Goal: Task Accomplishment & Management: Manage account settings

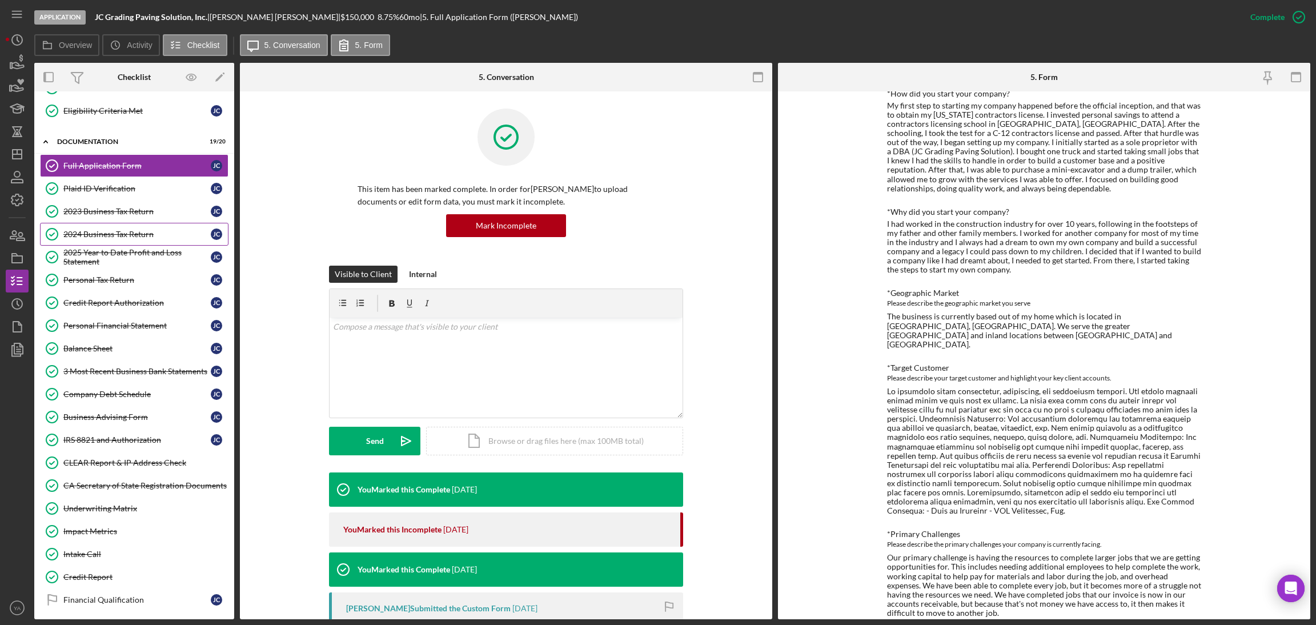
scroll to position [195, 0]
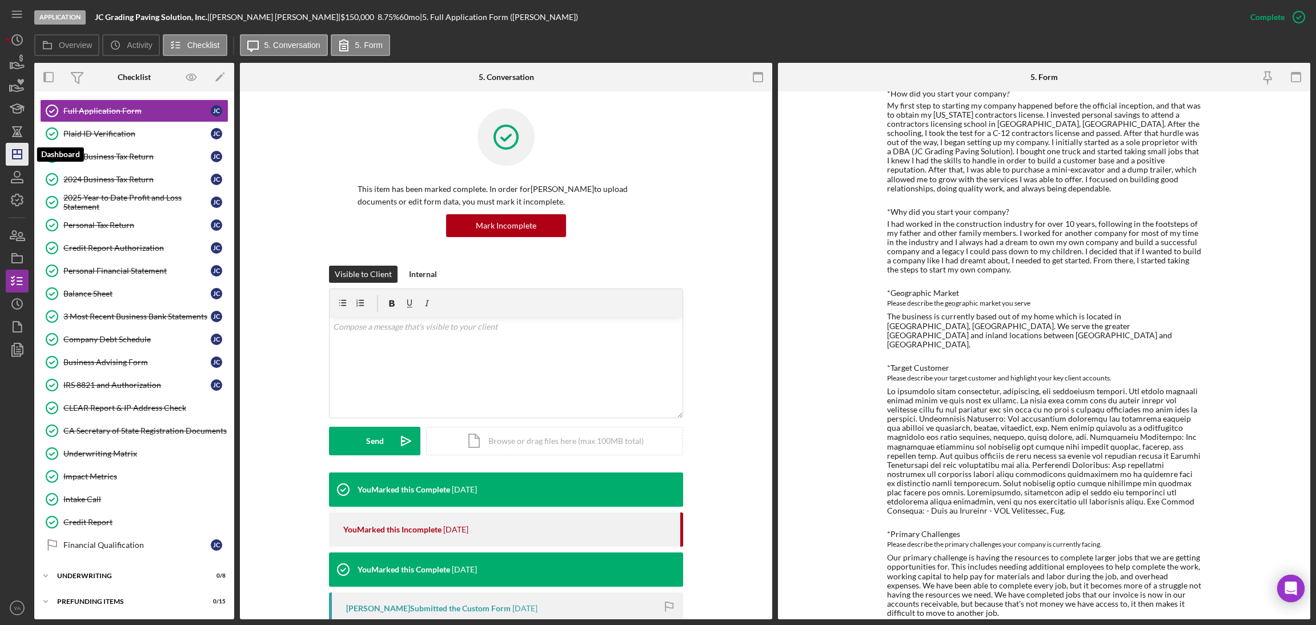
click at [22, 155] on icon "Icon/Dashboard" at bounding box center [17, 154] width 29 height 29
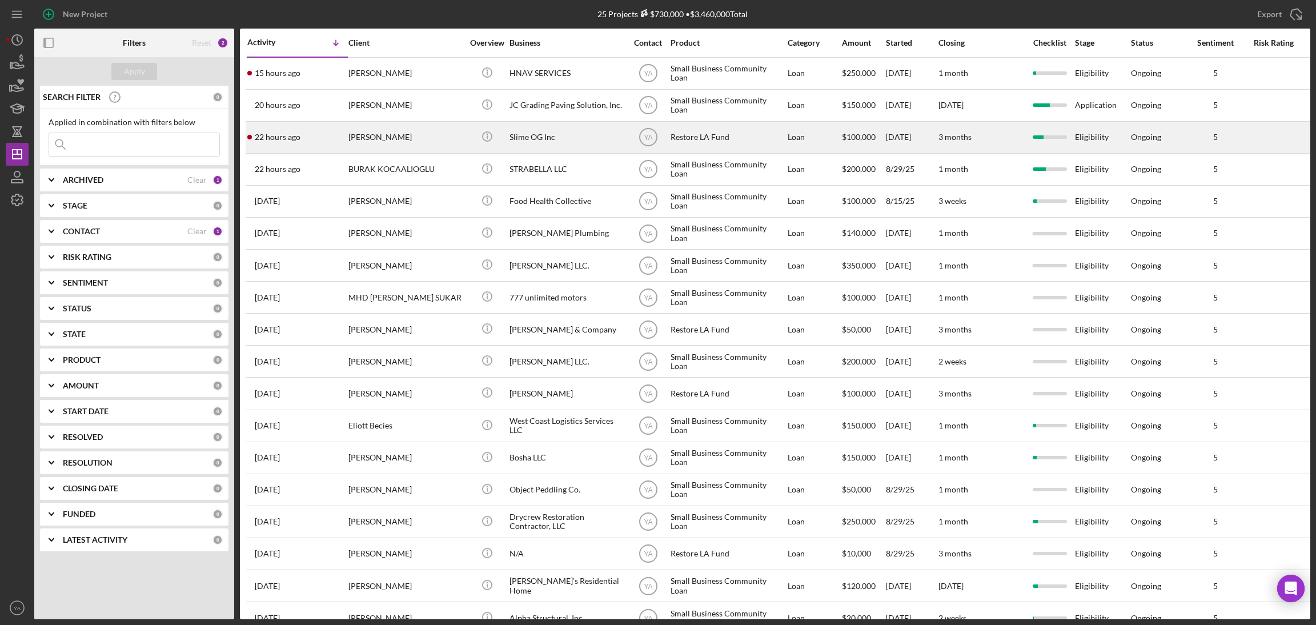
click at [556, 131] on div "Slime OG Inc" at bounding box center [567, 137] width 114 height 30
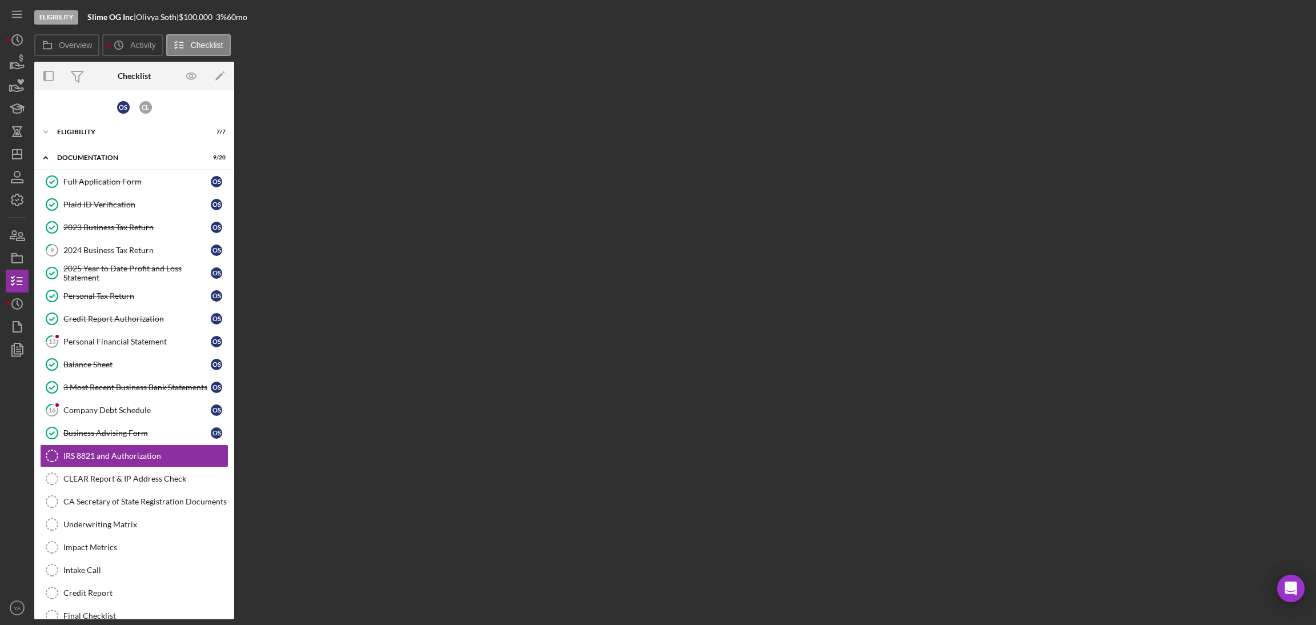
scroll to position [74, 0]
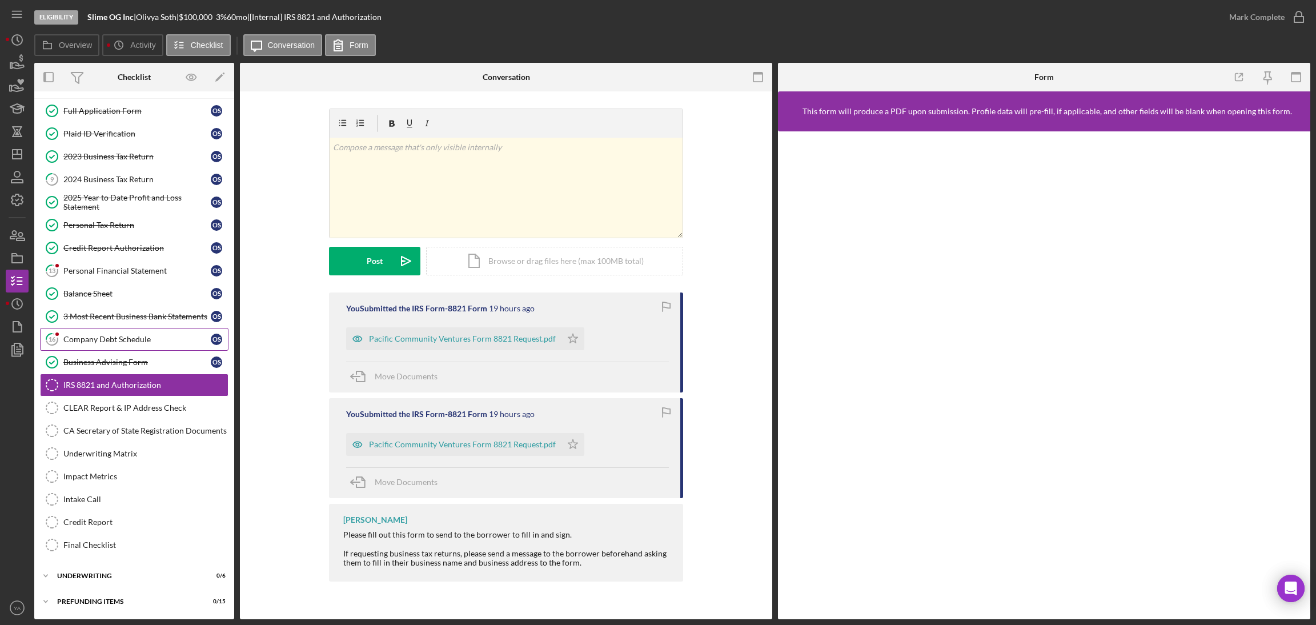
click at [150, 339] on div "Company Debt Schedule" at bounding box center [136, 339] width 147 height 9
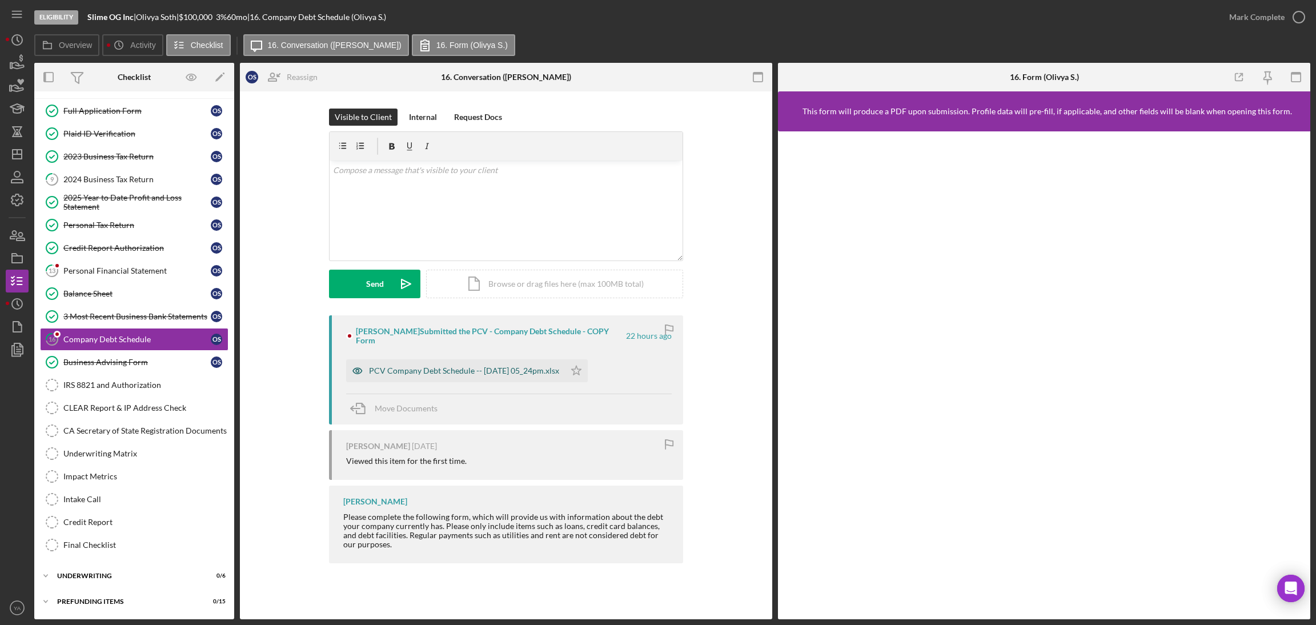
click at [419, 366] on div "PCV Company Debt Schedule -- 2025-09-08 05_24pm.xlsx" at bounding box center [464, 370] width 190 height 9
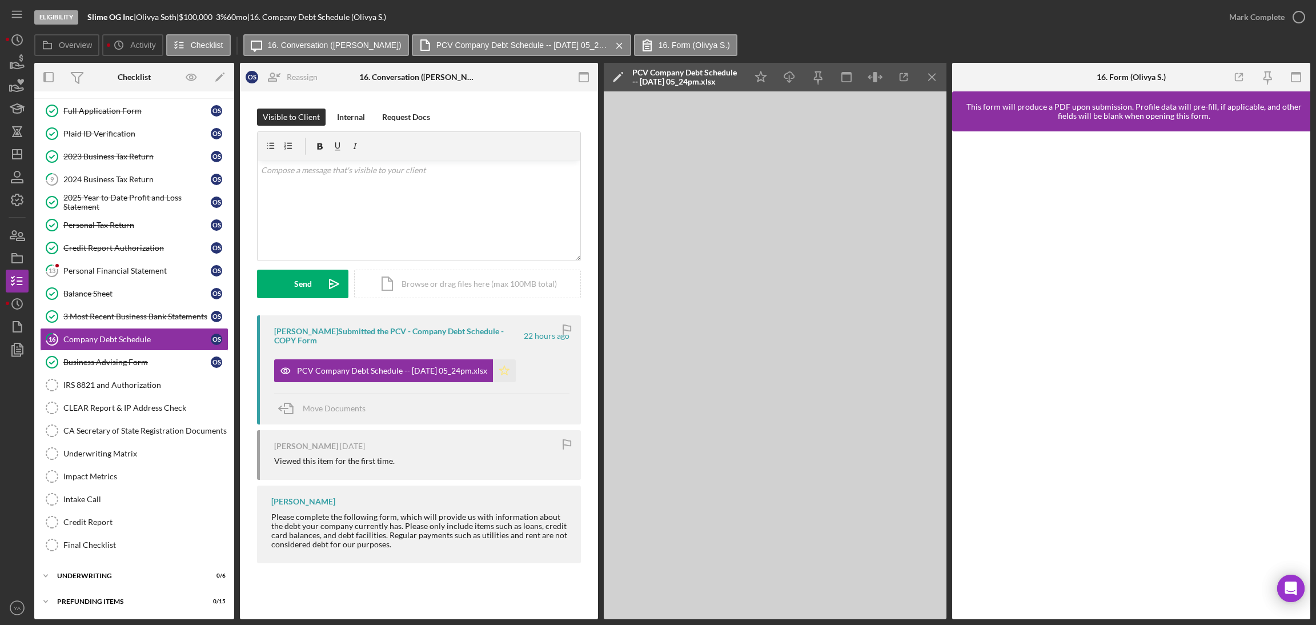
click at [516, 373] on icon "Icon/Star" at bounding box center [504, 370] width 23 height 23
click at [1293, 20] on circle "button" at bounding box center [1298, 16] width 11 height 11
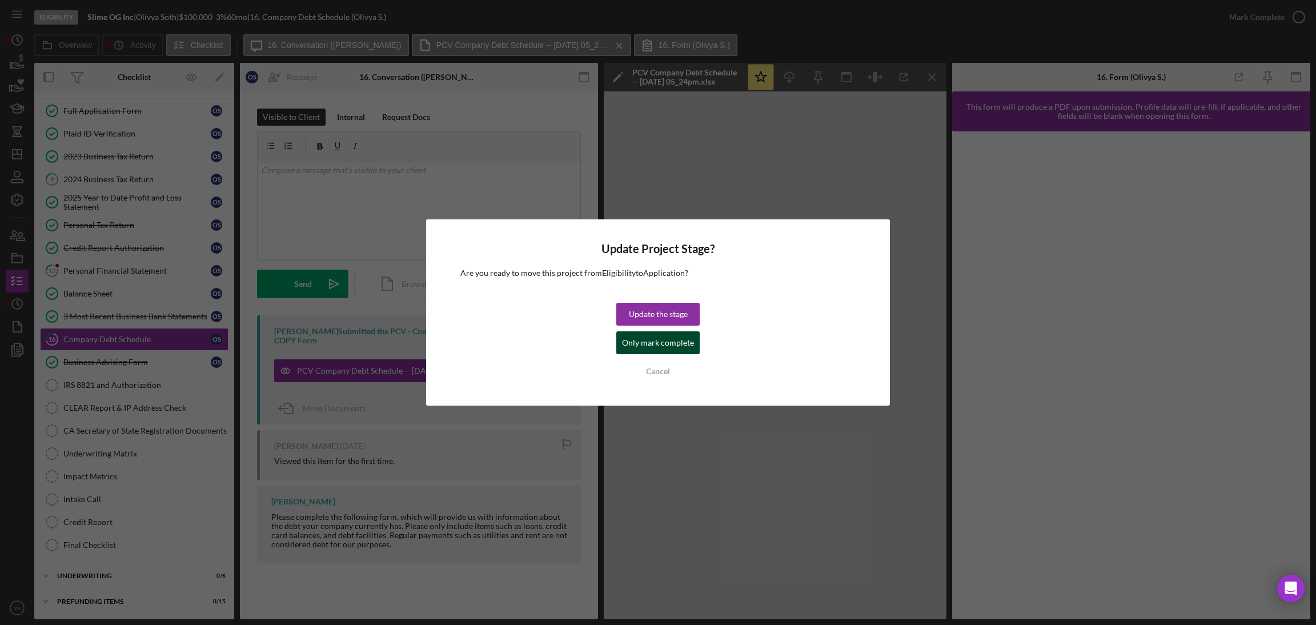
click at [659, 347] on div "Only mark complete" at bounding box center [658, 342] width 72 height 23
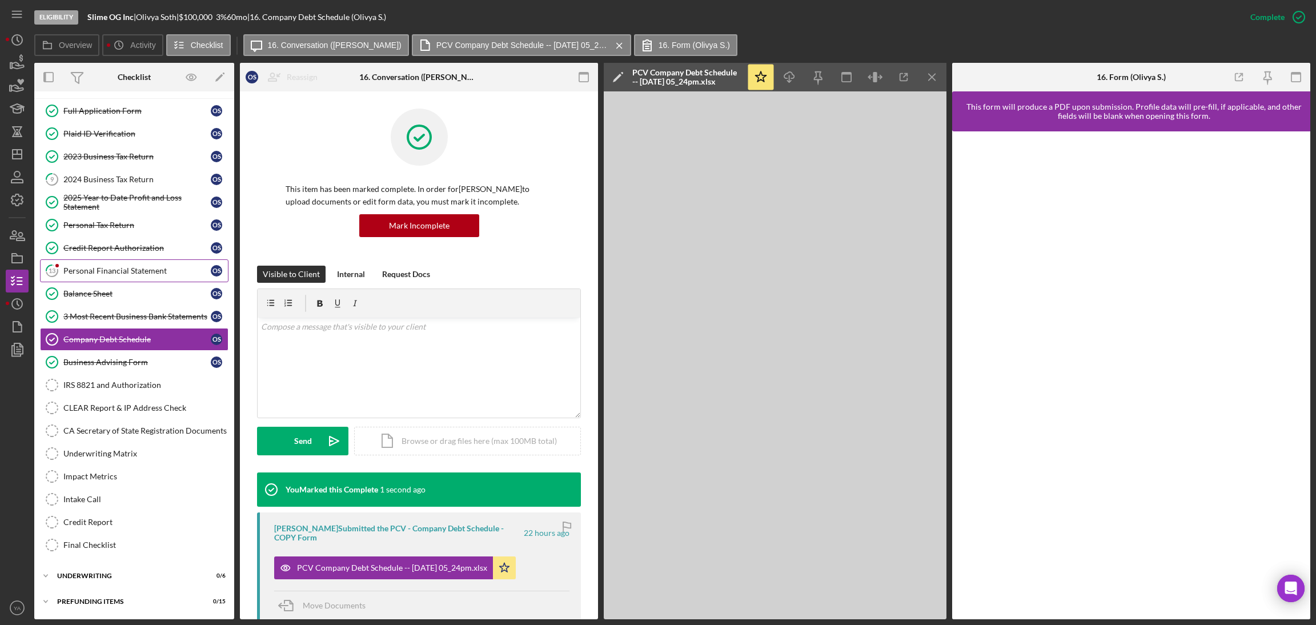
click at [125, 275] on link "13 Personal Financial Statement O S" at bounding box center [134, 270] width 189 height 23
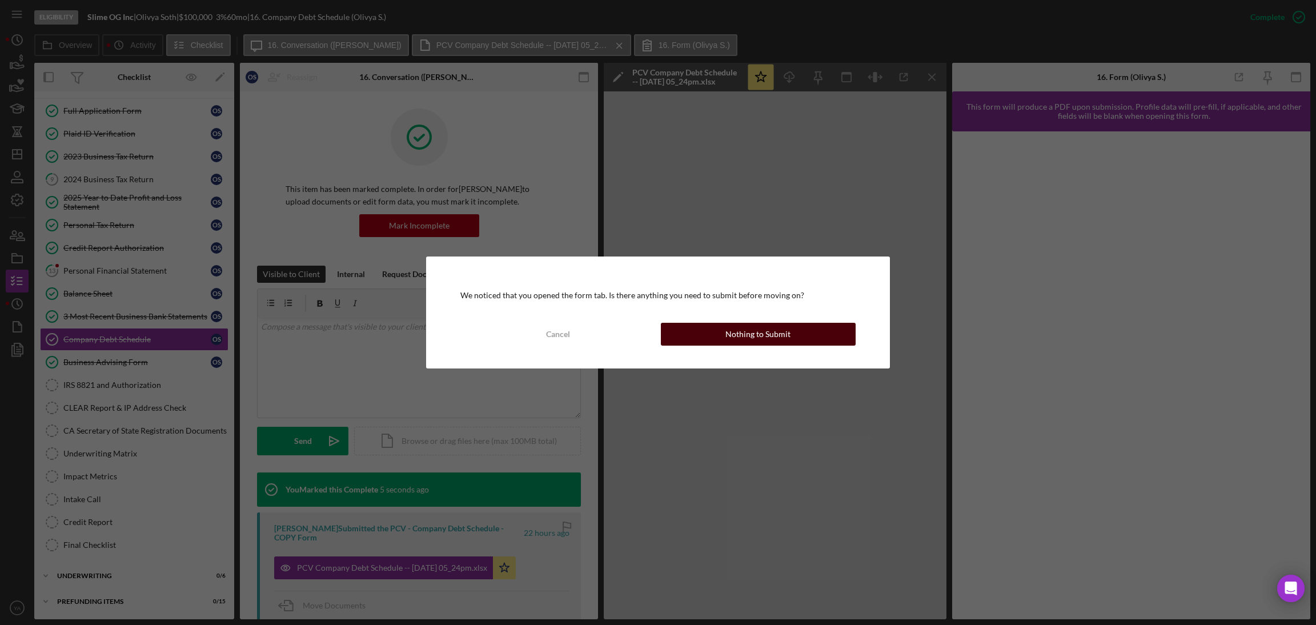
click at [700, 332] on button "Nothing to Submit" at bounding box center [758, 334] width 195 height 23
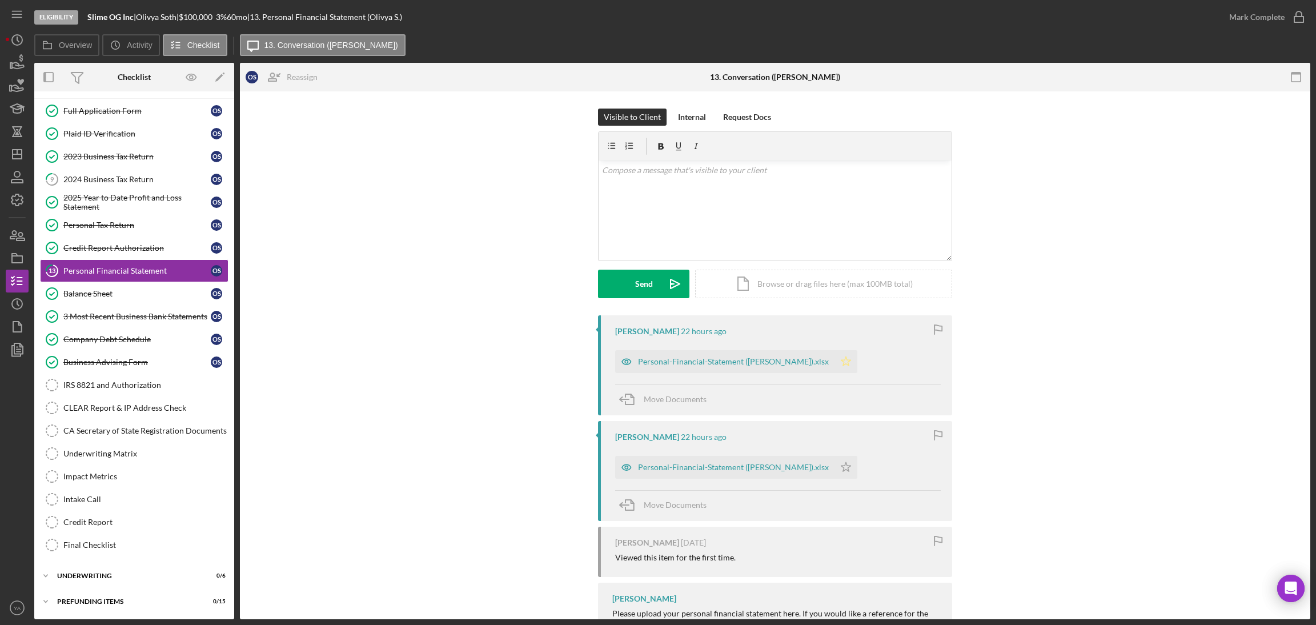
click at [841, 360] on polygon "button" at bounding box center [846, 360] width 10 height 9
click at [835, 470] on icon "Icon/Star" at bounding box center [846, 467] width 23 height 23
click at [743, 368] on div "Personal-Financial-Statement (Olivya Soth).xlsx" at bounding box center [724, 361] width 219 height 23
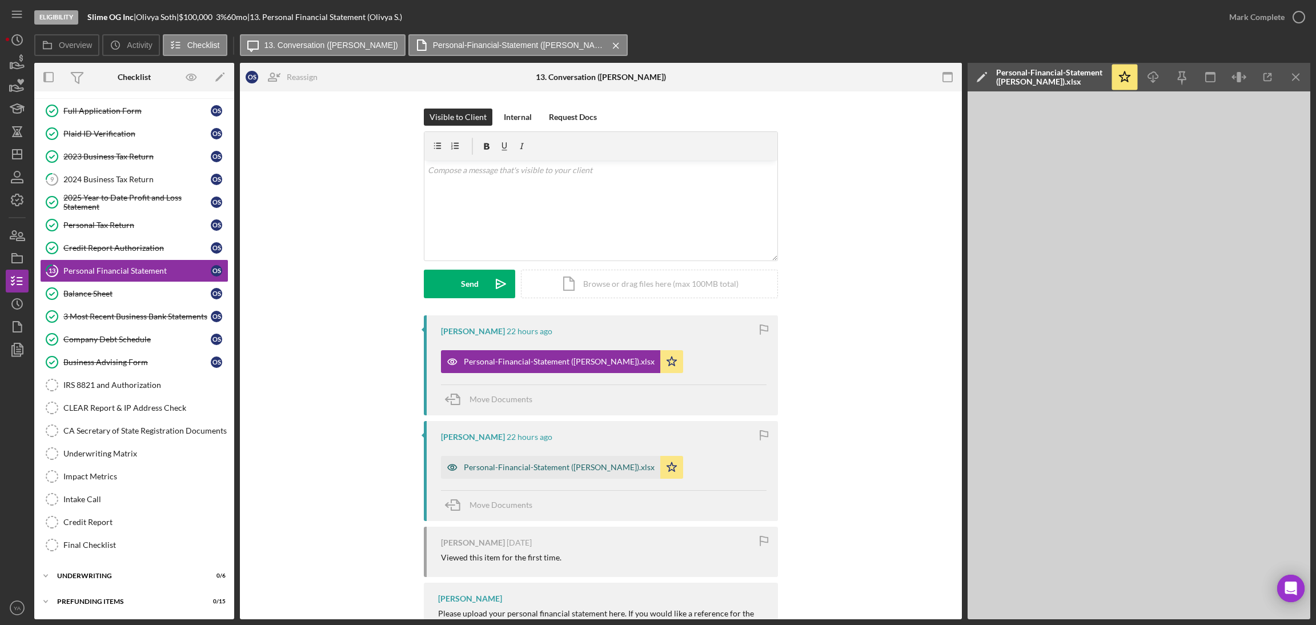
click at [561, 464] on div "Personal-Financial-Statement (Christine Ly).xlsx" at bounding box center [559, 467] width 191 height 9
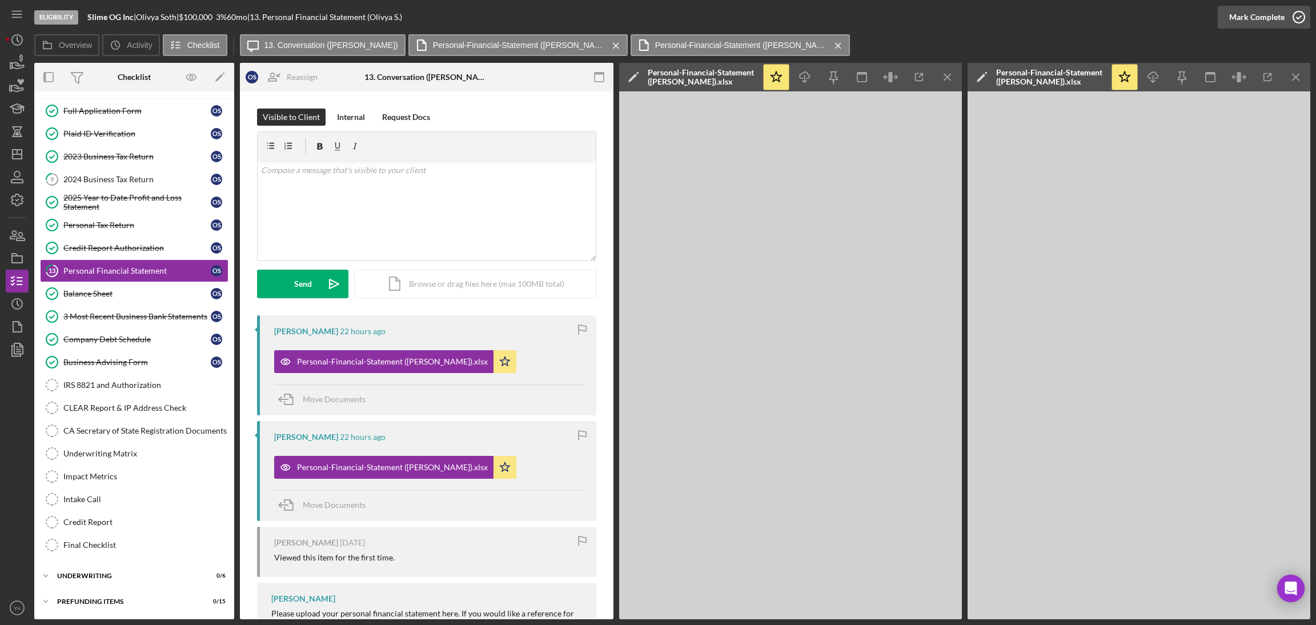
click at [1255, 22] on div "Mark Complete" at bounding box center [1256, 17] width 55 height 23
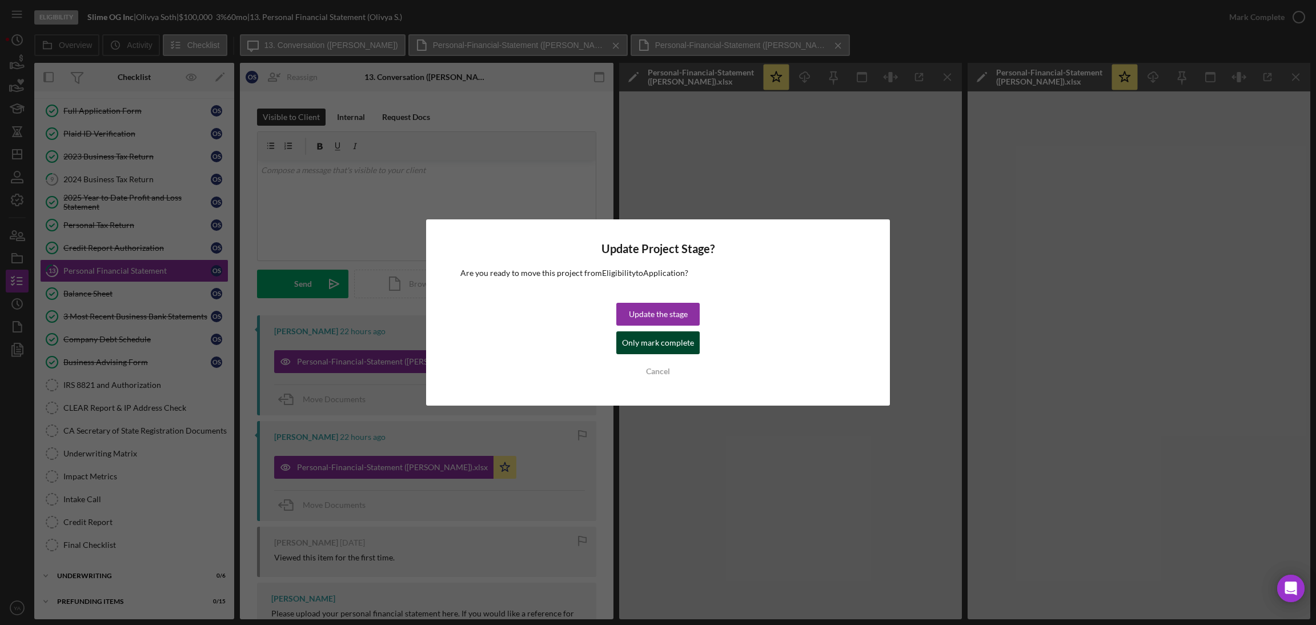
click at [683, 351] on div "Only mark complete" at bounding box center [658, 342] width 72 height 23
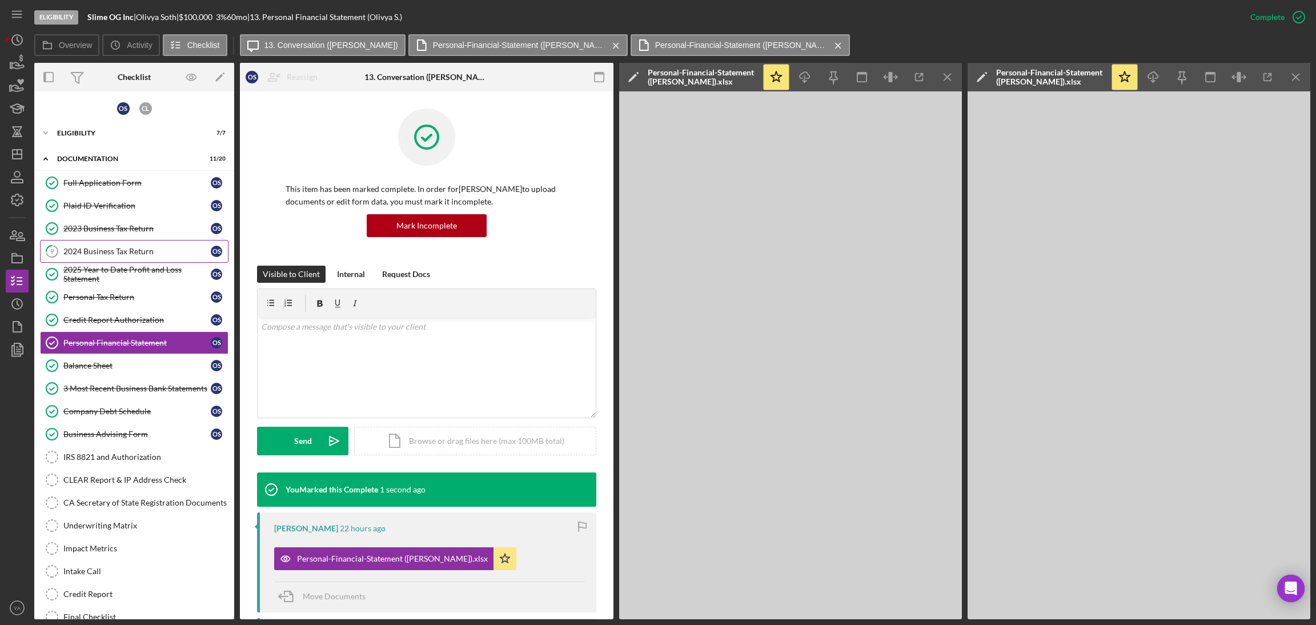
click at [122, 247] on div "2024 Business Tax Return" at bounding box center [136, 251] width 147 height 9
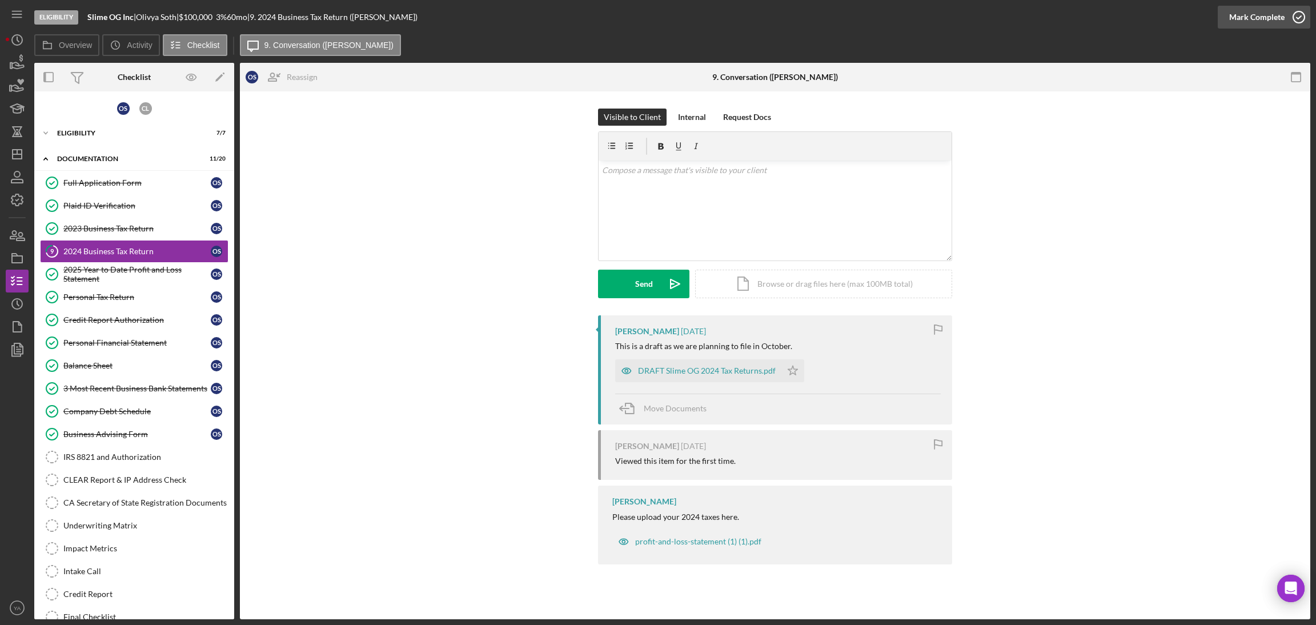
click at [1286, 22] on icon "button" at bounding box center [1299, 17] width 29 height 29
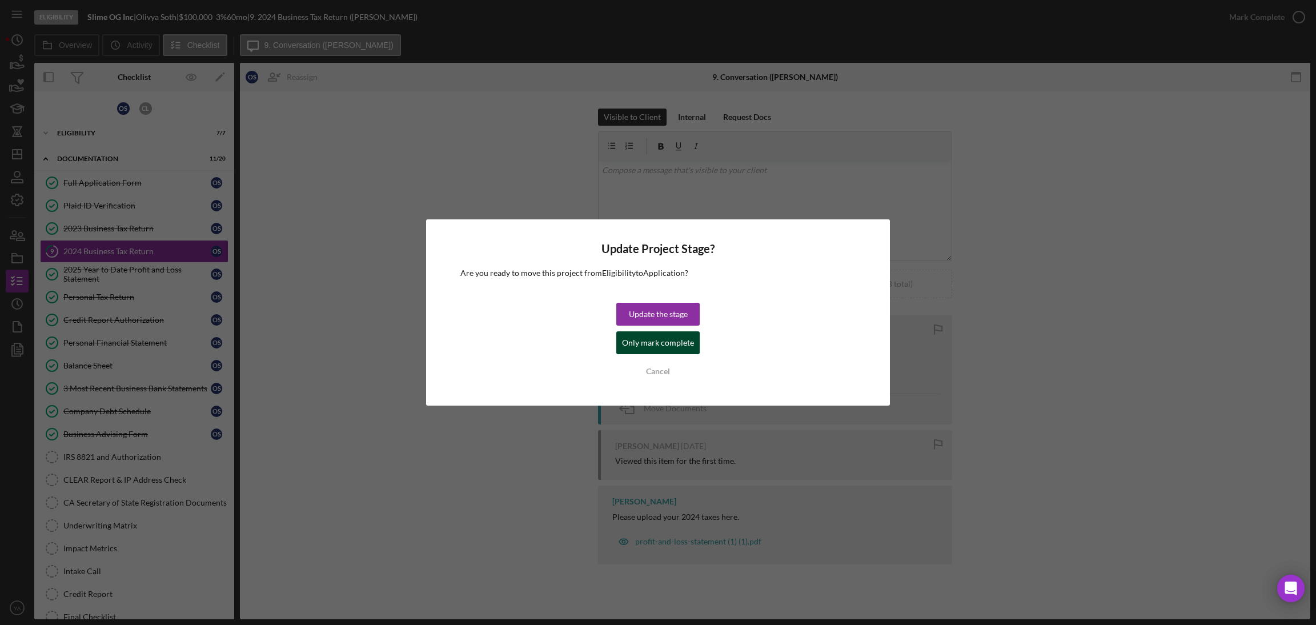
click at [680, 344] on div "Only mark complete" at bounding box center [658, 342] width 72 height 23
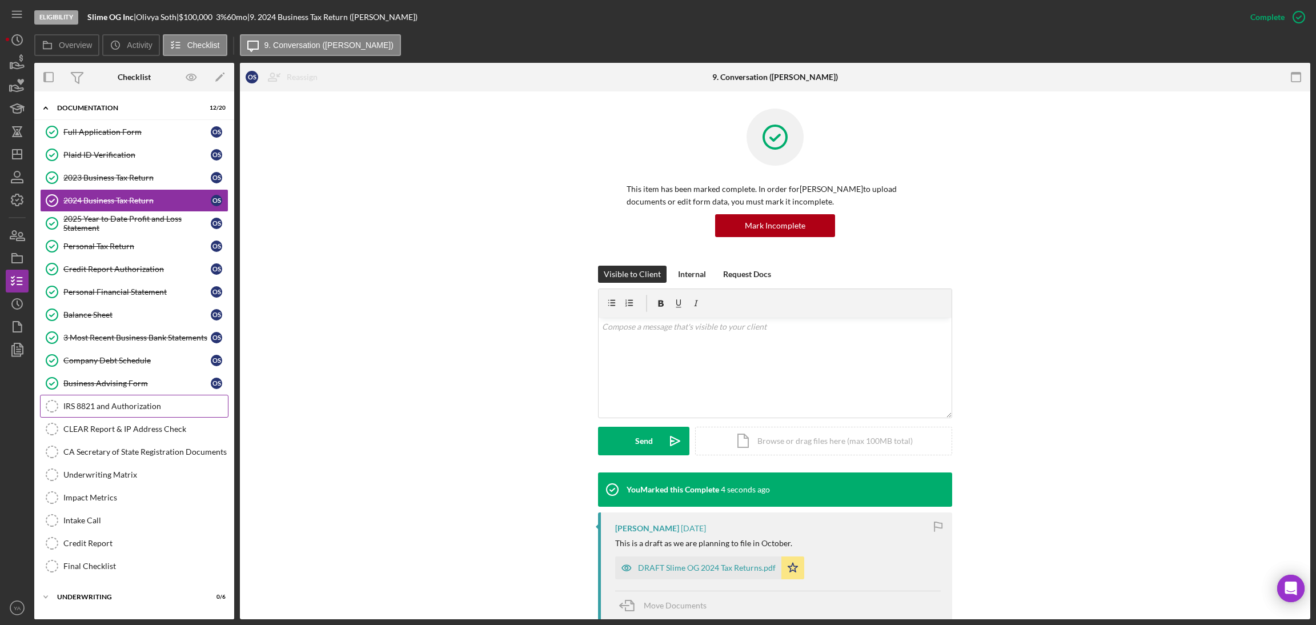
scroll to position [75, 0]
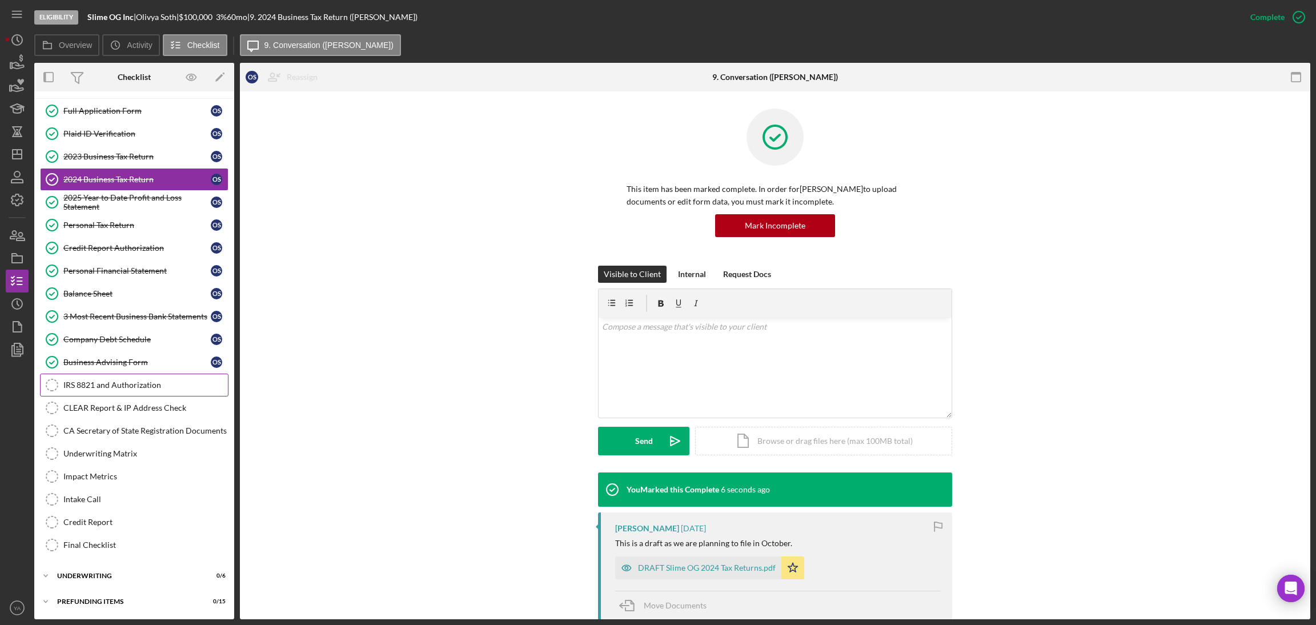
click at [139, 386] on div "IRS 8821 and Authorization" at bounding box center [145, 384] width 165 height 9
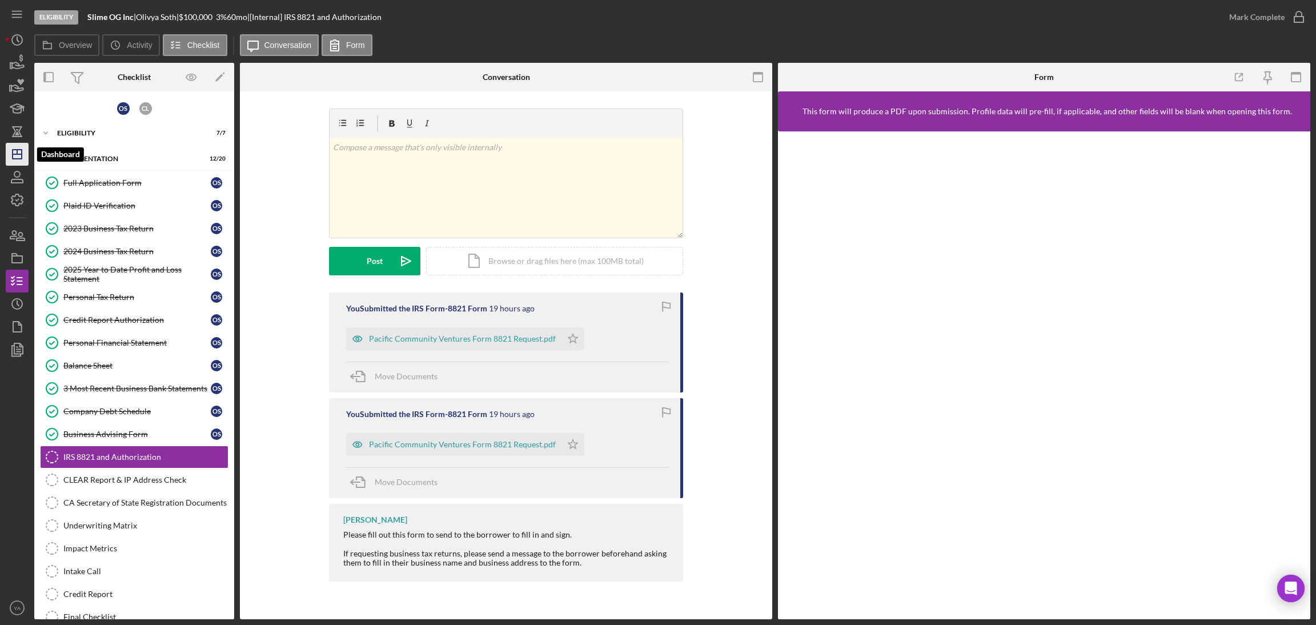
click at [15, 159] on polygon "button" at bounding box center [17, 154] width 9 height 9
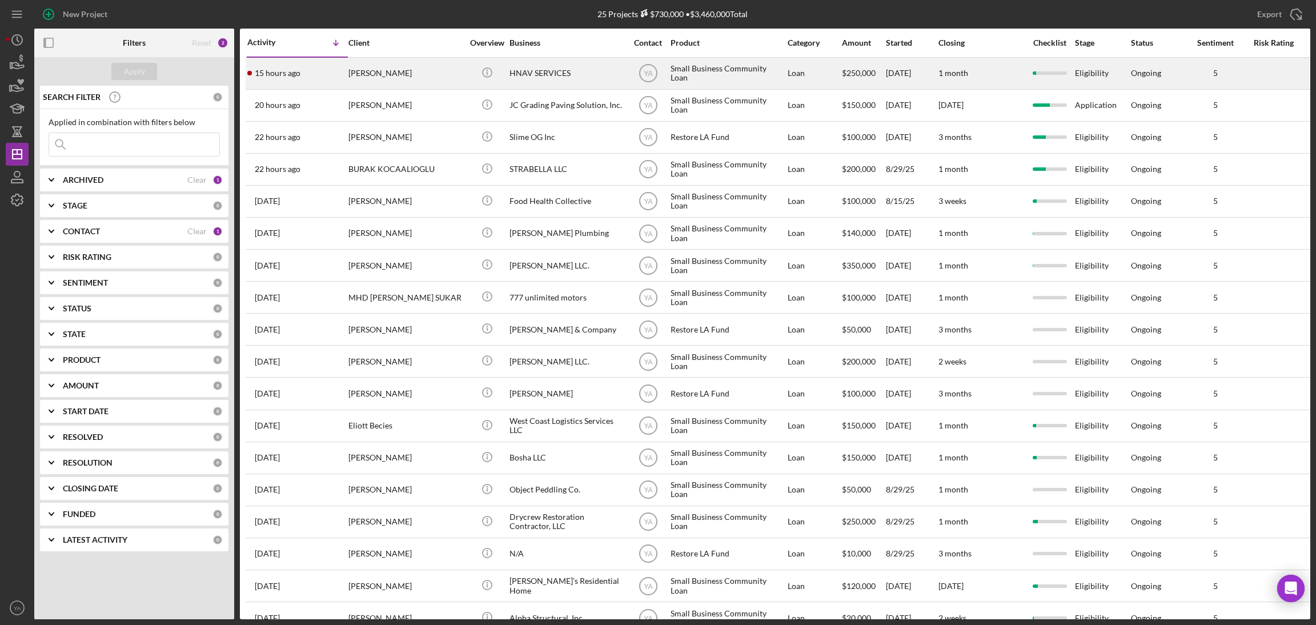
click at [704, 78] on div "Small Business Community Loan" at bounding box center [728, 73] width 114 height 30
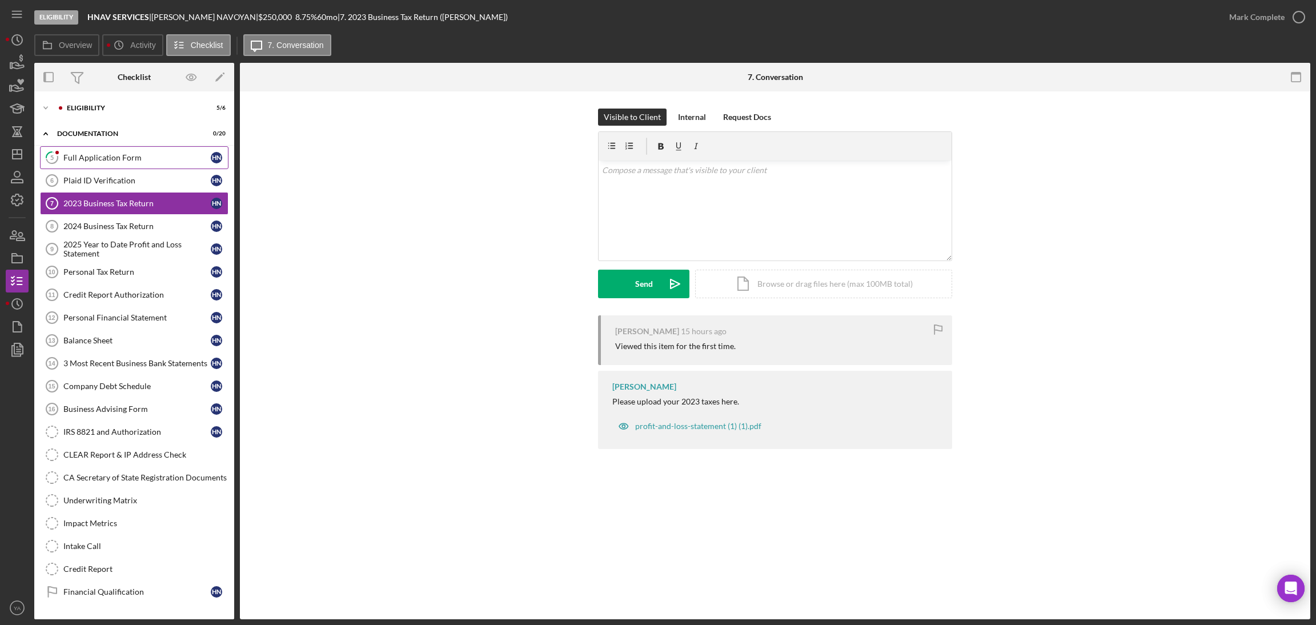
click at [122, 157] on div "Full Application Form" at bounding box center [136, 157] width 147 height 9
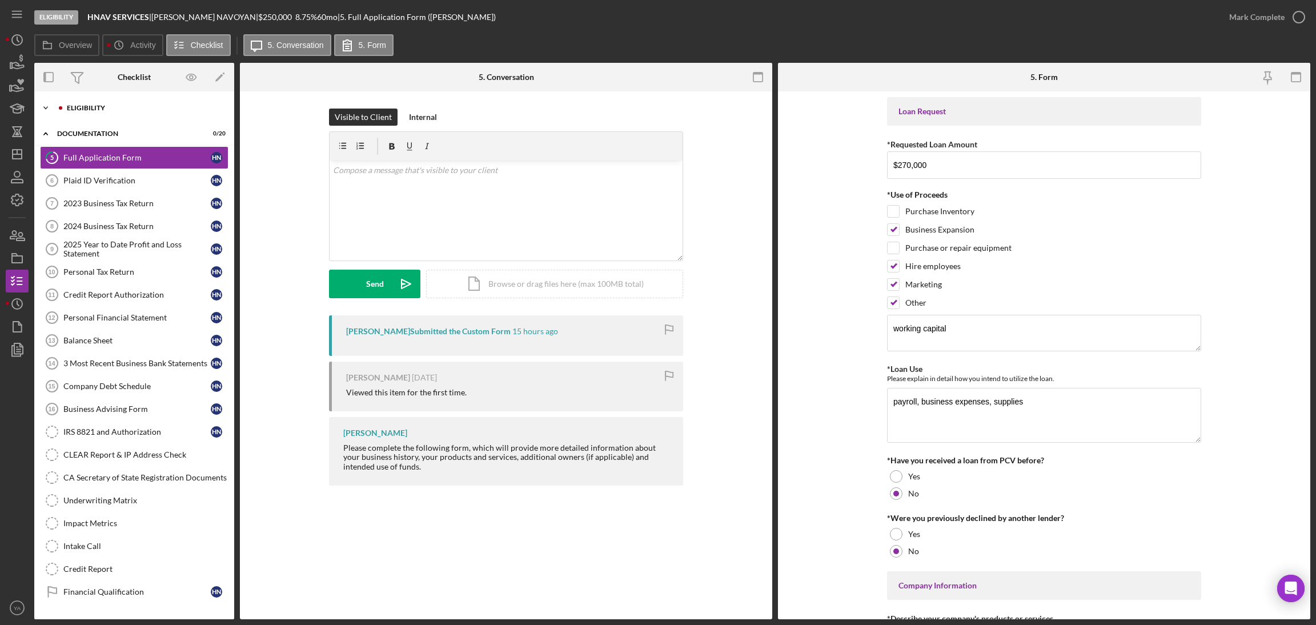
click at [170, 114] on div "Icon/Expander Eligibility 5 / 6" at bounding box center [134, 108] width 200 height 23
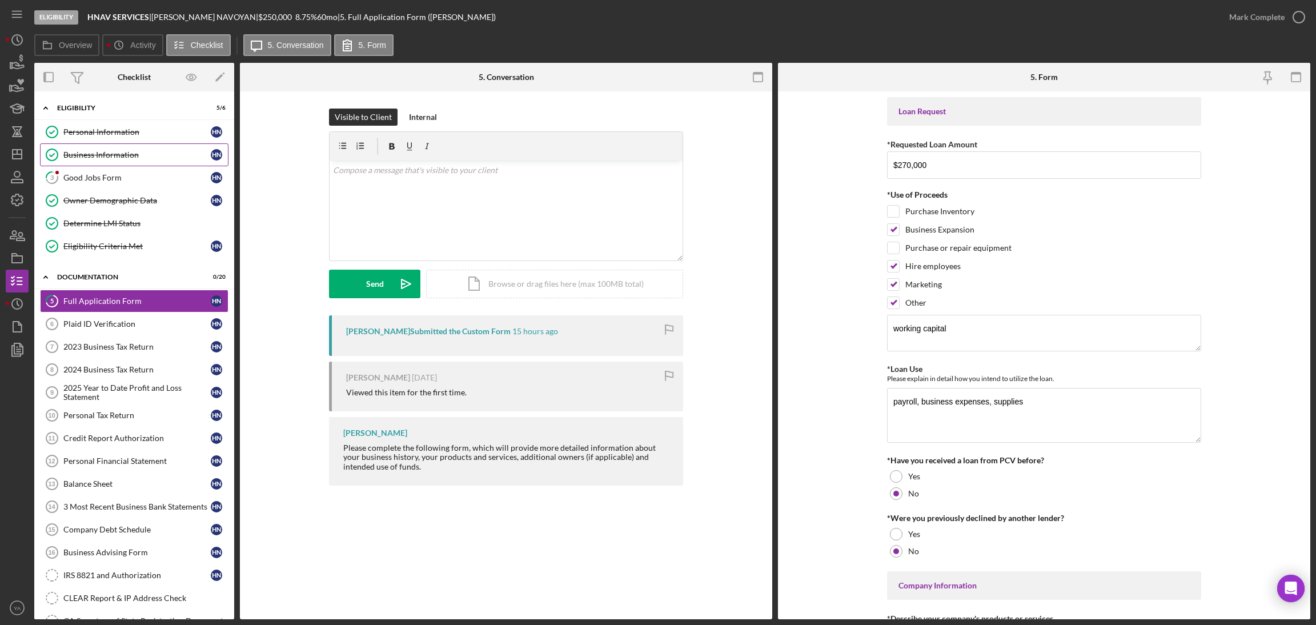
click at [162, 151] on div "Business Information" at bounding box center [136, 154] width 147 height 9
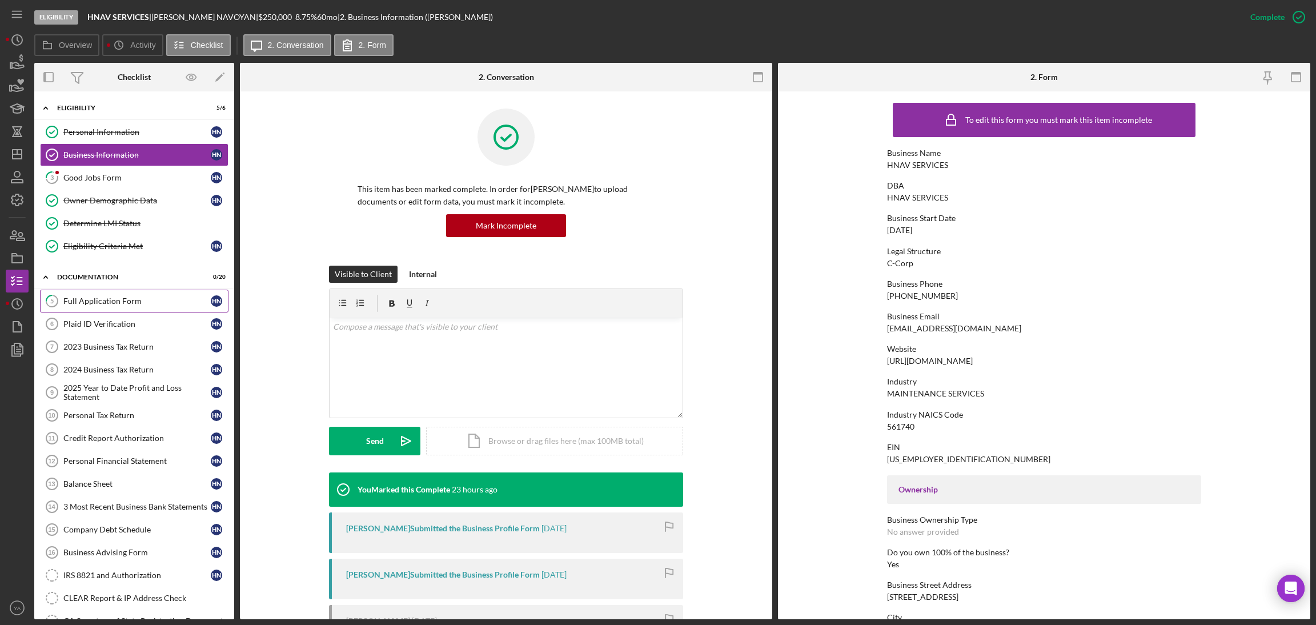
click at [129, 303] on div "Full Application Form" at bounding box center [136, 300] width 147 height 9
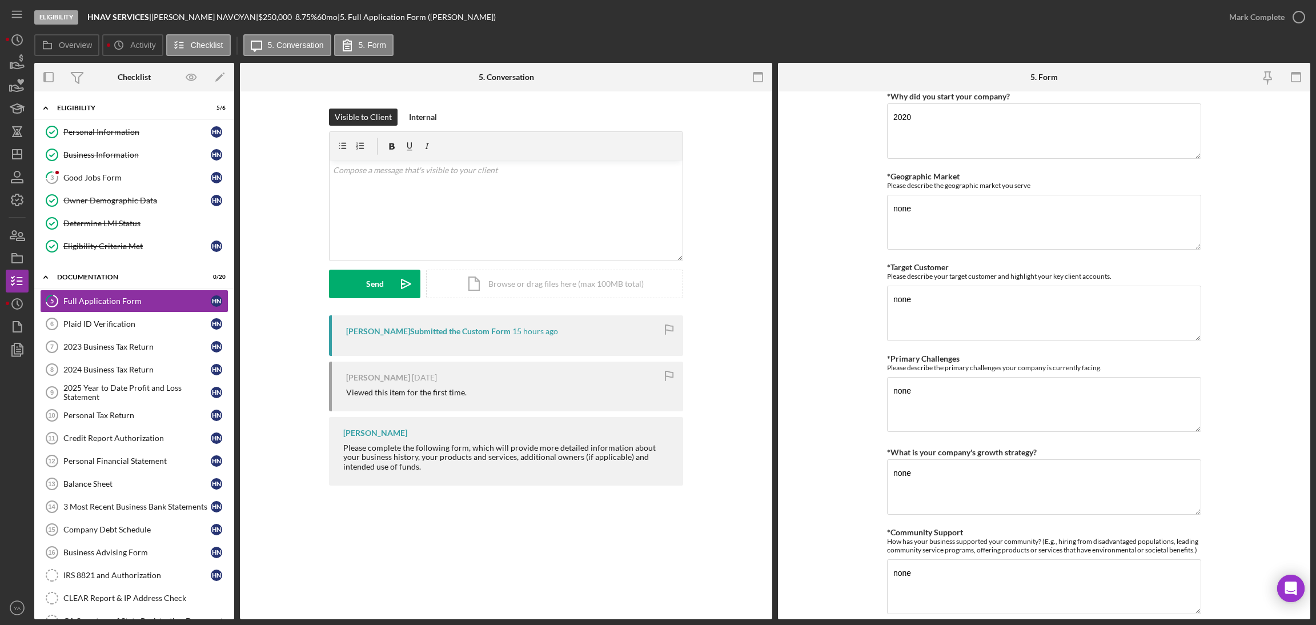
scroll to position [827, 0]
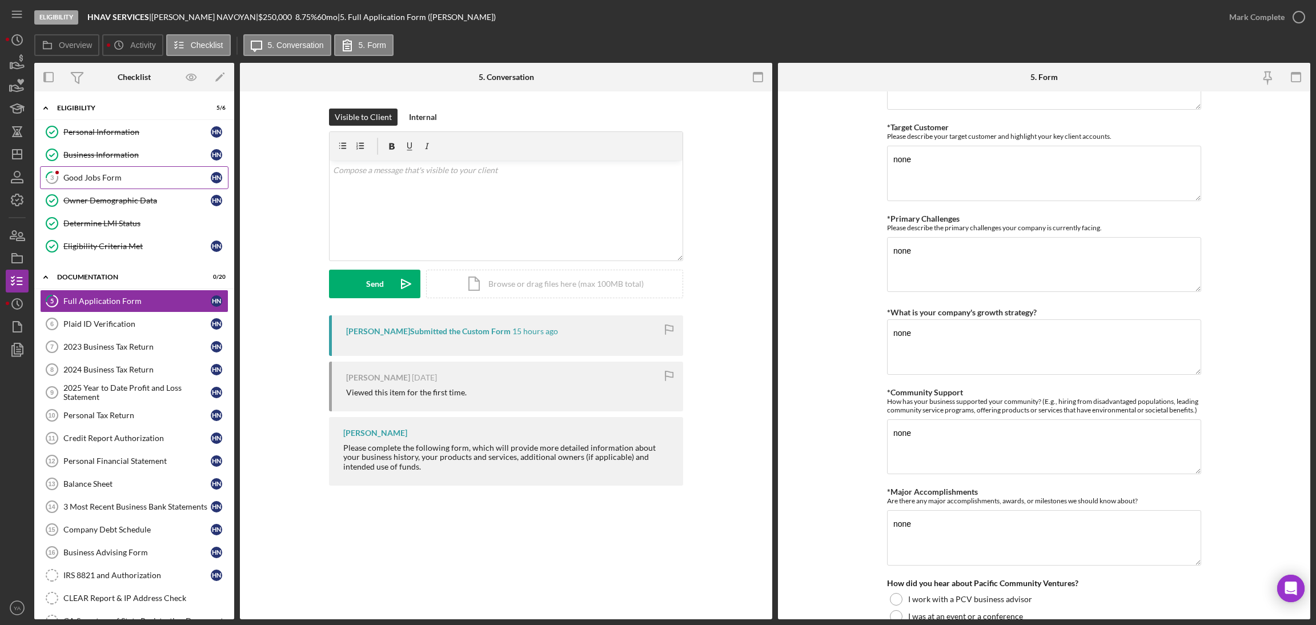
click at [162, 183] on link "3 Good Jobs Form H N" at bounding box center [134, 177] width 189 height 23
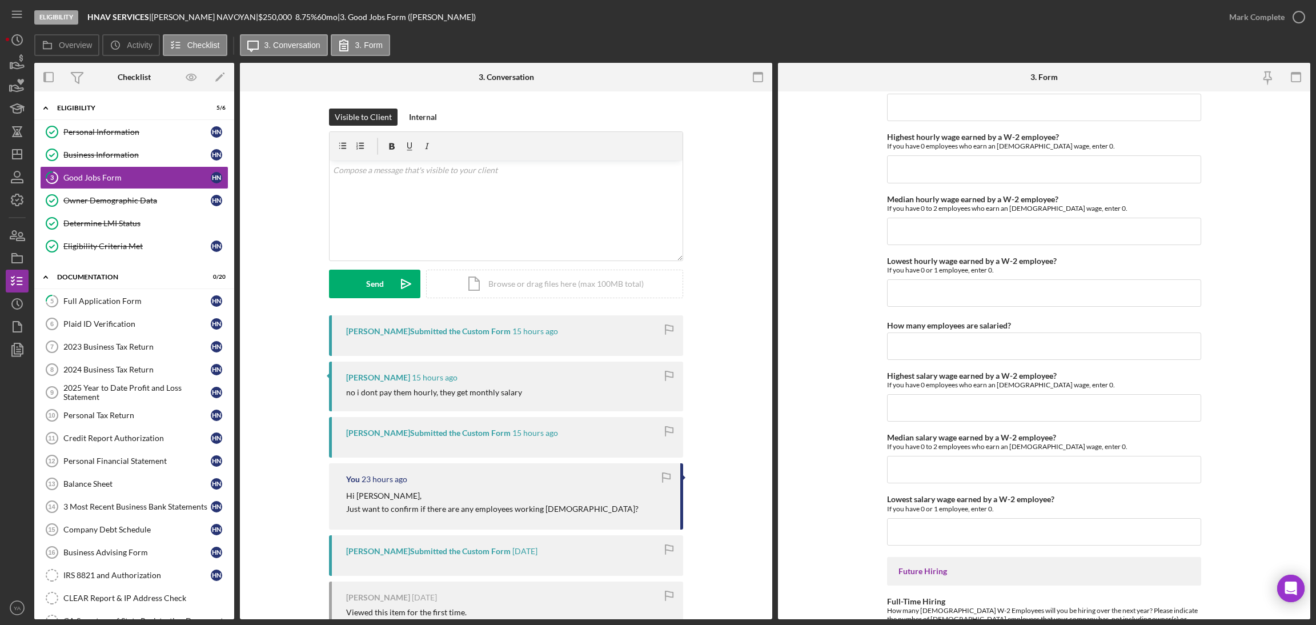
scroll to position [2379, 0]
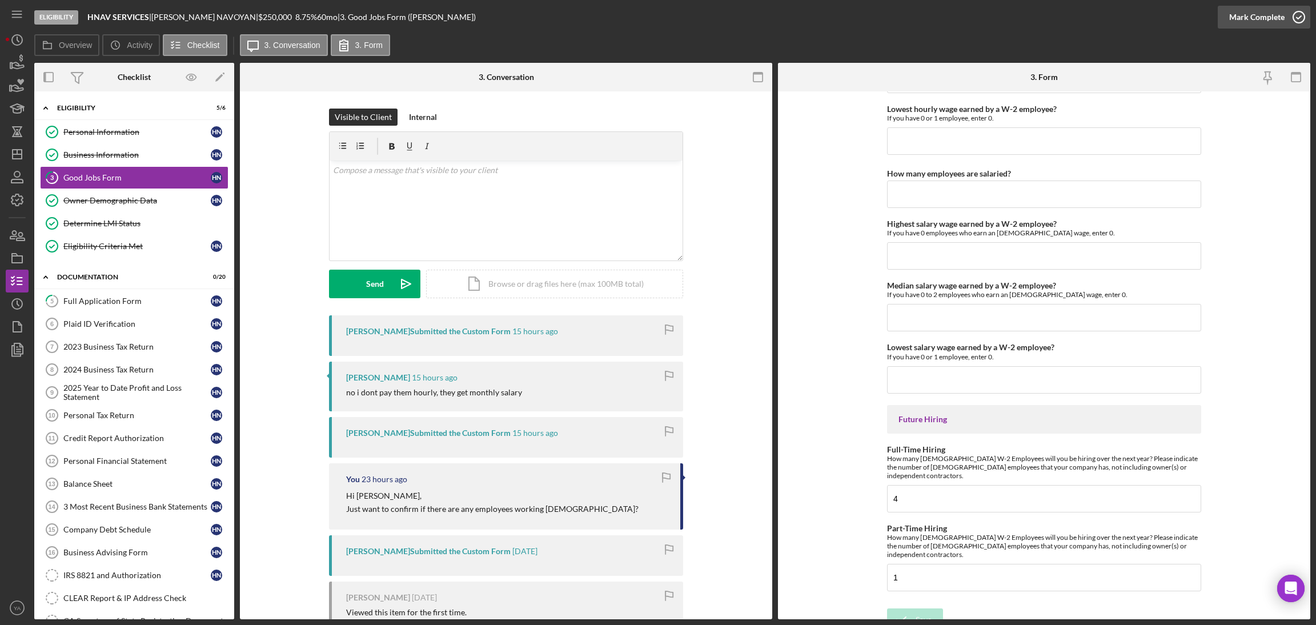
click at [1293, 24] on icon "button" at bounding box center [1299, 17] width 29 height 29
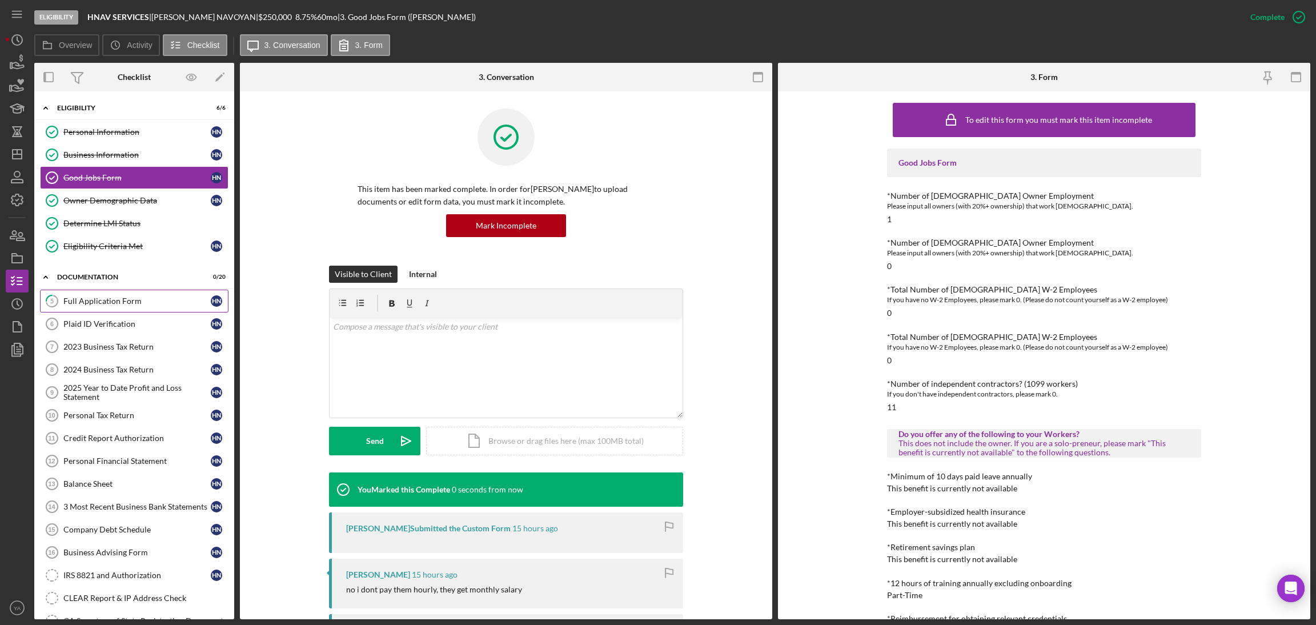
click at [138, 307] on link "5 Full Application Form H N" at bounding box center [134, 301] width 189 height 23
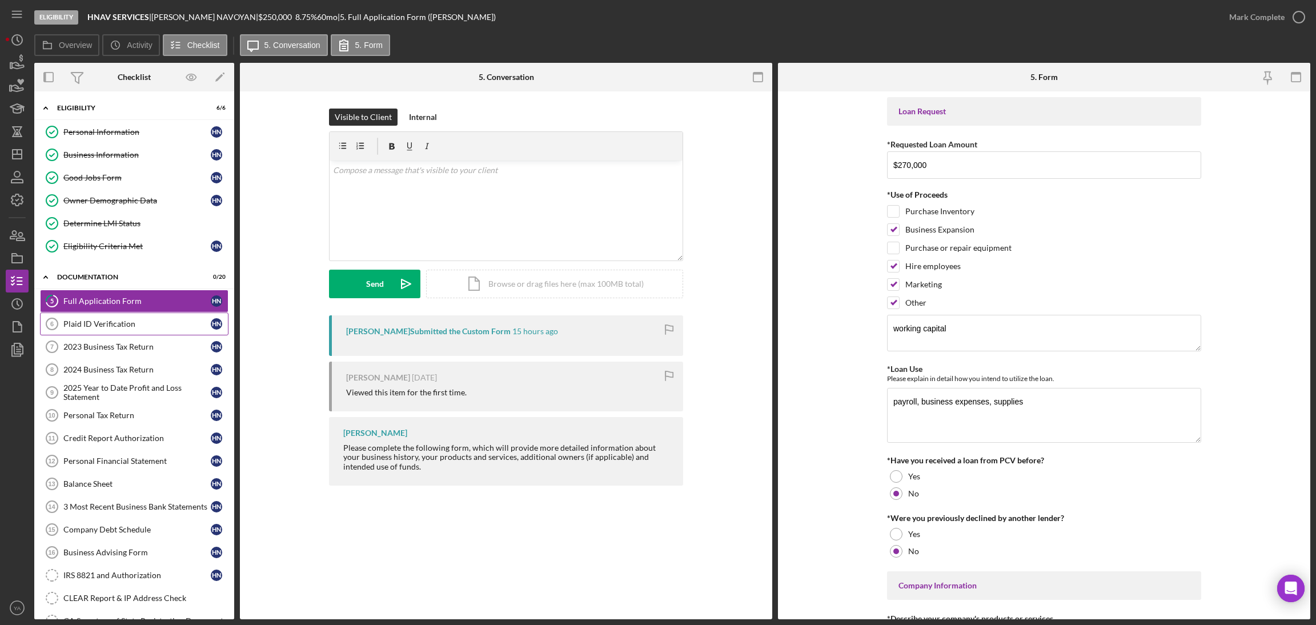
click at [150, 325] on div "Plaid ID Verification" at bounding box center [136, 323] width 147 height 9
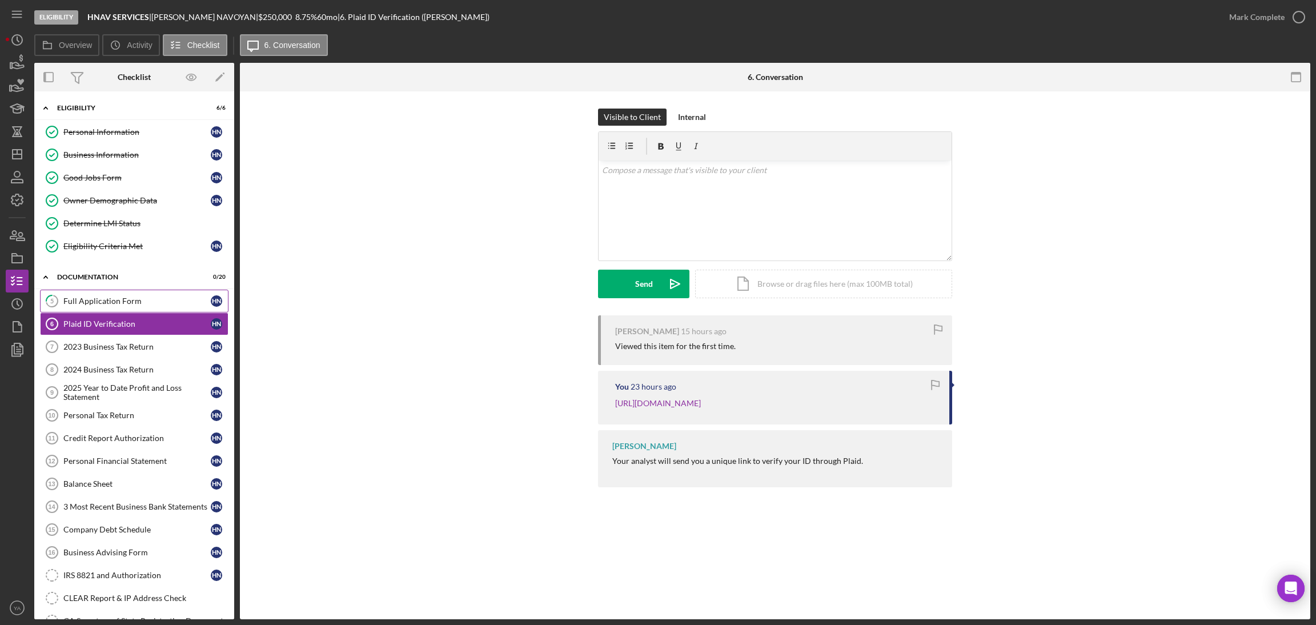
click at [121, 308] on link "5 Full Application Form H N" at bounding box center [134, 301] width 189 height 23
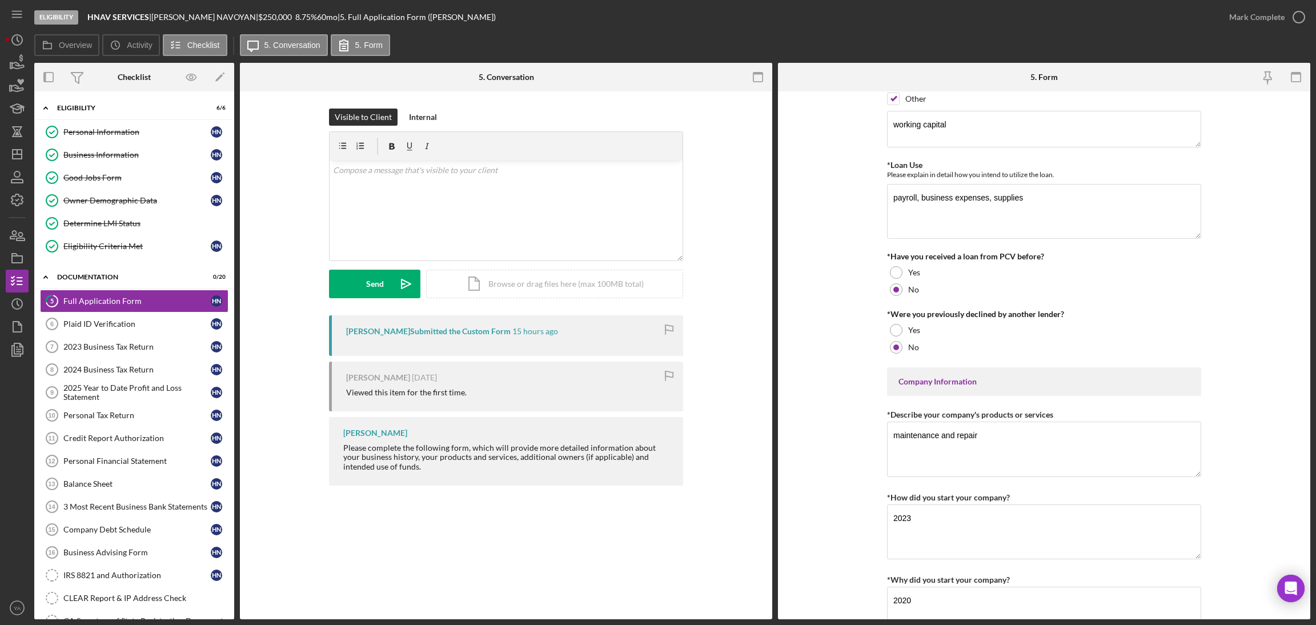
scroll to position [600, 0]
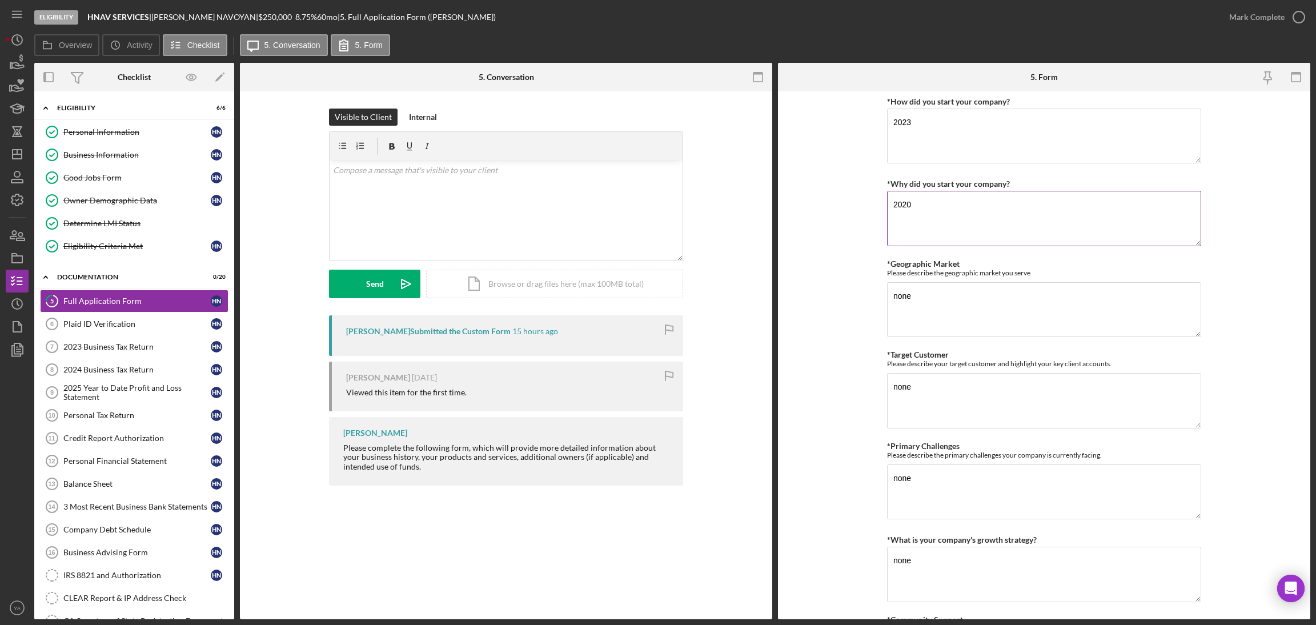
click at [1072, 231] on textarea "2020" at bounding box center [1044, 218] width 314 height 55
click at [1228, 267] on form "Loan Request *Requested Loan Amount $270,000 *Use of Proceeds Purchase Inventor…" at bounding box center [1044, 355] width 532 height 528
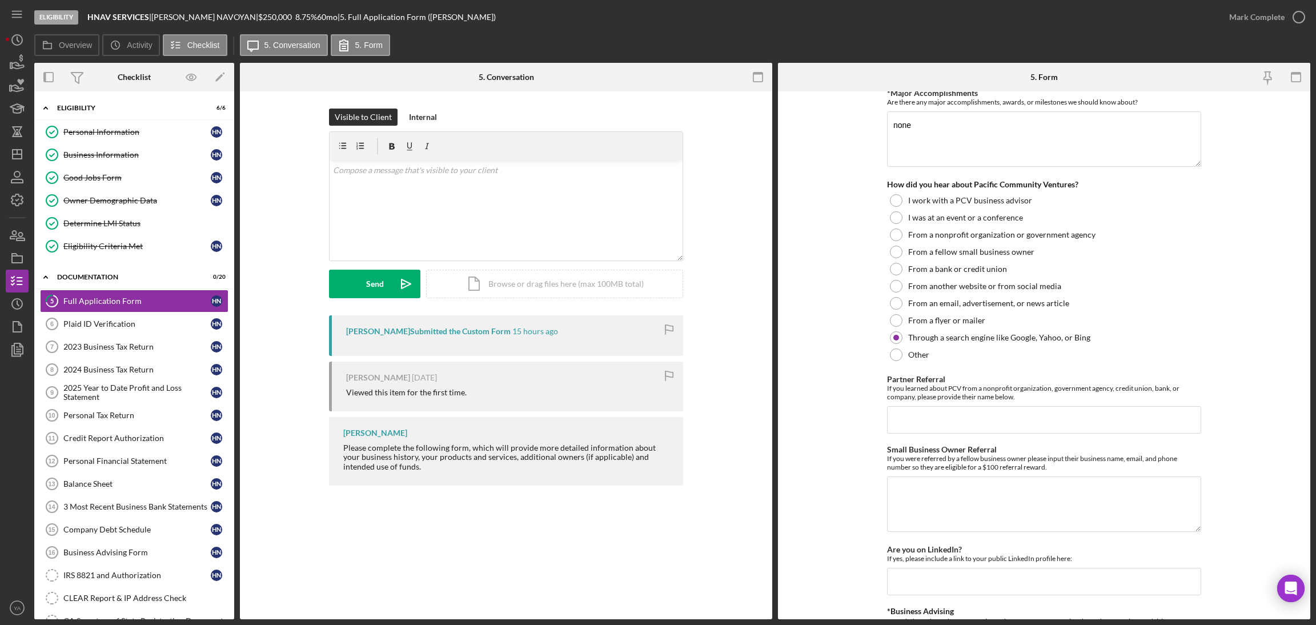
scroll to position [1256, 0]
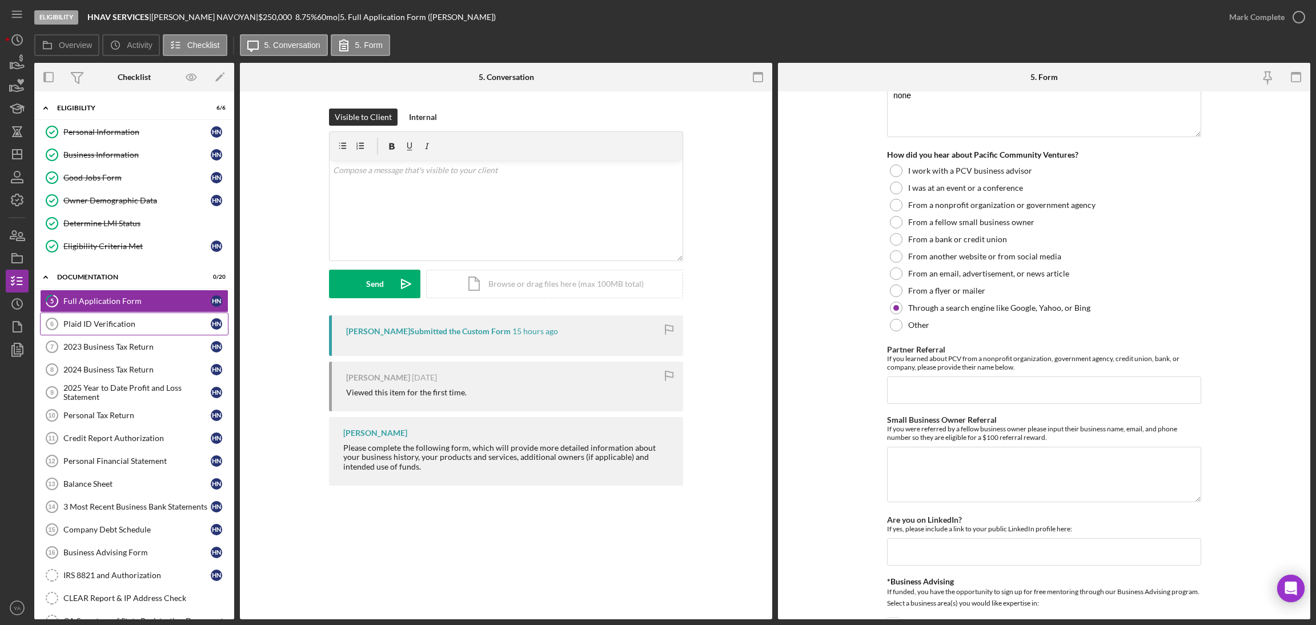
click at [115, 319] on link "Plaid ID Verification 6 Plaid ID Verification H N" at bounding box center [134, 323] width 189 height 23
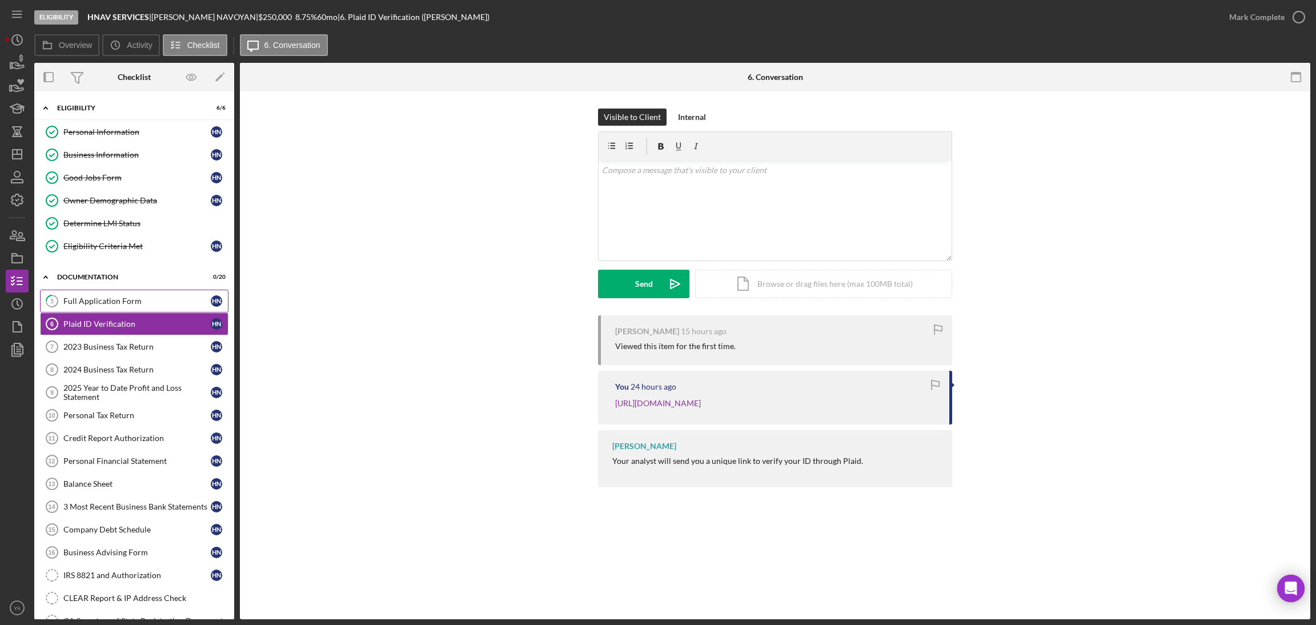
click at [145, 293] on link "5 Full Application Form H N" at bounding box center [134, 301] width 189 height 23
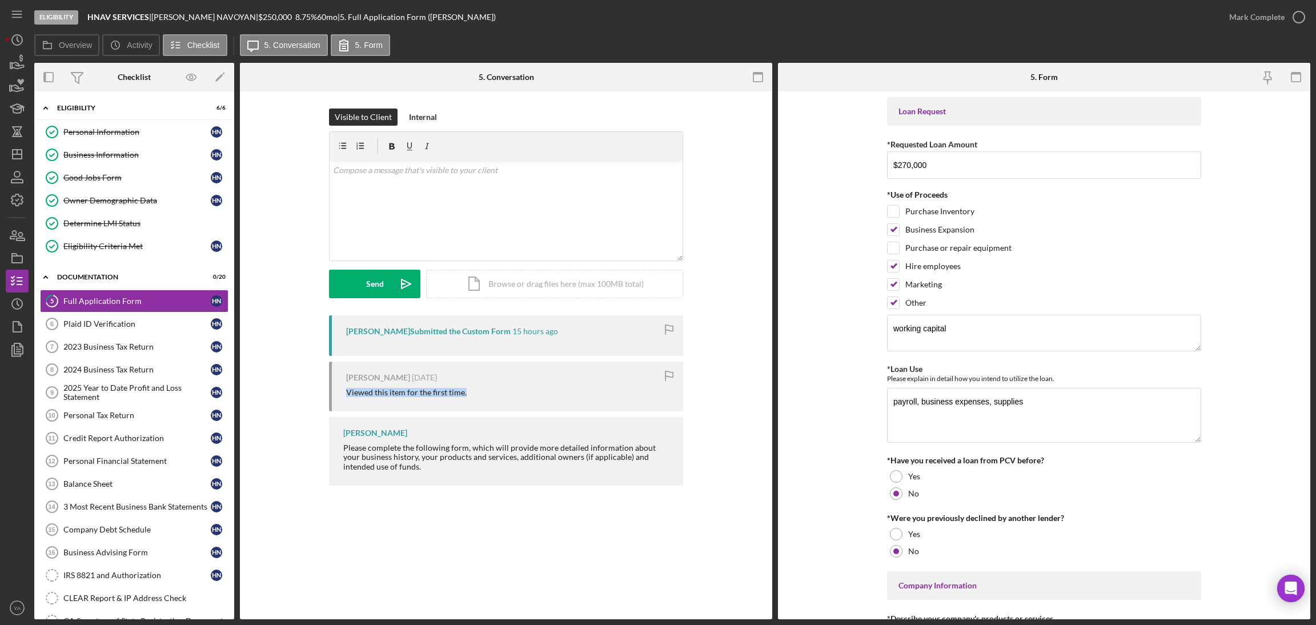
drag, startPoint x: 472, startPoint y: 391, endPoint x: 348, endPoint y: 411, distance: 126.1
click at [348, 411] on div "HAKOB NAVOYAN 2 days ago Viewed this item for the first time." at bounding box center [506, 387] width 354 height 50
click at [385, 458] on div "Please complete the following form, which will provide more detailed informatio…" at bounding box center [507, 456] width 328 height 27
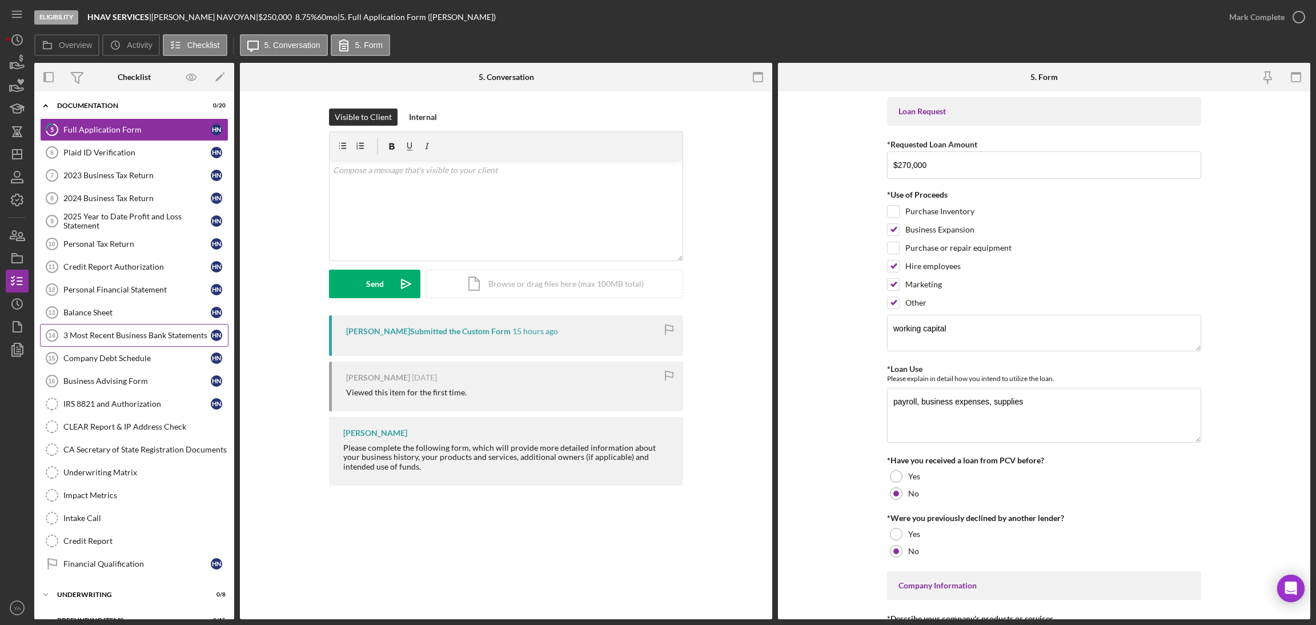
scroll to position [195, 0]
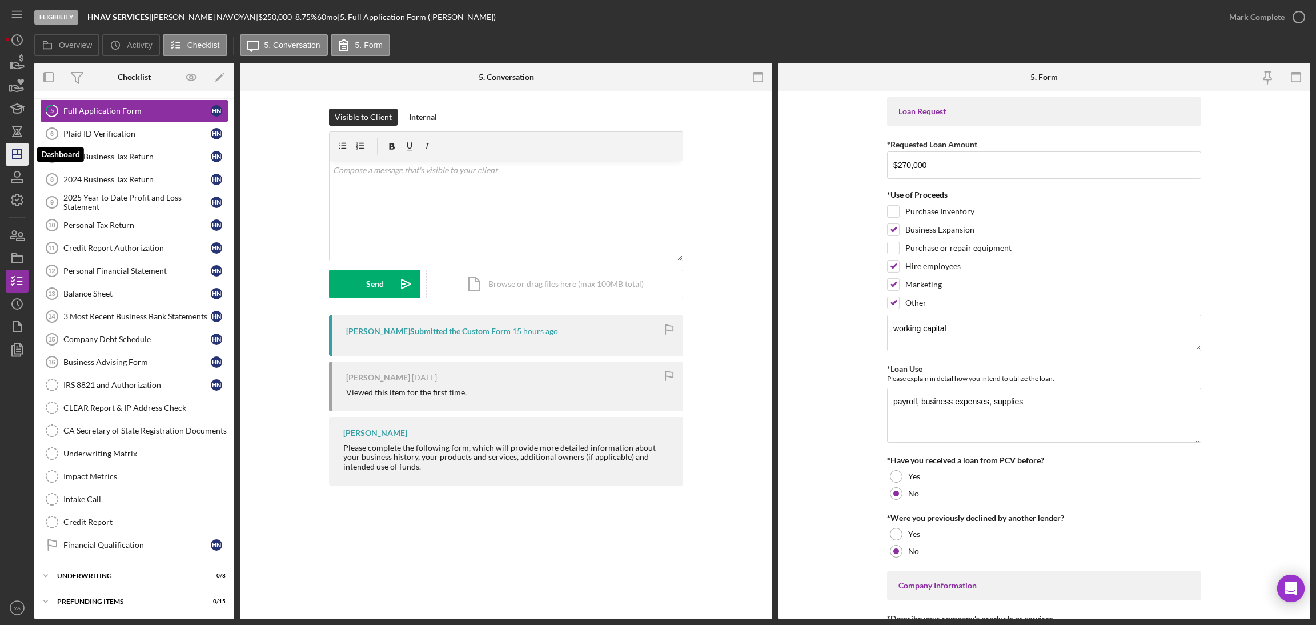
click at [18, 165] on icon "Icon/Dashboard" at bounding box center [17, 154] width 29 height 29
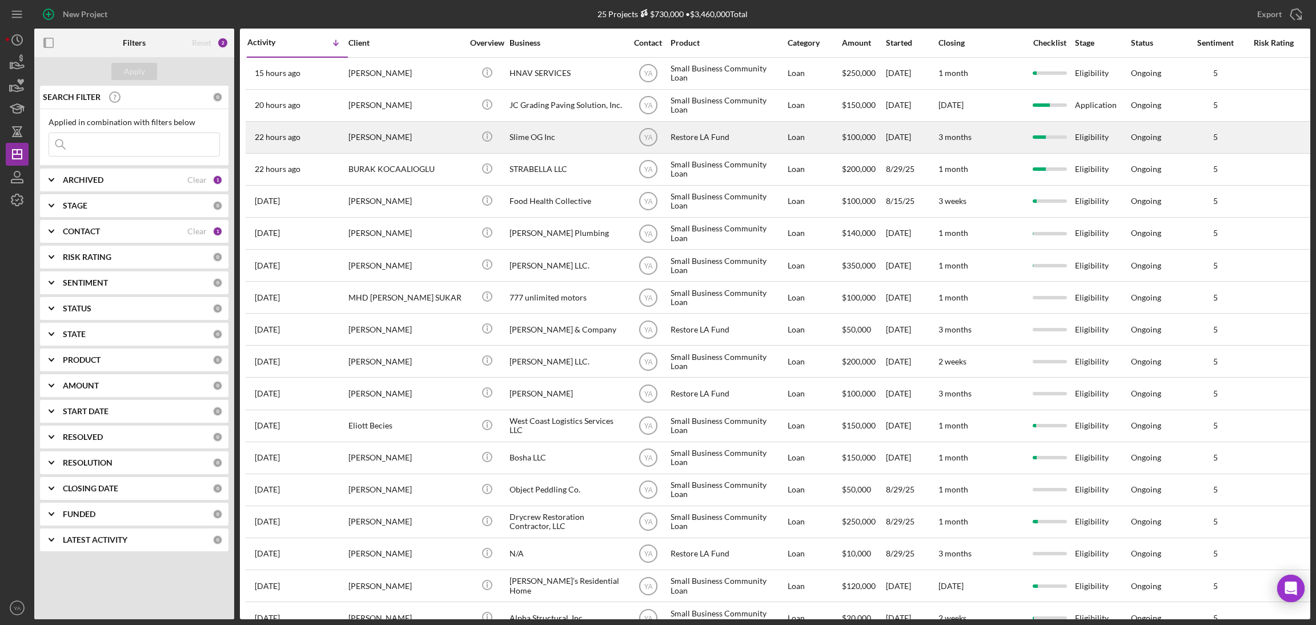
click at [691, 141] on div "Restore LA Fund" at bounding box center [728, 137] width 114 height 30
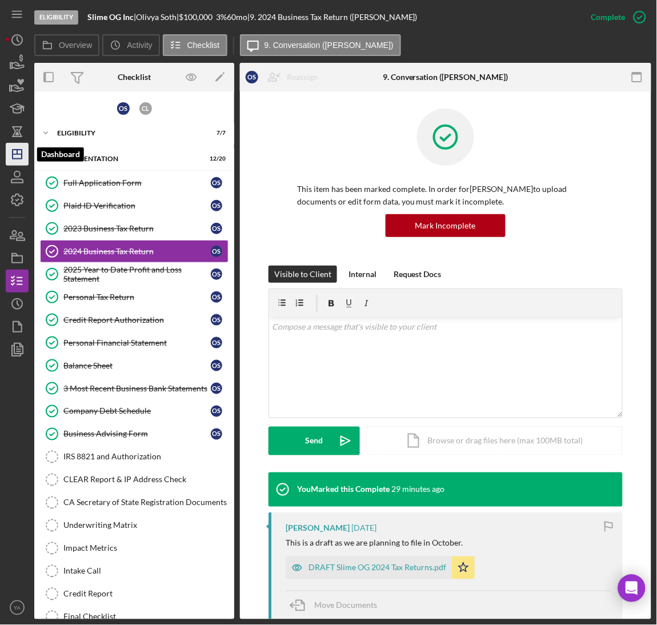
click at [22, 163] on icon "Icon/Dashboard" at bounding box center [17, 154] width 29 height 29
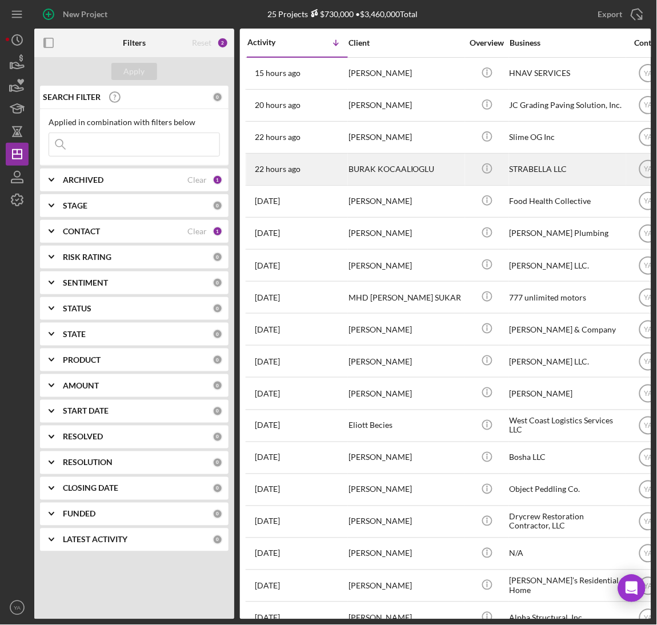
click at [556, 166] on div "STRABELLA LLC" at bounding box center [567, 169] width 114 height 30
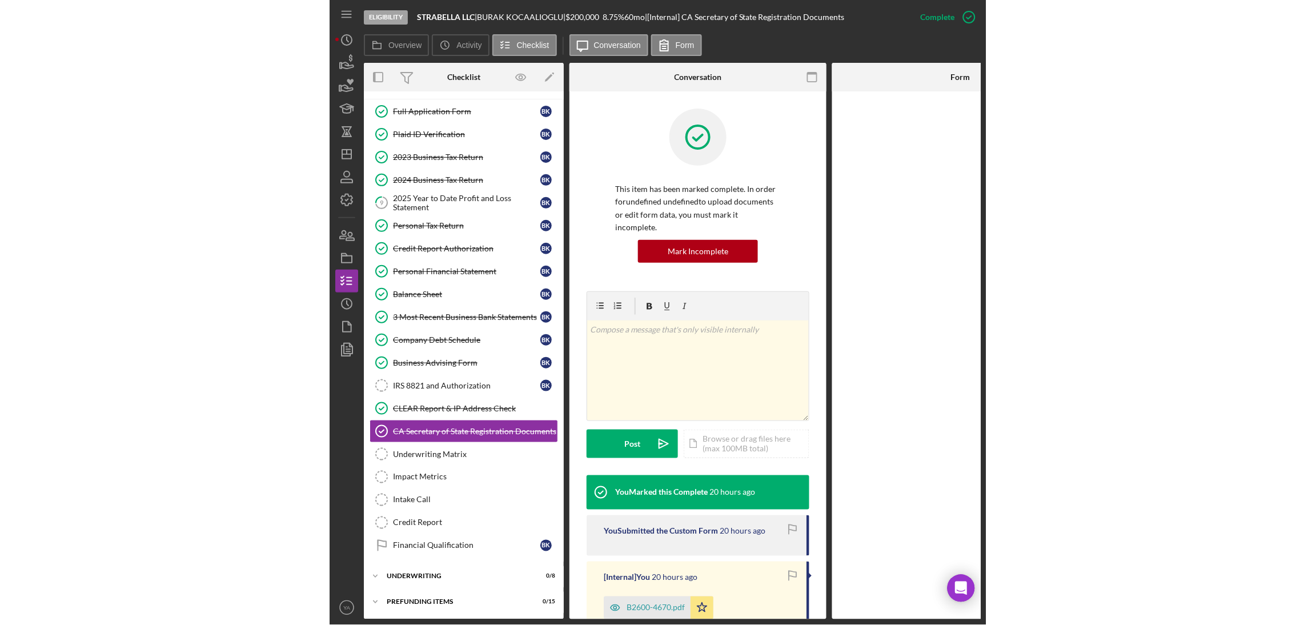
scroll to position [50, 0]
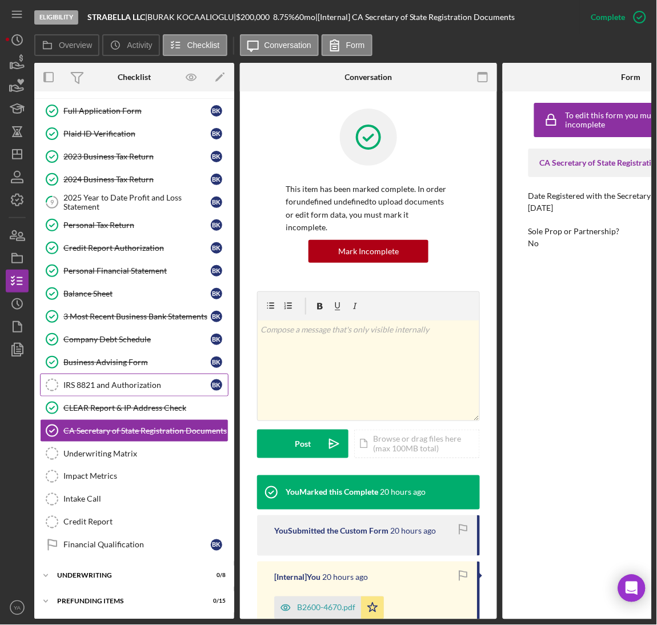
click at [133, 386] on div "IRS 8821 and Authorization" at bounding box center [136, 384] width 147 height 9
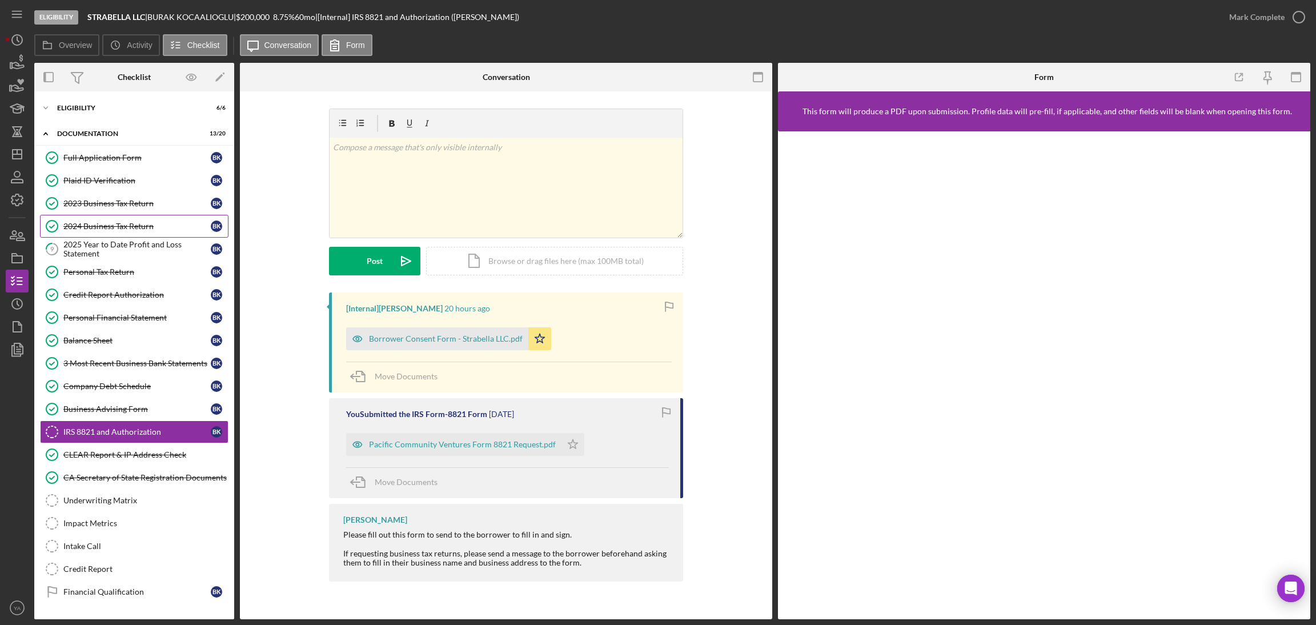
click at [128, 230] on div "2024 Business Tax Return" at bounding box center [136, 226] width 147 height 9
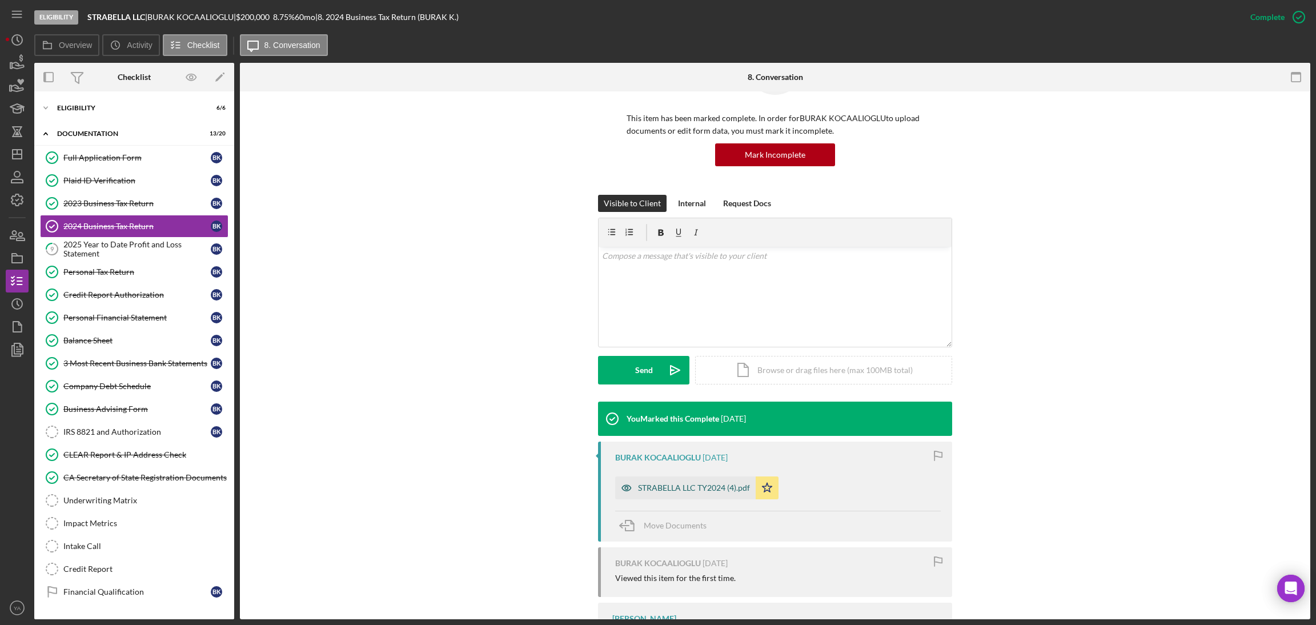
scroll to position [134, 0]
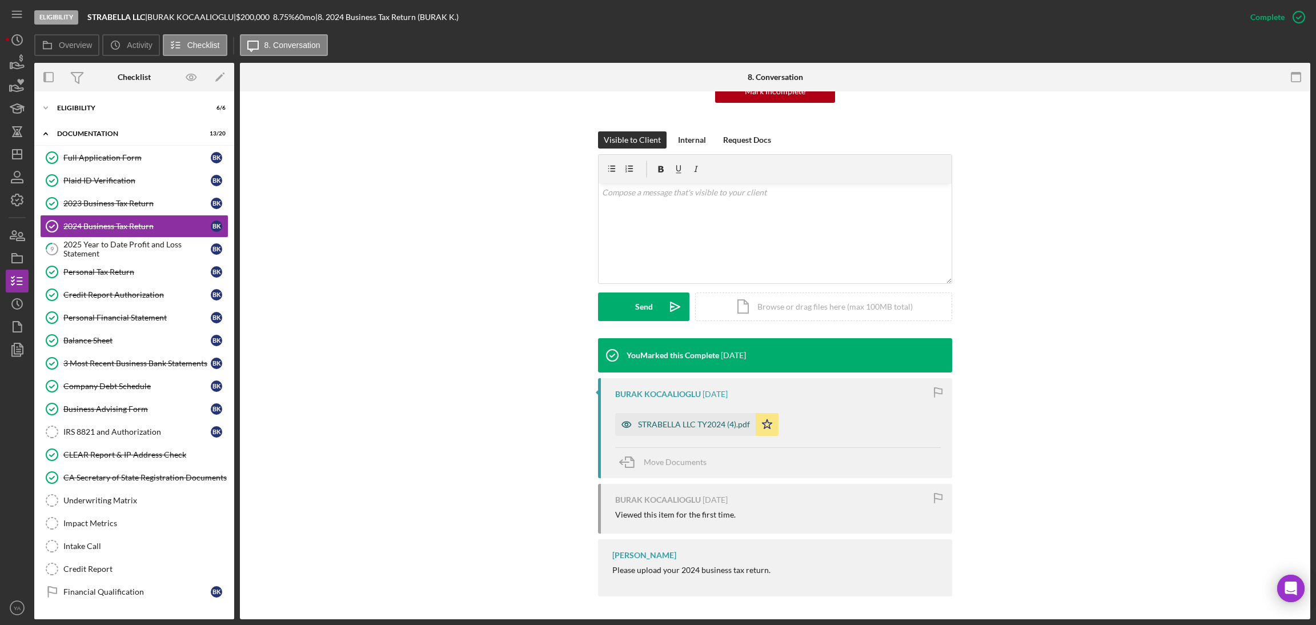
click at [669, 419] on div "STRABELLA LLC TY2024 (4).pdf" at bounding box center [685, 424] width 141 height 23
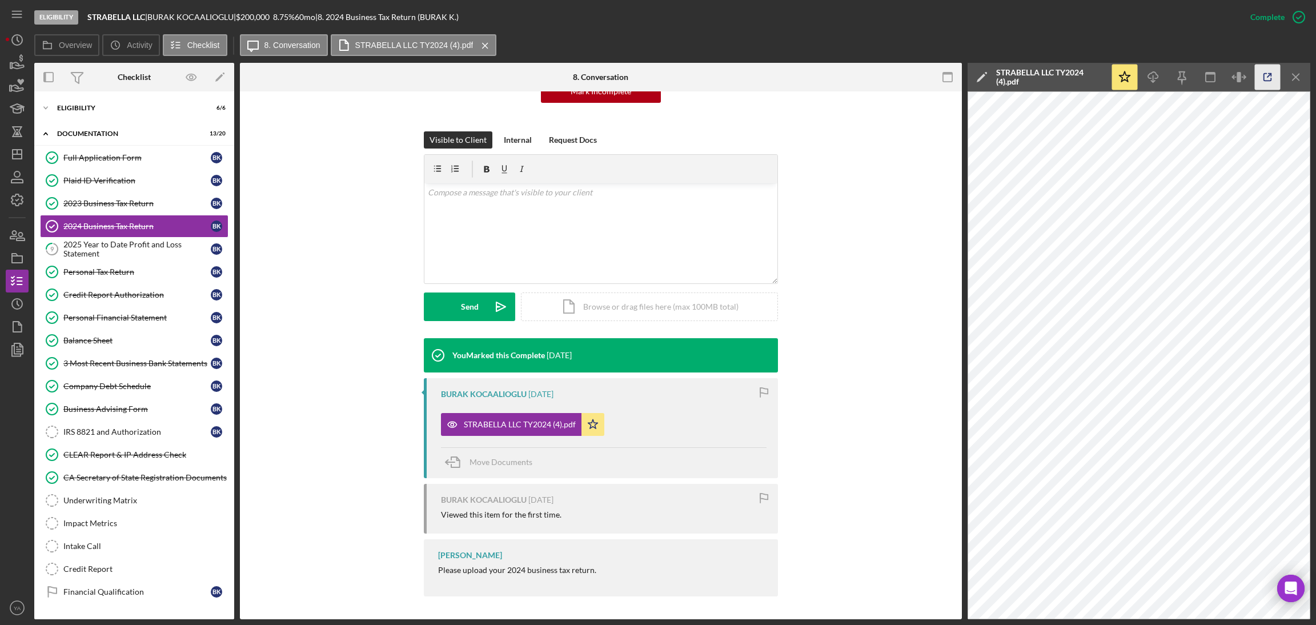
click at [1256, 69] on icon "button" at bounding box center [1268, 78] width 26 height 26
click at [118, 420] on link "Business Advising Form Business Advising Form B K" at bounding box center [134, 409] width 189 height 23
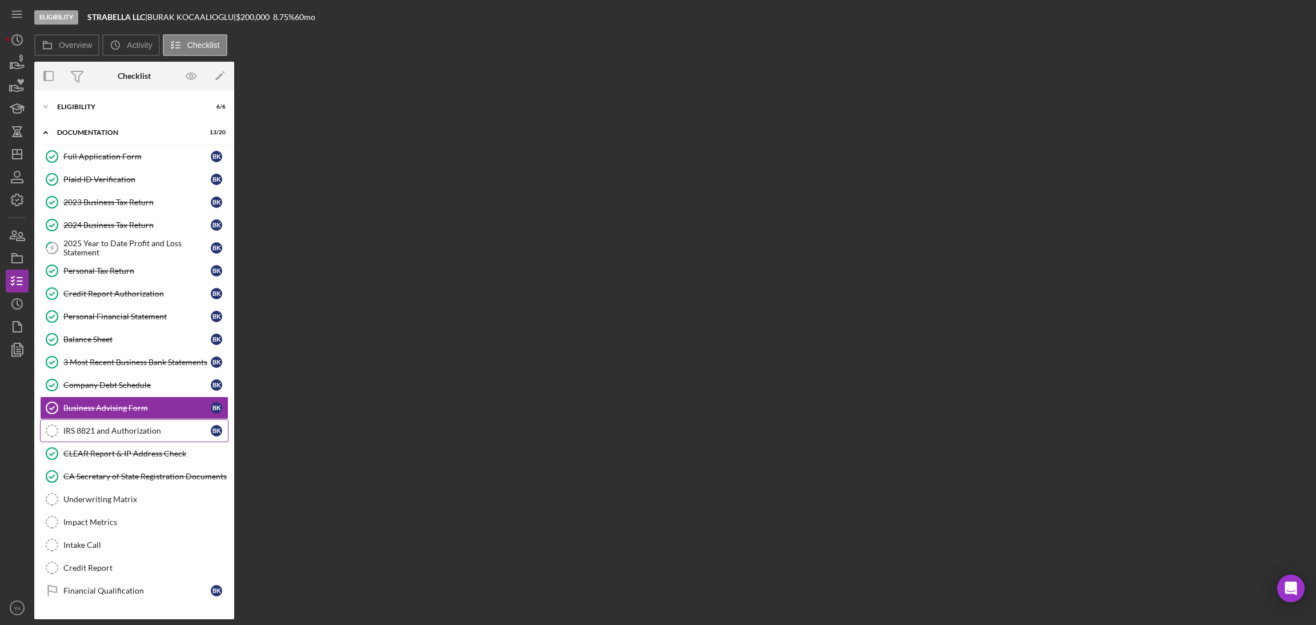
click at [118, 428] on div "IRS 8821 and Authorization" at bounding box center [136, 430] width 147 height 9
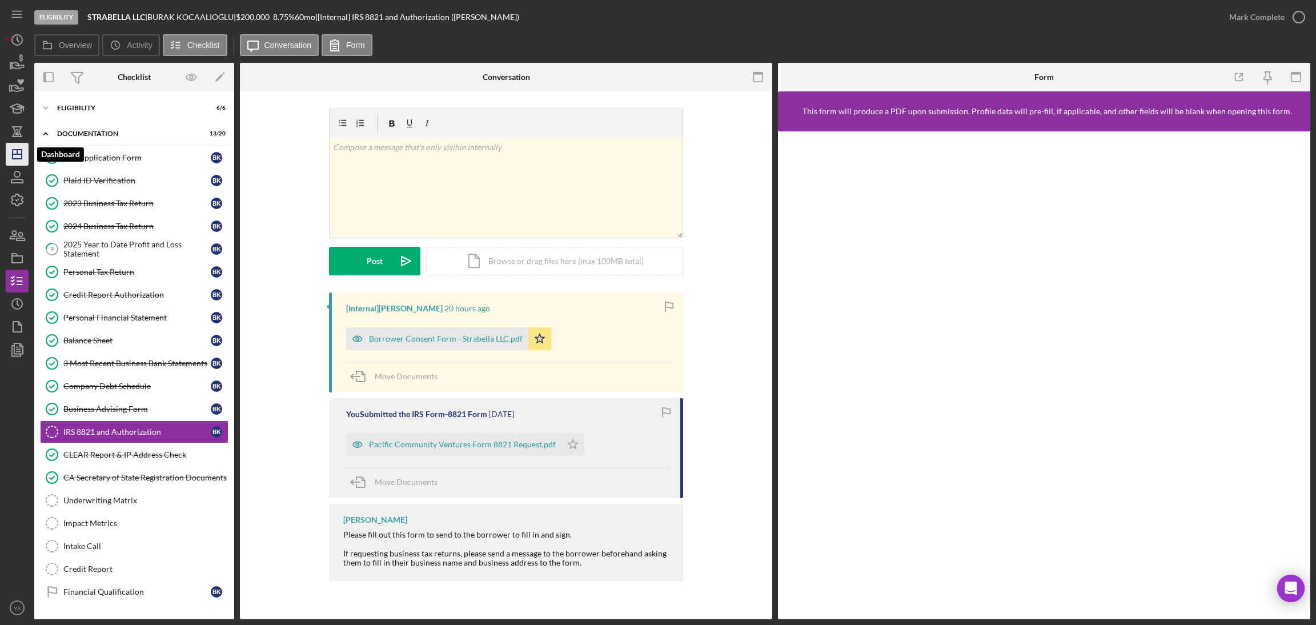
click at [18, 151] on icon "Icon/Dashboard" at bounding box center [17, 154] width 29 height 29
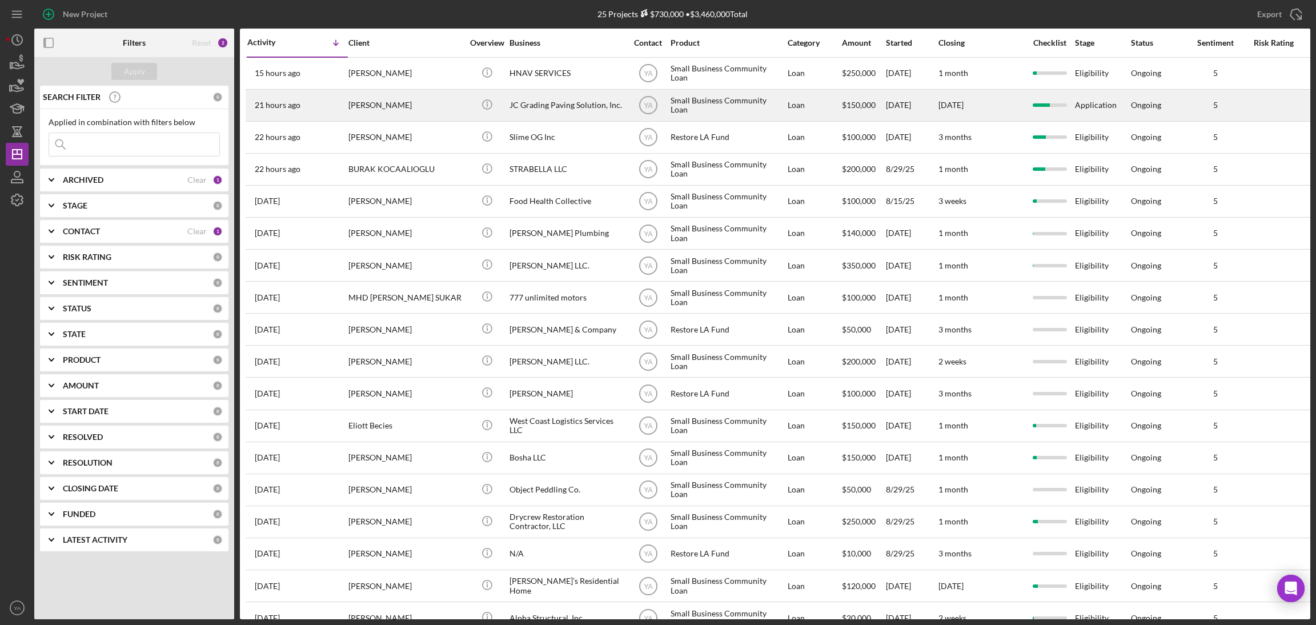
click at [571, 110] on div "JC Grading Paving Solution, Inc." at bounding box center [567, 105] width 114 height 30
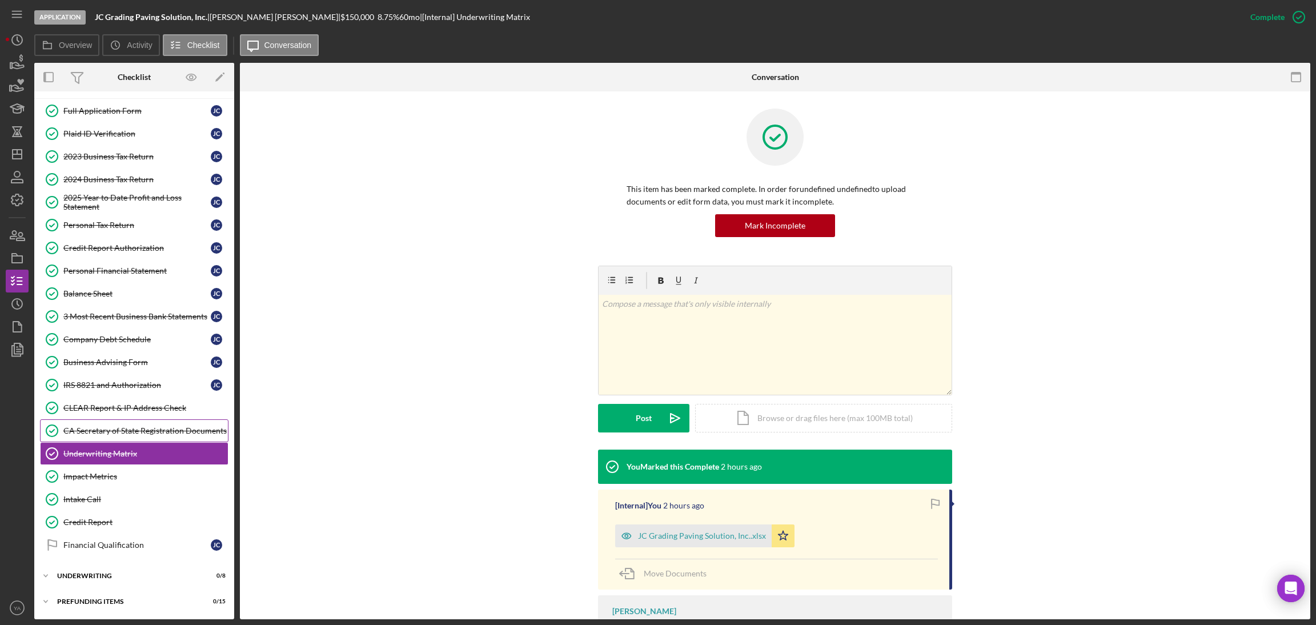
scroll to position [50, 0]
click at [130, 384] on div "IRS 8821 and Authorization" at bounding box center [136, 384] width 147 height 9
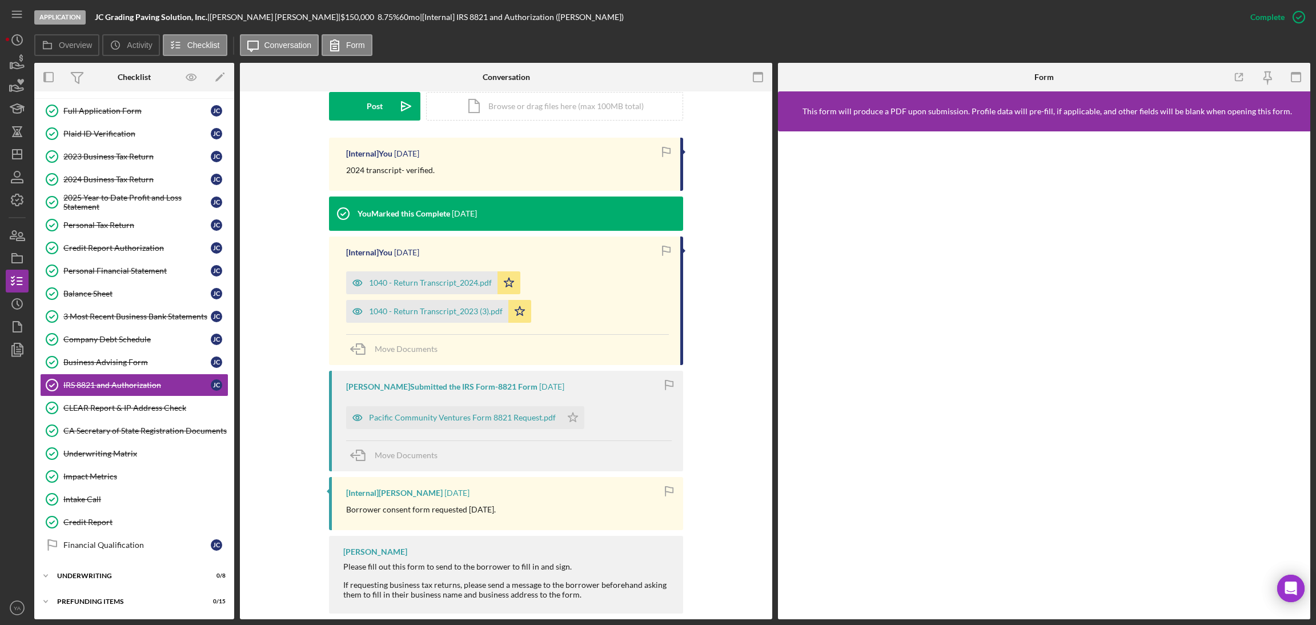
scroll to position [329, 0]
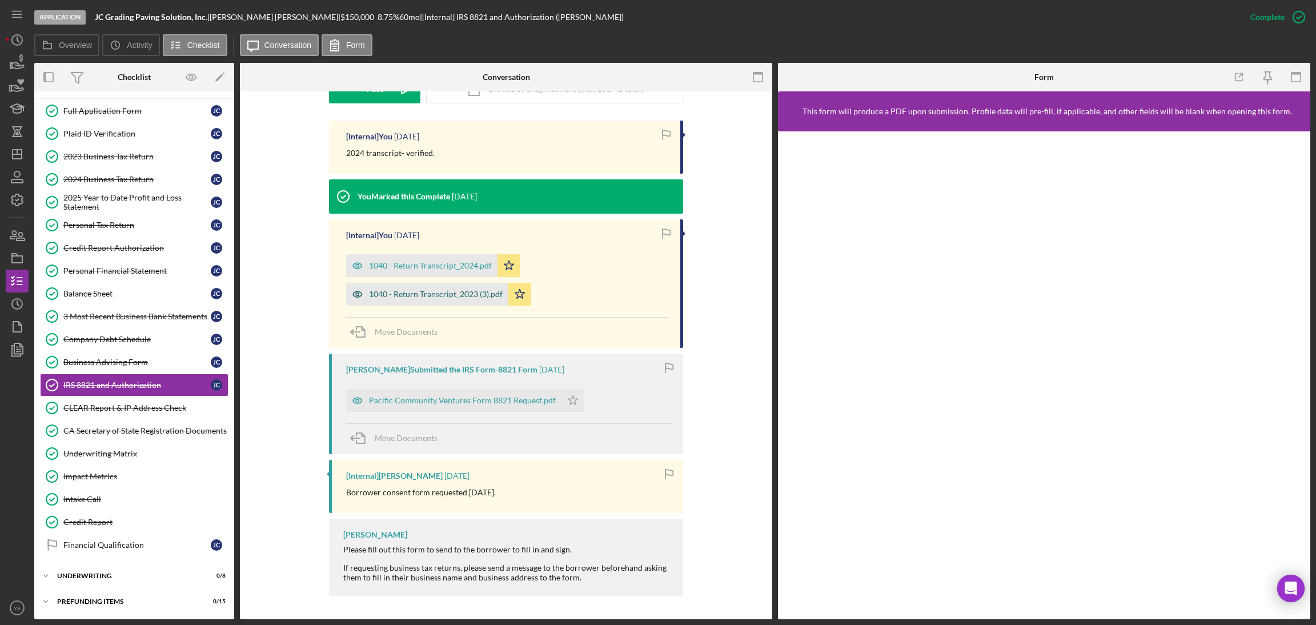
click at [448, 302] on div "1040 - Return Transcript_2023 (3).pdf" at bounding box center [427, 294] width 162 height 23
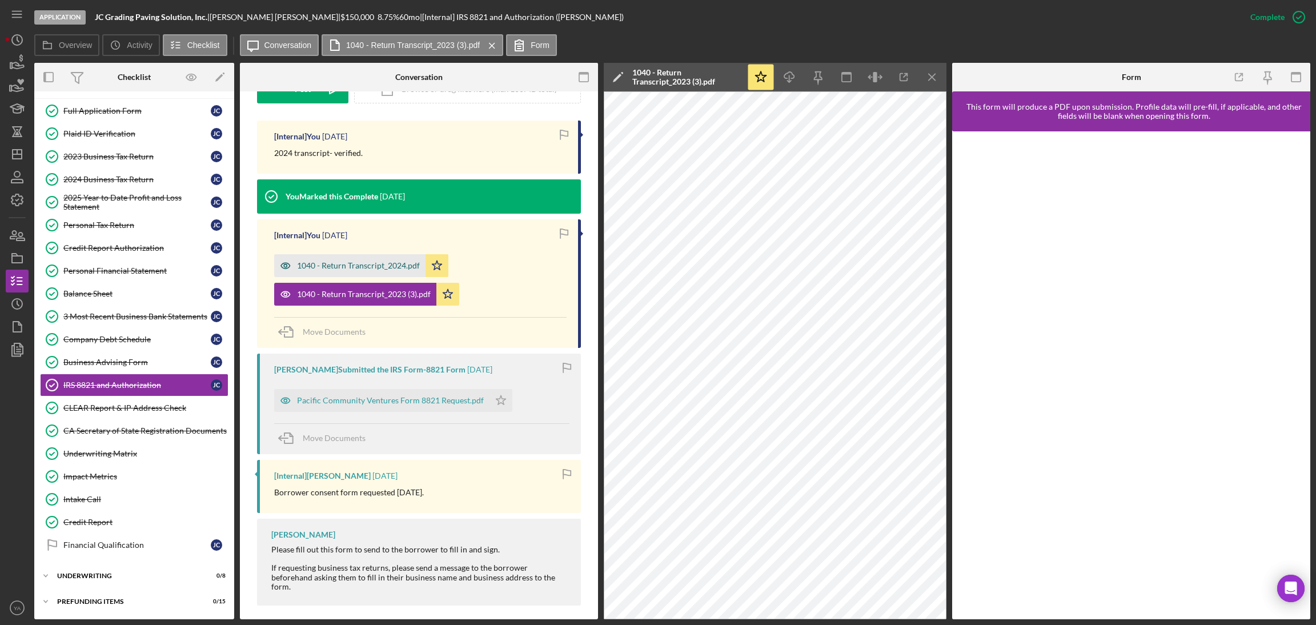
click at [367, 267] on div "1040 - Return Transcript_2024.pdf" at bounding box center [358, 265] width 123 height 9
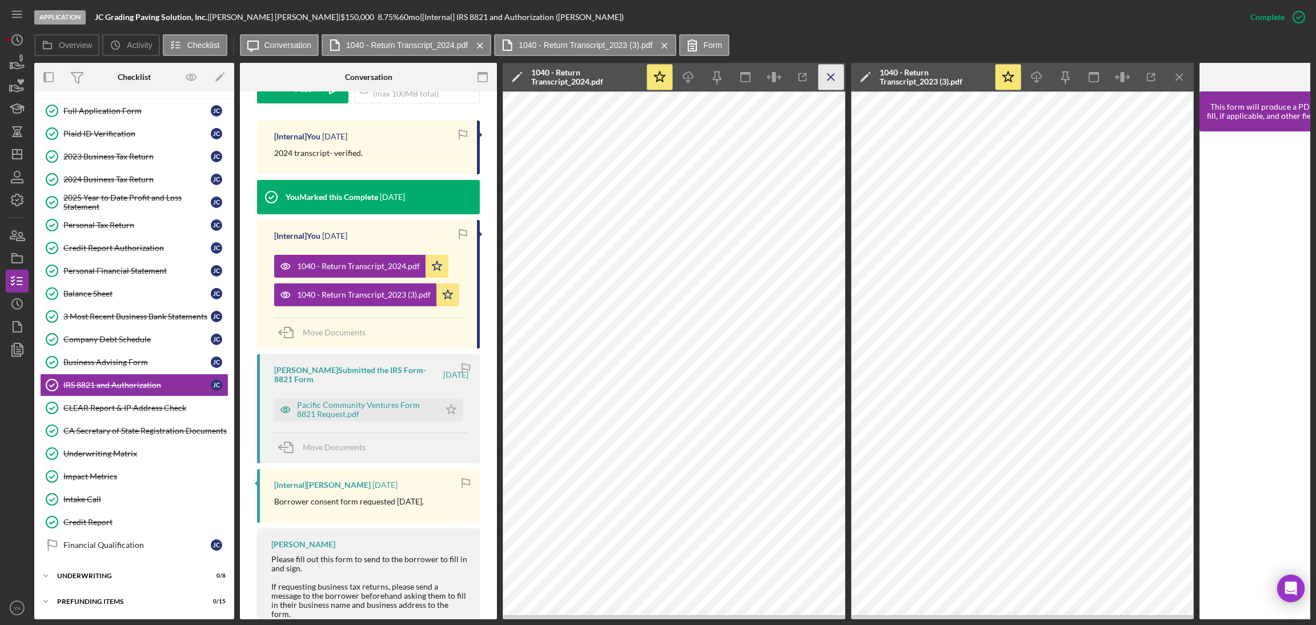
click at [833, 83] on icon "Icon/Menu Close" at bounding box center [832, 78] width 26 height 26
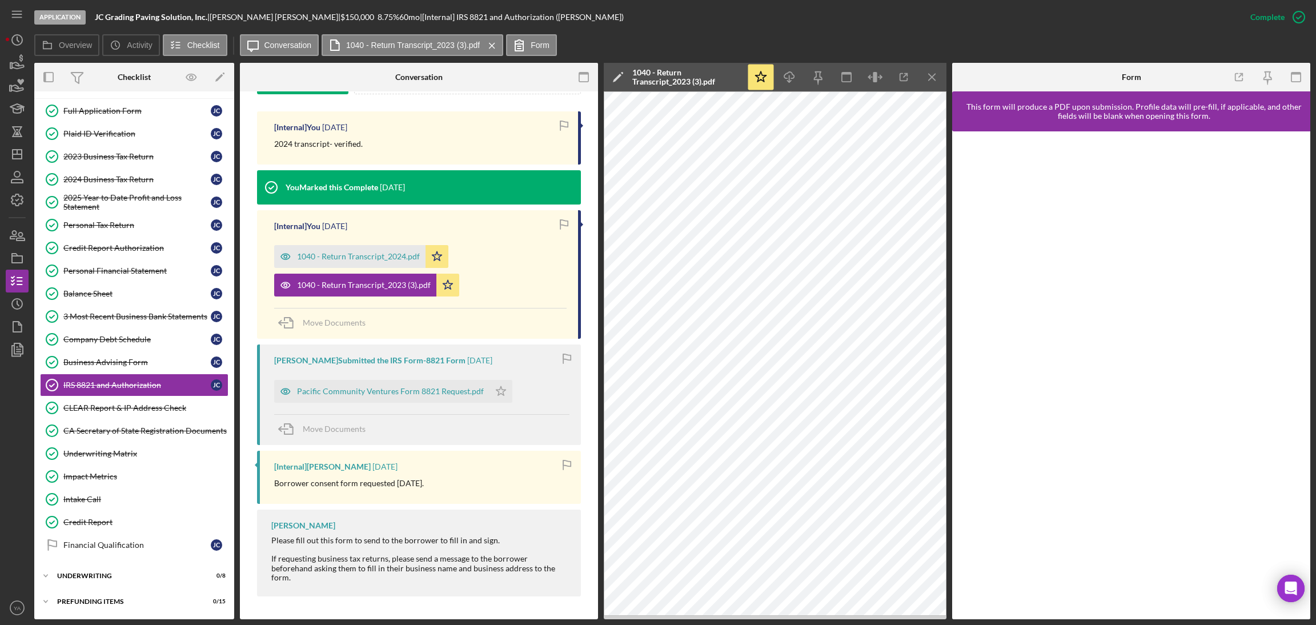
scroll to position [329, 0]
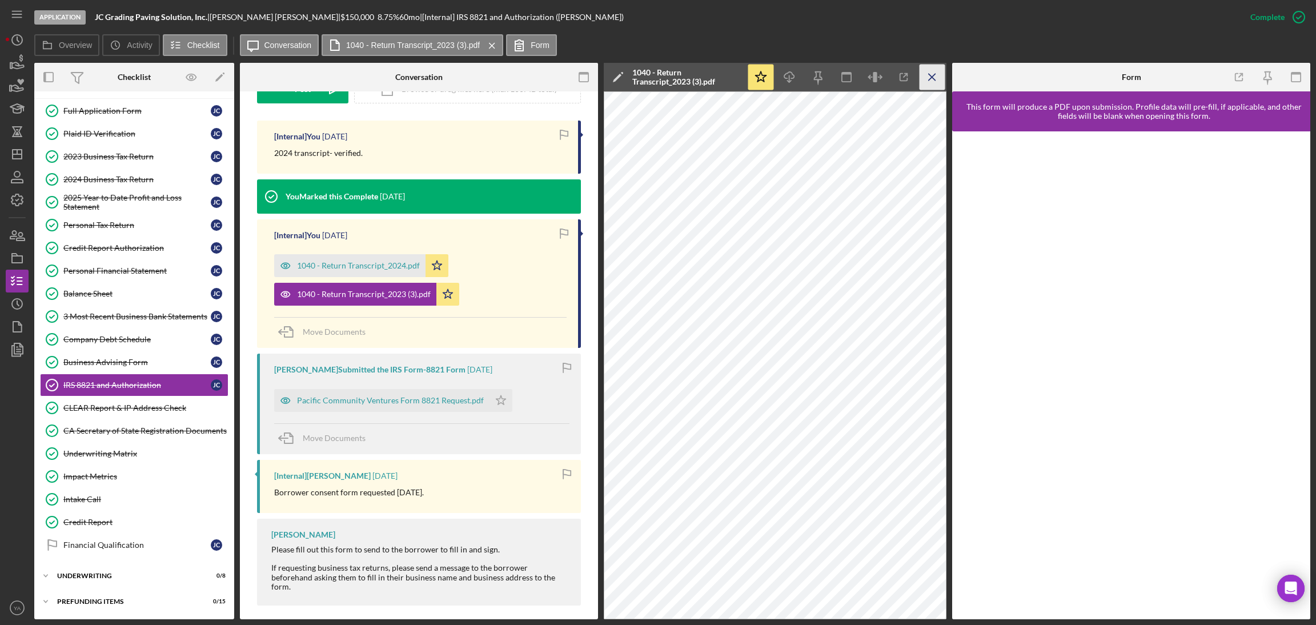
click at [932, 89] on icon "Icon/Menu Close" at bounding box center [933, 78] width 26 height 26
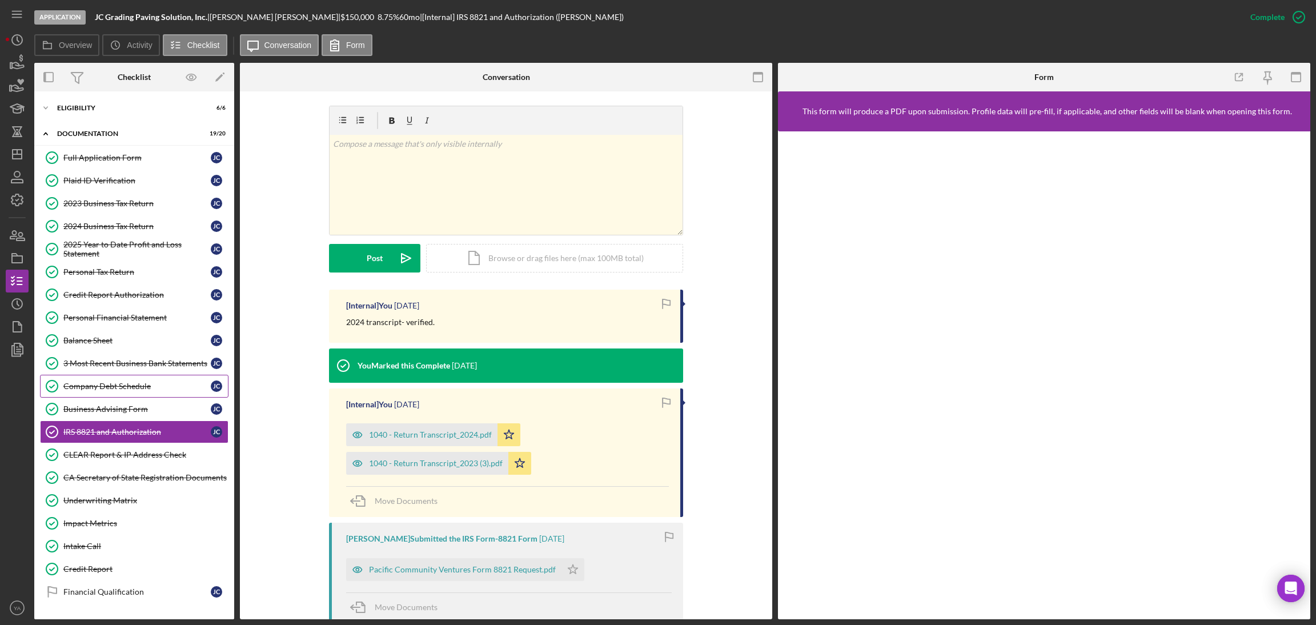
scroll to position [171, 0]
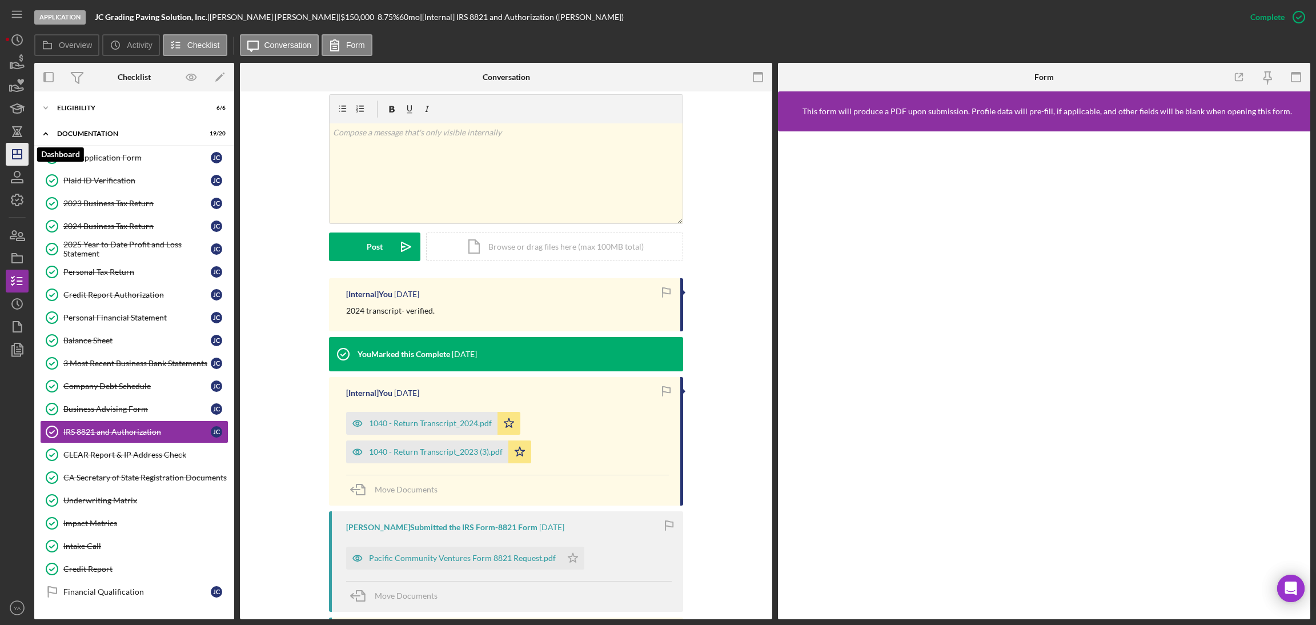
click at [13, 151] on polygon "button" at bounding box center [17, 154] width 9 height 9
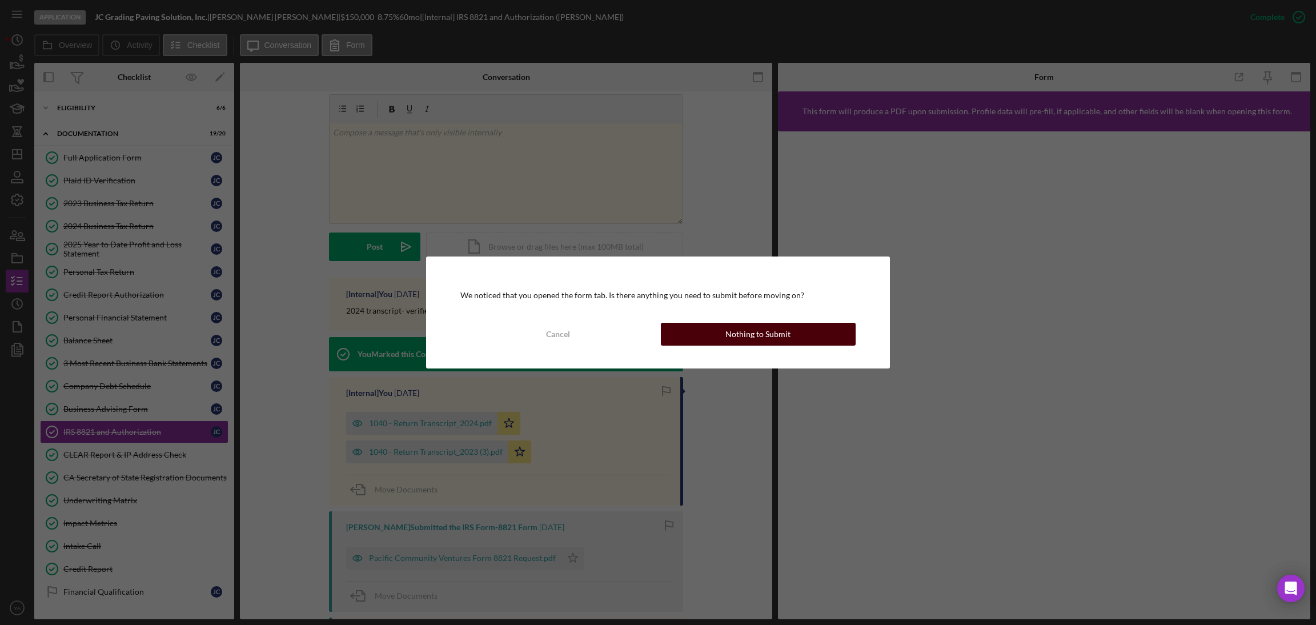
click at [709, 334] on button "Nothing to Submit" at bounding box center [758, 334] width 195 height 23
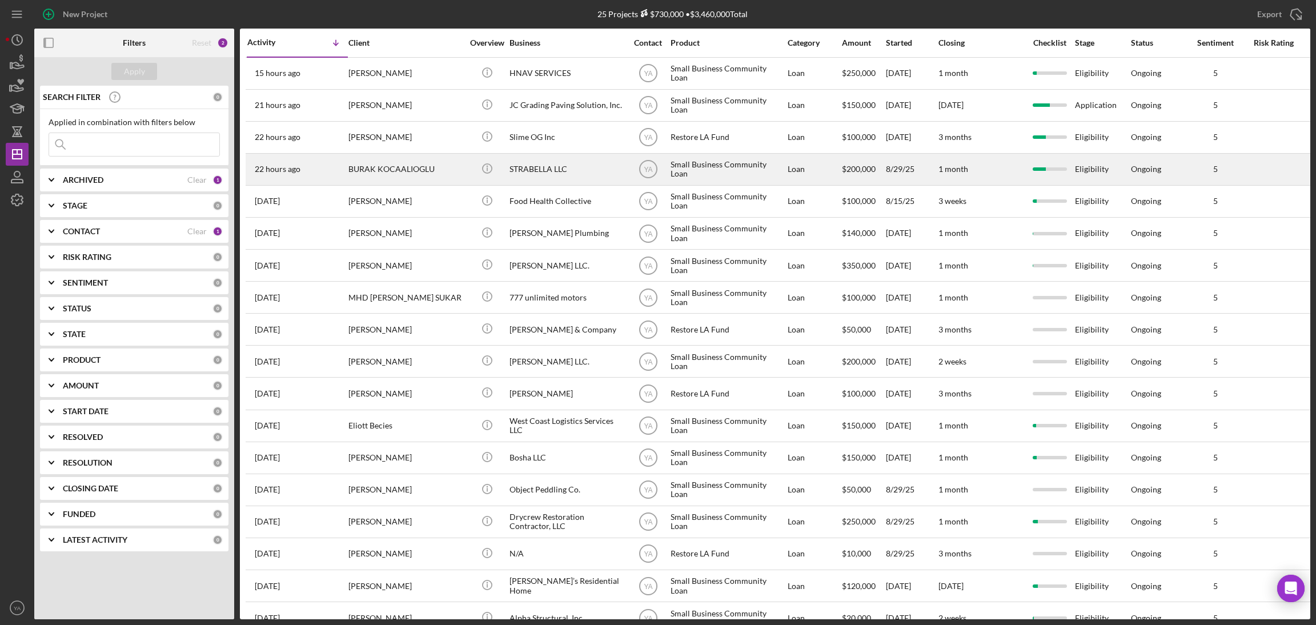
click at [578, 169] on div "STRABELLA LLC" at bounding box center [567, 169] width 114 height 30
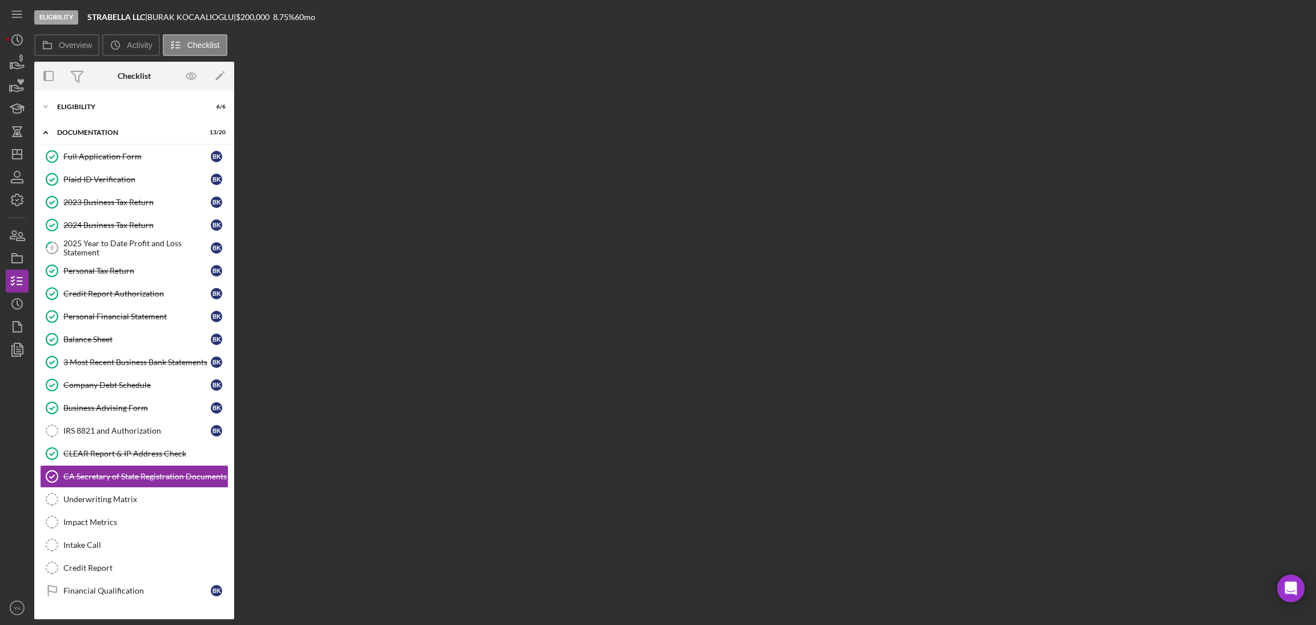
scroll to position [50, 0]
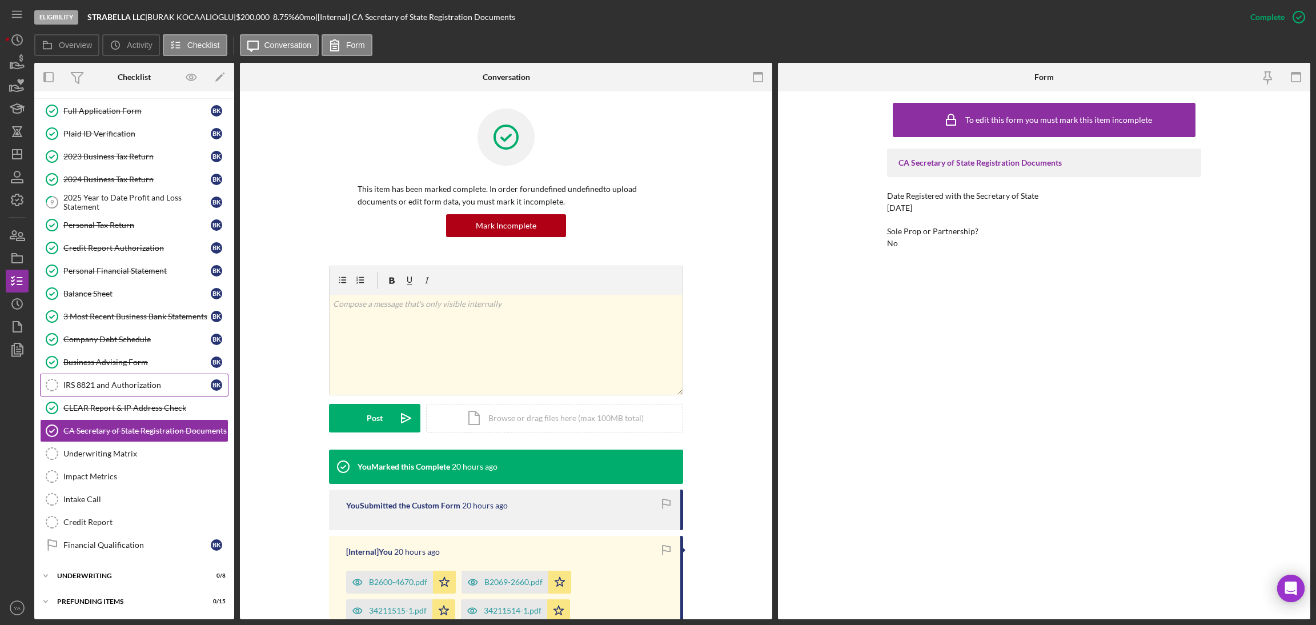
click at [147, 388] on div "IRS 8821 and Authorization" at bounding box center [136, 384] width 147 height 9
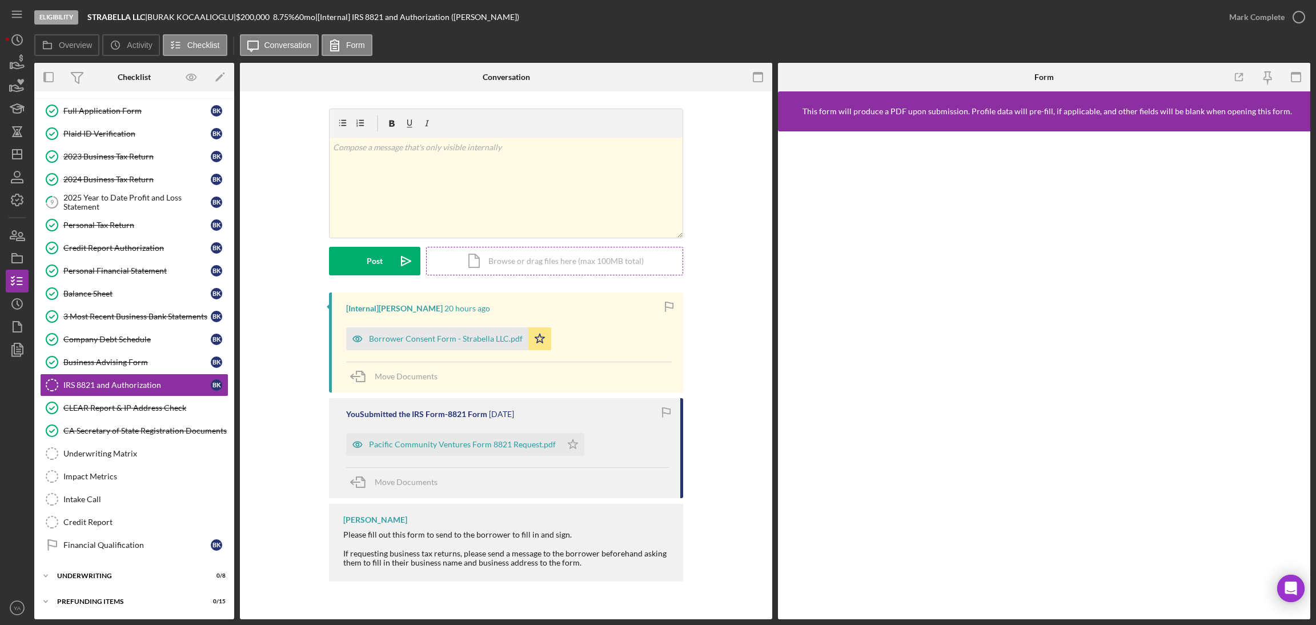
click at [542, 250] on div "Icon/Document Browse or drag files here (max 100MB total) Tap to choose files o…" at bounding box center [554, 261] width 257 height 29
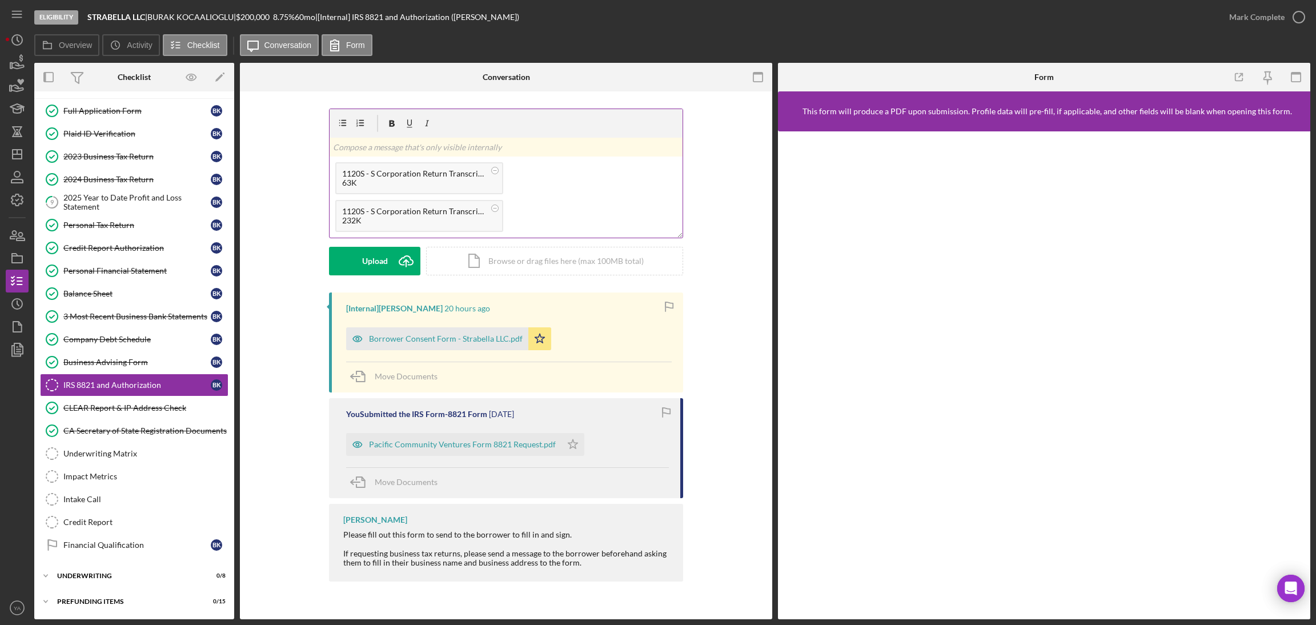
click at [428, 147] on p at bounding box center [506, 147] width 347 height 13
click at [565, 162] on div "1120S - S Corporation Return Transcript_2023.pdf 63K 1120S - S Corporation Retu…" at bounding box center [506, 197] width 353 height 81
click at [396, 142] on p "Verified" at bounding box center [506, 147] width 347 height 13
click at [402, 260] on polygon "submit" at bounding box center [403, 260] width 3 height 1
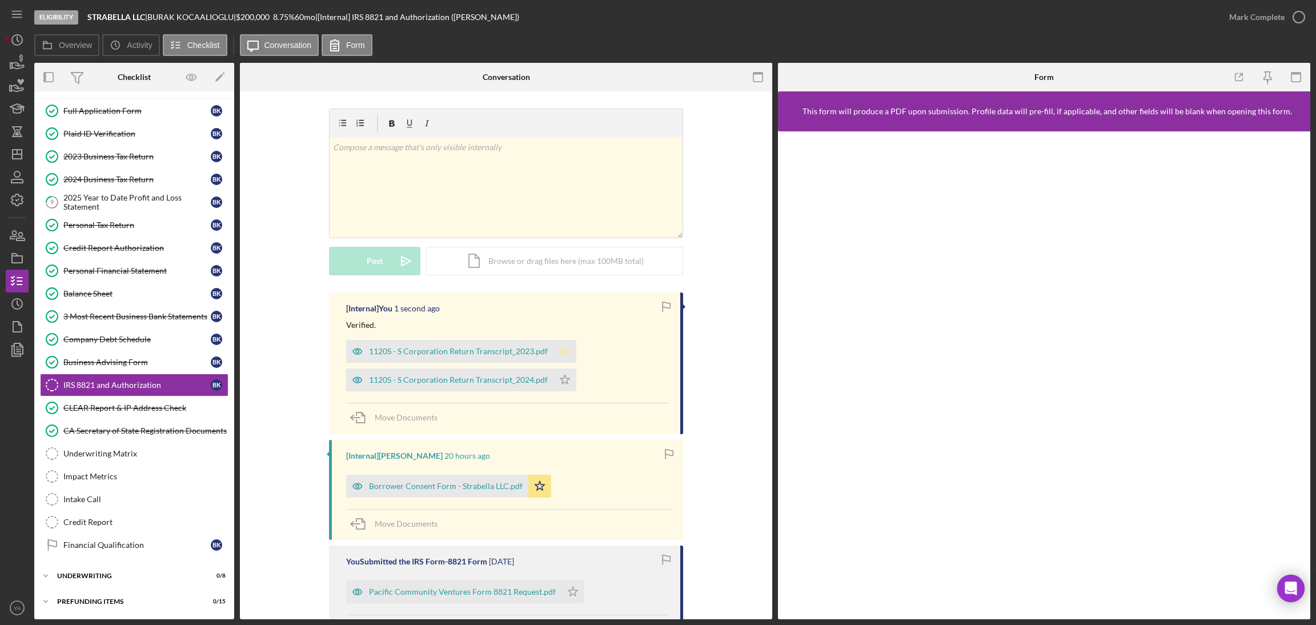
click at [562, 356] on icon "Icon/Star" at bounding box center [565, 351] width 23 height 23
click at [561, 384] on icon "Icon/Star" at bounding box center [565, 379] width 23 height 23
click at [537, 488] on icon "Icon/Star" at bounding box center [539, 486] width 23 height 23
click at [1277, 27] on div "Mark Complete" at bounding box center [1256, 17] width 55 height 23
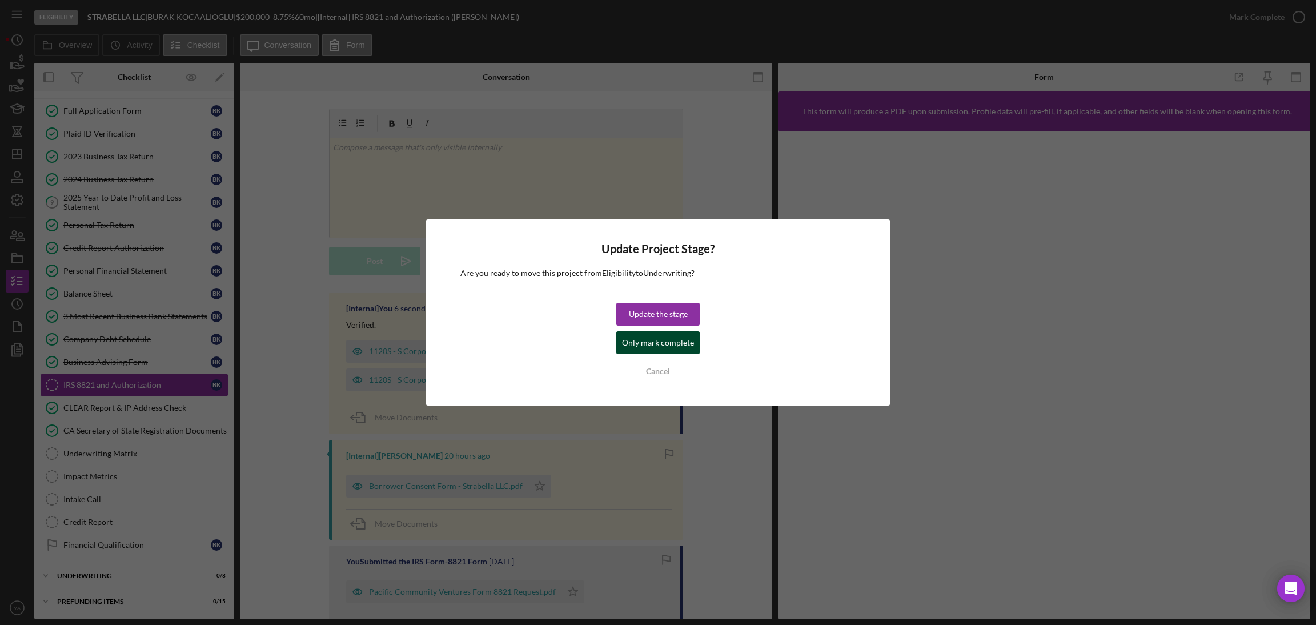
click at [650, 346] on div "Only mark complete" at bounding box center [658, 342] width 72 height 23
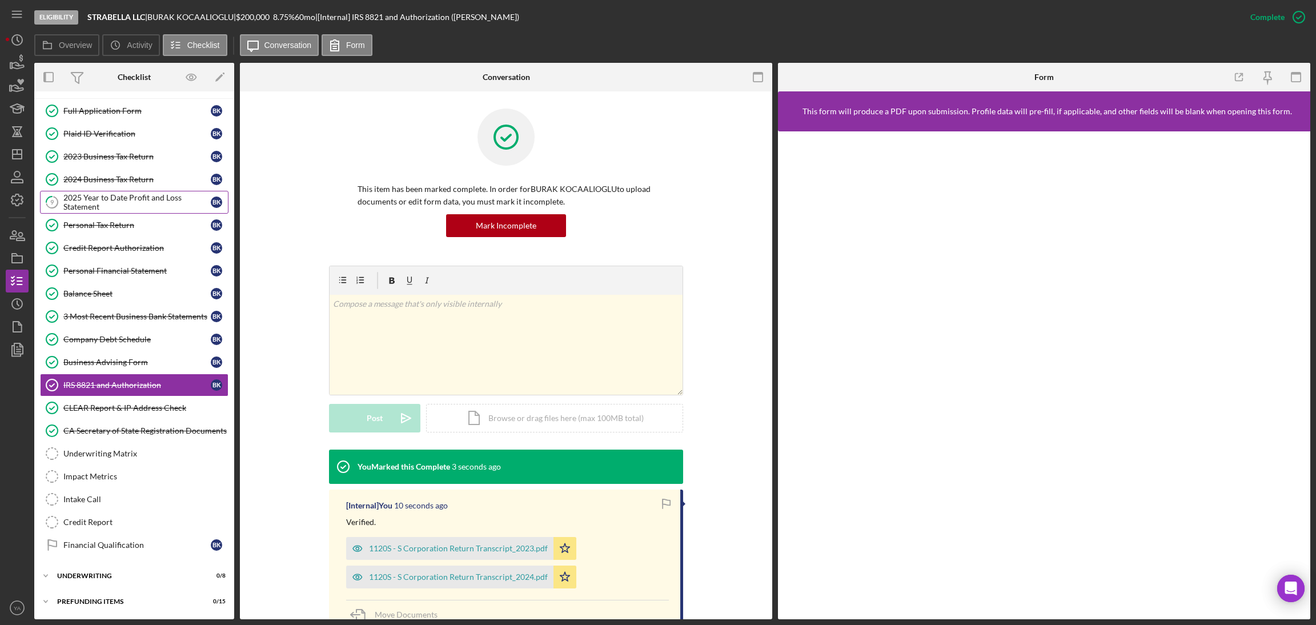
click at [154, 203] on div "2025 Year to Date Profit and Loss Statement" at bounding box center [136, 202] width 147 height 18
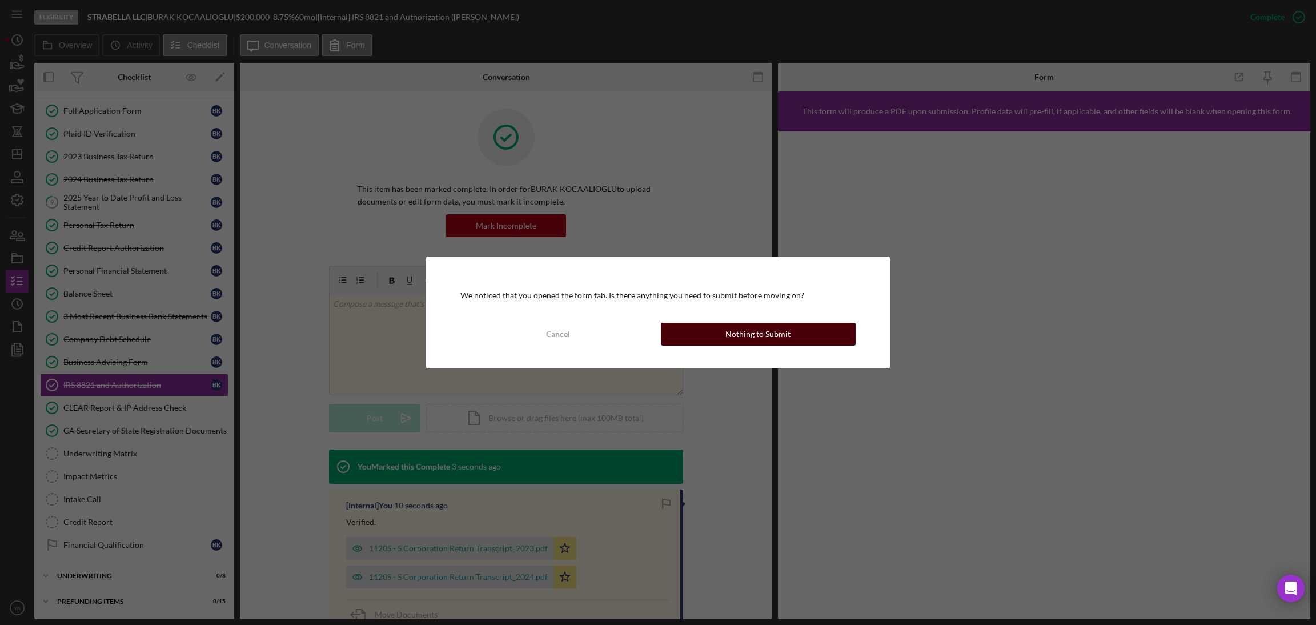
click at [728, 326] on div "Nothing to Submit" at bounding box center [757, 334] width 65 height 23
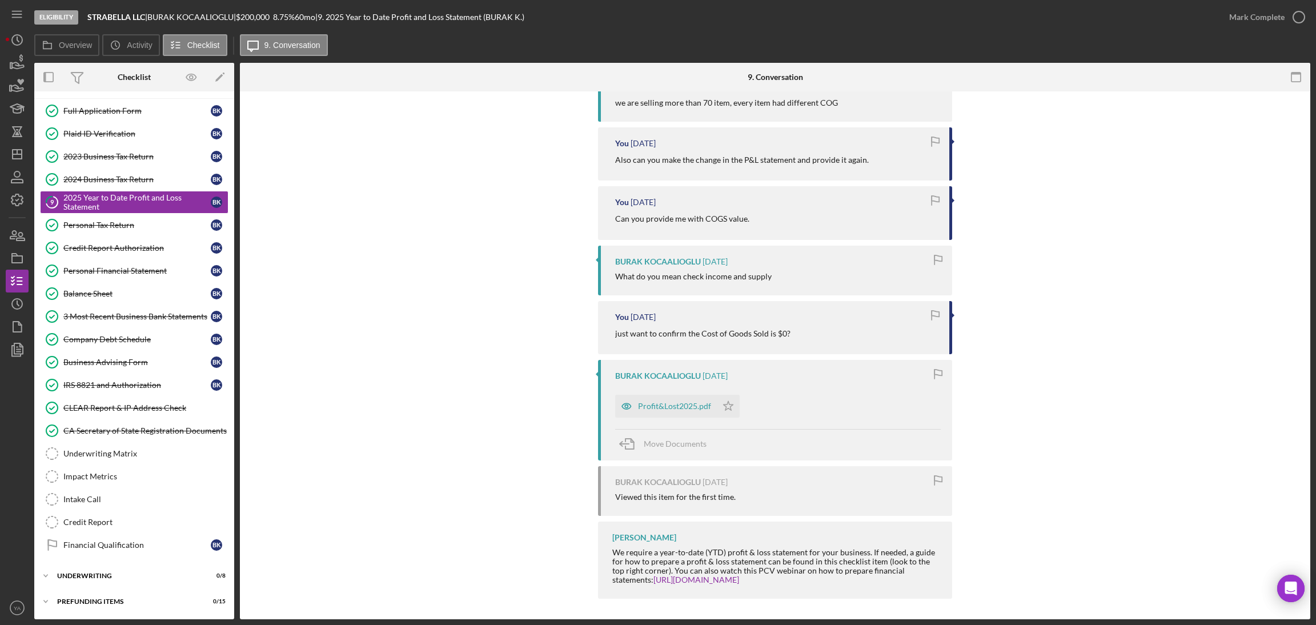
scroll to position [305, 0]
click at [673, 398] on div "Profit&Lost2025.pdf" at bounding box center [666, 403] width 102 height 23
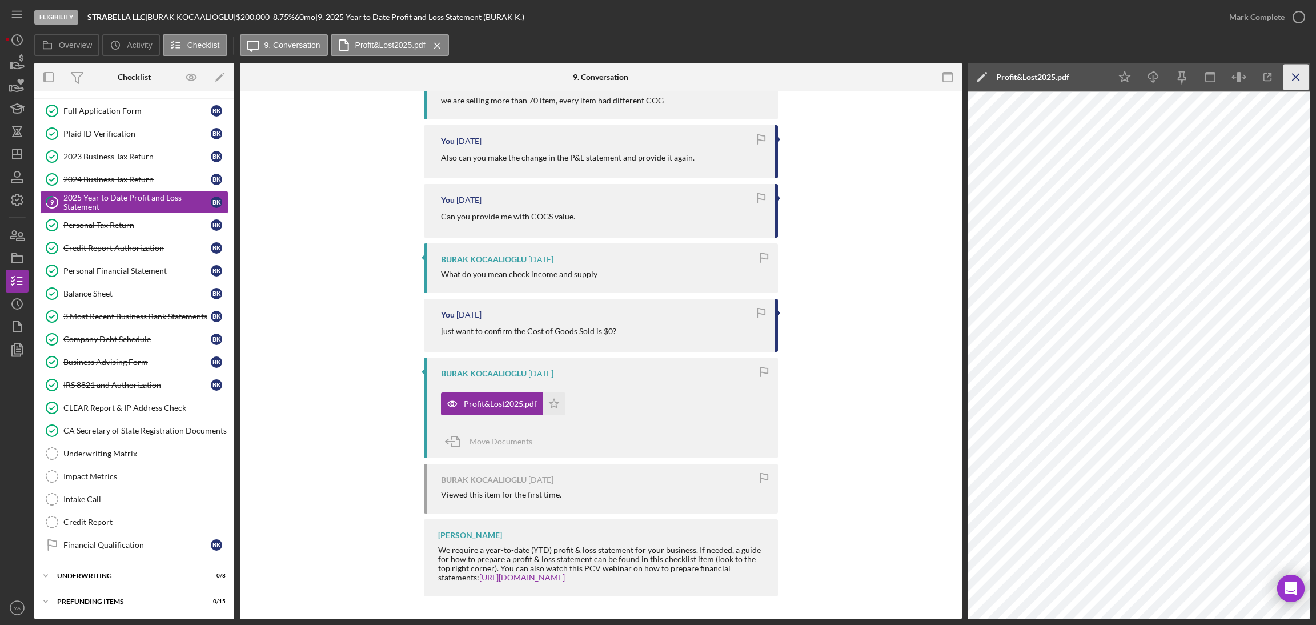
click at [1304, 80] on icon "Icon/Menu Close" at bounding box center [1297, 78] width 26 height 26
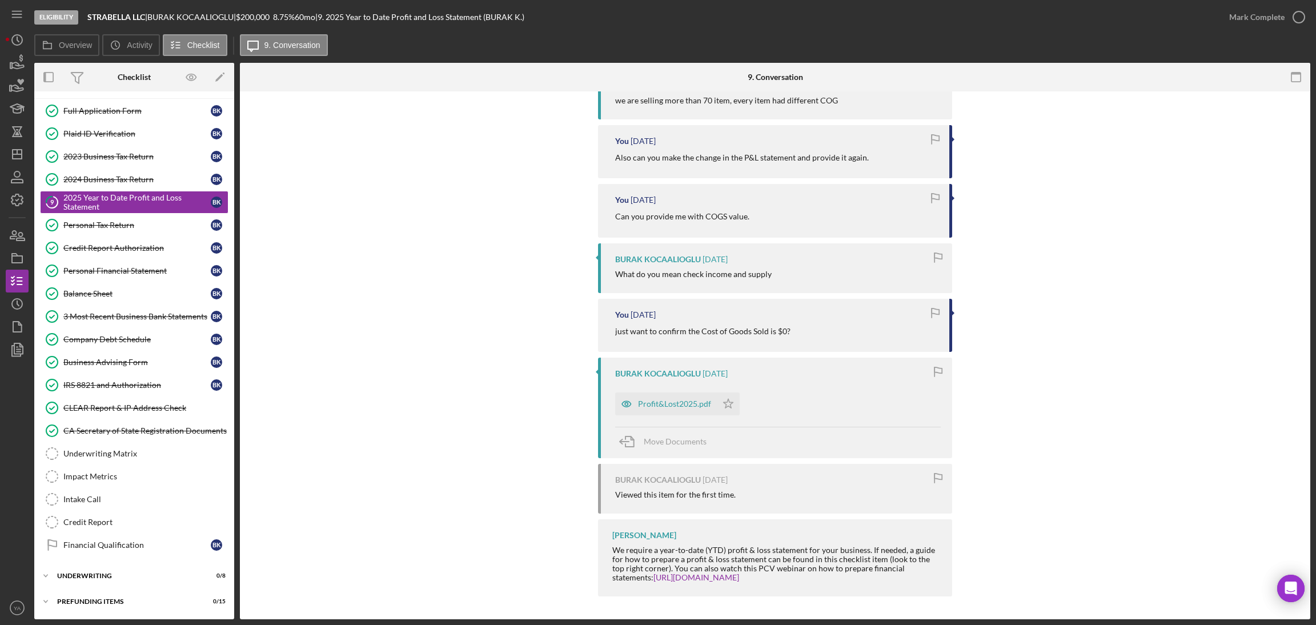
scroll to position [0, 0]
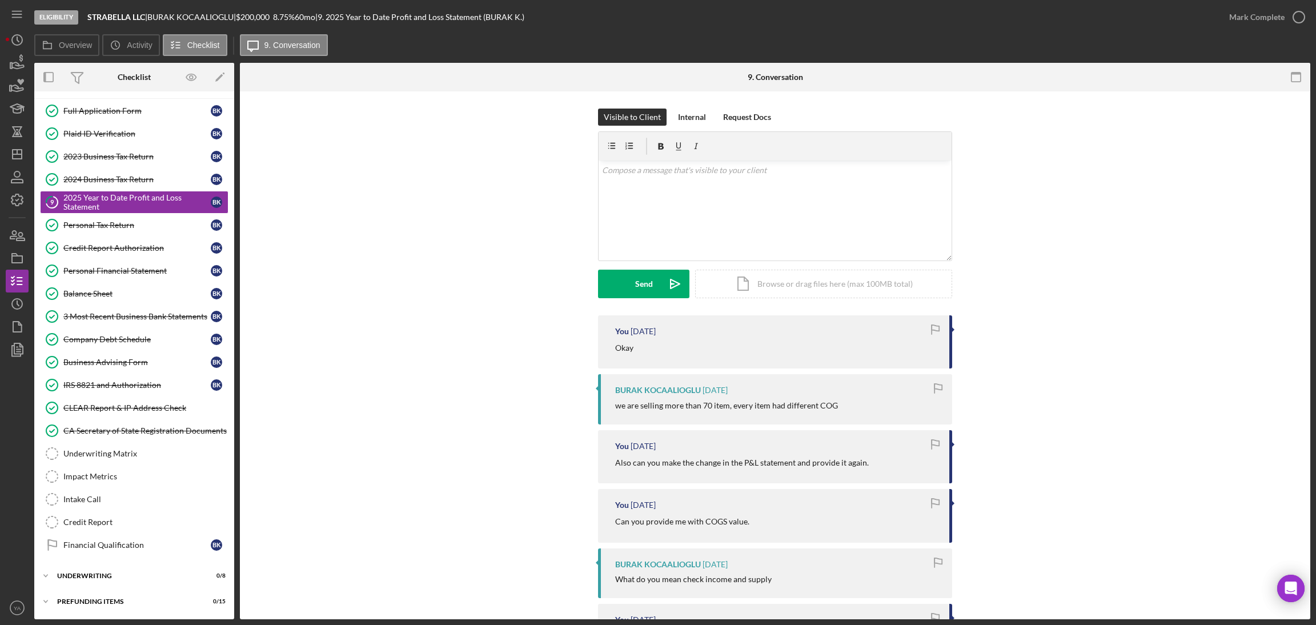
click at [787, 263] on form "v Color teal Color pink Remove color Add row above Add row below Add column bef…" at bounding box center [775, 214] width 354 height 167
click at [739, 227] on div "v Color teal Color pink Remove color Add row above Add row below Add column bef…" at bounding box center [775, 211] width 353 height 100
click at [115, 453] on div "Underwriting Matrix" at bounding box center [145, 453] width 165 height 9
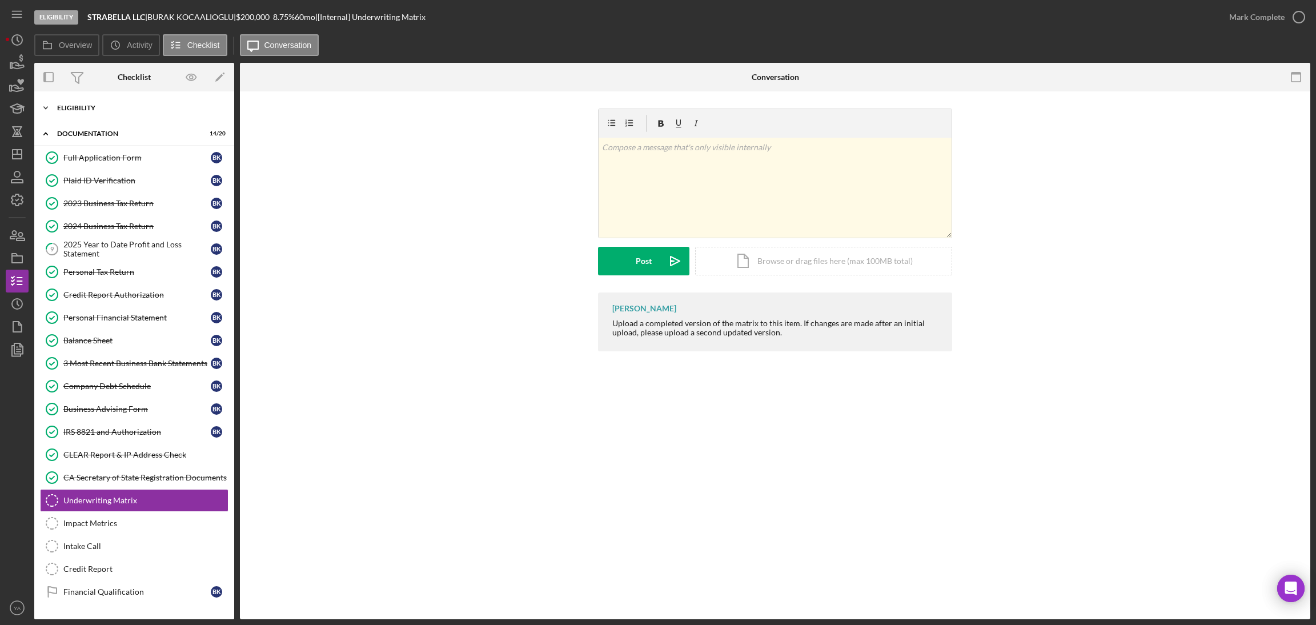
click at [122, 113] on div "Icon/Expander Eligibility 6 / 6" at bounding box center [134, 108] width 200 height 23
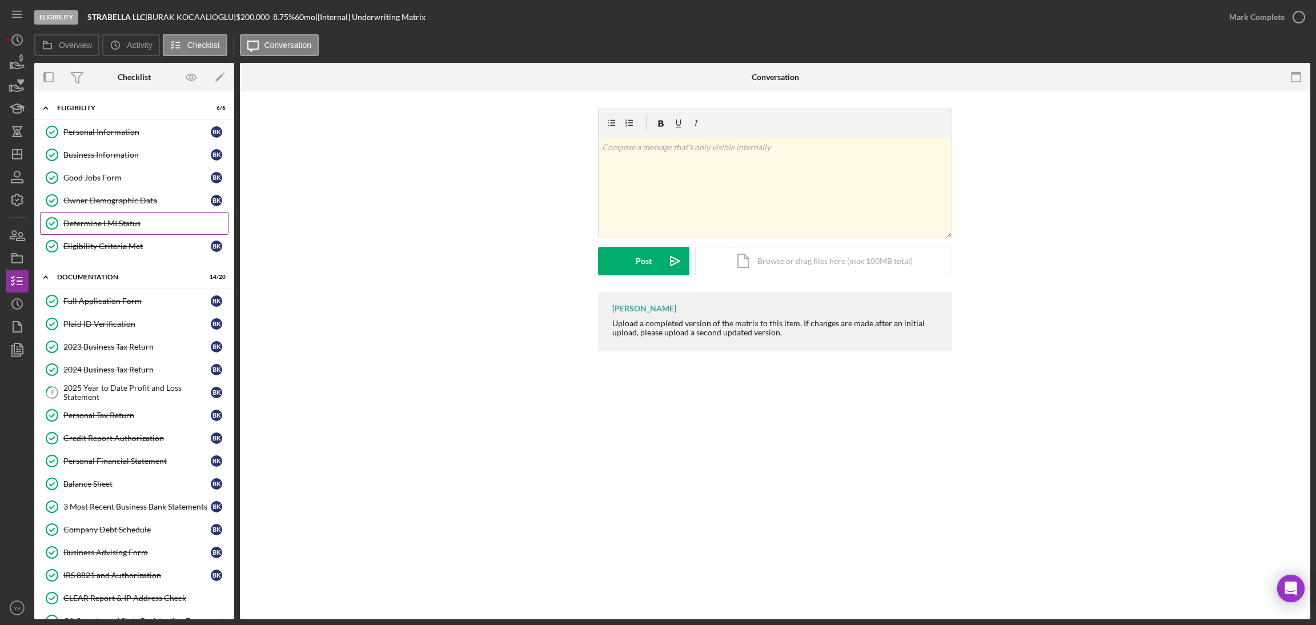
click at [125, 221] on div "Determine LMI Status" at bounding box center [145, 223] width 165 height 9
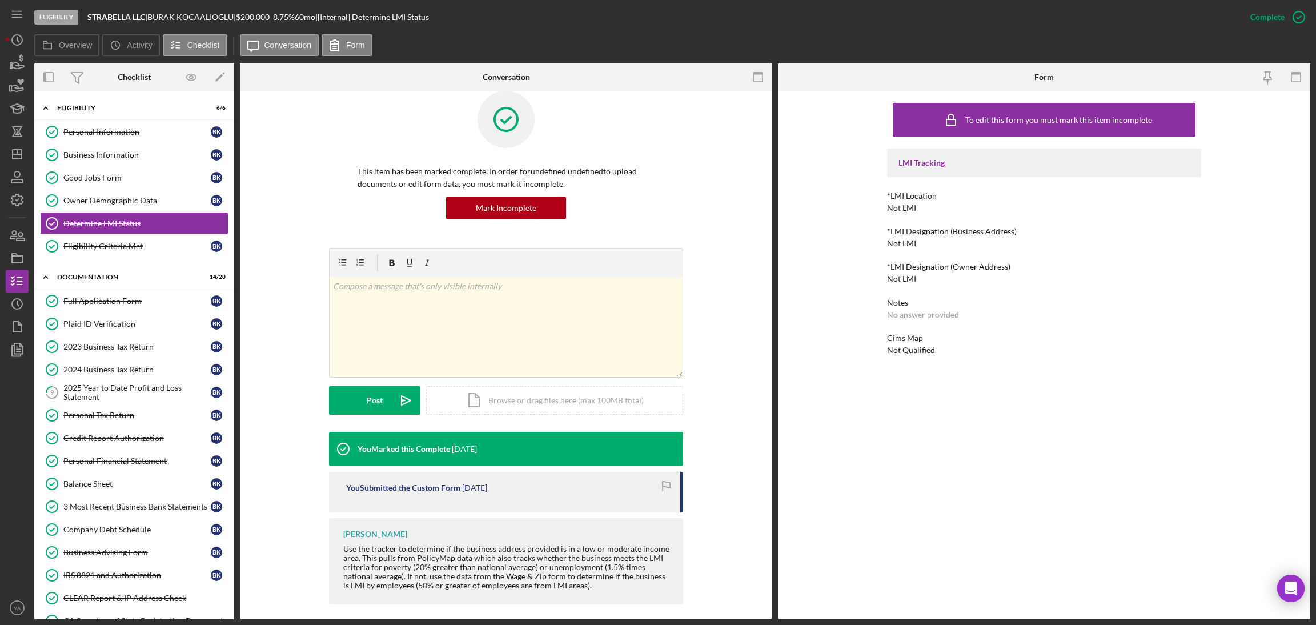
scroll to position [26, 0]
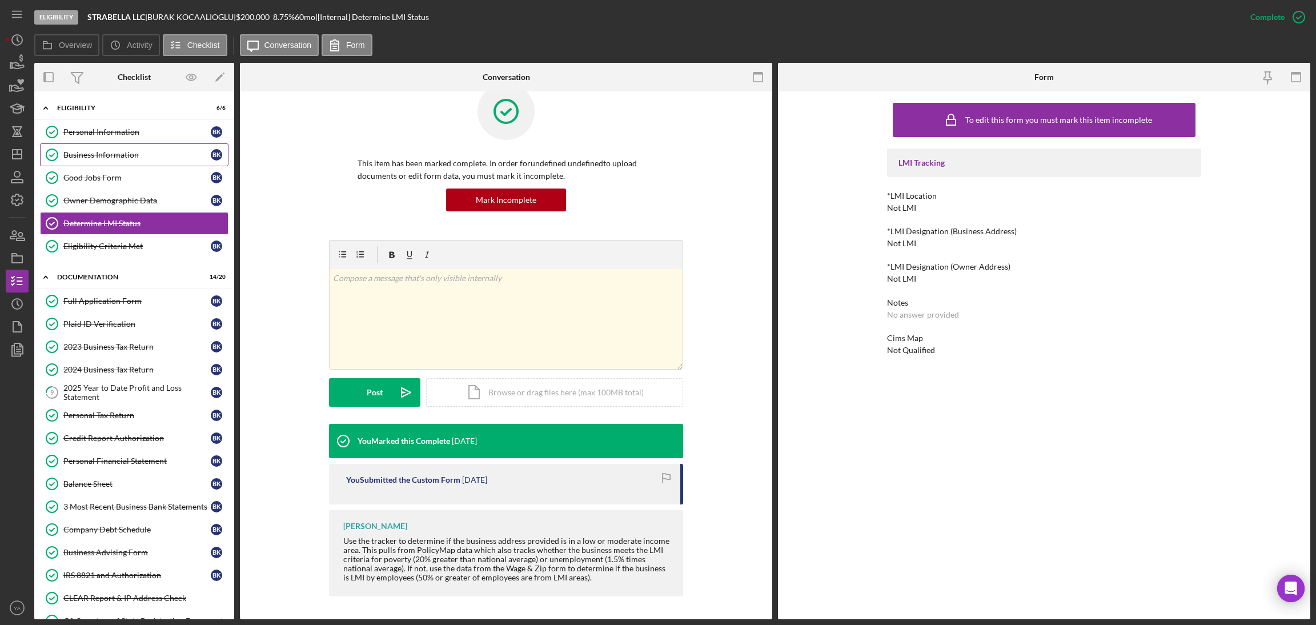
click at [121, 151] on div "Business Information" at bounding box center [136, 154] width 147 height 9
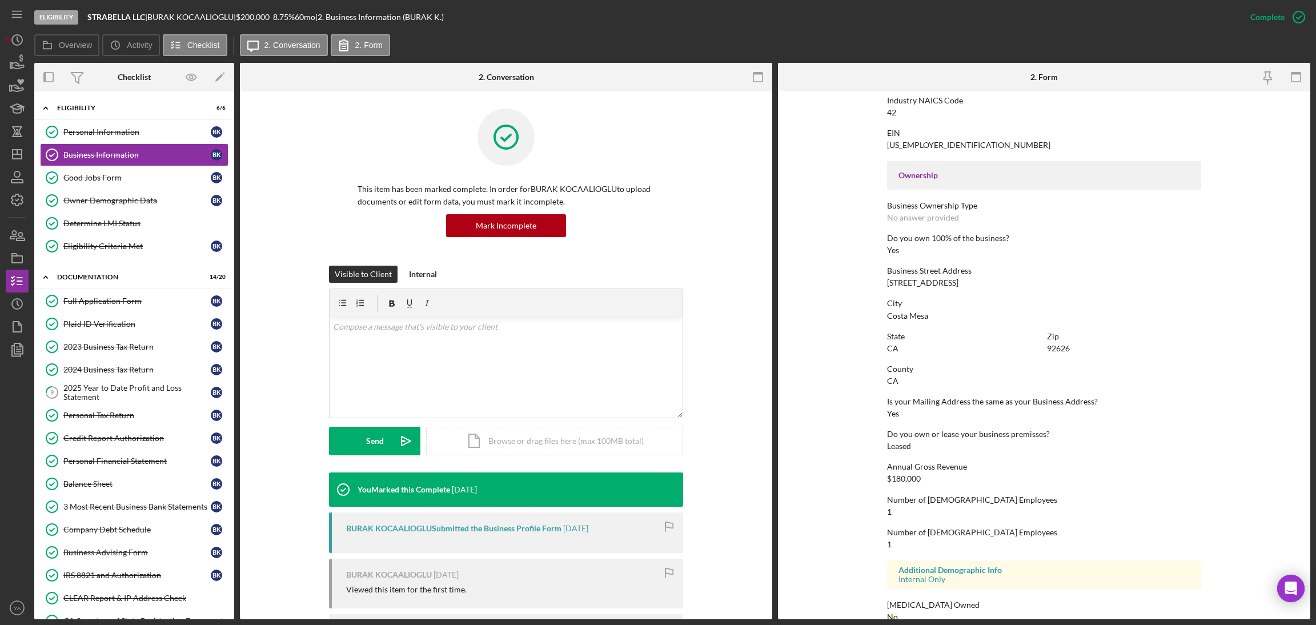
scroll to position [333, 0]
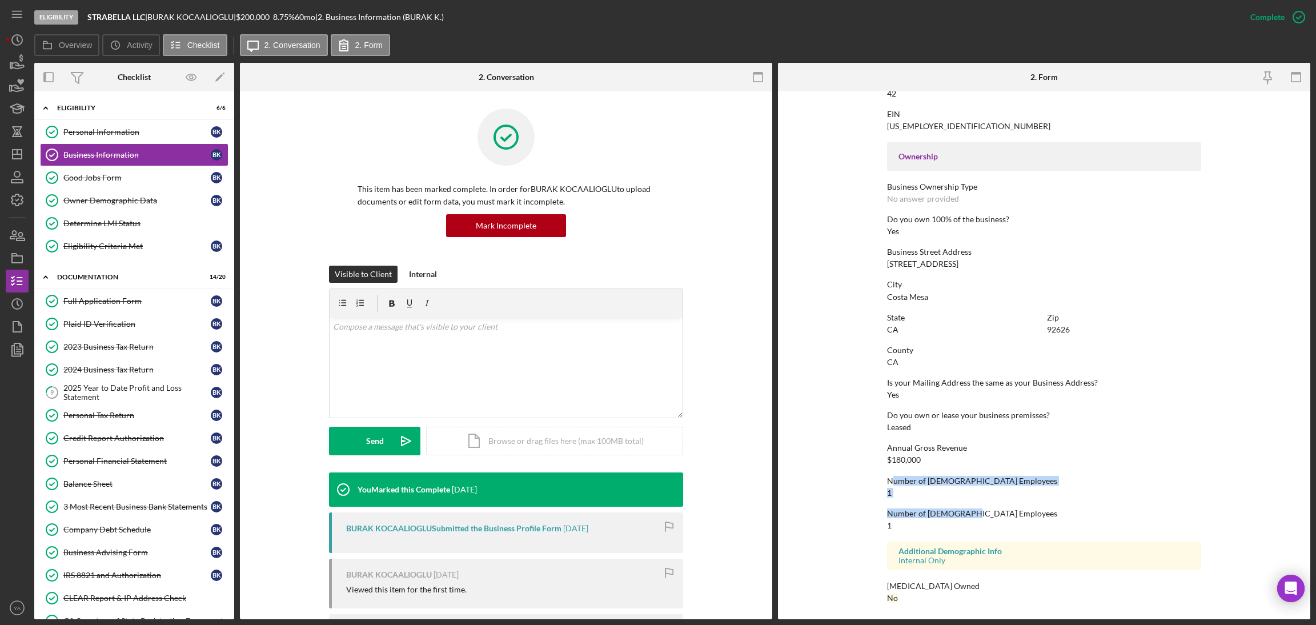
drag, startPoint x: 889, startPoint y: 483, endPoint x: 960, endPoint y: 507, distance: 75.0
click at [960, 507] on div "To edit this form you must mark this item incomplete Business Name STRABELLA LL…" at bounding box center [1044, 189] width 314 height 850
click at [960, 509] on div "Number of Part-Time Employees" at bounding box center [1044, 513] width 314 height 9
click at [139, 186] on link "Good Jobs Form Good Jobs Form B K" at bounding box center [134, 177] width 189 height 23
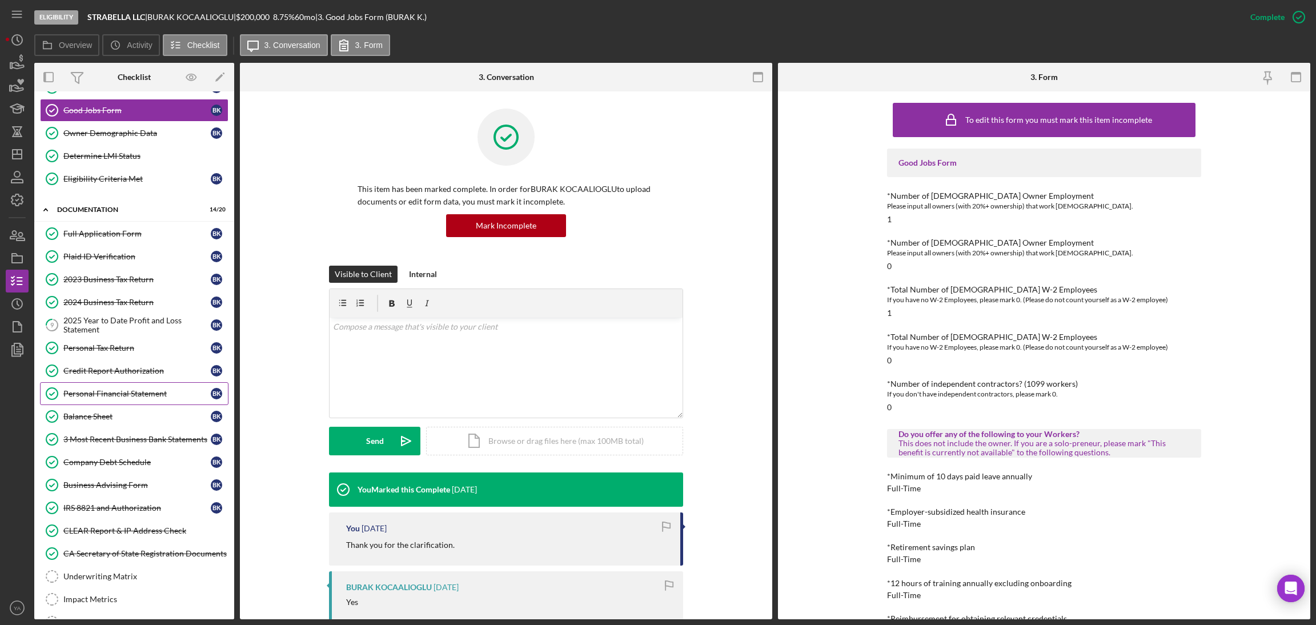
scroll to position [86, 0]
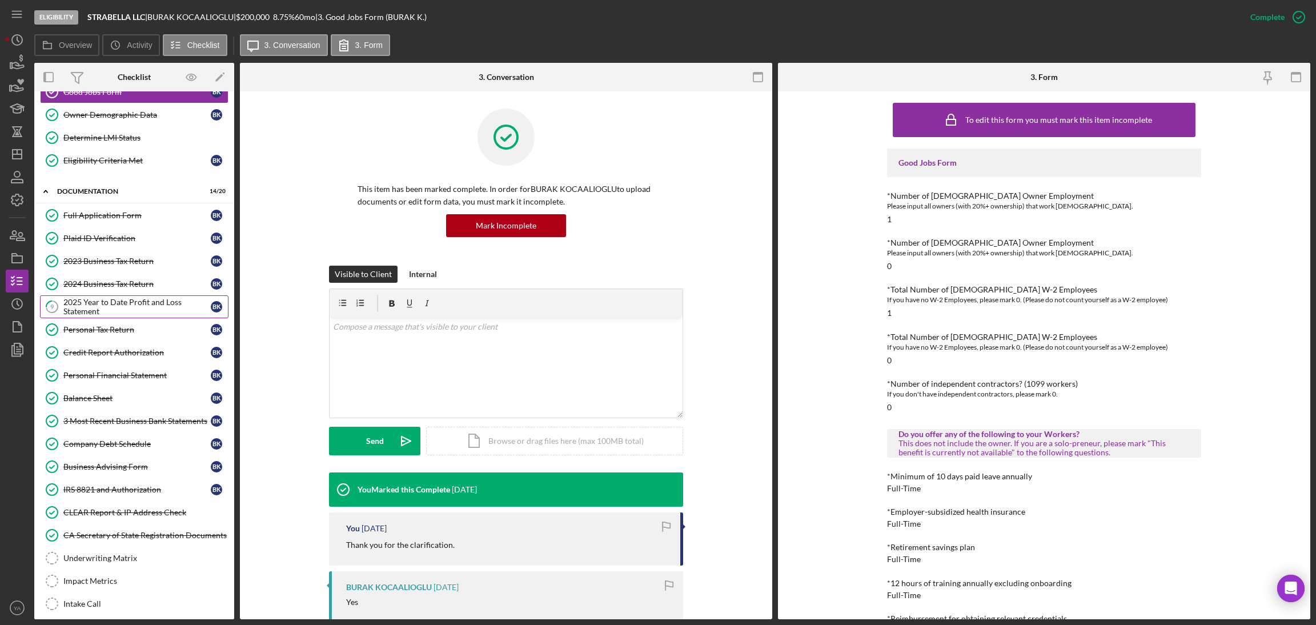
click at [159, 316] on div "2025 Year to Date Profit and Loss Statement" at bounding box center [136, 307] width 147 height 18
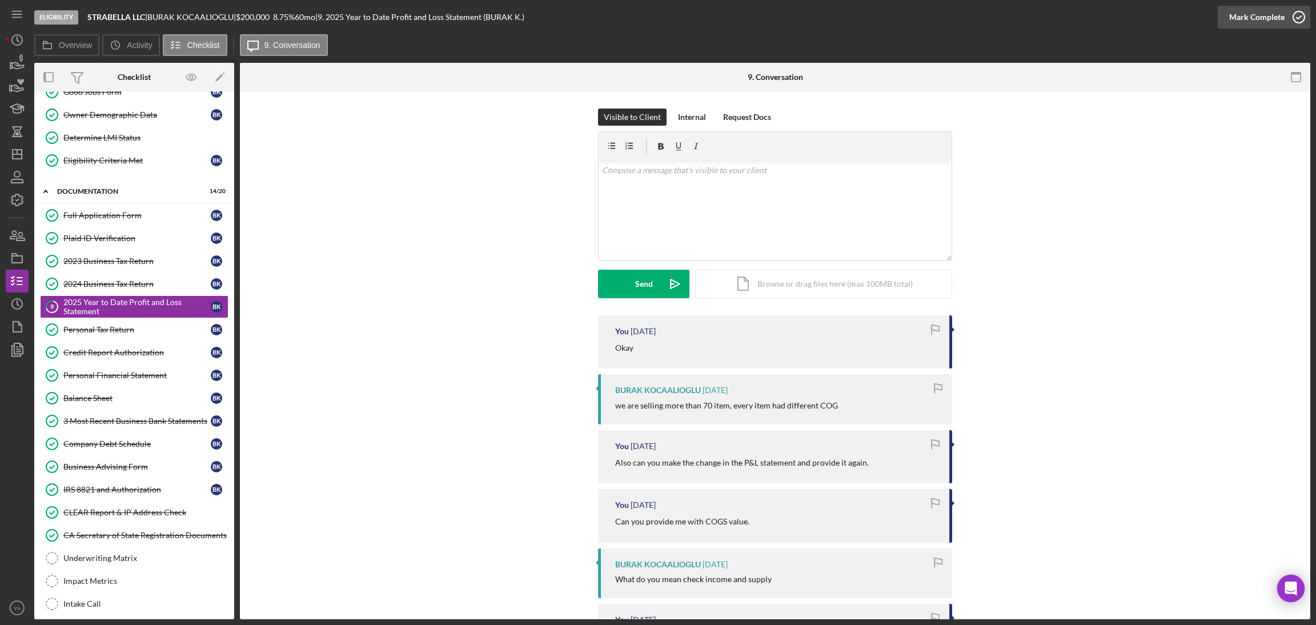
click at [1230, 26] on div "Mark Complete" at bounding box center [1256, 17] width 55 height 23
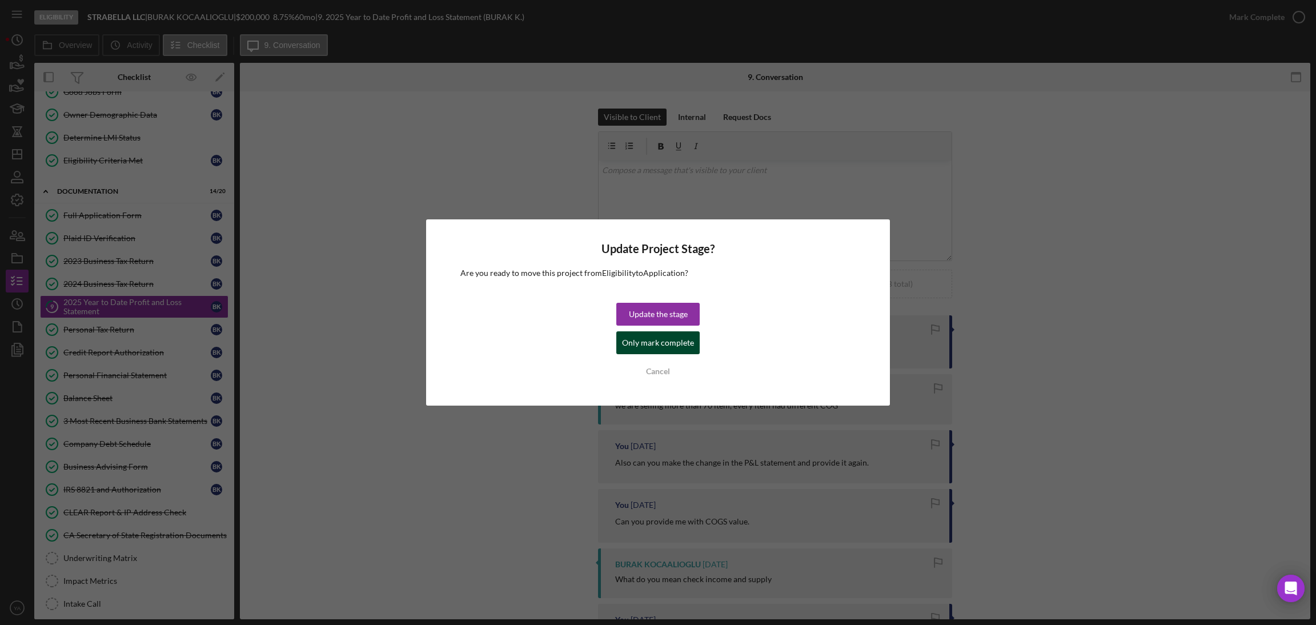
click at [654, 336] on div "Only mark complete" at bounding box center [658, 342] width 72 height 23
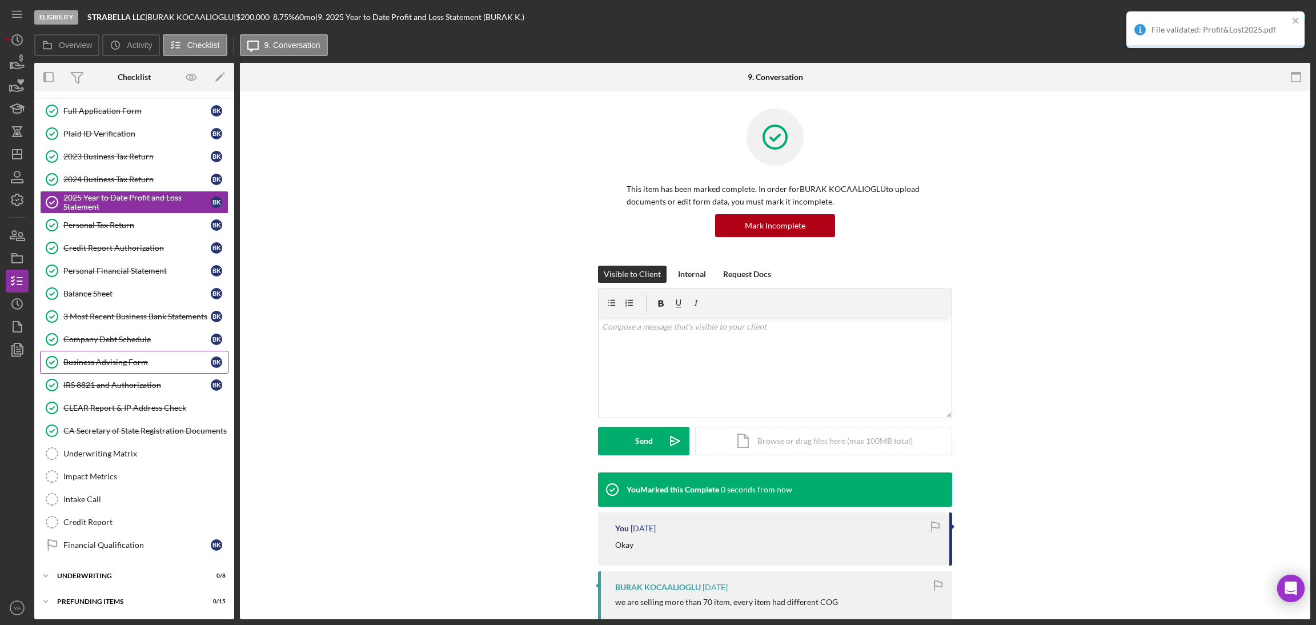
scroll to position [195, 0]
click at [131, 315] on div "3 Most Recent Business Bank Statements" at bounding box center [136, 316] width 147 height 9
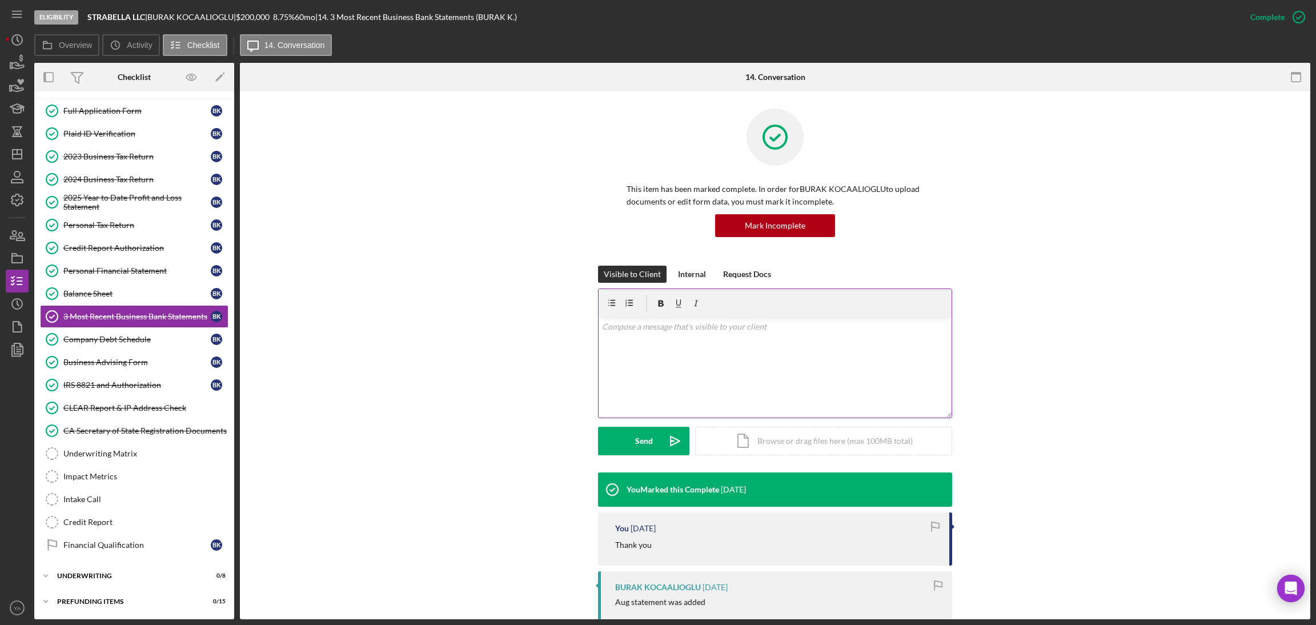
scroll to position [343, 0]
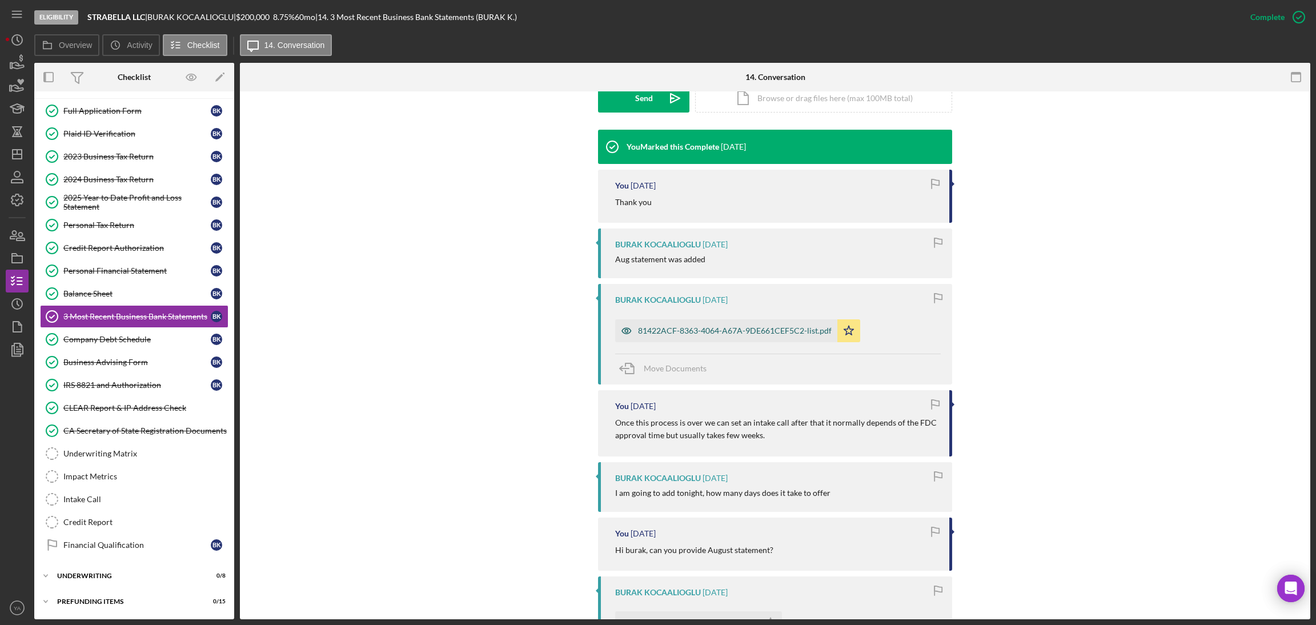
click at [676, 325] on div "81422ACF-8363-4064-A67A-9DE661CEF5C2-list.pdf" at bounding box center [726, 330] width 222 height 23
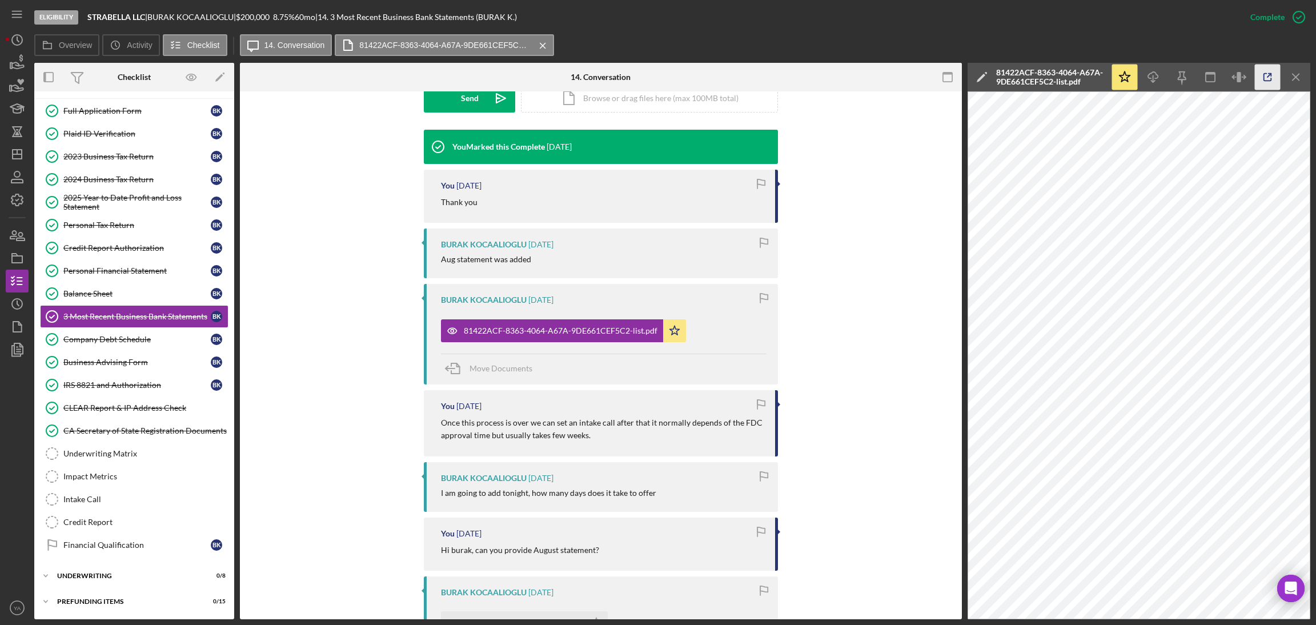
click at [1259, 72] on icon "button" at bounding box center [1268, 78] width 26 height 26
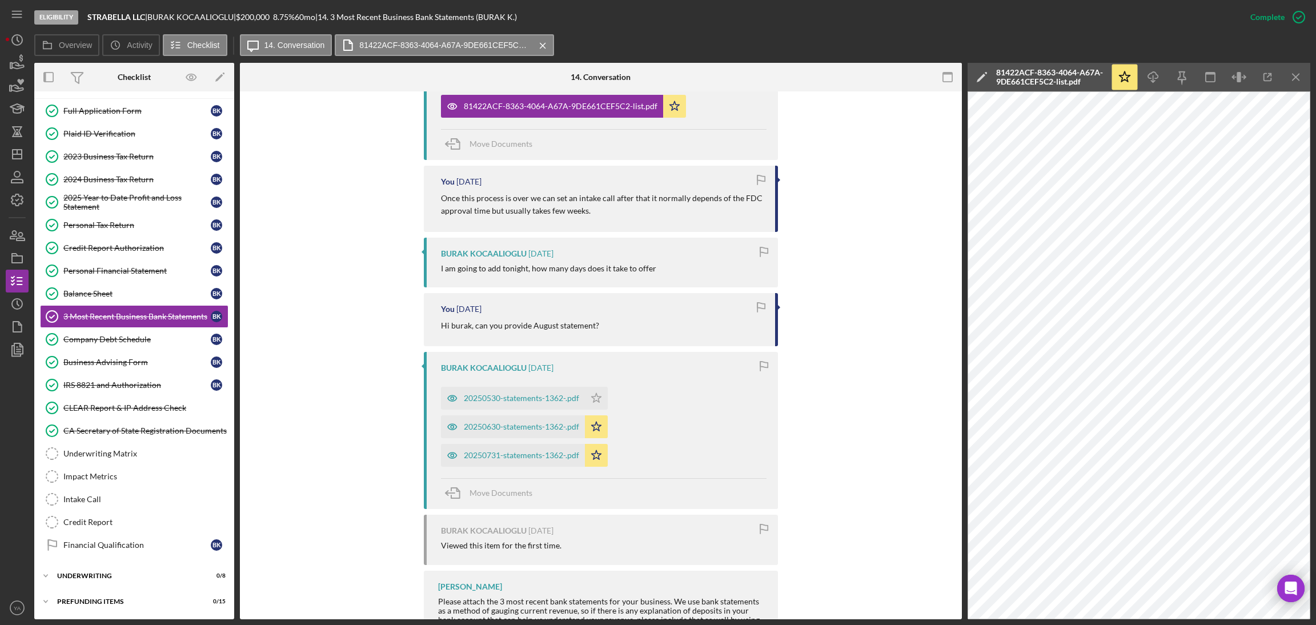
scroll to position [600, 0]
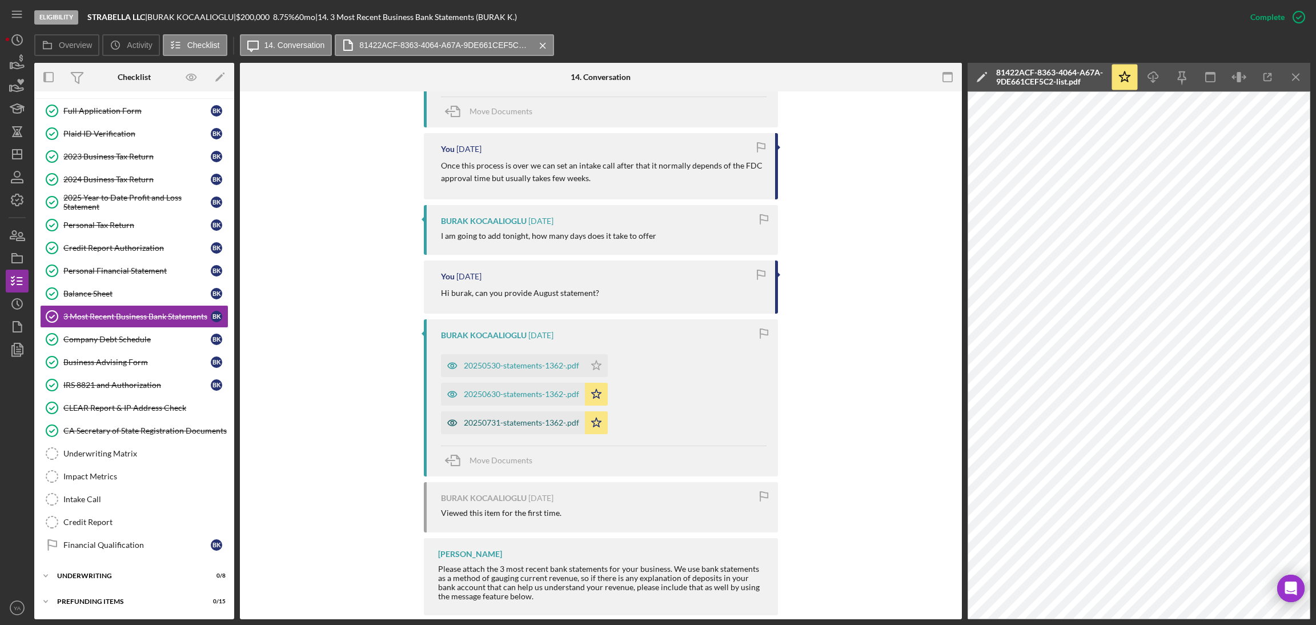
click at [510, 419] on div "20250731-statements-1362-.pdf" at bounding box center [521, 422] width 115 height 9
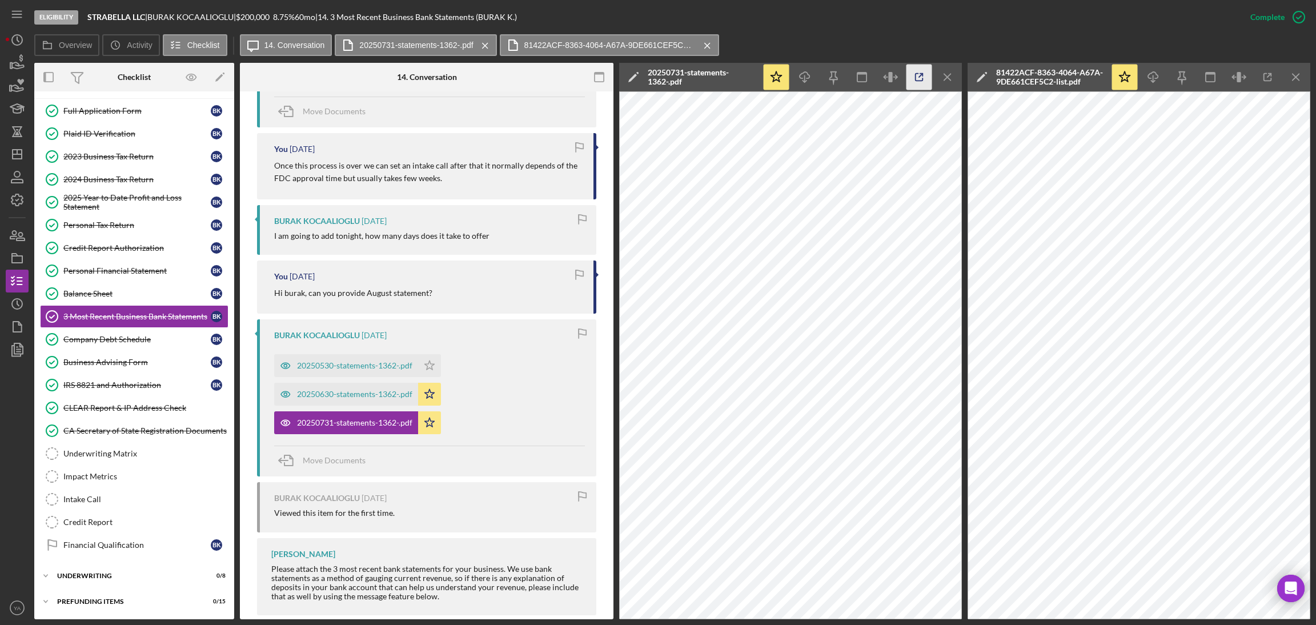
click at [907, 72] on icon "button" at bounding box center [920, 78] width 26 height 26
click at [937, 68] on icon "Icon/Menu Close" at bounding box center [948, 78] width 26 height 26
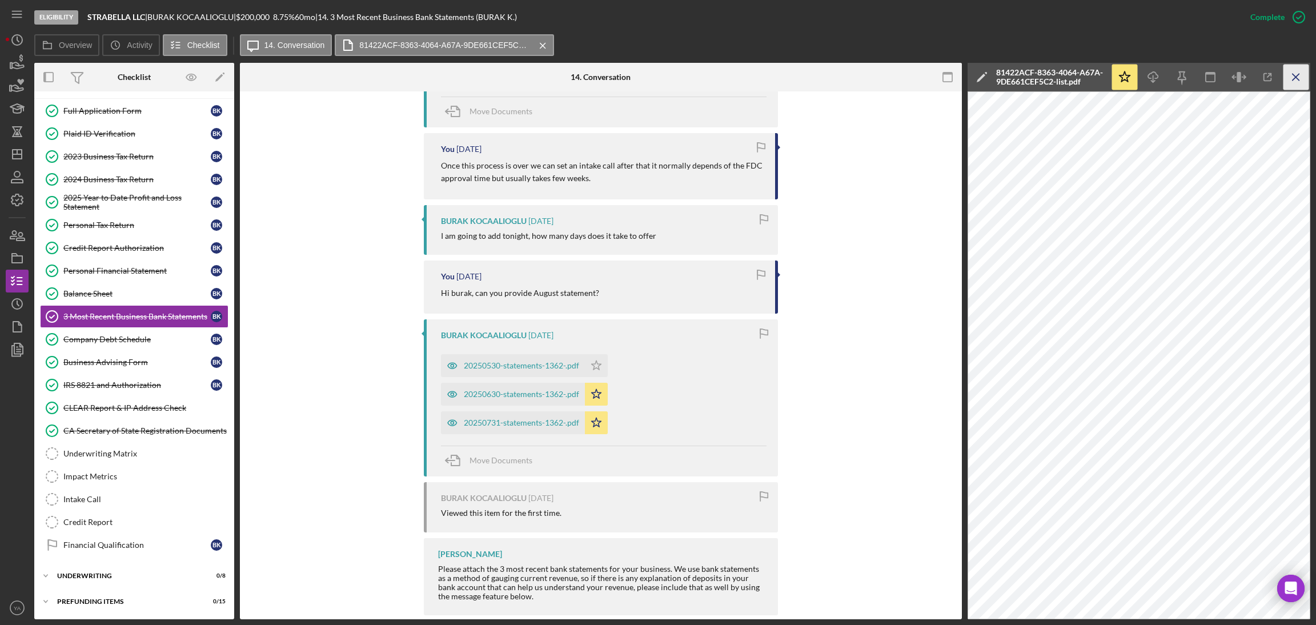
click at [1288, 71] on icon "Icon/Menu Close" at bounding box center [1297, 78] width 26 height 26
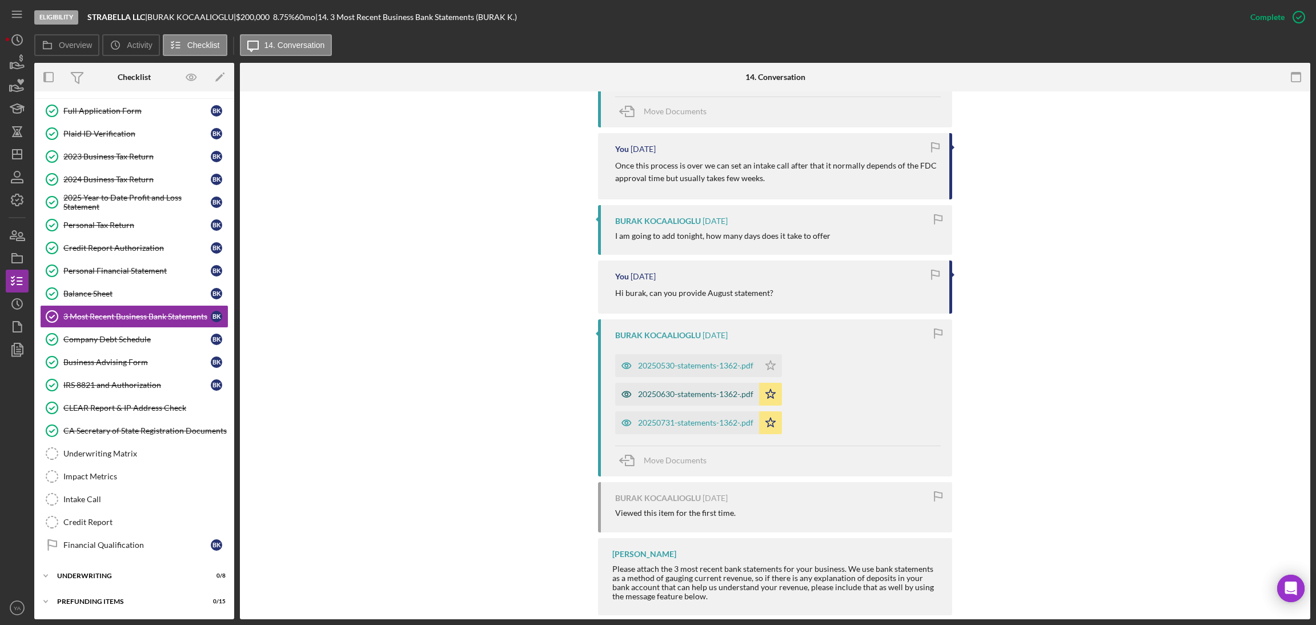
click at [701, 392] on div "20250630-statements-1362-.pdf" at bounding box center [695, 394] width 115 height 9
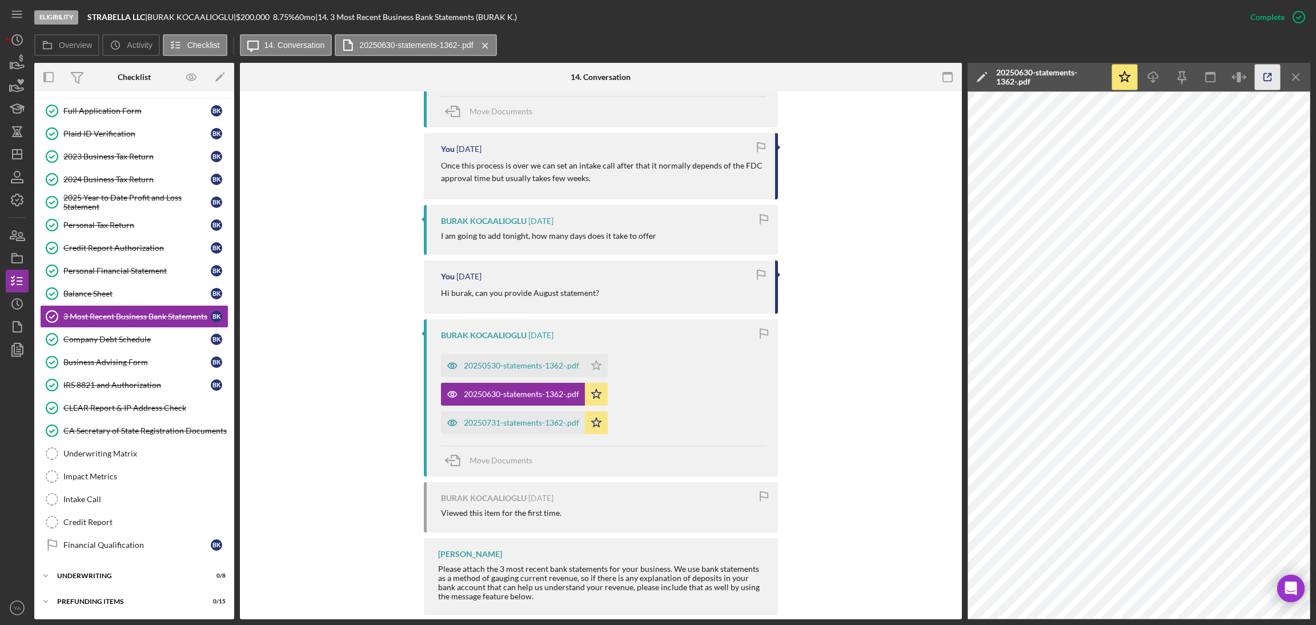
click at [1268, 82] on icon "button" at bounding box center [1268, 78] width 26 height 26
click at [865, 372] on div "You Marked this Complete 1 day ago You 1 day ago Thank you BURAK KOCAALIOGLU 4 …" at bounding box center [601, 247] width 688 height 748
click at [131, 243] on div "Credit Report Authorization" at bounding box center [136, 247] width 147 height 9
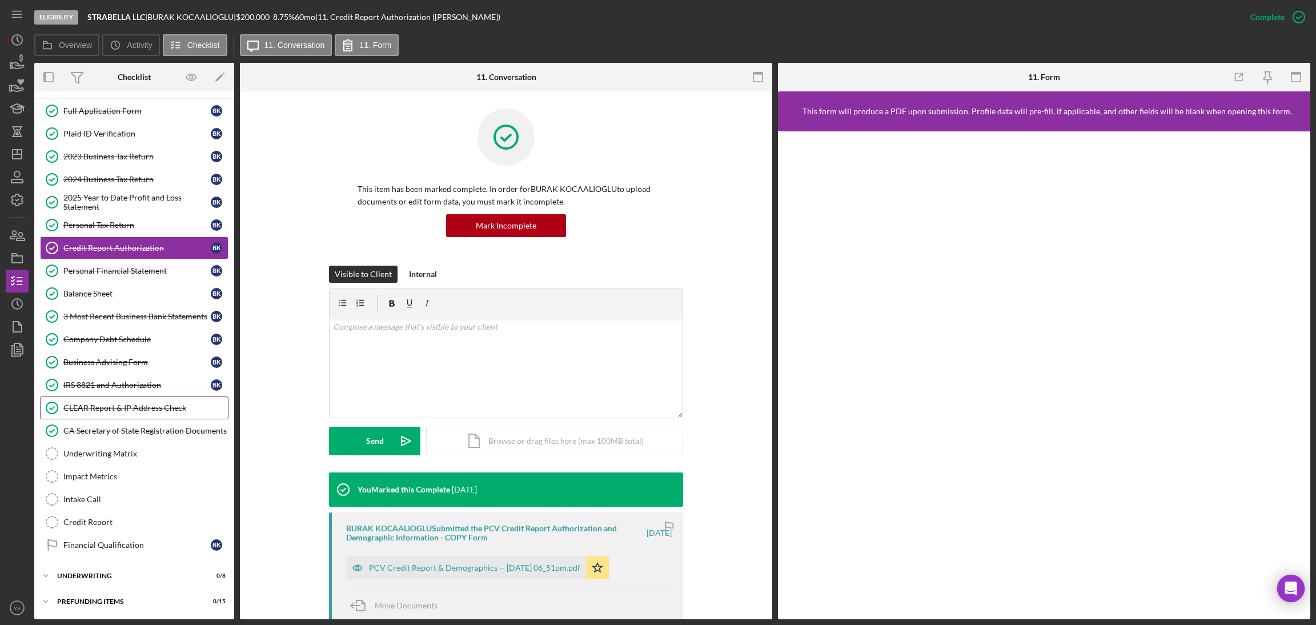
click at [114, 402] on link "CLEAR Report & IP Address Check CLEAR Report & IP Address Check" at bounding box center [134, 407] width 189 height 23
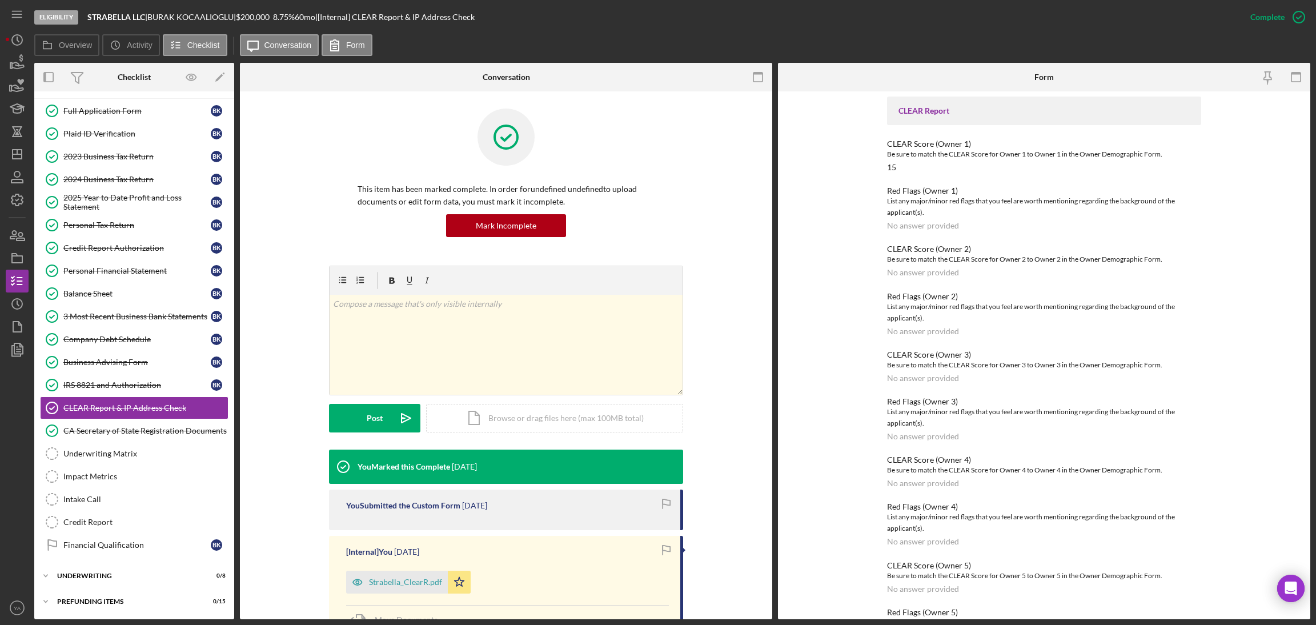
scroll to position [101, 0]
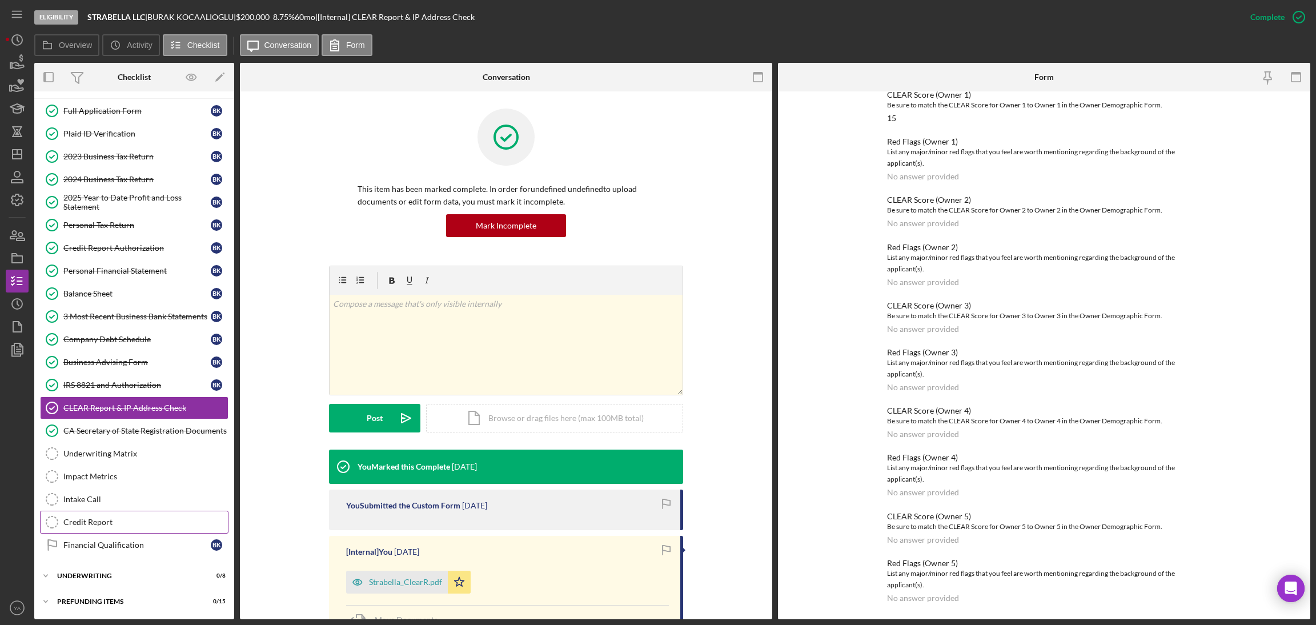
click at [110, 519] on div "Credit Report" at bounding box center [145, 522] width 165 height 9
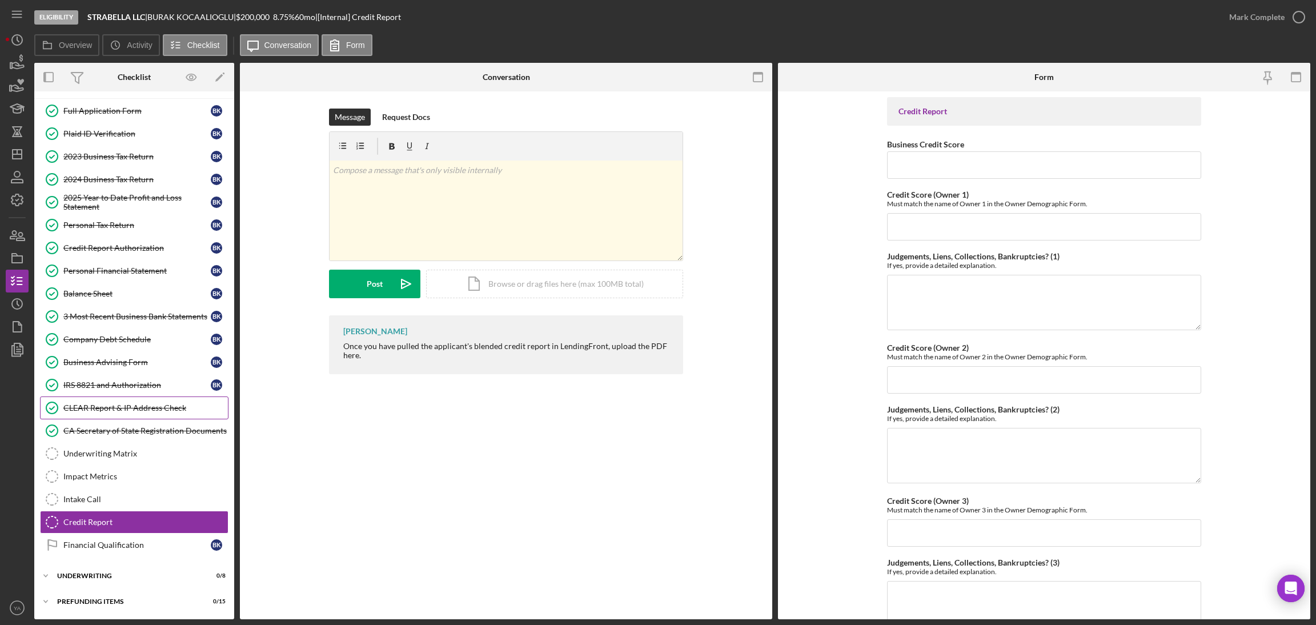
scroll to position [195, 0]
click at [113, 478] on div "Impact Metrics" at bounding box center [145, 476] width 165 height 9
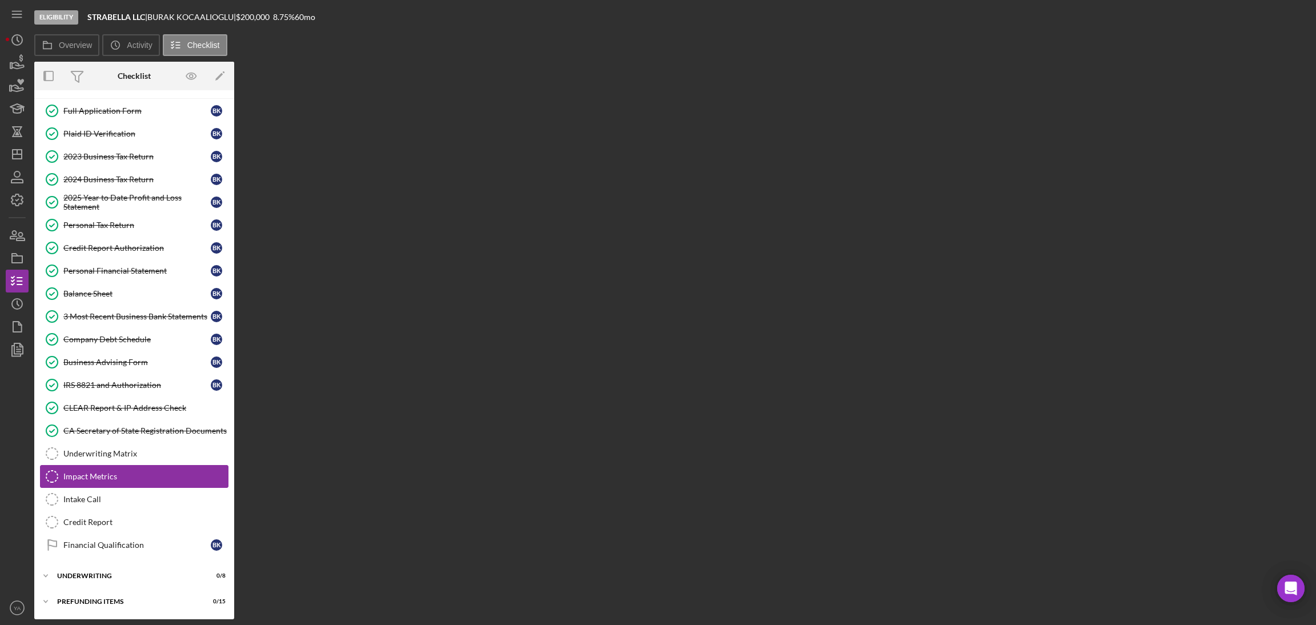
scroll to position [194, 0]
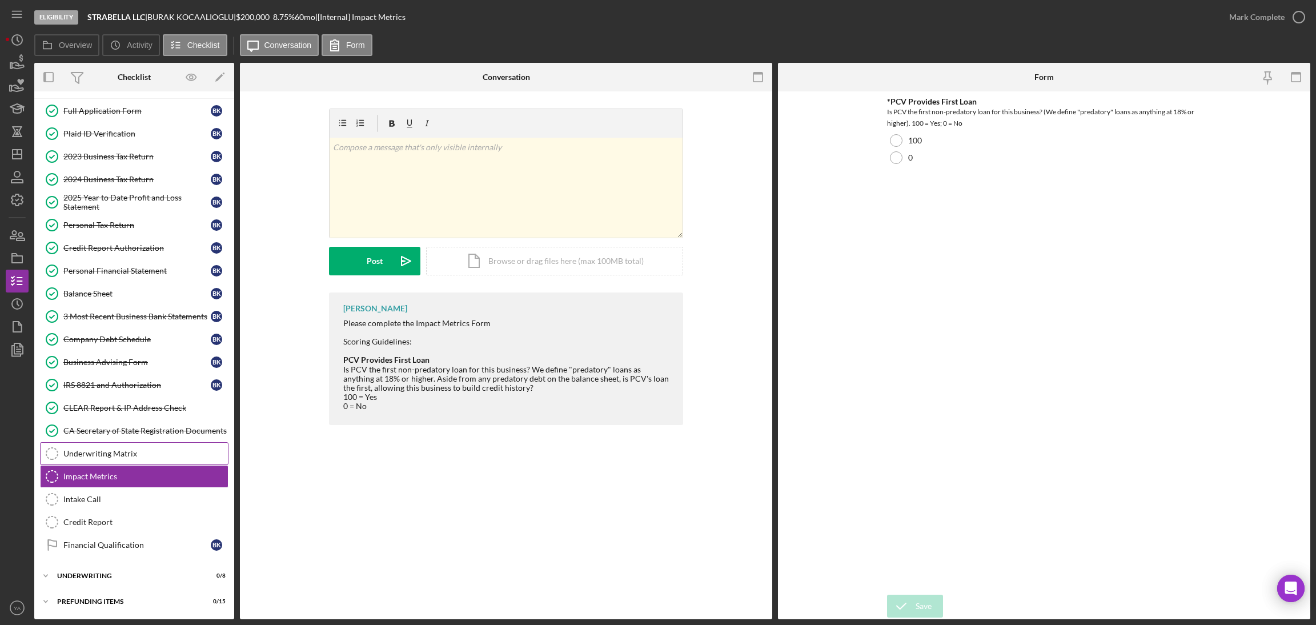
click at [129, 443] on link "Underwriting Matrix Underwriting Matrix" at bounding box center [134, 453] width 189 height 23
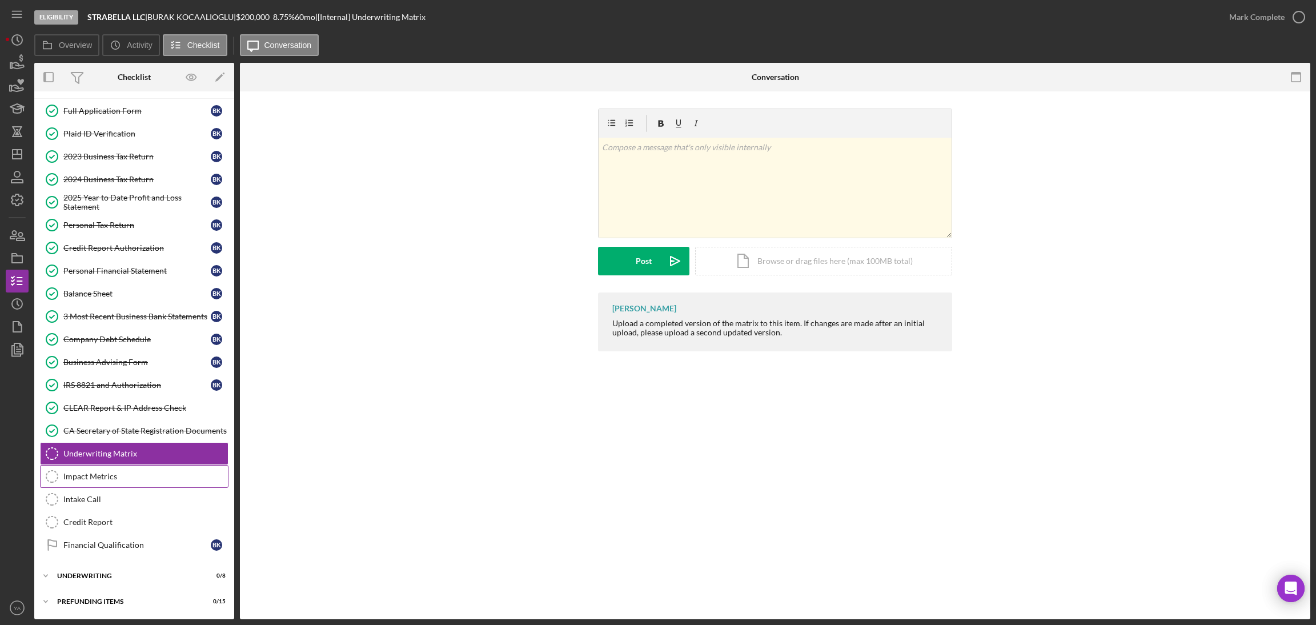
click at [122, 477] on div "Impact Metrics" at bounding box center [145, 476] width 165 height 9
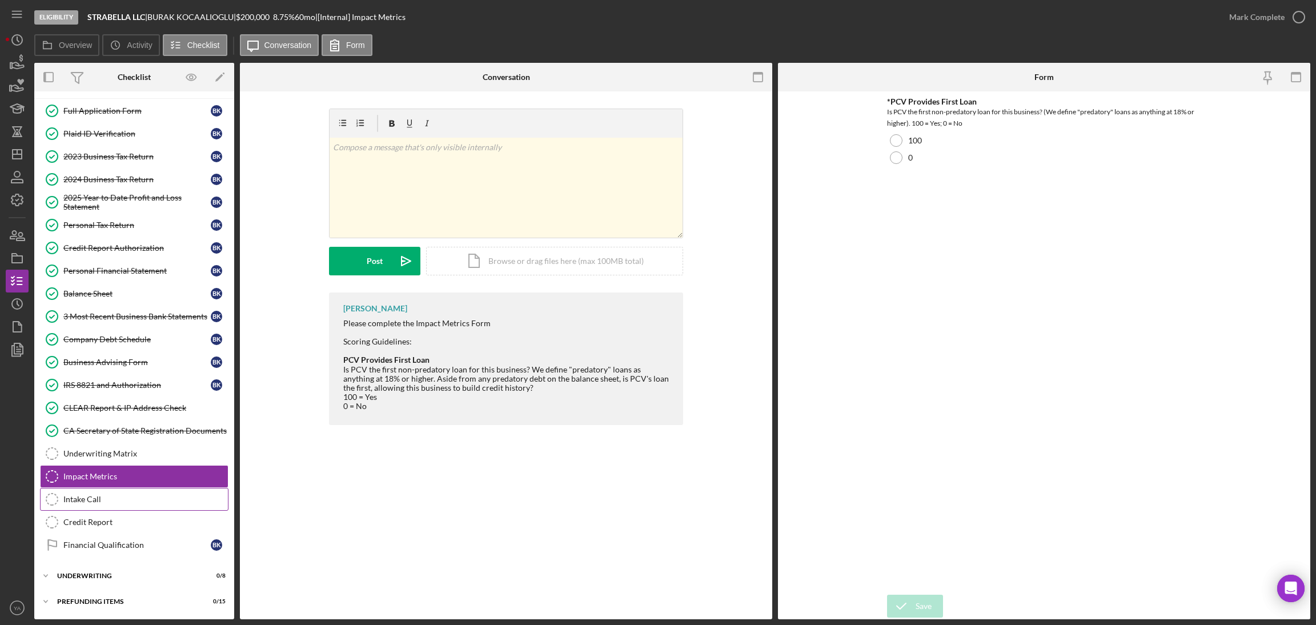
click at [118, 496] on div "Intake Call" at bounding box center [145, 499] width 165 height 9
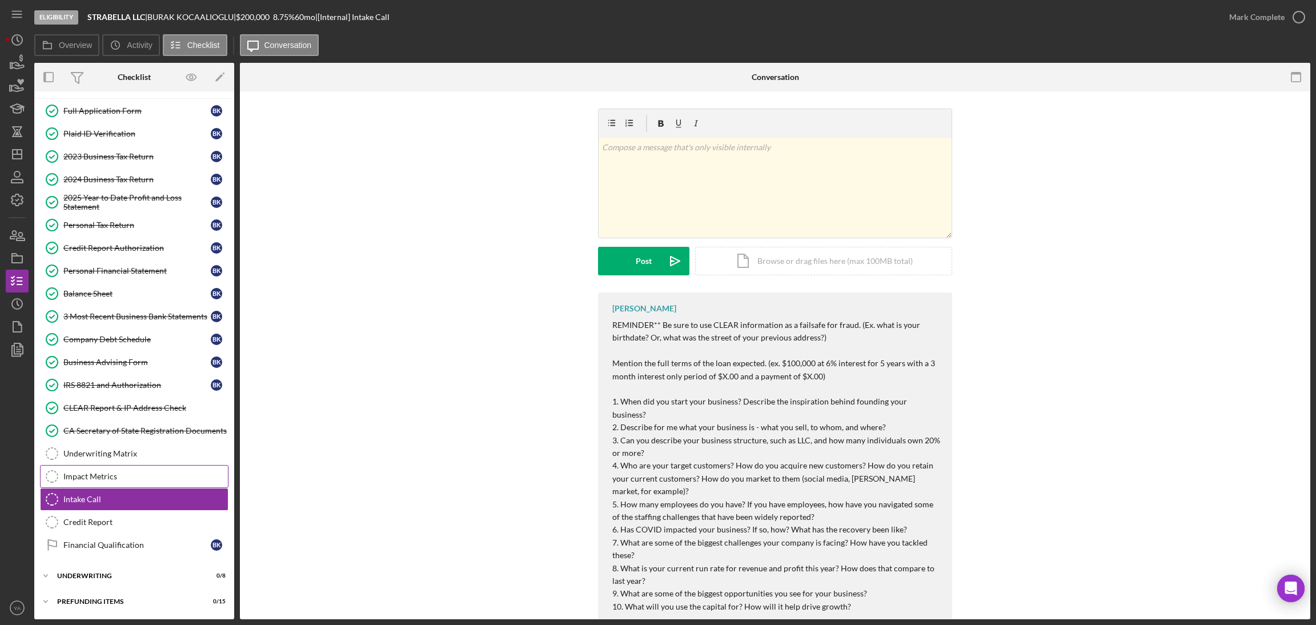
click at [119, 485] on link "Impact Metrics Impact Metrics" at bounding box center [134, 476] width 189 height 23
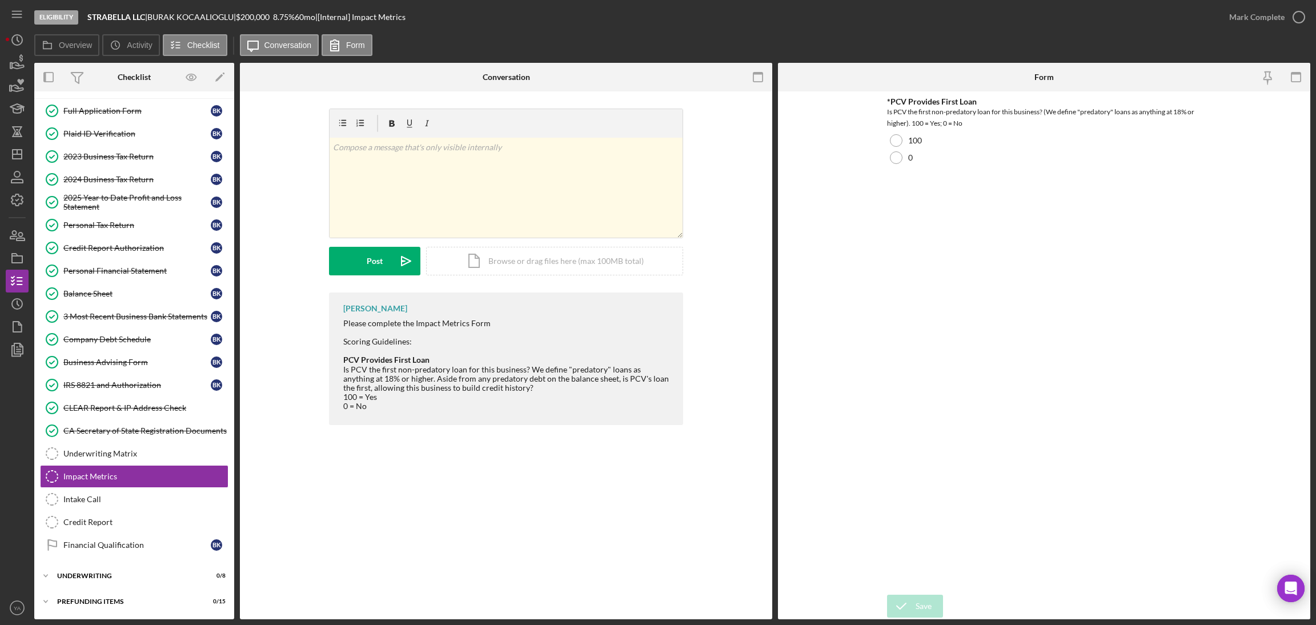
click at [900, 103] on div "*PCV Provides First Loan" at bounding box center [1044, 101] width 314 height 9
drag, startPoint x: 900, startPoint y: 104, endPoint x: 962, endPoint y: 101, distance: 62.3
click at [962, 101] on div "*PCV Provides First Loan" at bounding box center [1044, 101] width 314 height 9
click at [844, 159] on form "*PCV Provides First Loan Is PCV the first non-predatory loan for this business?…" at bounding box center [1044, 355] width 532 height 528
click at [133, 341] on div "Company Debt Schedule" at bounding box center [136, 339] width 147 height 9
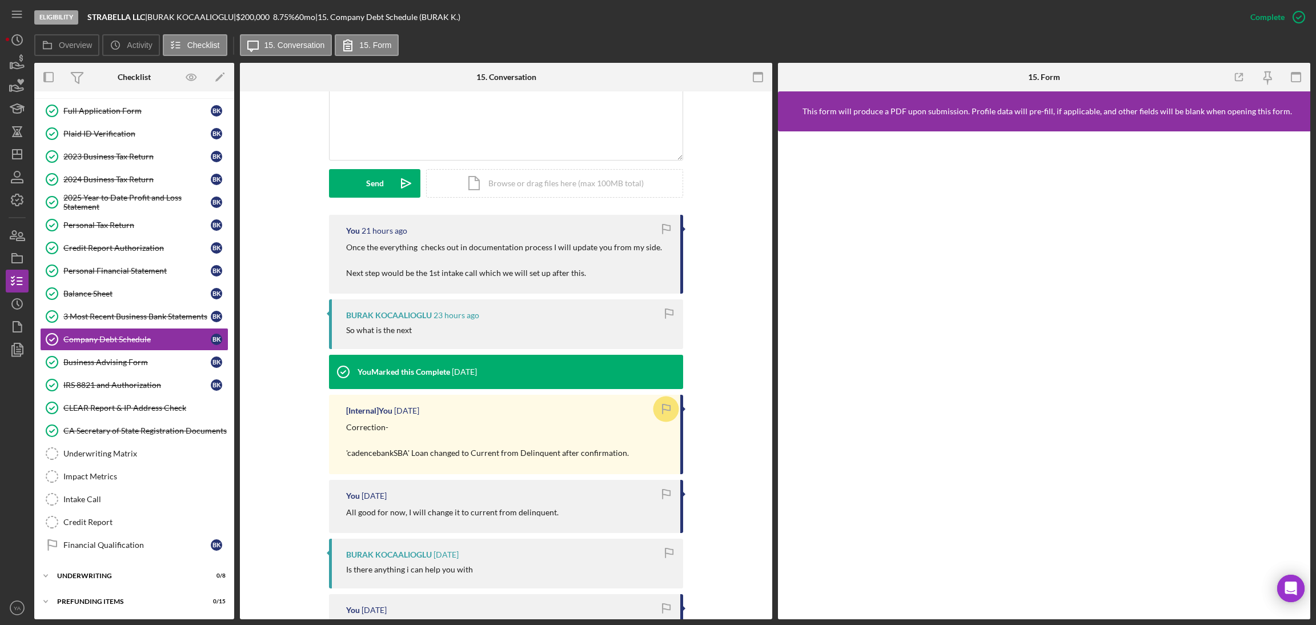
scroll to position [171, 0]
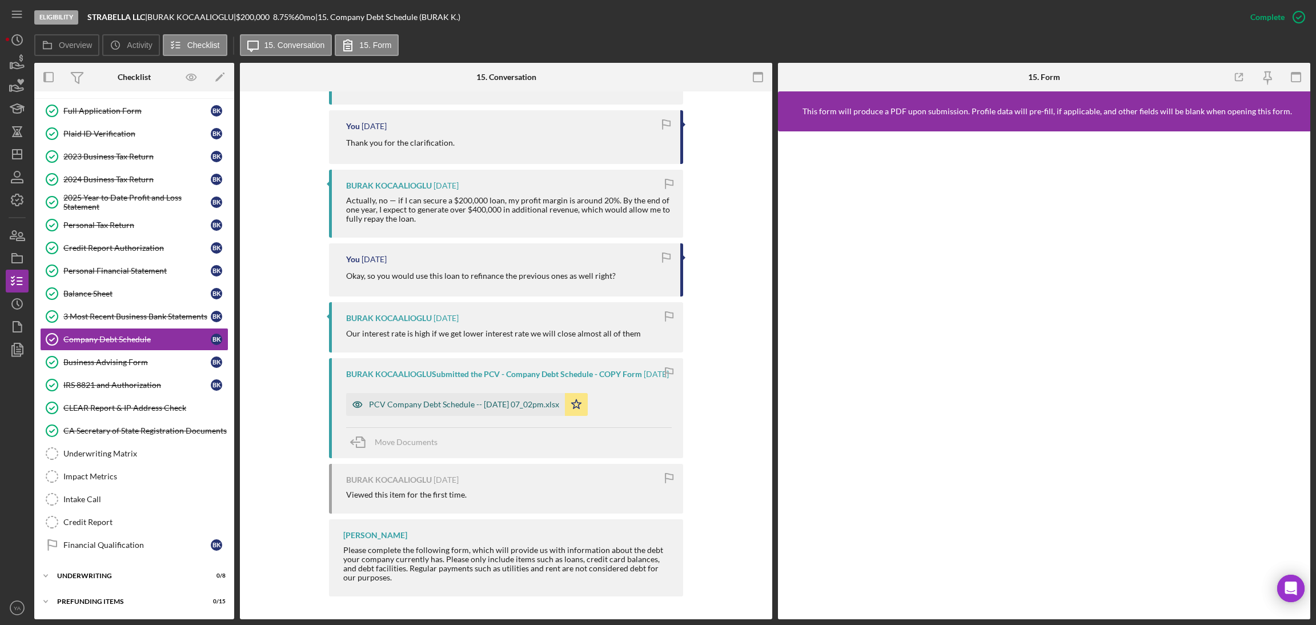
click at [459, 400] on div "PCV Company Debt Schedule -- 2025-09-02 07_02pm.xlsx" at bounding box center [464, 404] width 190 height 9
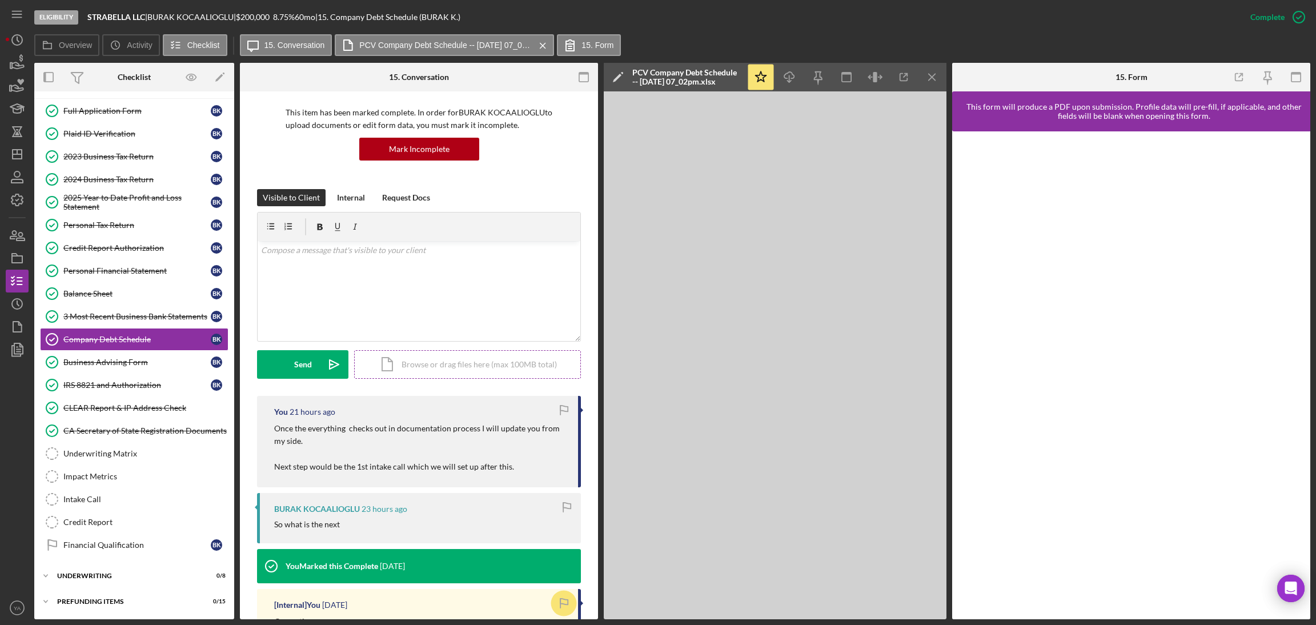
scroll to position [0, 0]
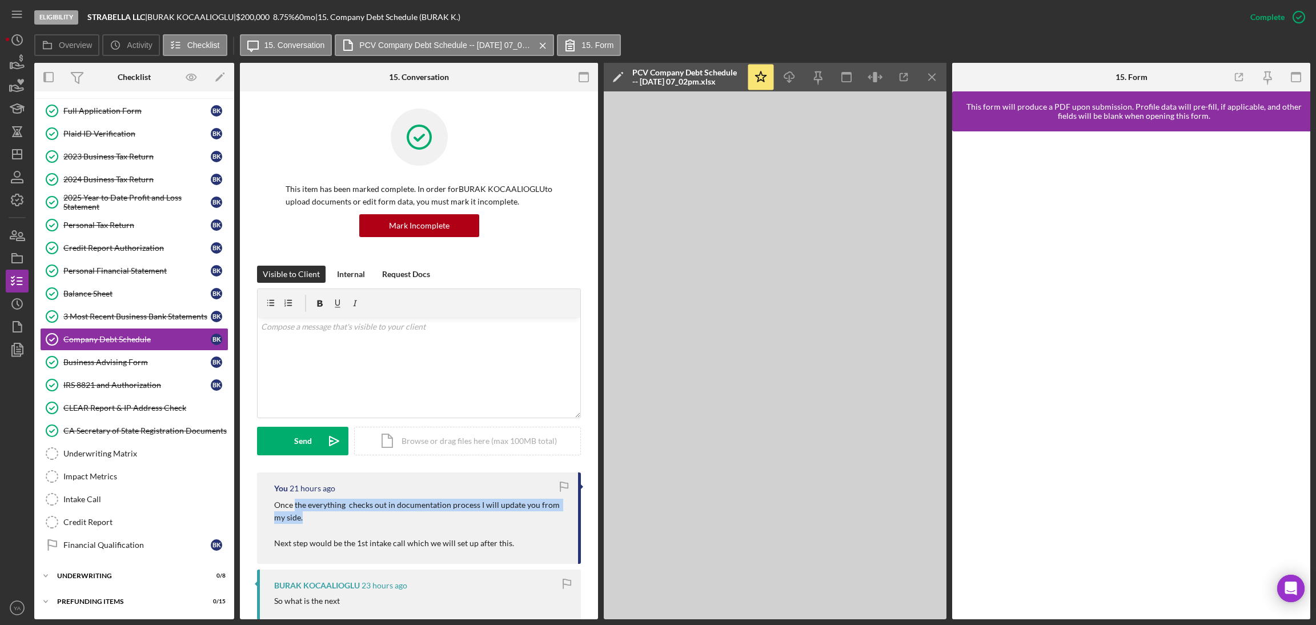
drag, startPoint x: 294, startPoint y: 506, endPoint x: 474, endPoint y: 518, distance: 180.3
click at [474, 518] on p "Once the everything checks out in documentation process I will update you from …" at bounding box center [420, 524] width 292 height 51
click at [488, 511] on p "Once the everything checks out in documentation process I will update you from …" at bounding box center [420, 524] width 292 height 51
click at [399, 366] on div "v Color teal Color pink Remove color Add row above Add row below Add column bef…" at bounding box center [419, 368] width 323 height 100
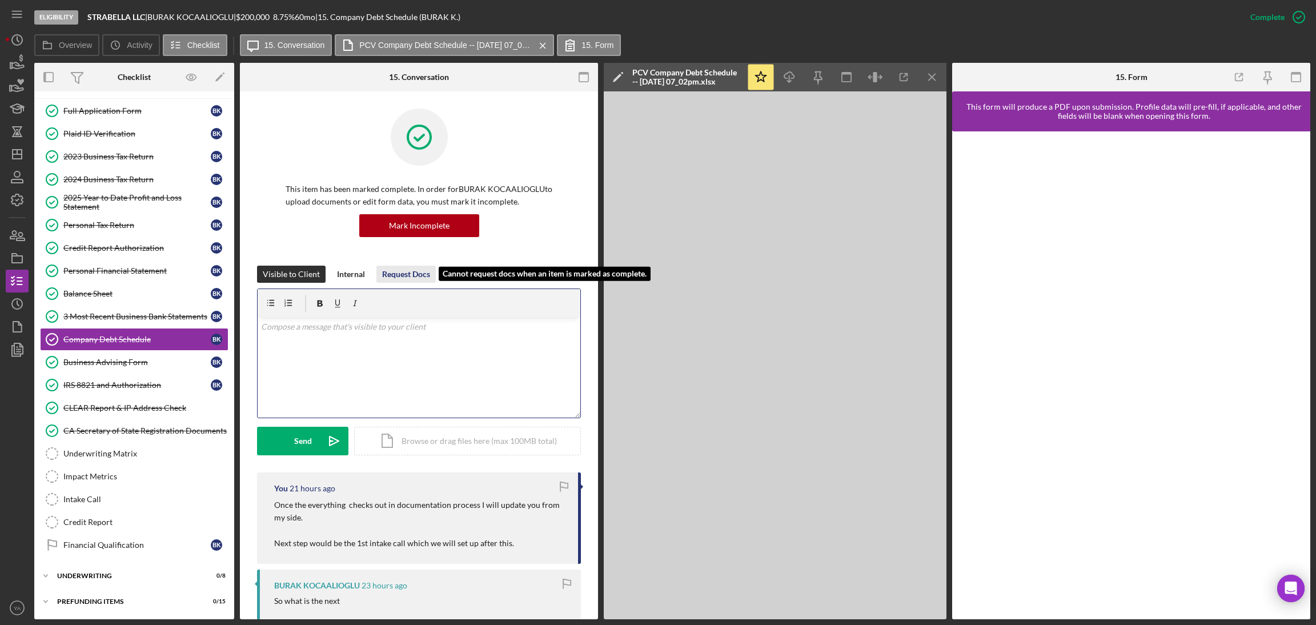
click at [428, 274] on div "Request Docs" at bounding box center [406, 274] width 48 height 17
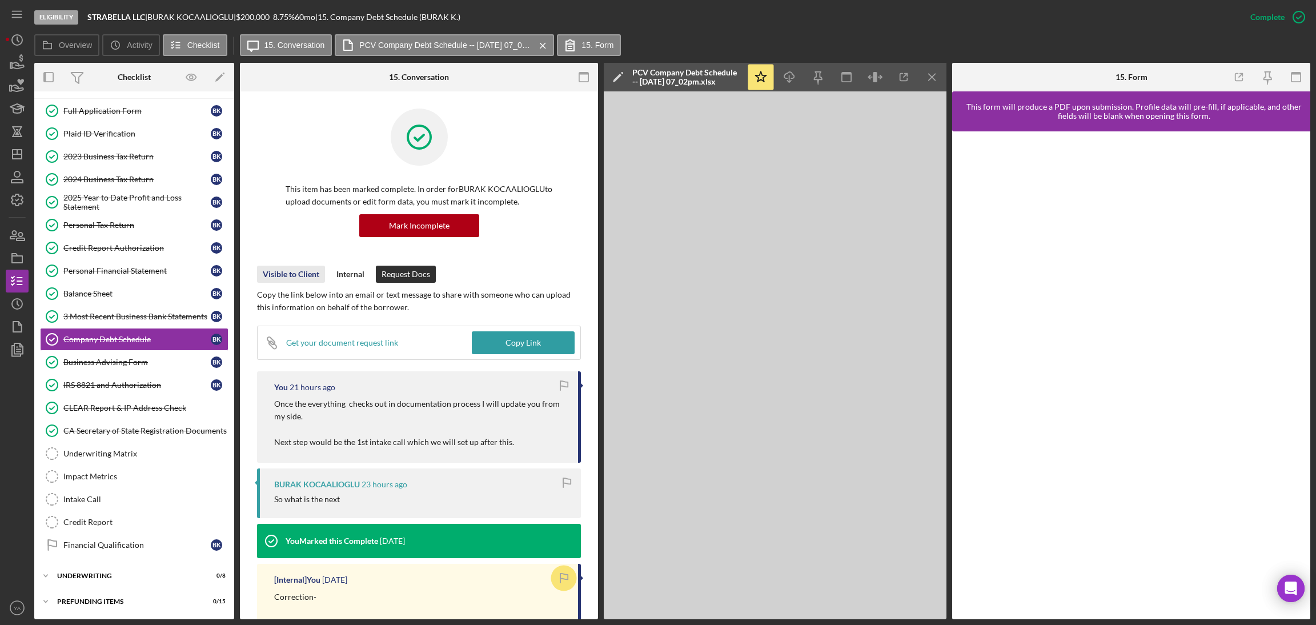
click at [270, 278] on div "Visible to Client" at bounding box center [291, 274] width 57 height 17
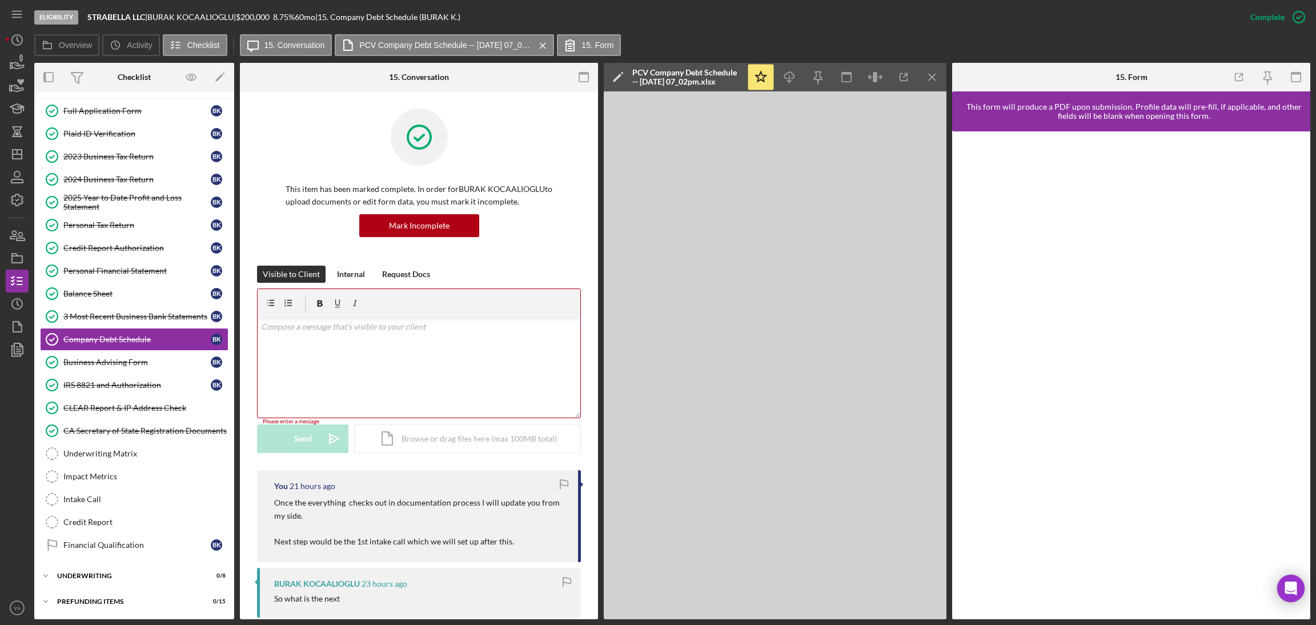
click at [547, 275] on div "Visible to Client Internal Request Docs" at bounding box center [419, 274] width 324 height 17
click at [114, 483] on link "Impact Metrics Impact Metrics" at bounding box center [134, 476] width 189 height 23
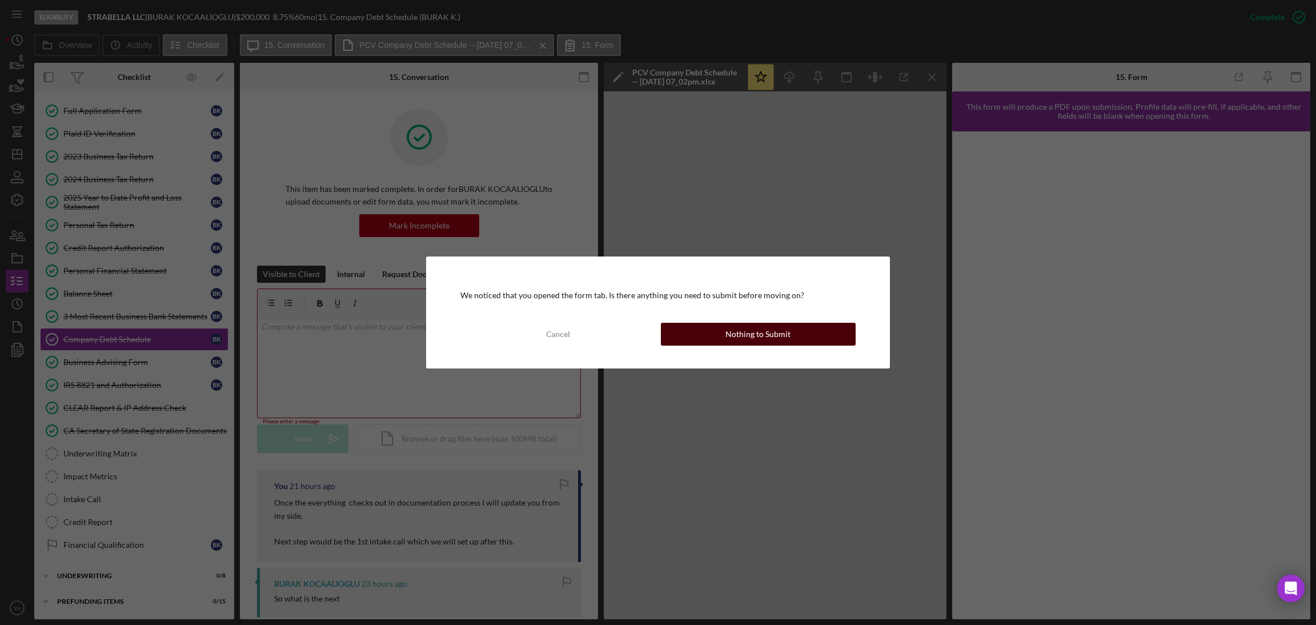
click at [783, 338] on div "Nothing to Submit" at bounding box center [757, 334] width 65 height 23
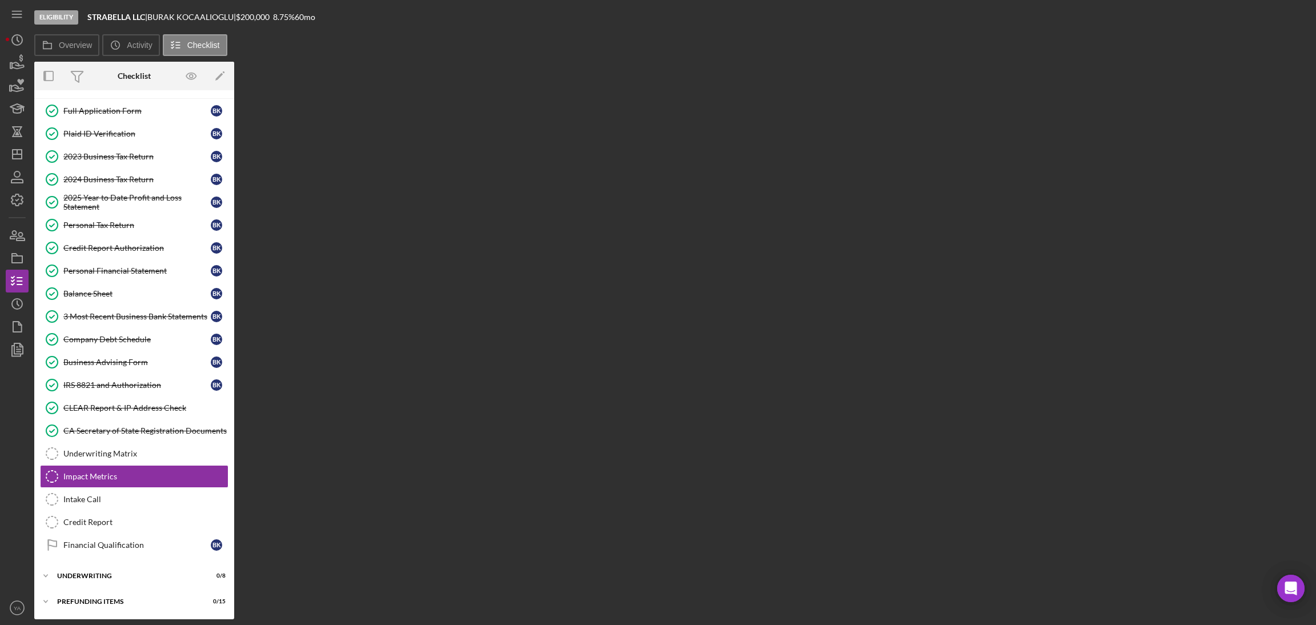
scroll to position [194, 0]
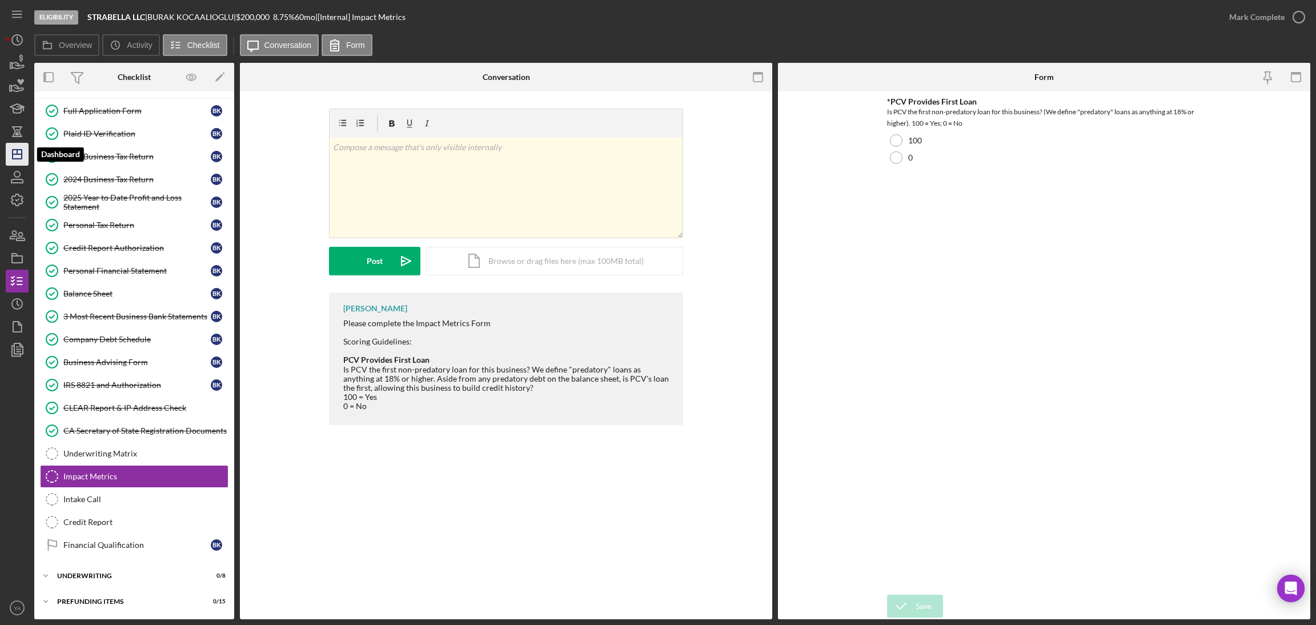
click at [22, 165] on icon "Icon/Dashboard" at bounding box center [17, 154] width 29 height 29
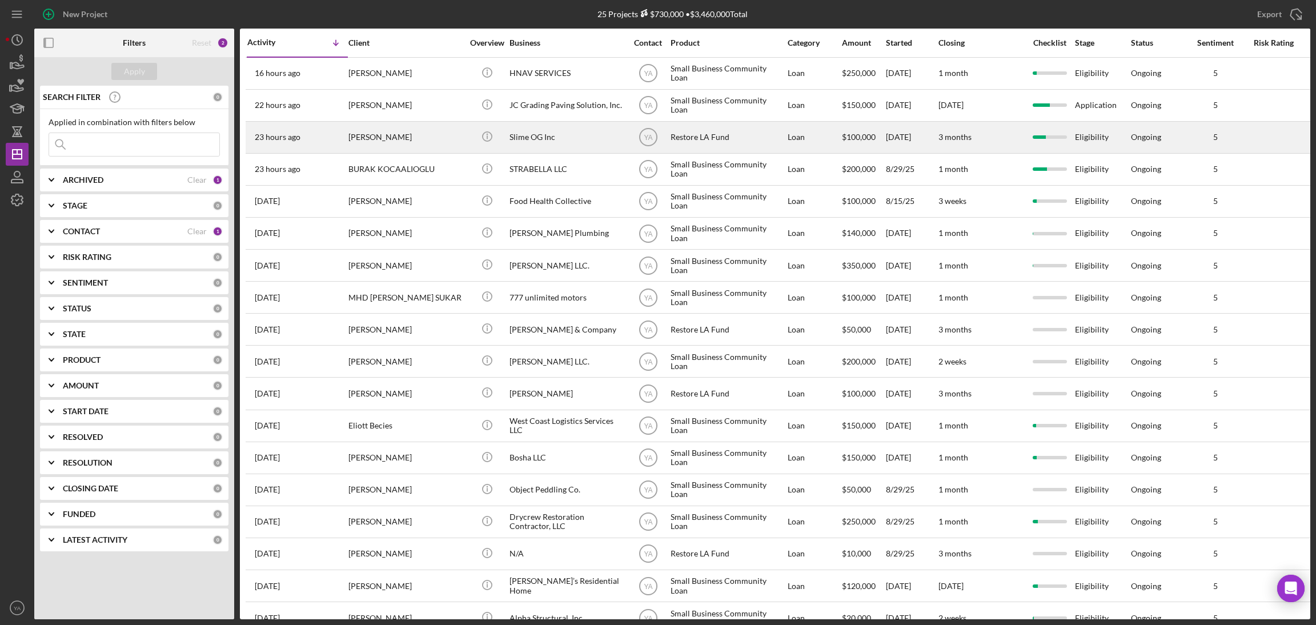
click at [564, 143] on div "Slime OG Inc" at bounding box center [567, 137] width 114 height 30
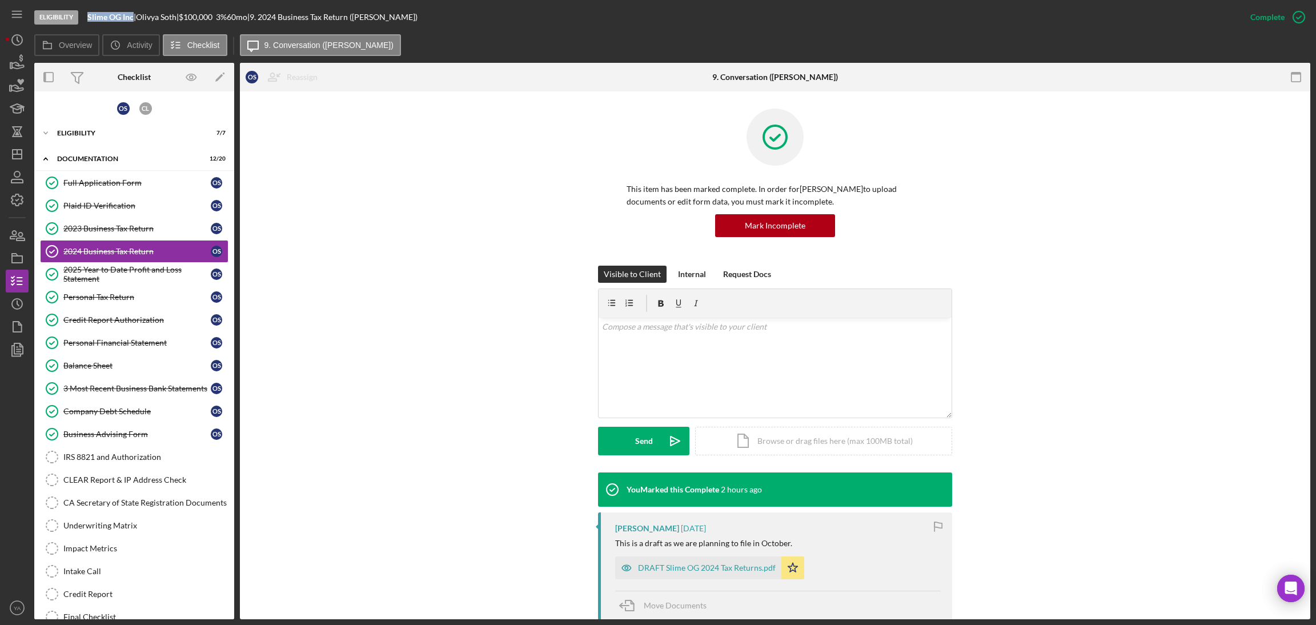
drag, startPoint x: 85, startPoint y: 14, endPoint x: 133, endPoint y: 17, distance: 47.5
click at [133, 17] on div "Eligibility Slime OG Inc | Olivya Soth | $100,000 $20,000 3 % 60 mo | 9. 2024 B…" at bounding box center [636, 17] width 1205 height 34
copy b "Slime OG Inc"
click at [146, 453] on link "IRS 8821 and Authorization IRS 8821 and Authorization" at bounding box center [134, 457] width 189 height 23
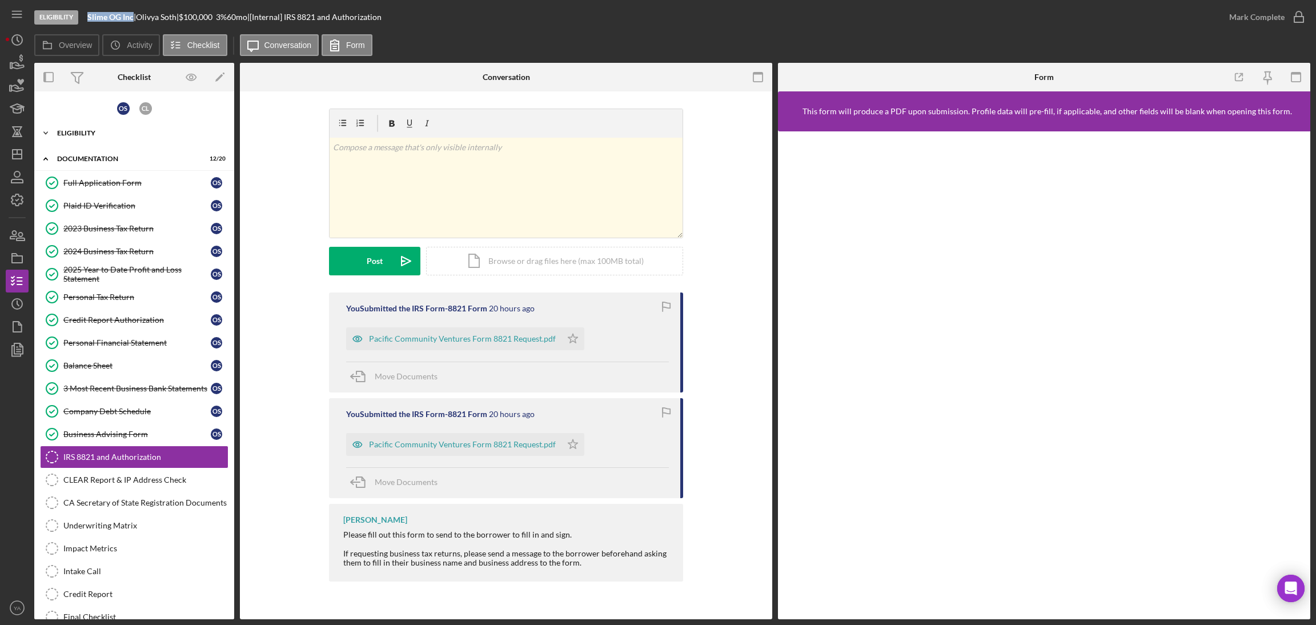
click at [126, 131] on div "Eligibility" at bounding box center [138, 133] width 163 height 7
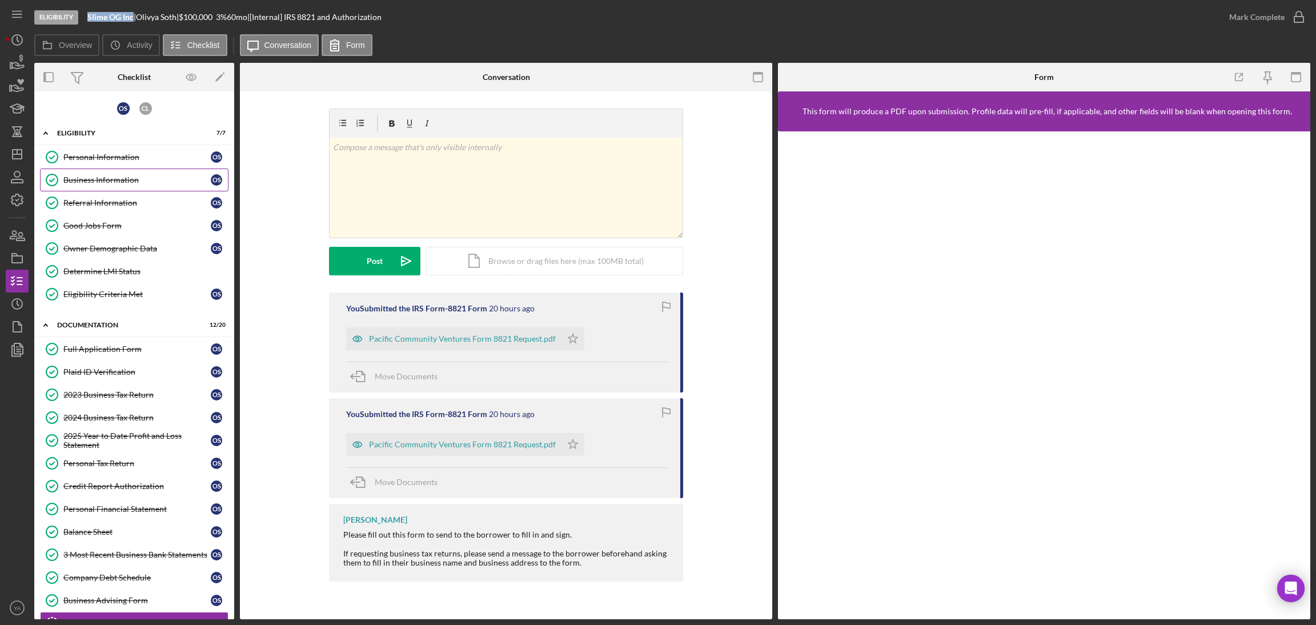
click at [125, 175] on div "Business Information" at bounding box center [136, 179] width 147 height 9
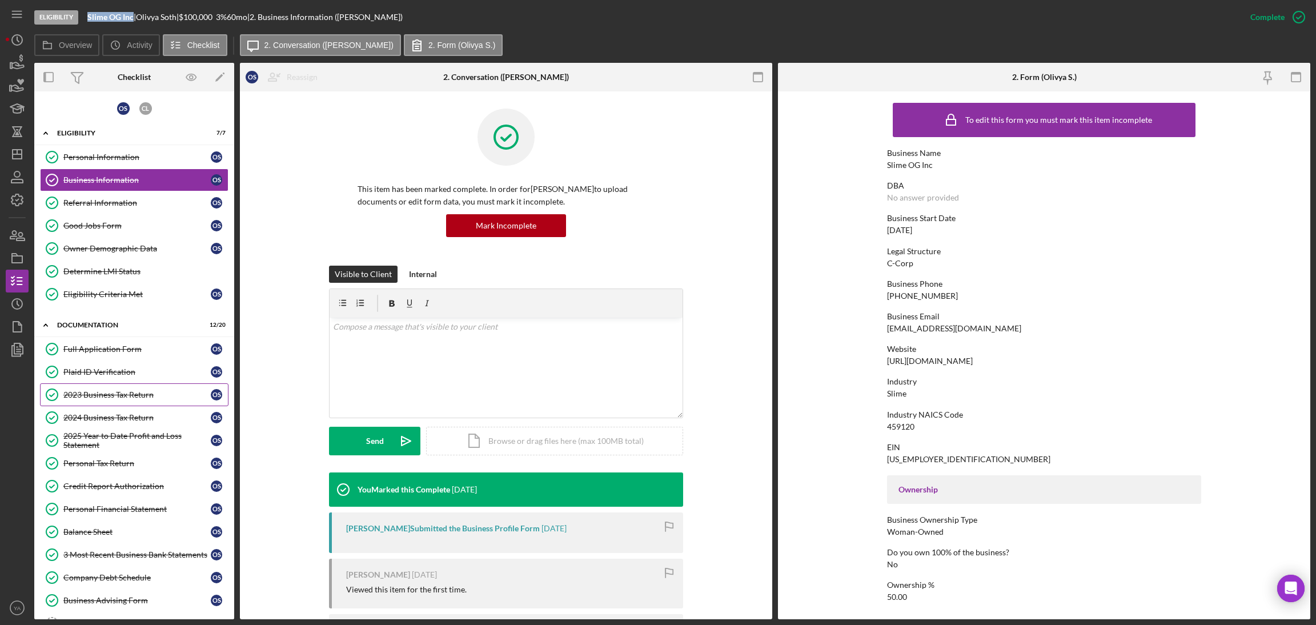
click at [111, 388] on link "2023 Business Tax Return 2023 Business Tax Return O S" at bounding box center [134, 394] width 189 height 23
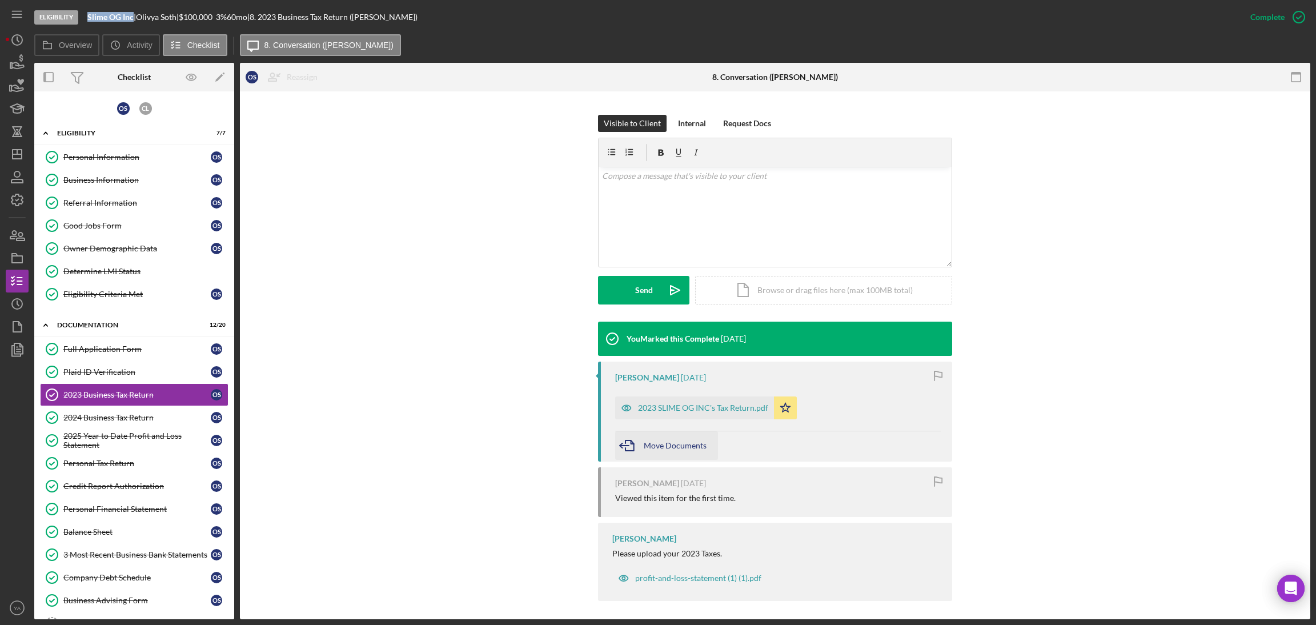
scroll to position [155, 0]
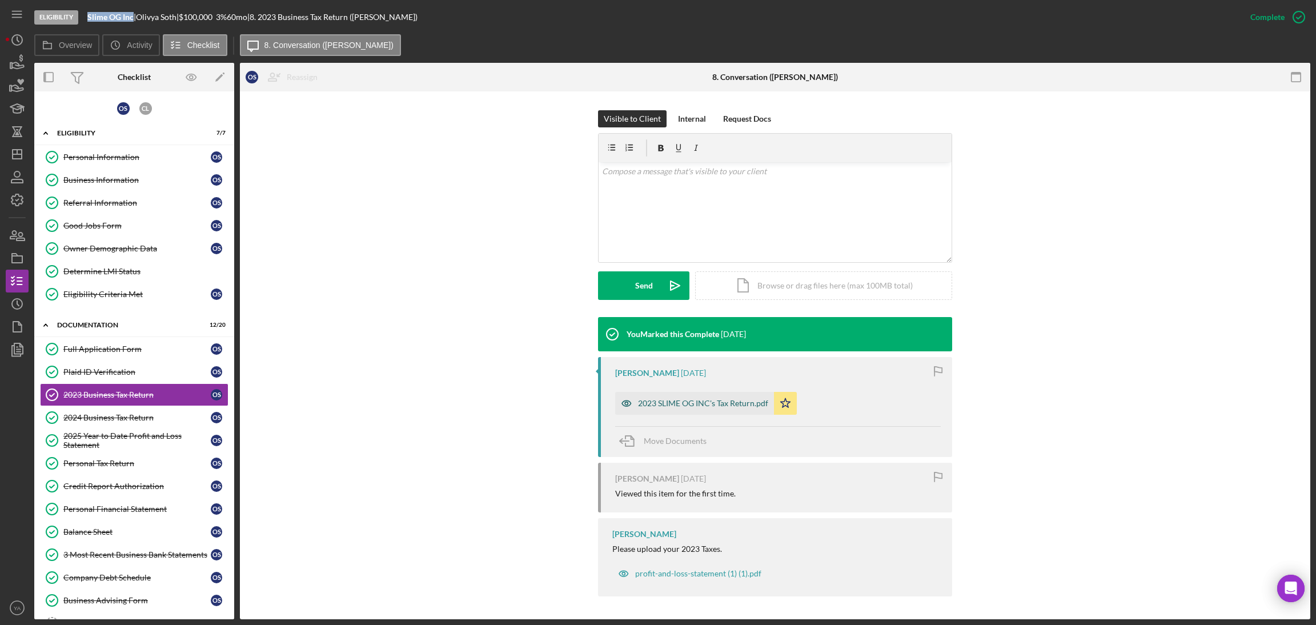
click at [697, 402] on div "2023 SLIME OG INC's Tax Return.pdf" at bounding box center [703, 403] width 130 height 9
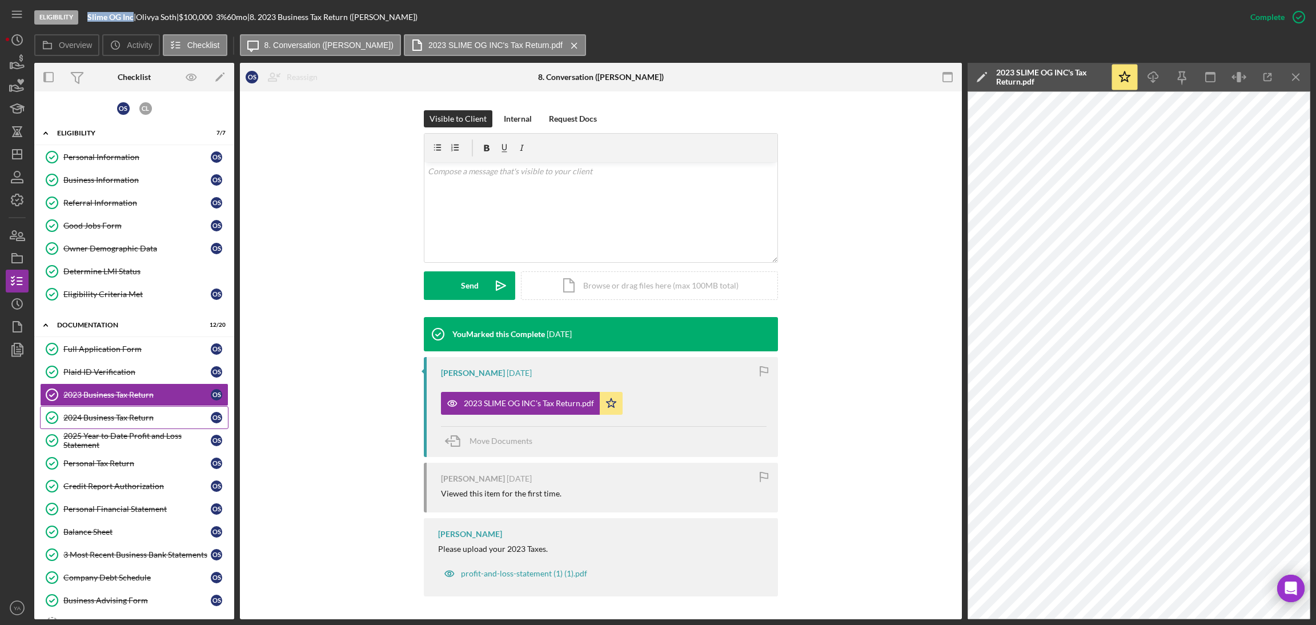
click at [132, 412] on link "2024 Business Tax Return 2024 Business Tax Return O S" at bounding box center [134, 417] width 189 height 23
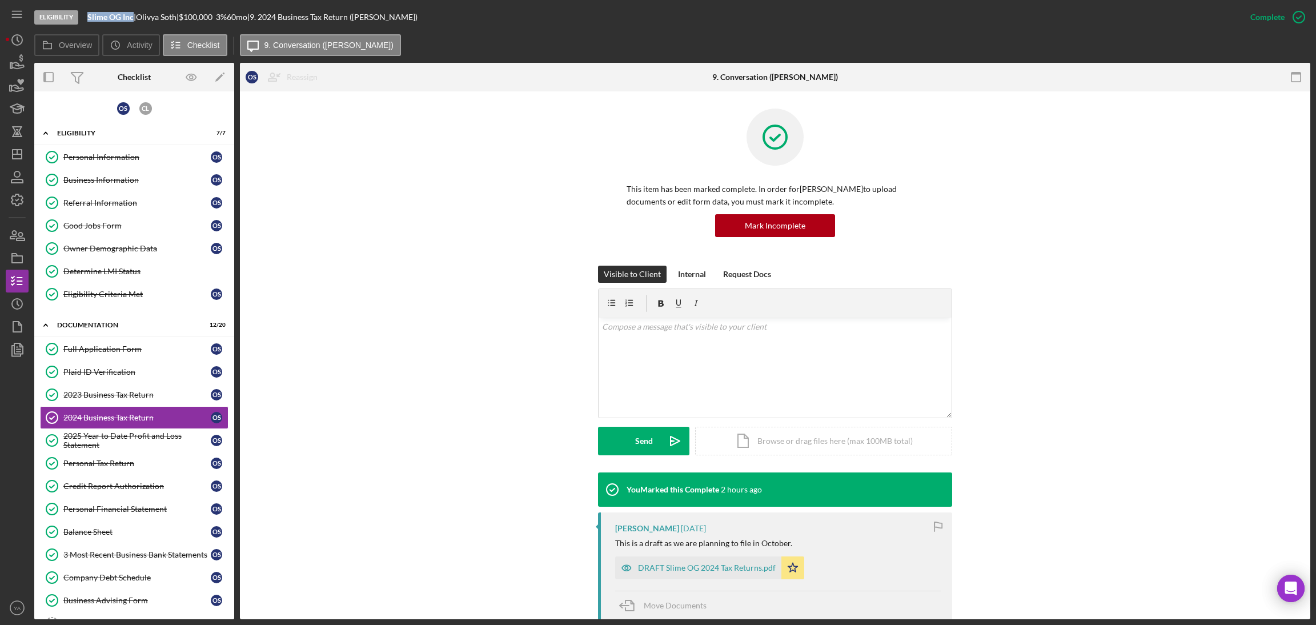
scroll to position [165, 0]
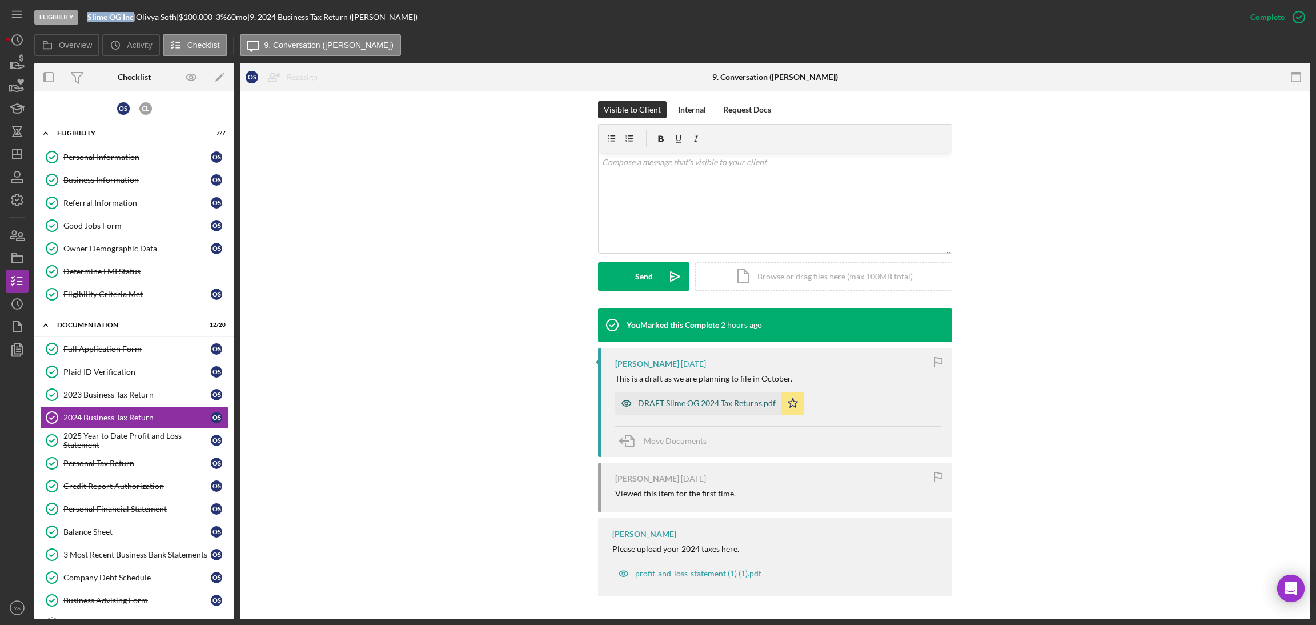
click at [669, 411] on div "DRAFT Slime OG 2024 Tax Returns.pdf" at bounding box center [698, 403] width 166 height 23
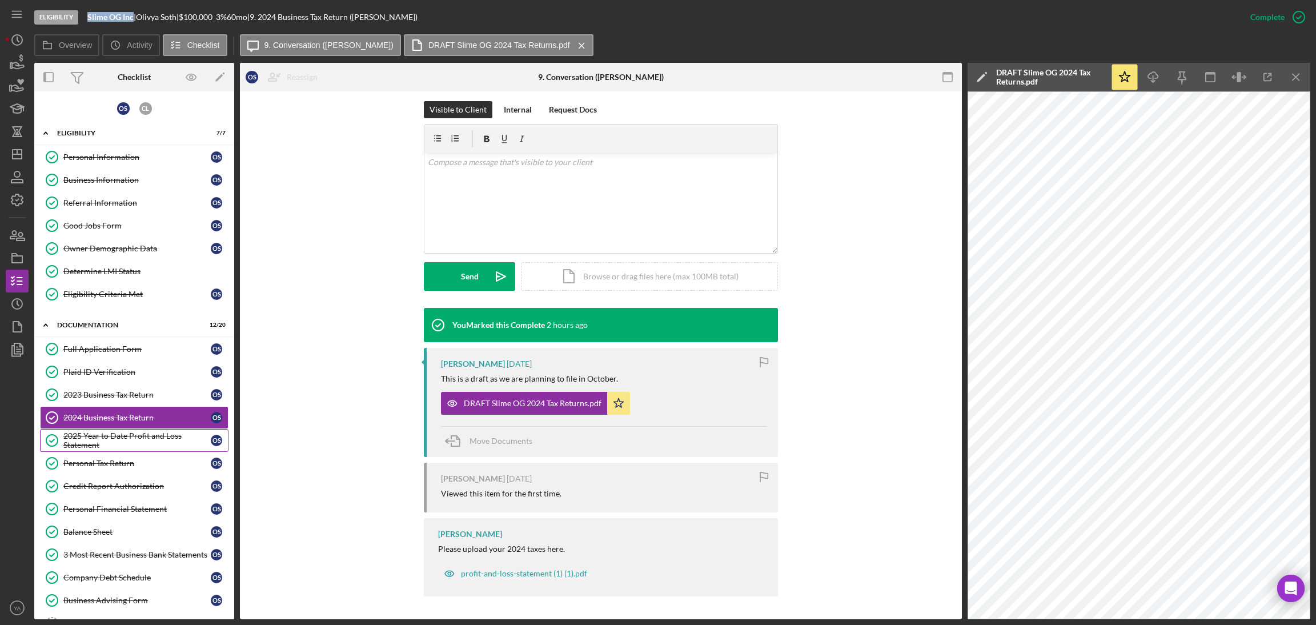
click at [123, 446] on div "2025 Year to Date Profit and Loss Statement" at bounding box center [136, 440] width 147 height 18
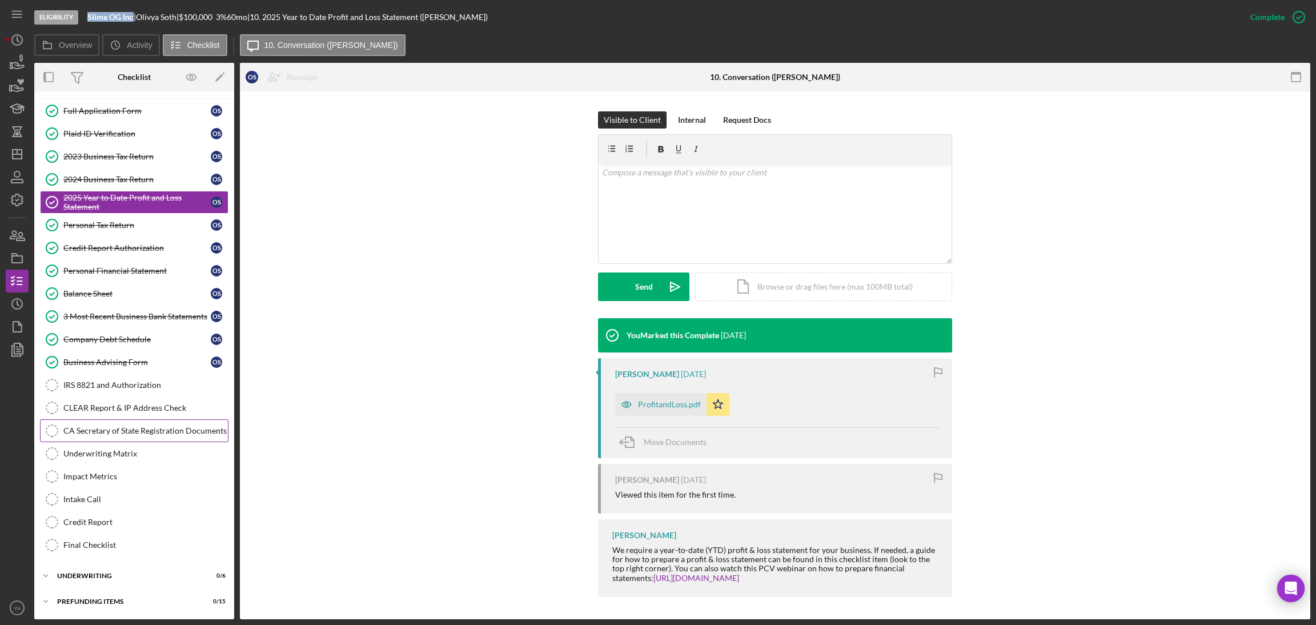
scroll to position [243, 0]
click at [167, 382] on div "IRS 8821 and Authorization" at bounding box center [145, 384] width 165 height 9
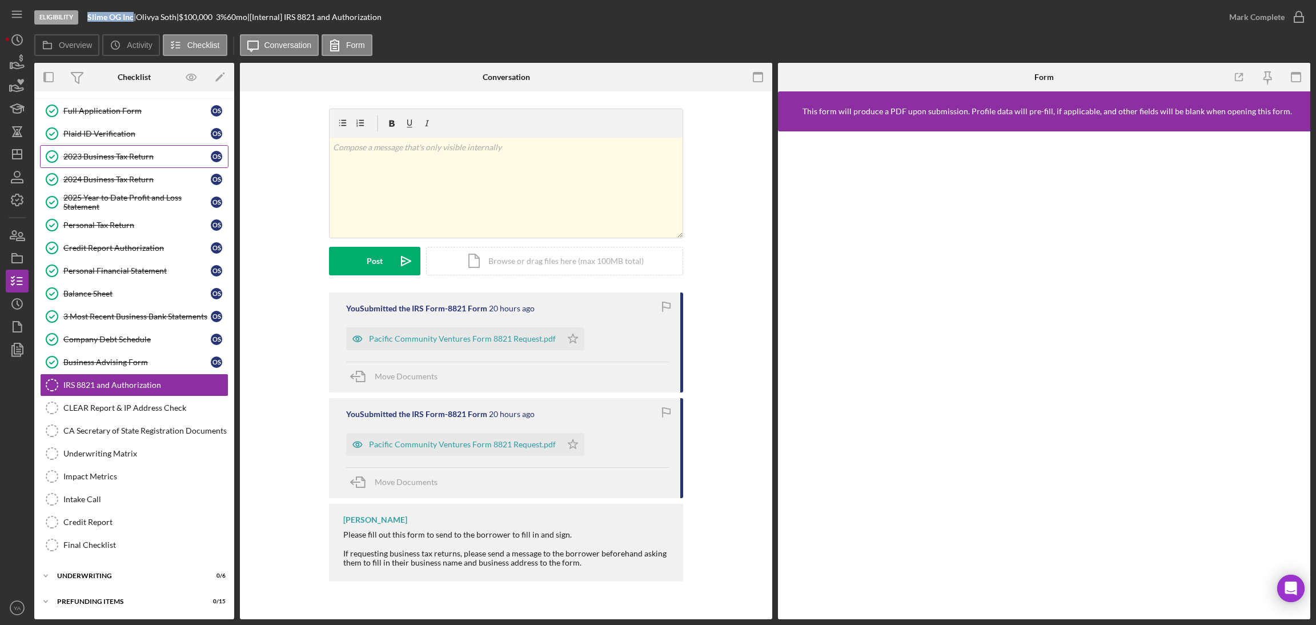
click at [130, 157] on div "2023 Business Tax Return" at bounding box center [136, 156] width 147 height 9
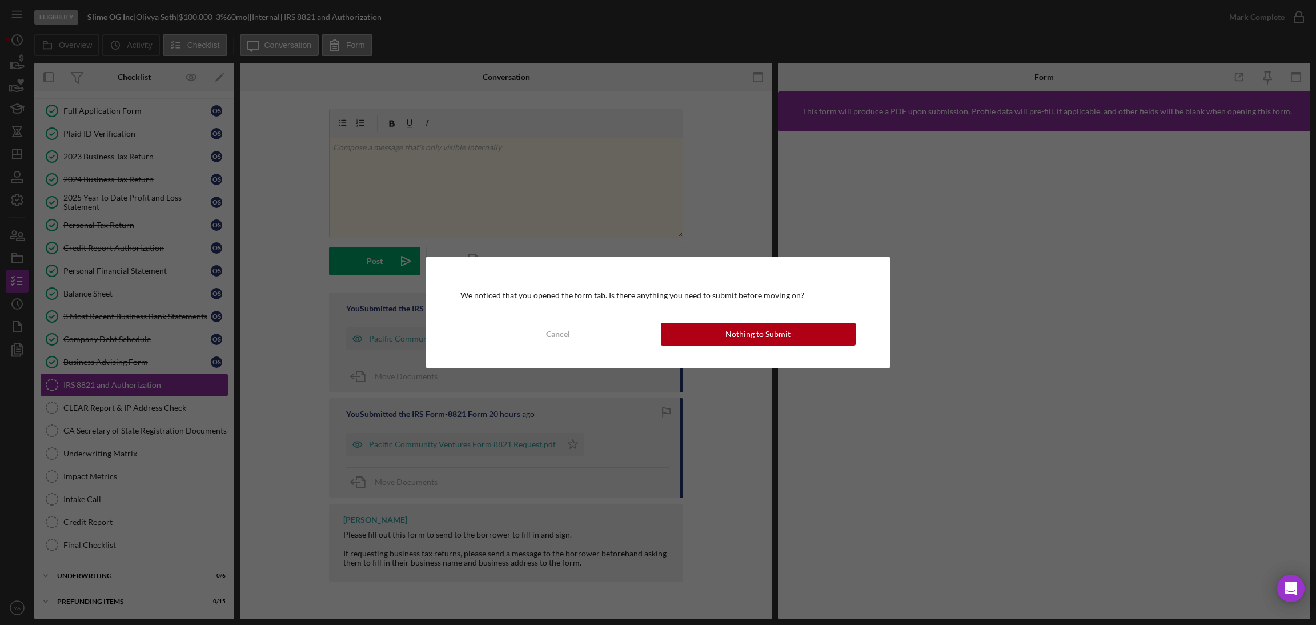
click at [707, 319] on div "We noticed that you opened the form tab. Is there anything you need to submit b…" at bounding box center [657, 312] width 463 height 112
click at [710, 323] on div "Cancel Nothing to Submit" at bounding box center [657, 334] width 395 height 23
click at [790, 332] on button "Nothing to Submit" at bounding box center [758, 334] width 195 height 23
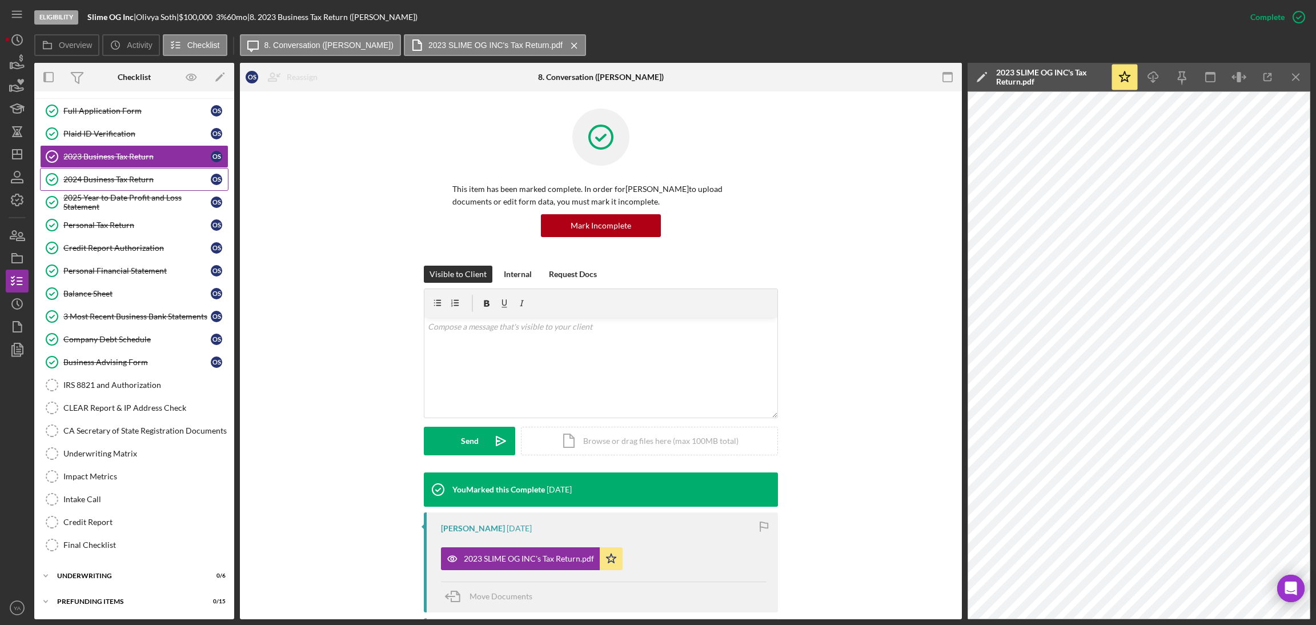
click at [155, 183] on link "2024 Business Tax Return 2024 Business Tax Return O S" at bounding box center [134, 179] width 189 height 23
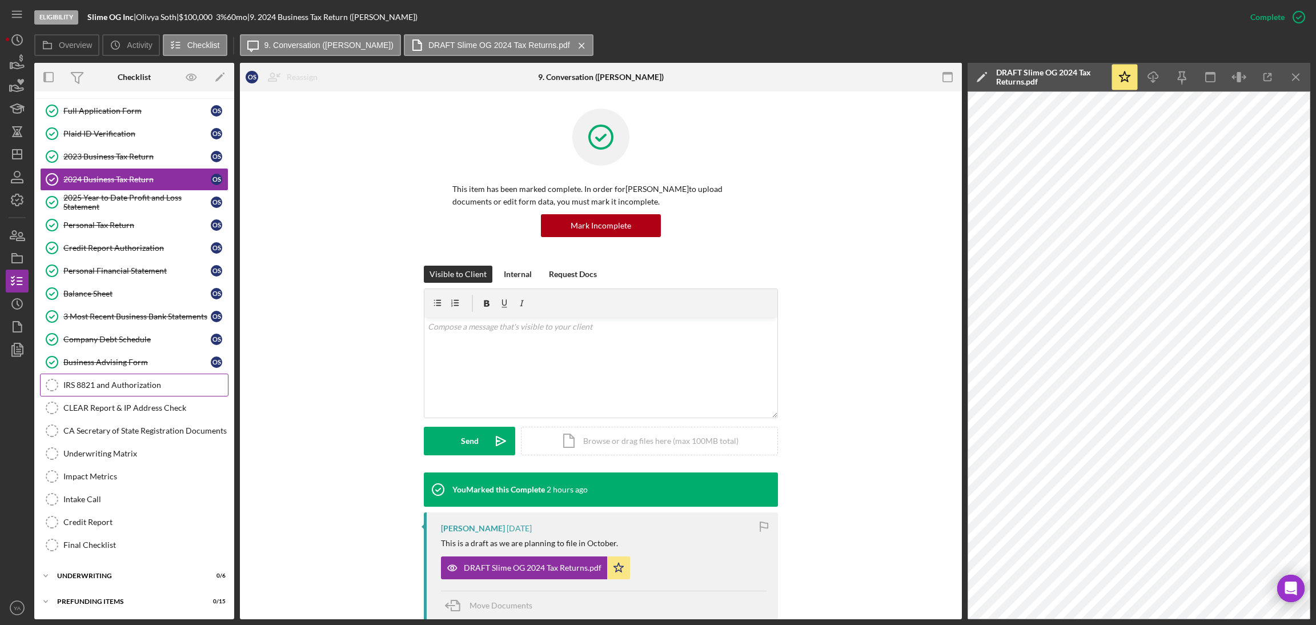
click at [146, 391] on link "IRS 8821 and Authorization IRS 8821 and Authorization" at bounding box center [134, 385] width 189 height 23
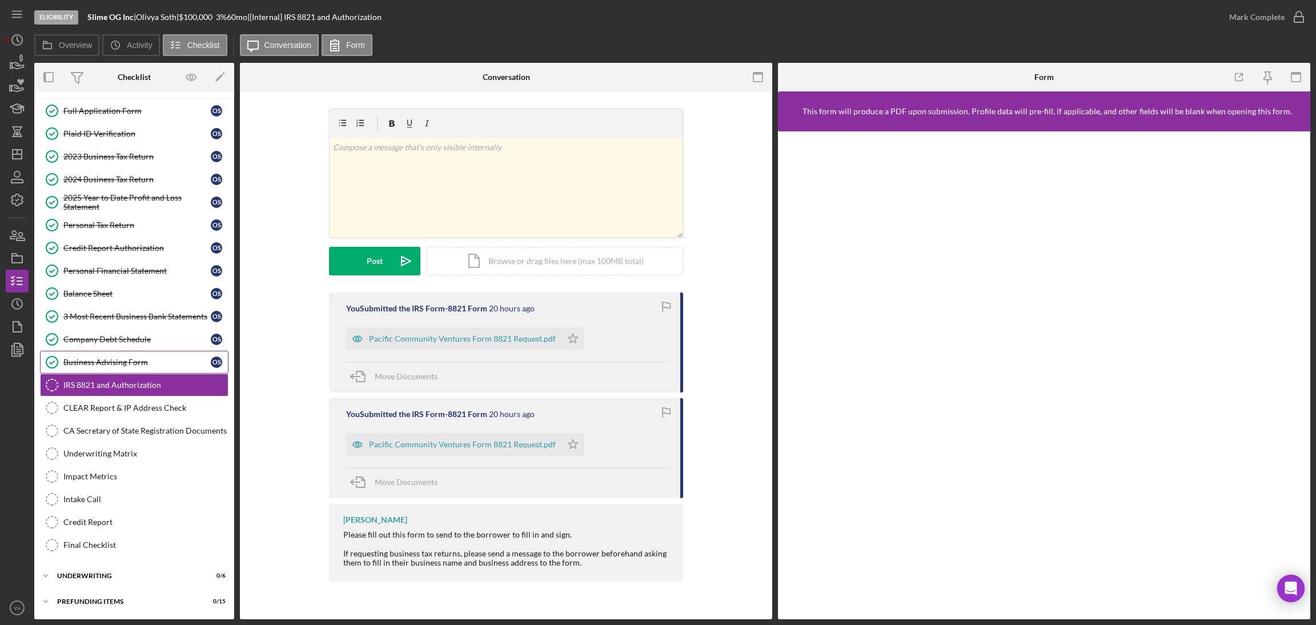
click at [148, 351] on link "Business Advising Form Business Advising Form O S" at bounding box center [134, 362] width 189 height 23
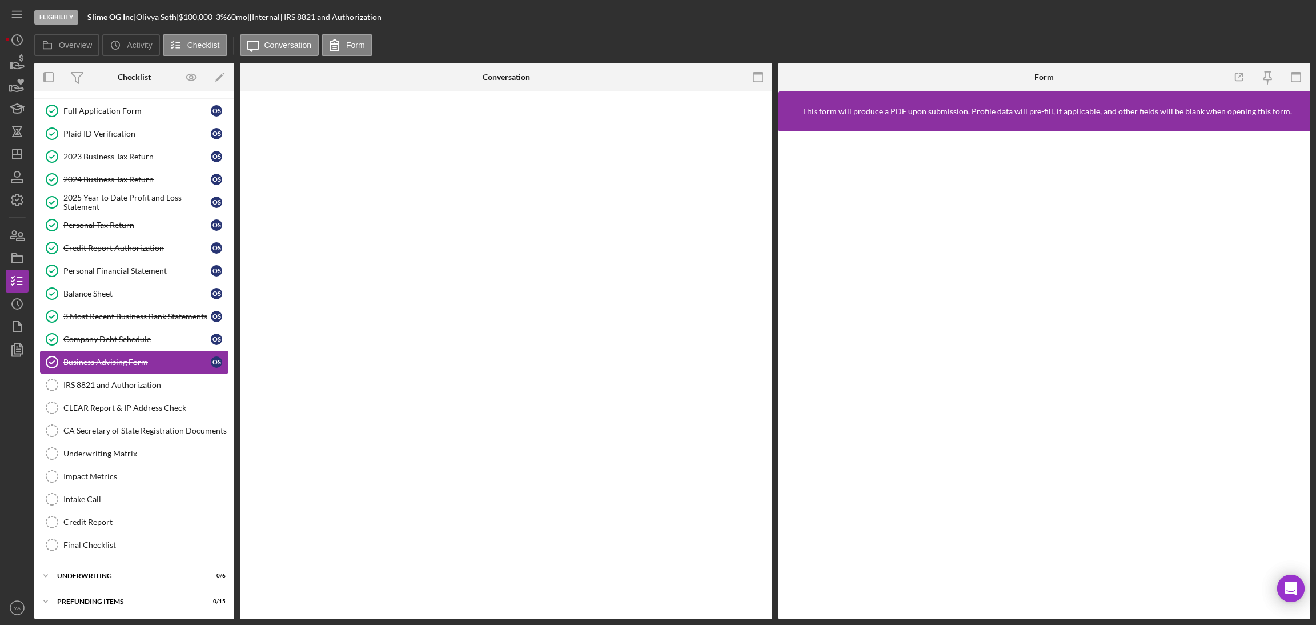
scroll to position [242, 0]
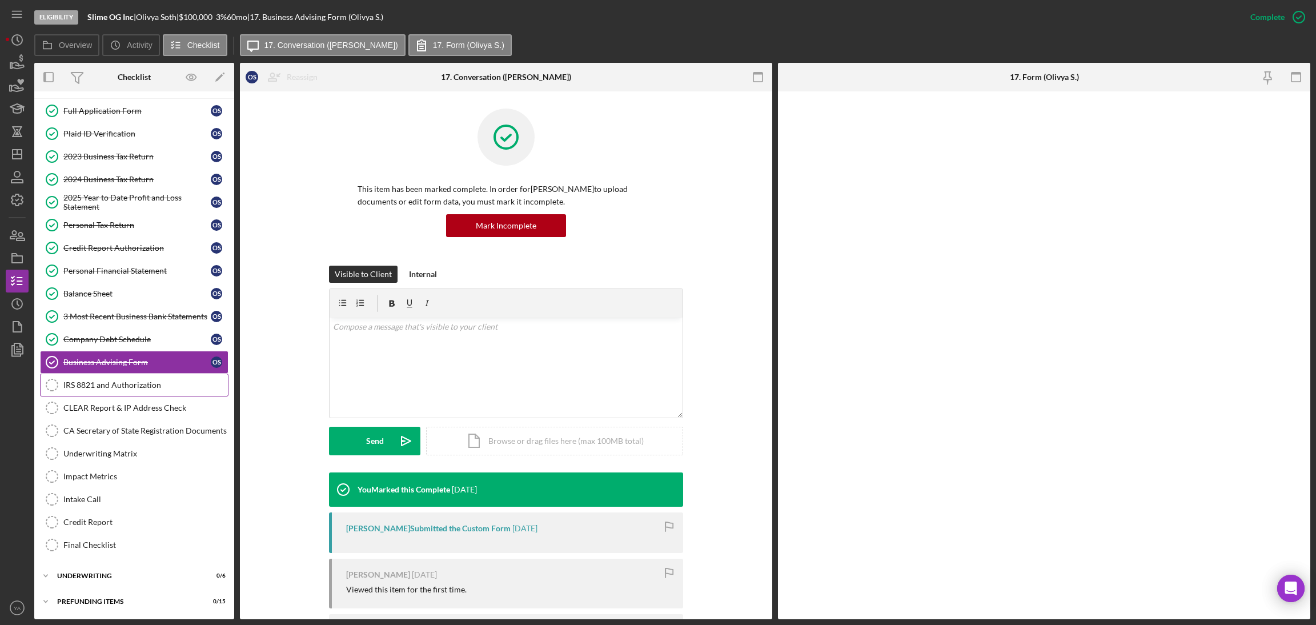
click at [141, 383] on div "IRS 8821 and Authorization" at bounding box center [145, 384] width 165 height 9
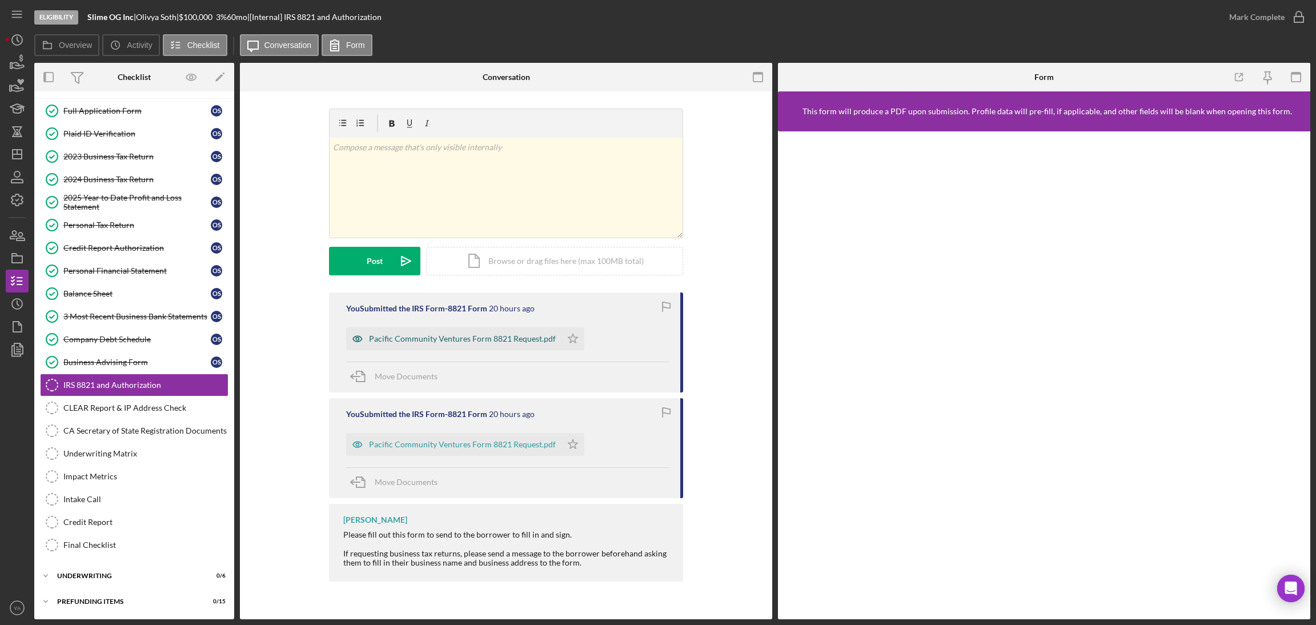
click at [476, 339] on div "Pacific Community Ventures Form 8821 Request.pdf" at bounding box center [462, 338] width 187 height 9
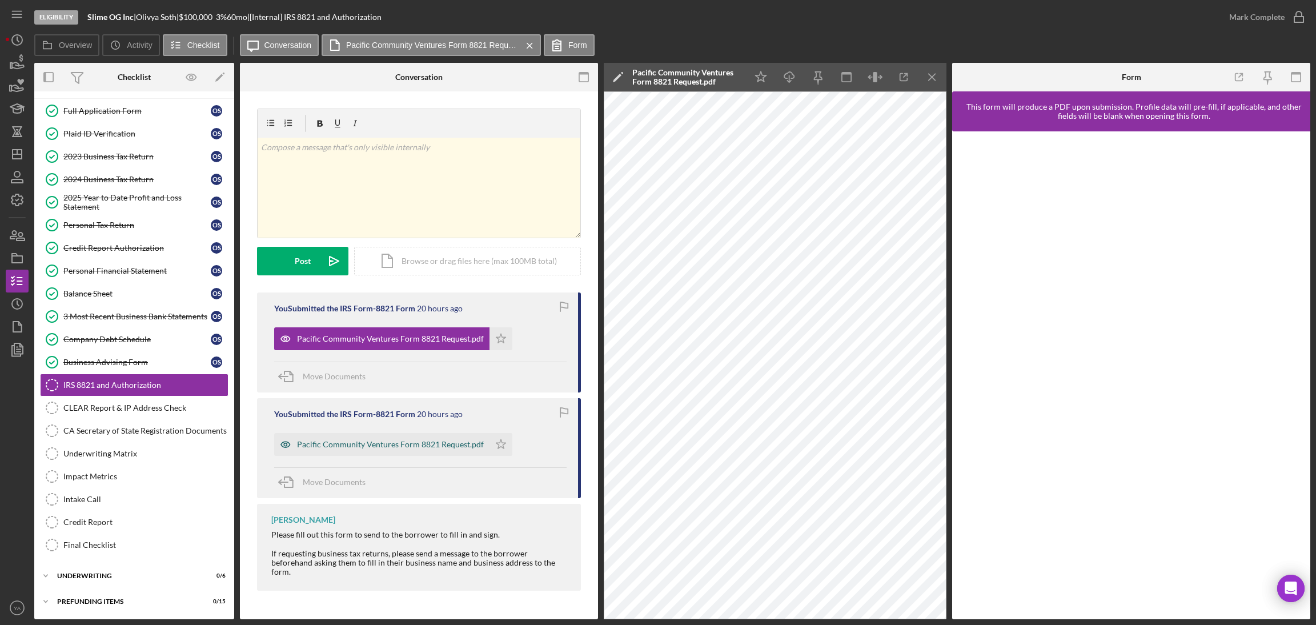
click at [342, 437] on div "Pacific Community Ventures Form 8821 Request.pdf" at bounding box center [381, 444] width 215 height 23
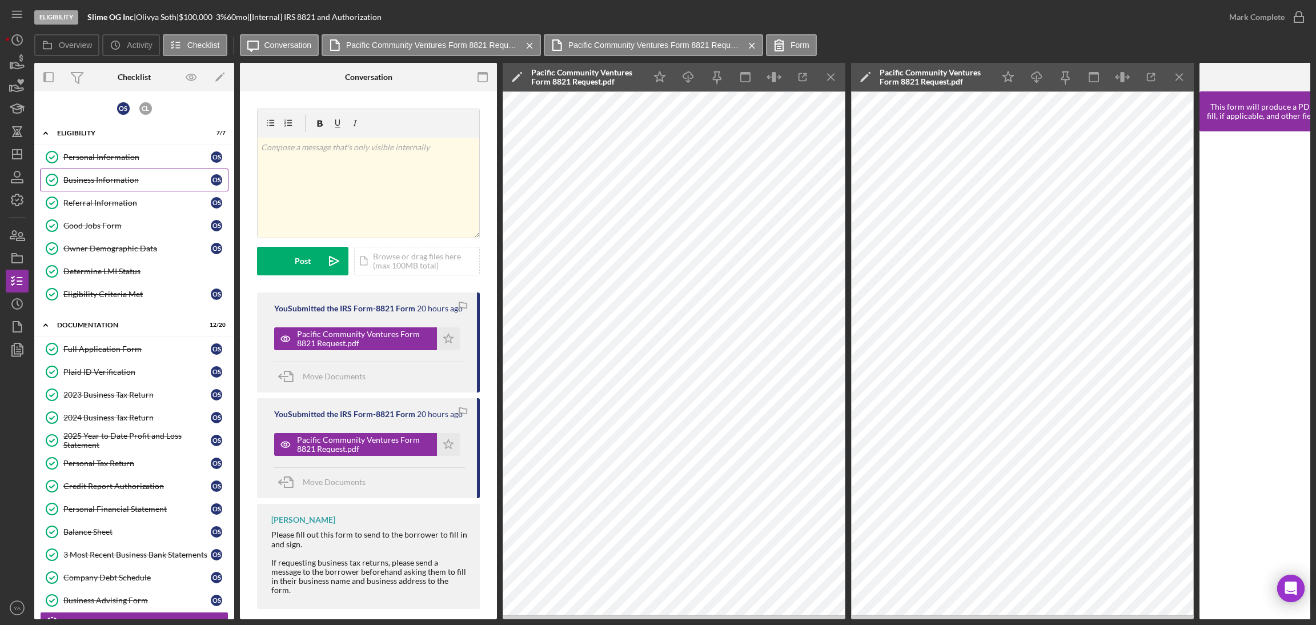
click at [145, 185] on link "Business Information Business Information O S" at bounding box center [134, 180] width 189 height 23
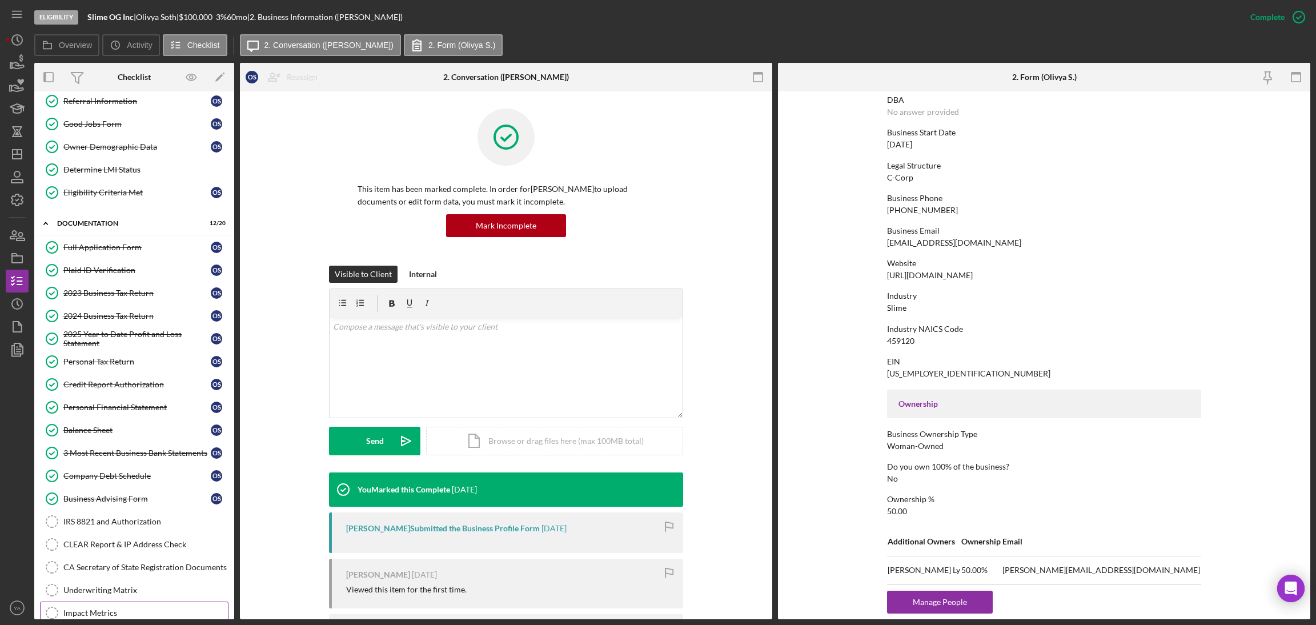
scroll to position [243, 0]
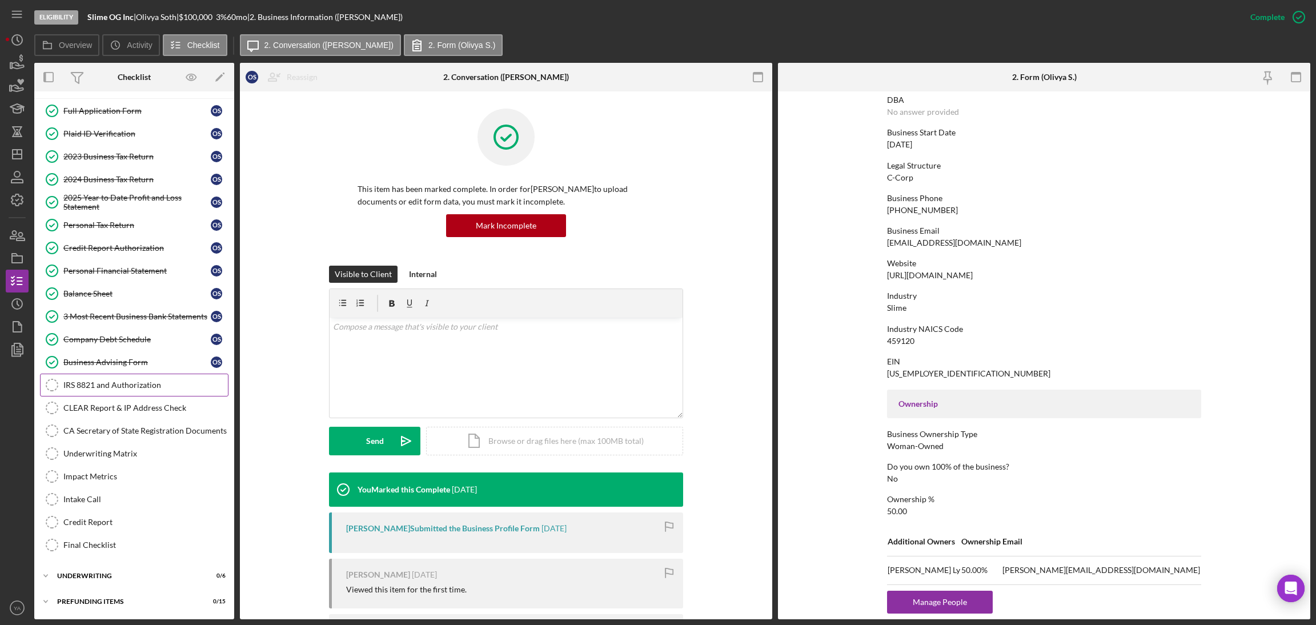
click at [132, 387] on div "IRS 8821 and Authorization" at bounding box center [145, 384] width 165 height 9
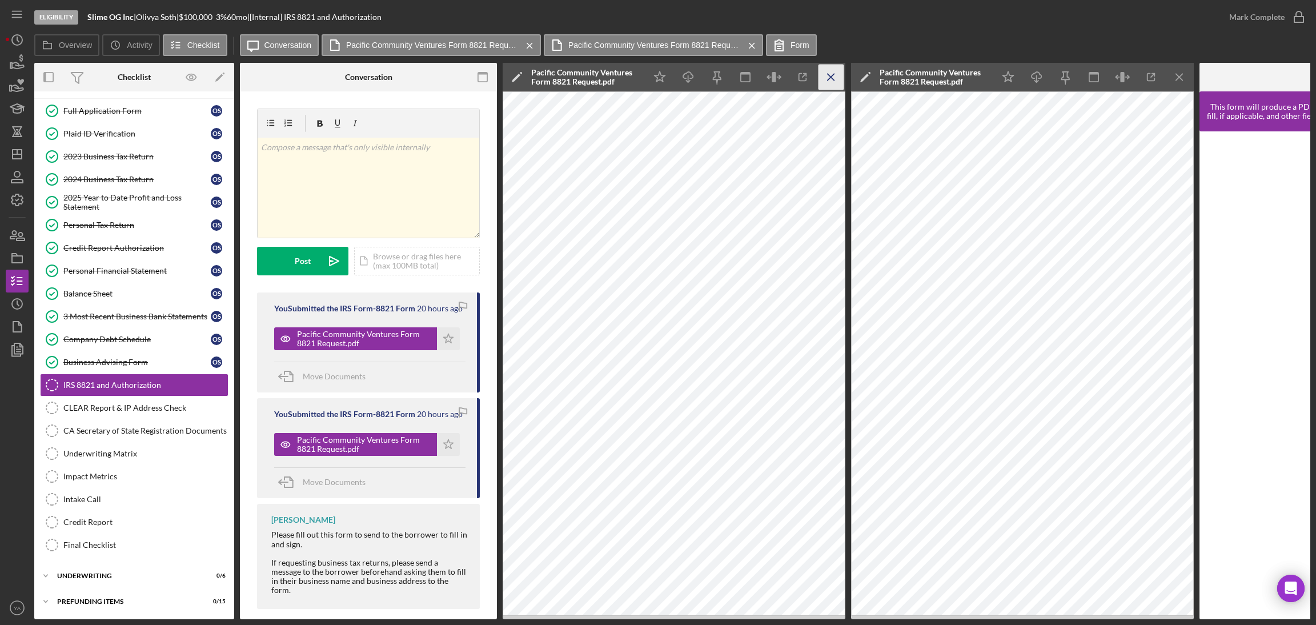
click at [821, 78] on icon "Icon/Menu Close" at bounding box center [832, 78] width 26 height 26
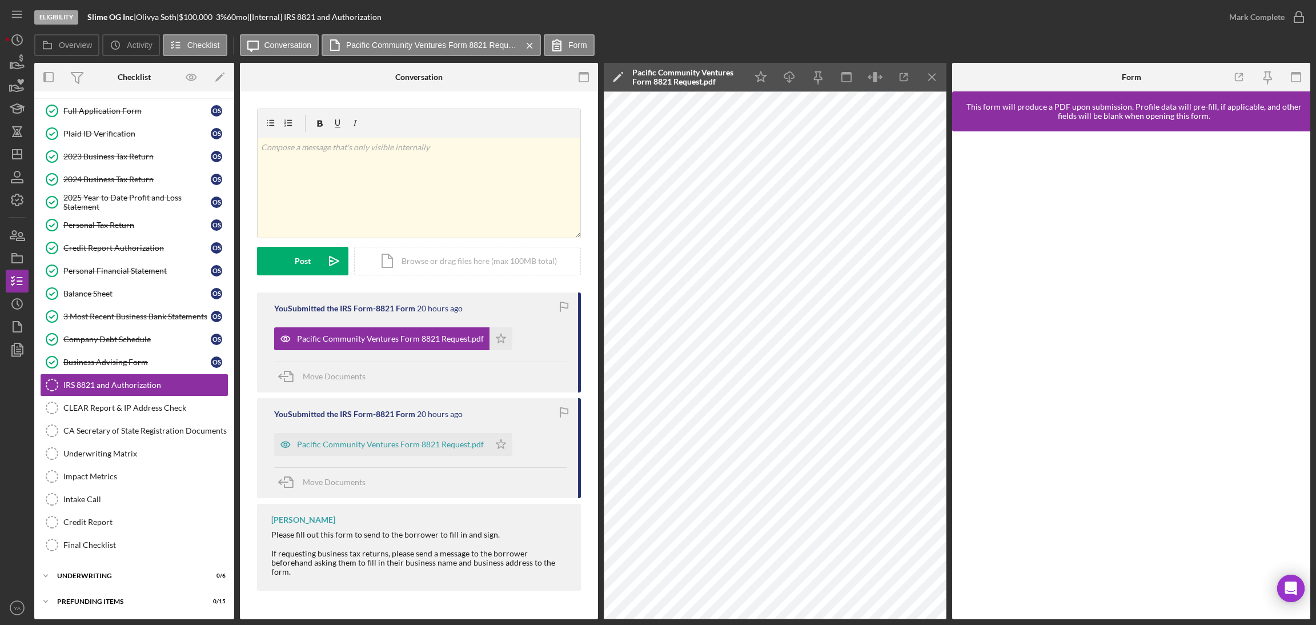
click at [917, 77] on div "Icon/Star Icon/Download Icon/Menu Close" at bounding box center [847, 77] width 200 height 29
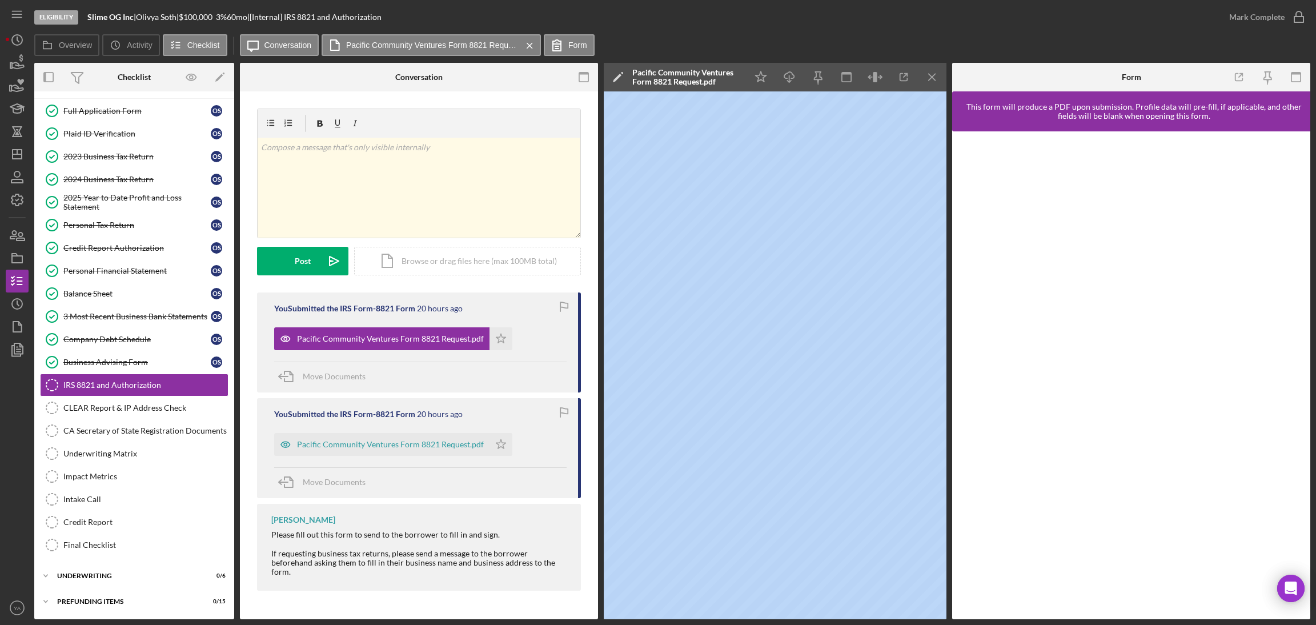
click at [917, 77] on div "Icon/Star Icon/Download Icon/Menu Close" at bounding box center [847, 77] width 200 height 29
click at [929, 77] on icon "Icon/Menu Close" at bounding box center [933, 78] width 26 height 26
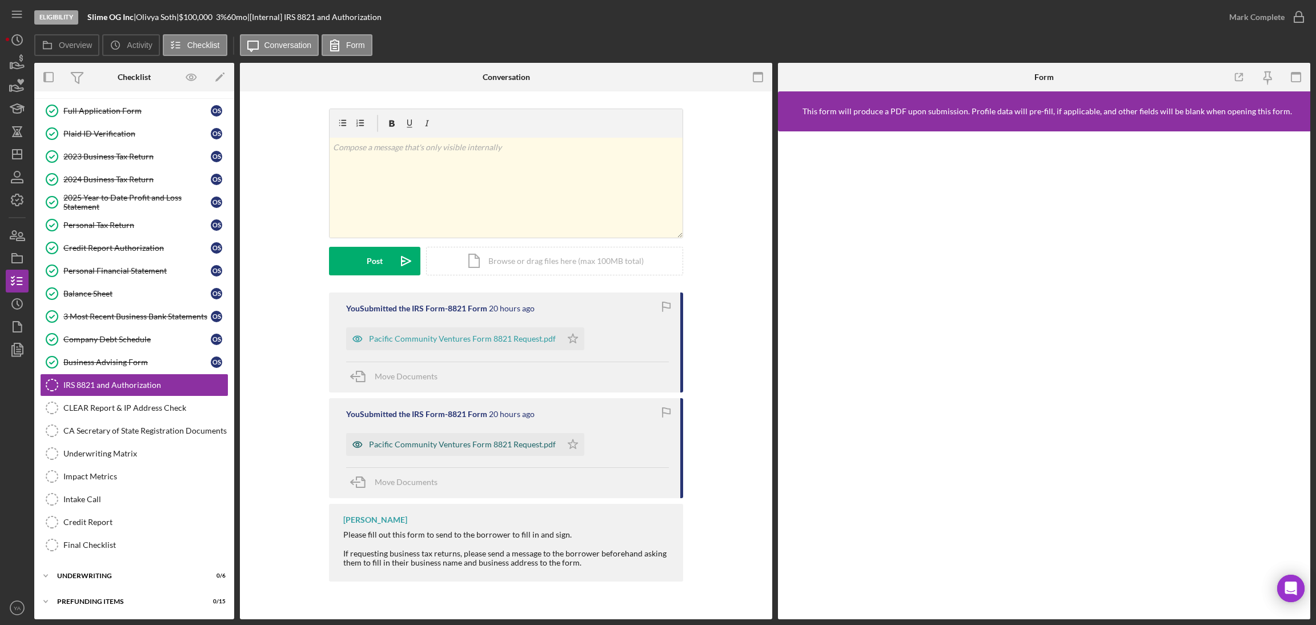
click at [462, 440] on div "Pacific Community Ventures Form 8821 Request.pdf" at bounding box center [462, 444] width 187 height 9
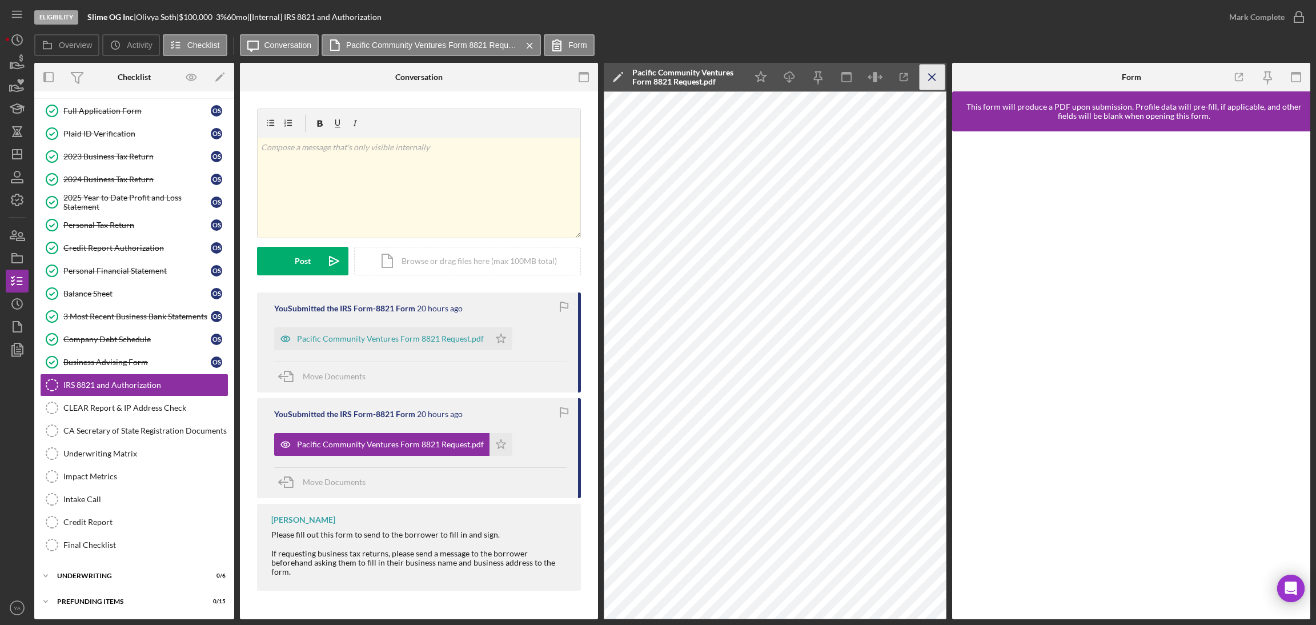
click at [933, 71] on icon "Icon/Menu Close" at bounding box center [933, 78] width 26 height 26
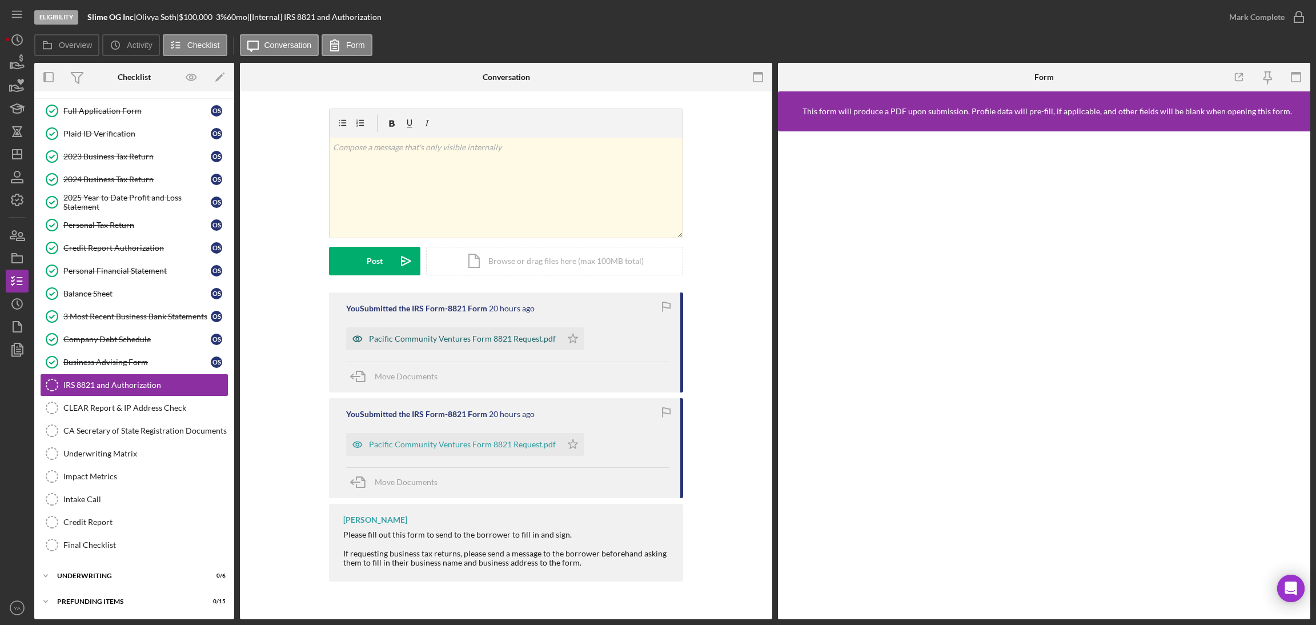
click at [479, 342] on div "Pacific Community Ventures Form 8821 Request.pdf" at bounding box center [462, 338] width 187 height 9
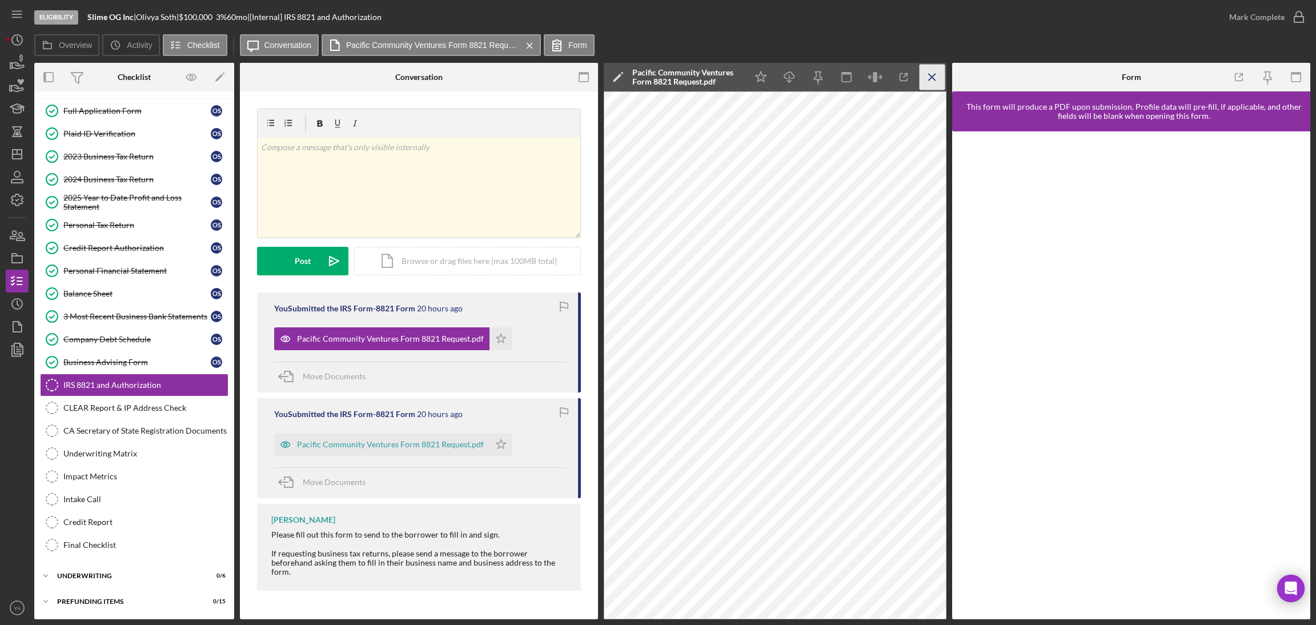
click at [933, 84] on icon "Icon/Menu Close" at bounding box center [933, 78] width 26 height 26
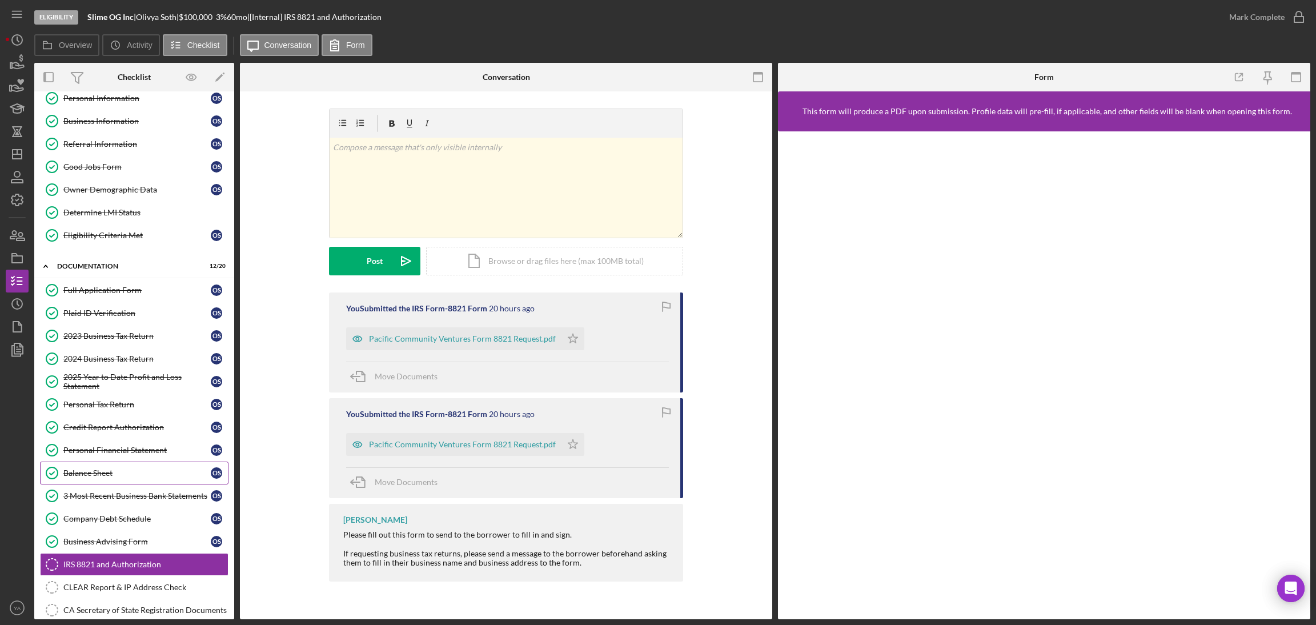
scroll to position [86, 0]
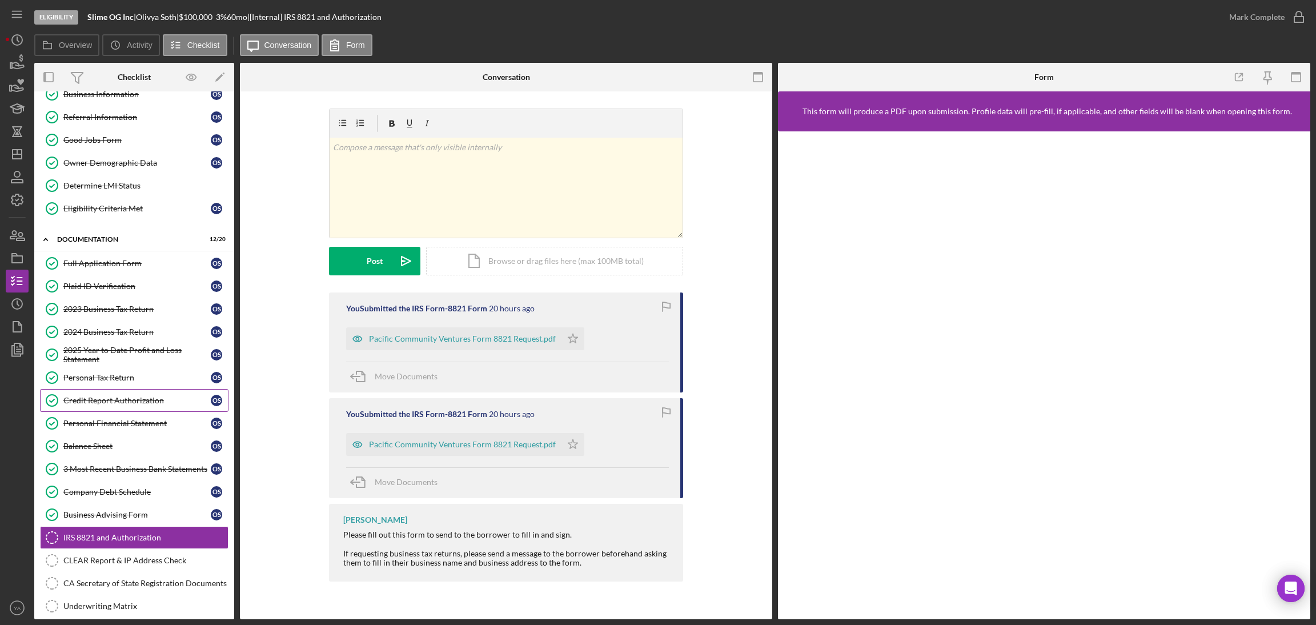
click at [145, 395] on link "Credit Report Authorization Credit Report Authorization O S" at bounding box center [134, 400] width 189 height 23
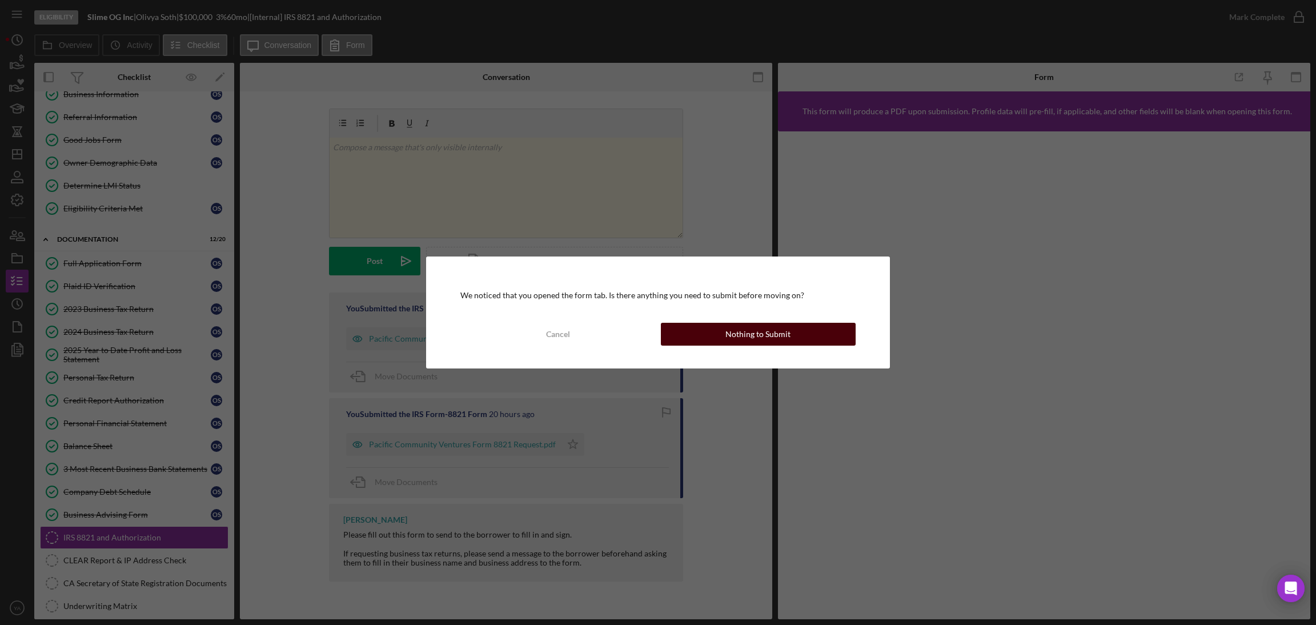
click at [747, 334] on div "Nothing to Submit" at bounding box center [757, 334] width 65 height 23
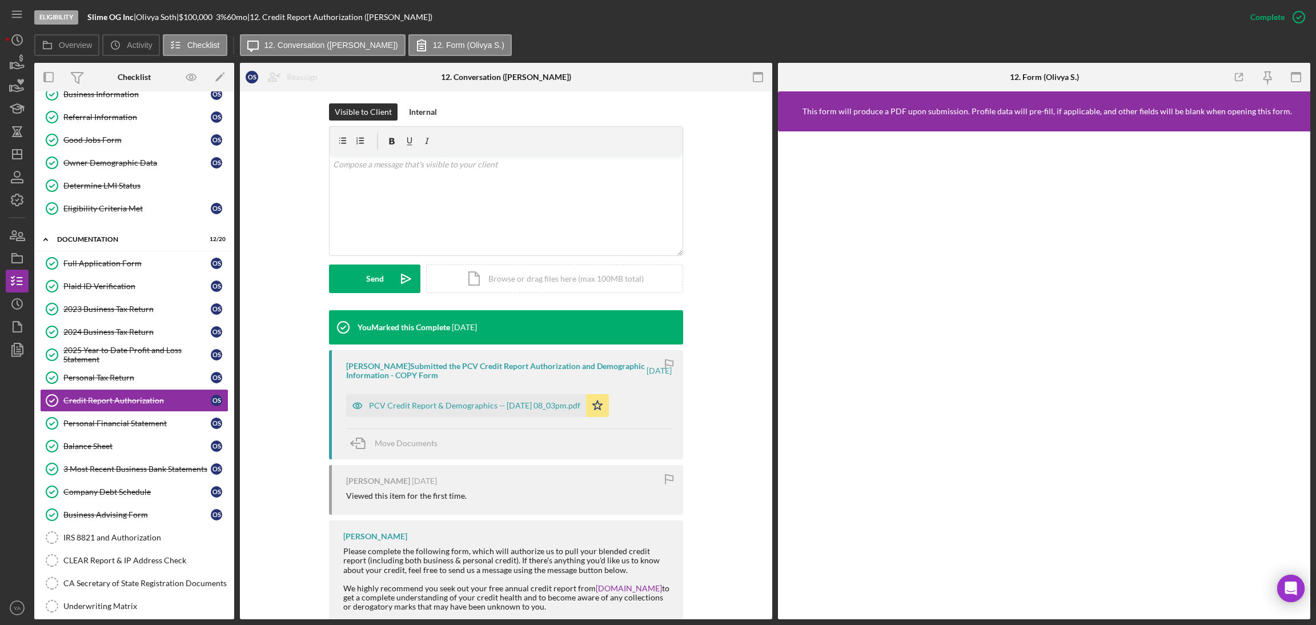
scroll to position [171, 0]
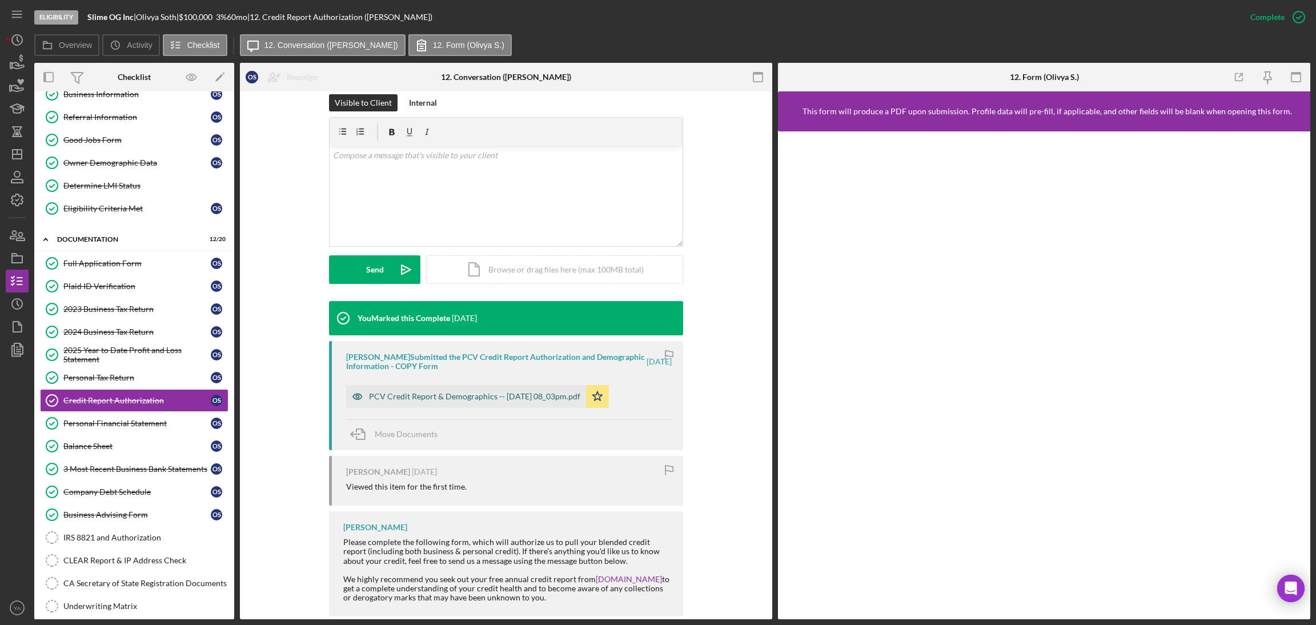
click at [492, 394] on div "PCV Credit Report & Demographics -- 2025-09-05 08_03pm.pdf" at bounding box center [474, 396] width 211 height 9
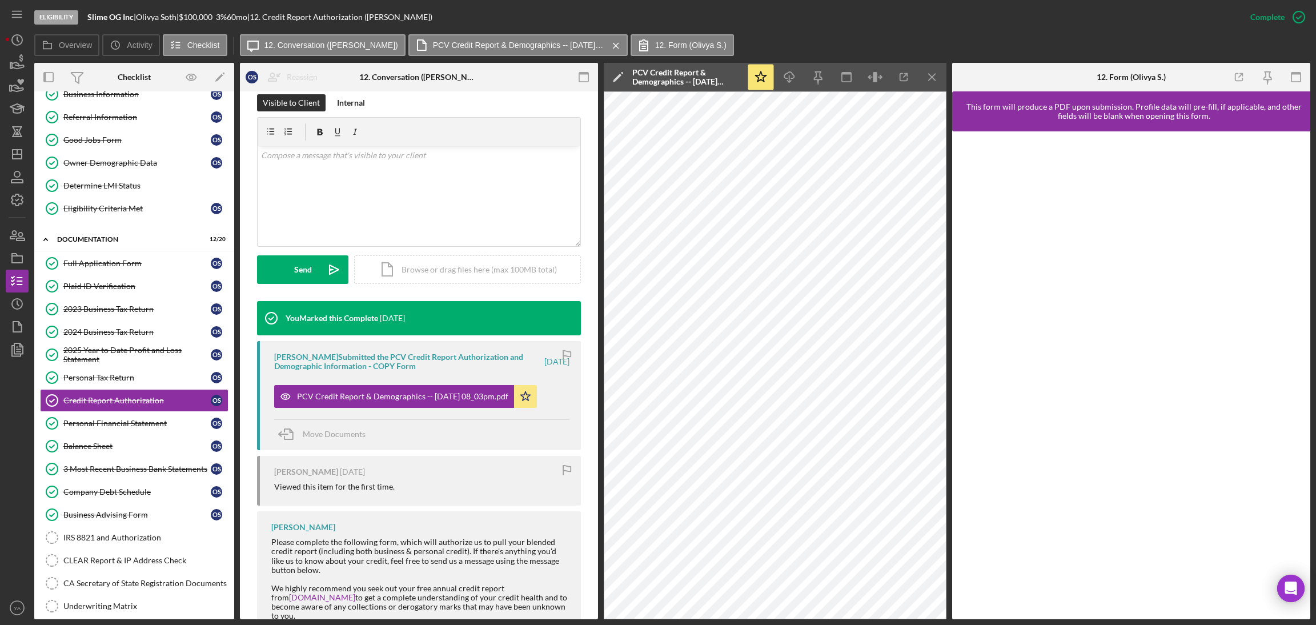
click at [101, 14] on b "Slime OG Inc" at bounding box center [110, 17] width 46 height 10
drag, startPoint x: 101, startPoint y: 14, endPoint x: 133, endPoint y: 15, distance: 32.0
click at [133, 15] on div "Slime OG Inc |" at bounding box center [111, 17] width 49 height 9
copy div "Slime OG Inc"
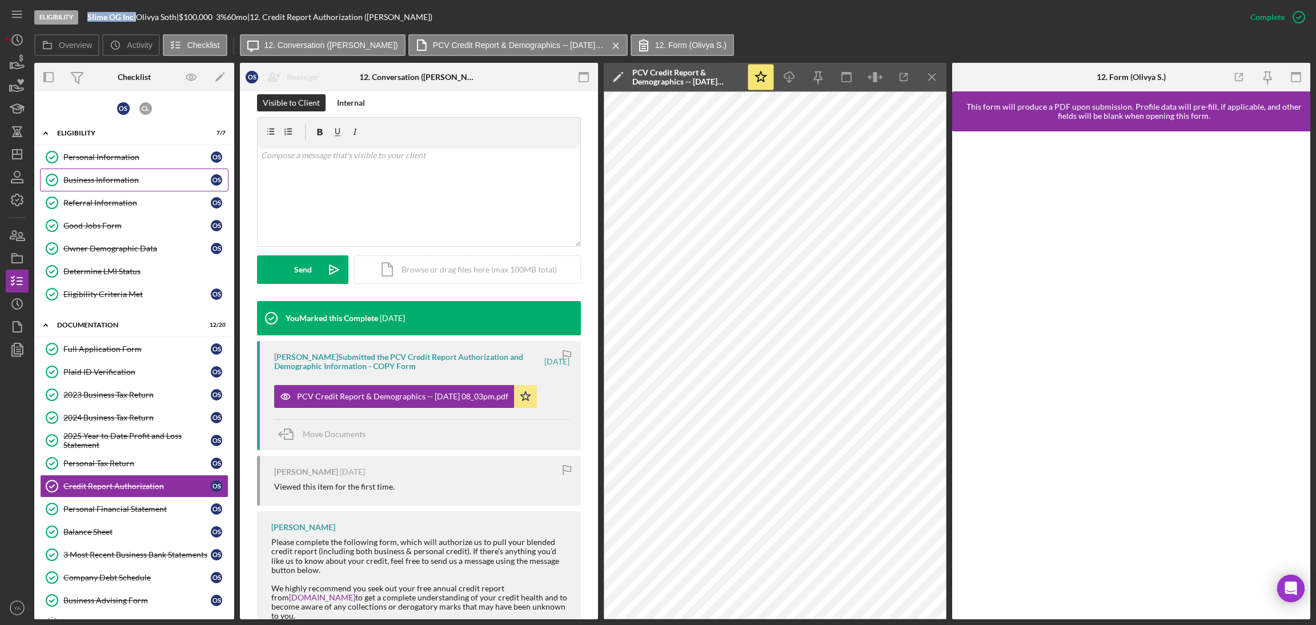
click at [119, 175] on div "Business Information" at bounding box center [136, 179] width 147 height 9
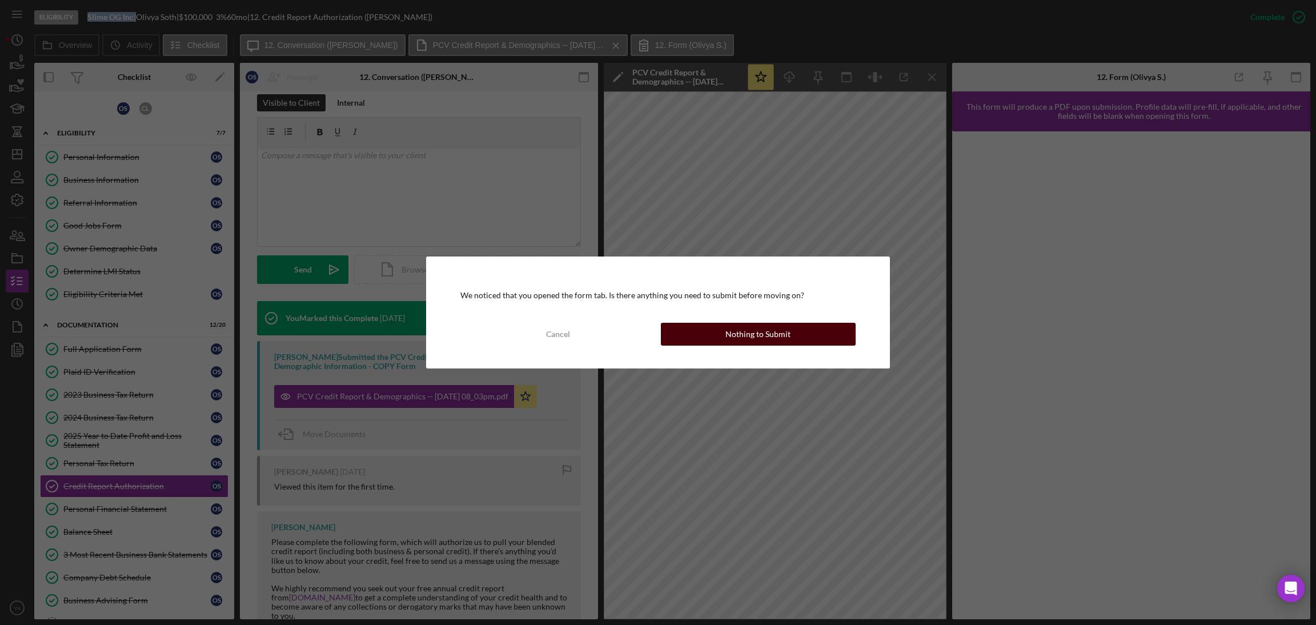
click at [715, 333] on button "Nothing to Submit" at bounding box center [758, 334] width 195 height 23
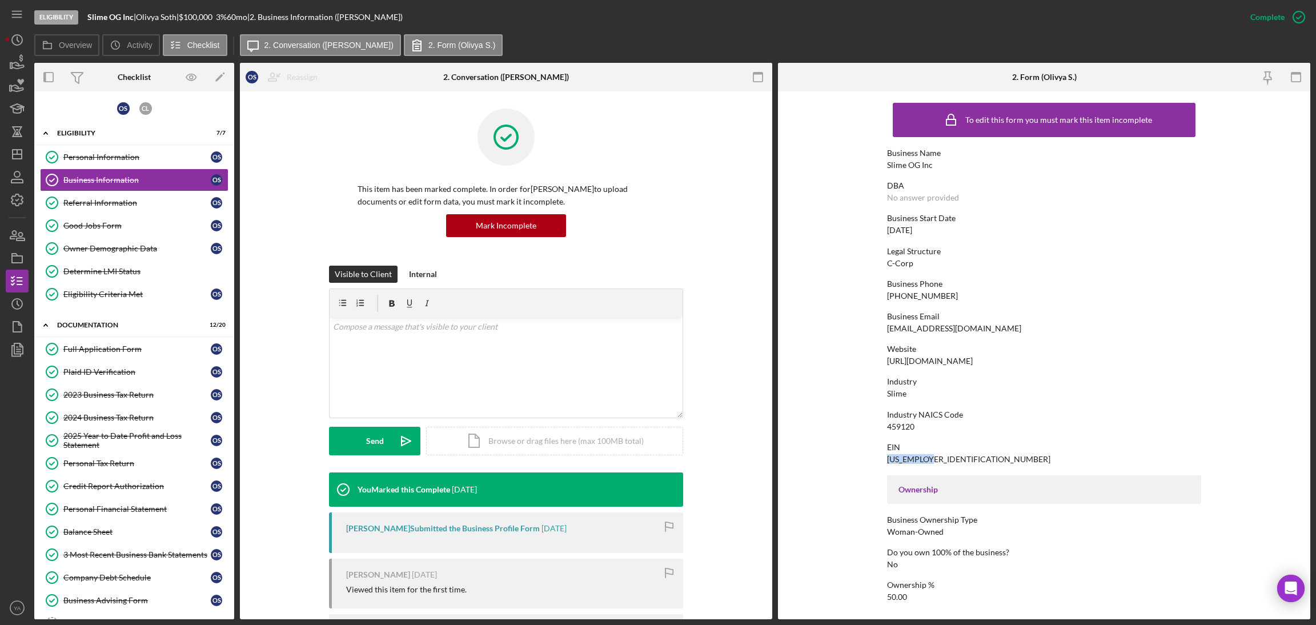
drag, startPoint x: 928, startPoint y: 459, endPoint x: 880, endPoint y: 462, distance: 48.1
click at [880, 462] on form "To edit this form you must mark this item incomplete Business Name Slime OG Inc…" at bounding box center [1044, 355] width 532 height 528
copy div "86-1409938"
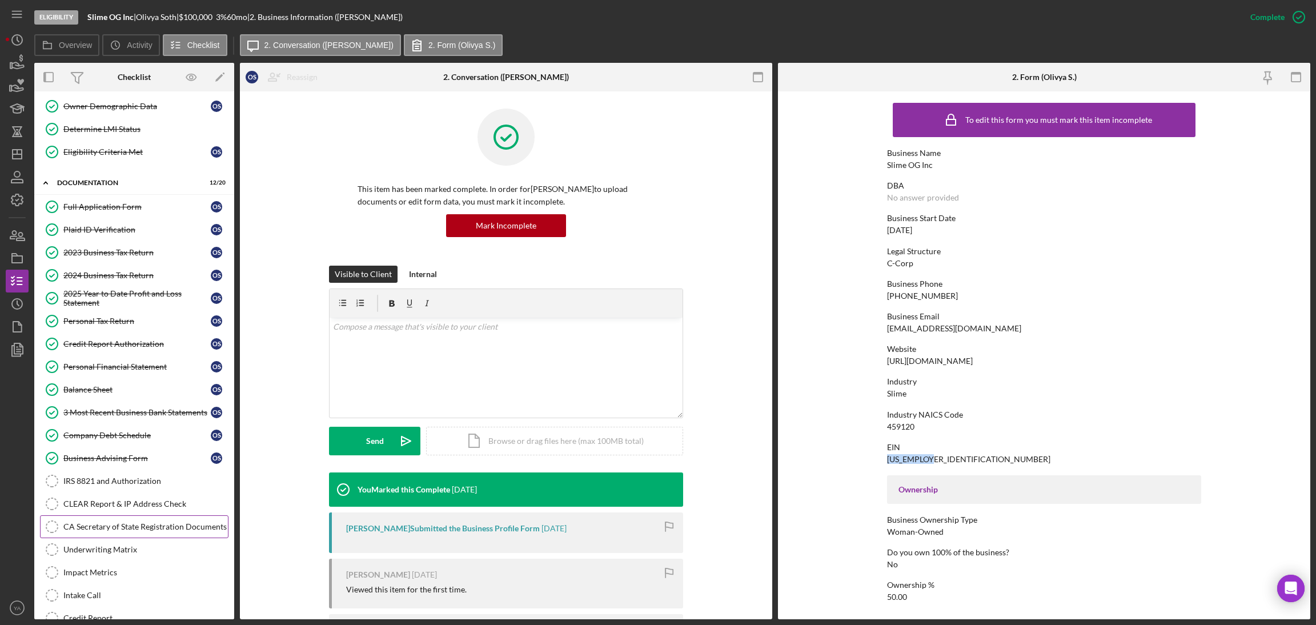
scroll to position [243, 0]
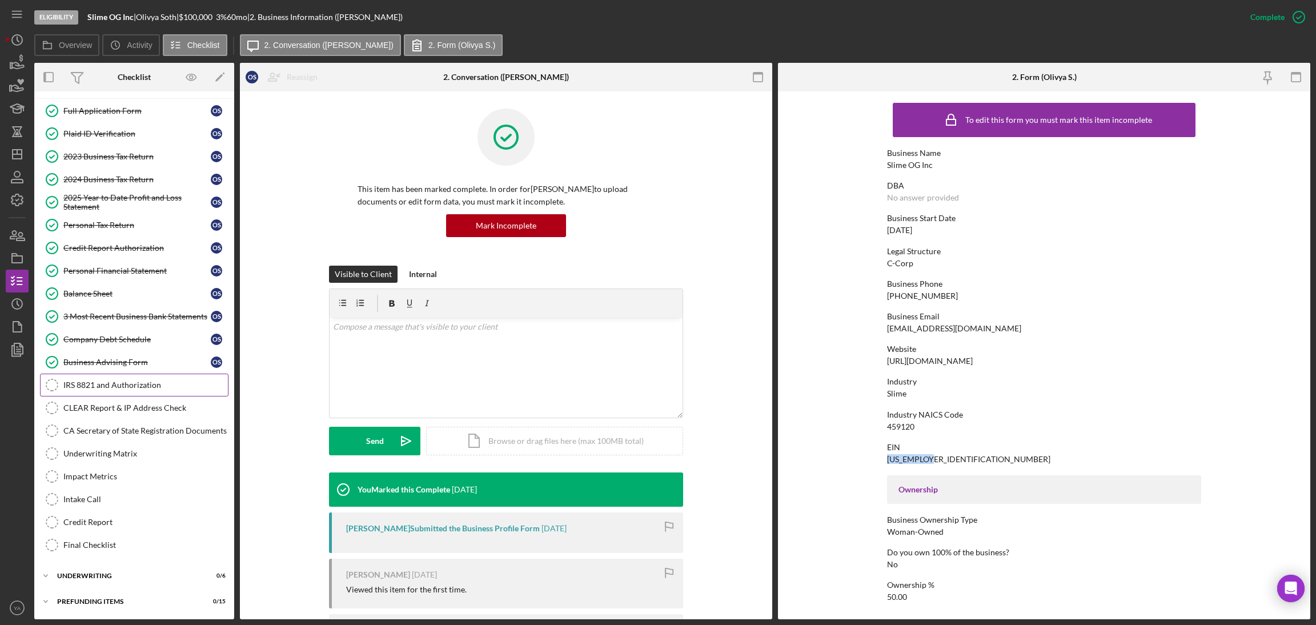
click at [107, 381] on div "IRS 8821 and Authorization" at bounding box center [145, 384] width 165 height 9
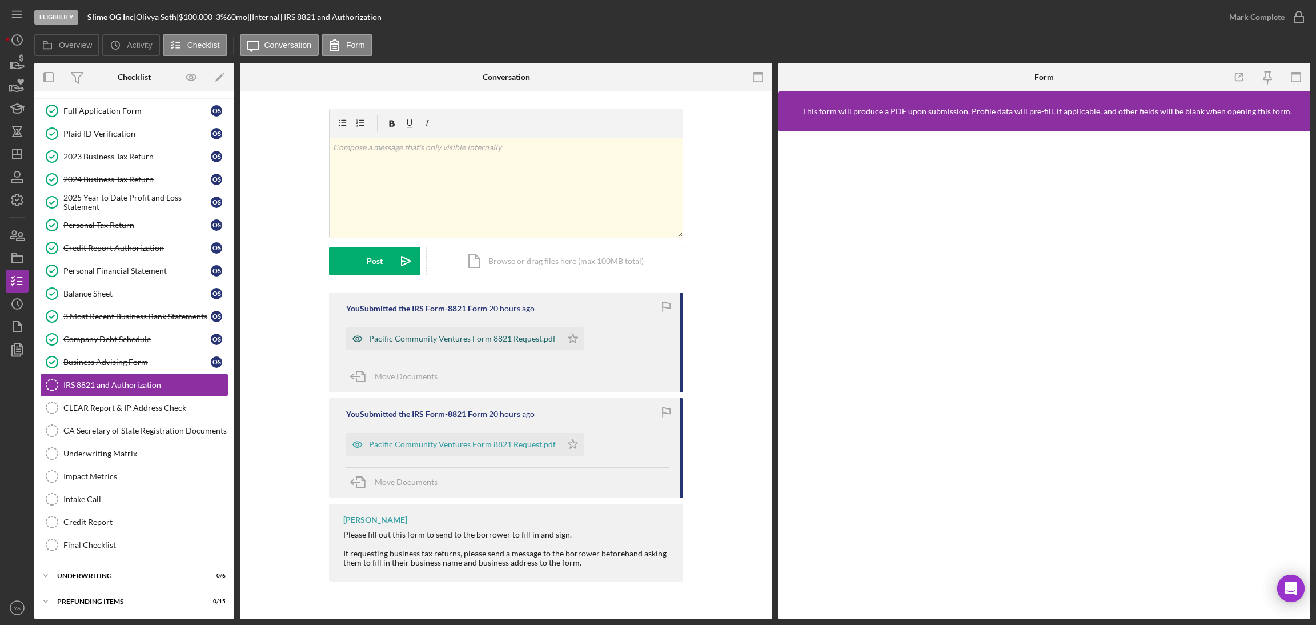
click at [442, 339] on div "Pacific Community Ventures Form 8821 Request.pdf" at bounding box center [462, 338] width 187 height 9
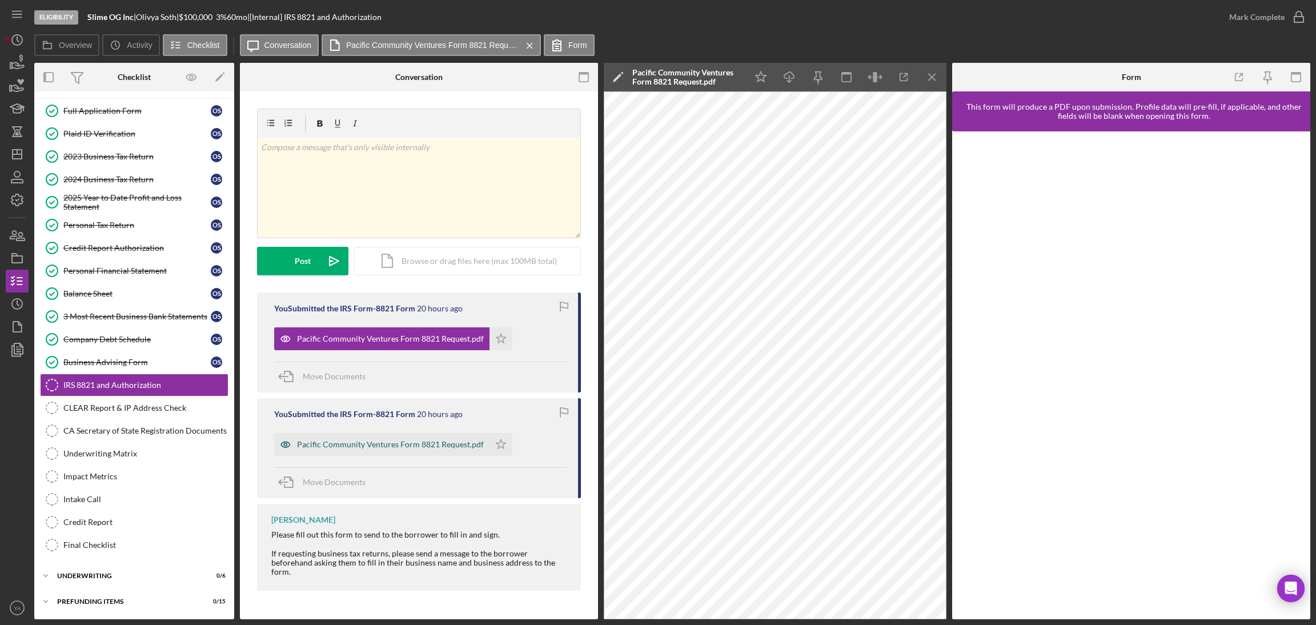
click at [373, 449] on div "Pacific Community Ventures Form 8821 Request.pdf" at bounding box center [390, 444] width 187 height 9
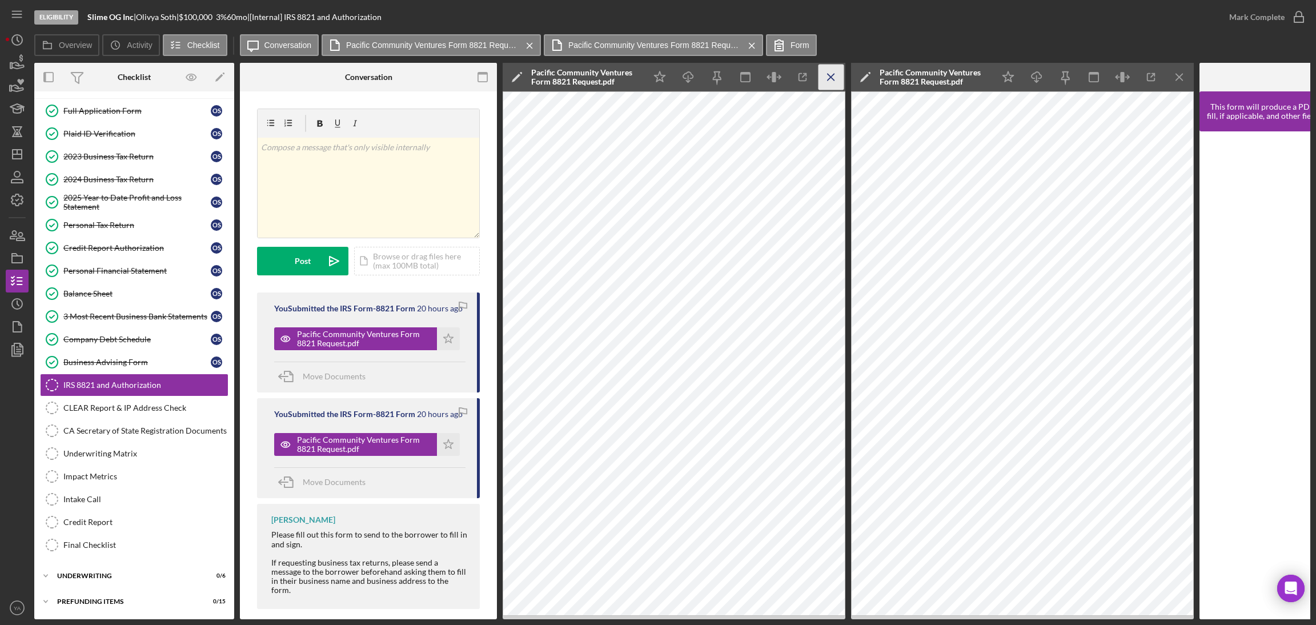
click at [827, 82] on icon "Icon/Menu Close" at bounding box center [832, 78] width 26 height 26
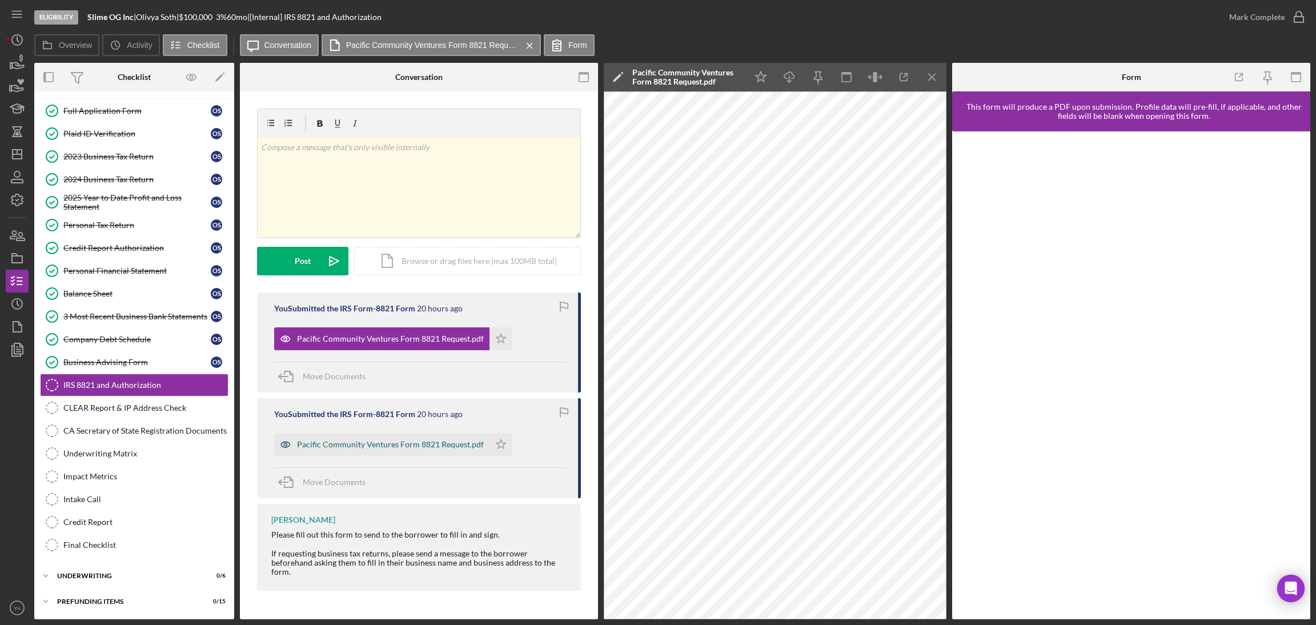
click at [454, 438] on div "Pacific Community Ventures Form 8821 Request.pdf" at bounding box center [381, 444] width 215 height 23
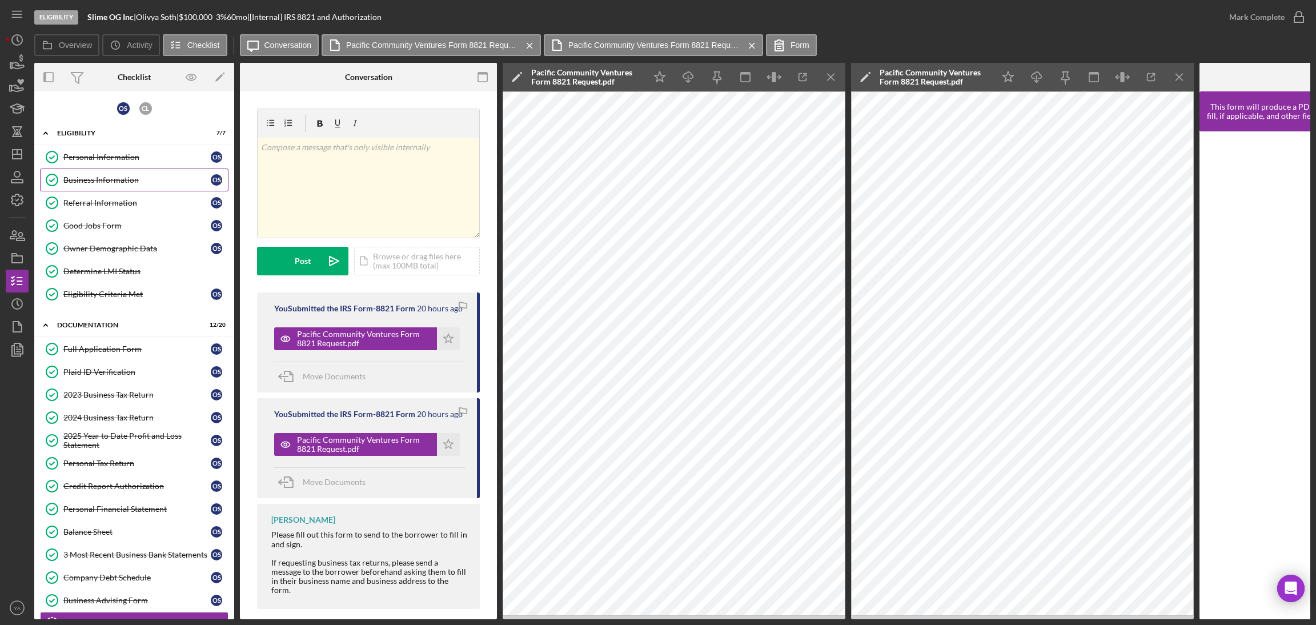
click at [109, 179] on div "Business Information" at bounding box center [136, 179] width 147 height 9
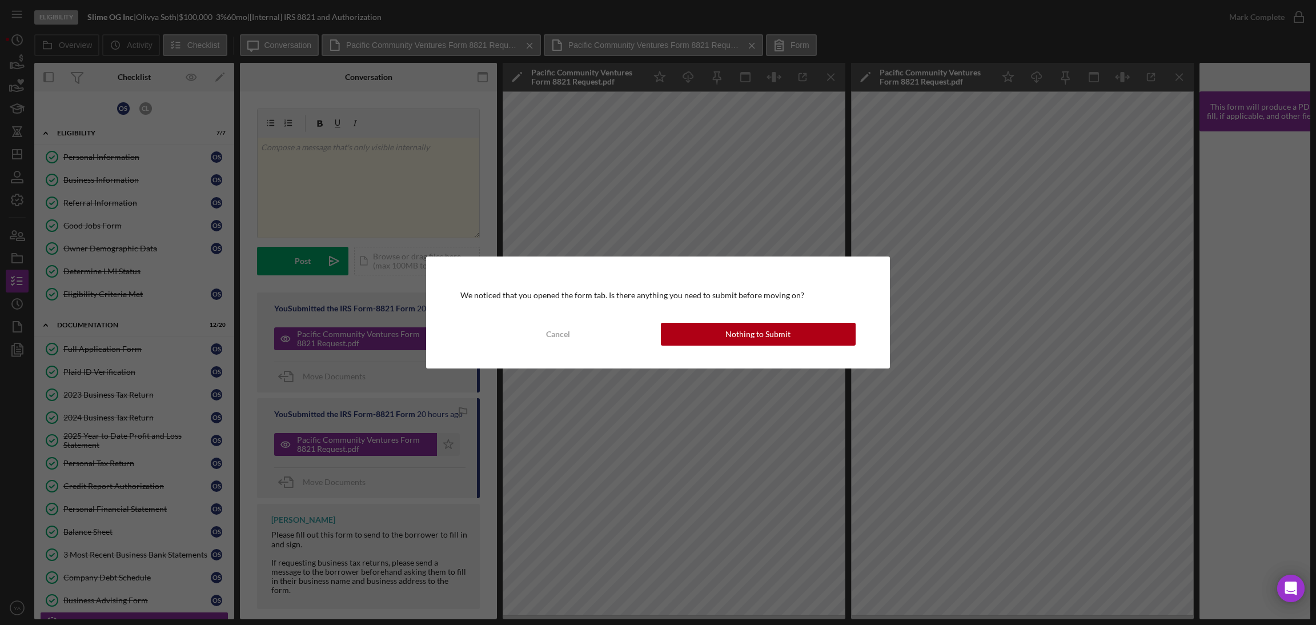
click at [687, 322] on div "We noticed that you opened the form tab. Is there anything you need to submit b…" at bounding box center [657, 312] width 463 height 112
click at [694, 327] on button "Nothing to Submit" at bounding box center [758, 334] width 195 height 23
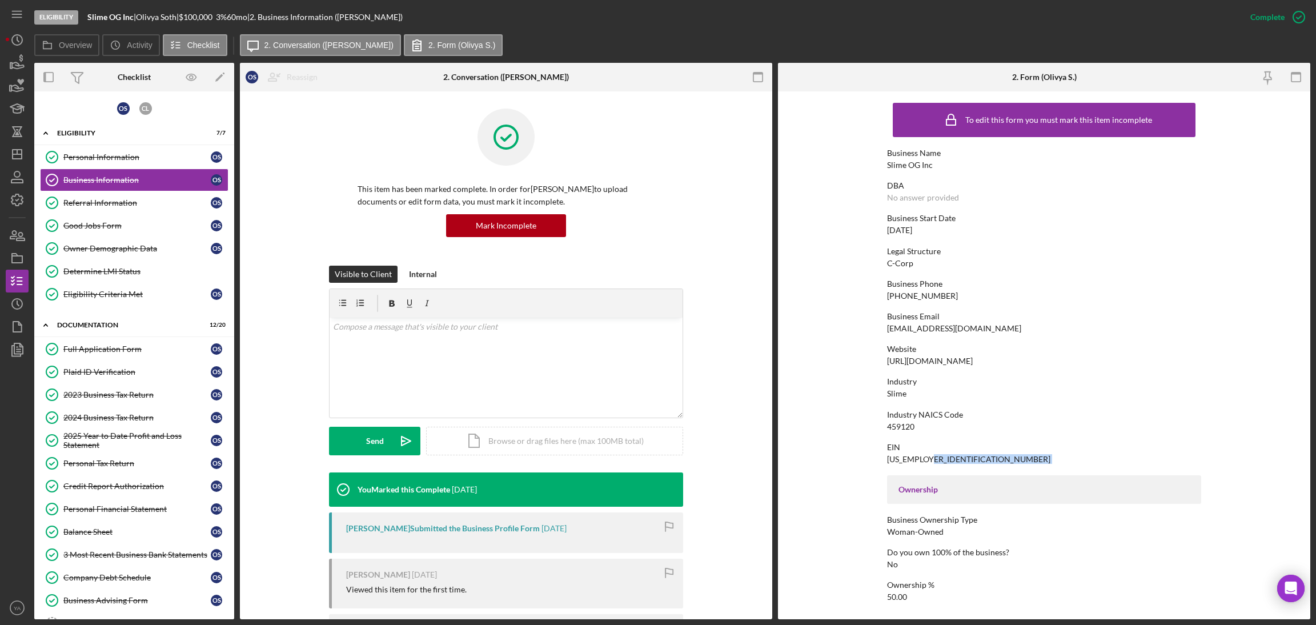
drag, startPoint x: 951, startPoint y: 454, endPoint x: 873, endPoint y: 467, distance: 79.3
click at [873, 467] on form "To edit this form you must mark this item incomplete Business Name Slime OG Inc…" at bounding box center [1044, 355] width 532 height 528
drag, startPoint x: 885, startPoint y: 463, endPoint x: 939, endPoint y: 463, distance: 53.1
click at [939, 463] on div "EIN 86-1409938" at bounding box center [1044, 453] width 314 height 21
copy div "86-1409938"
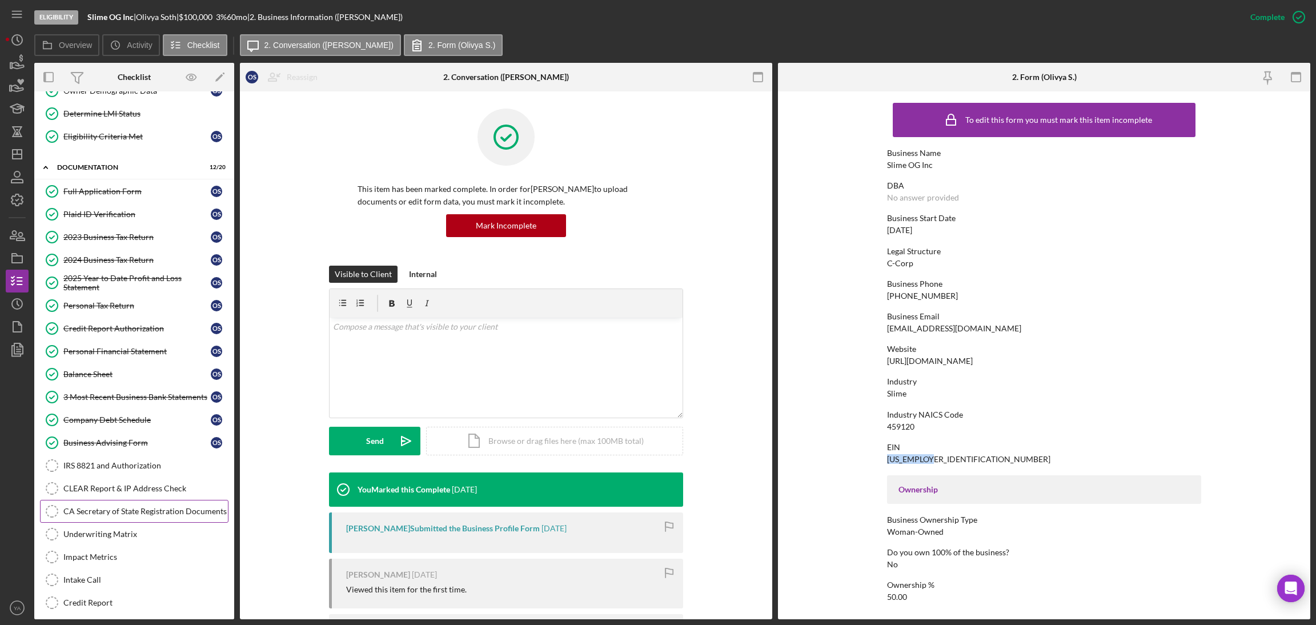
scroll to position [243, 0]
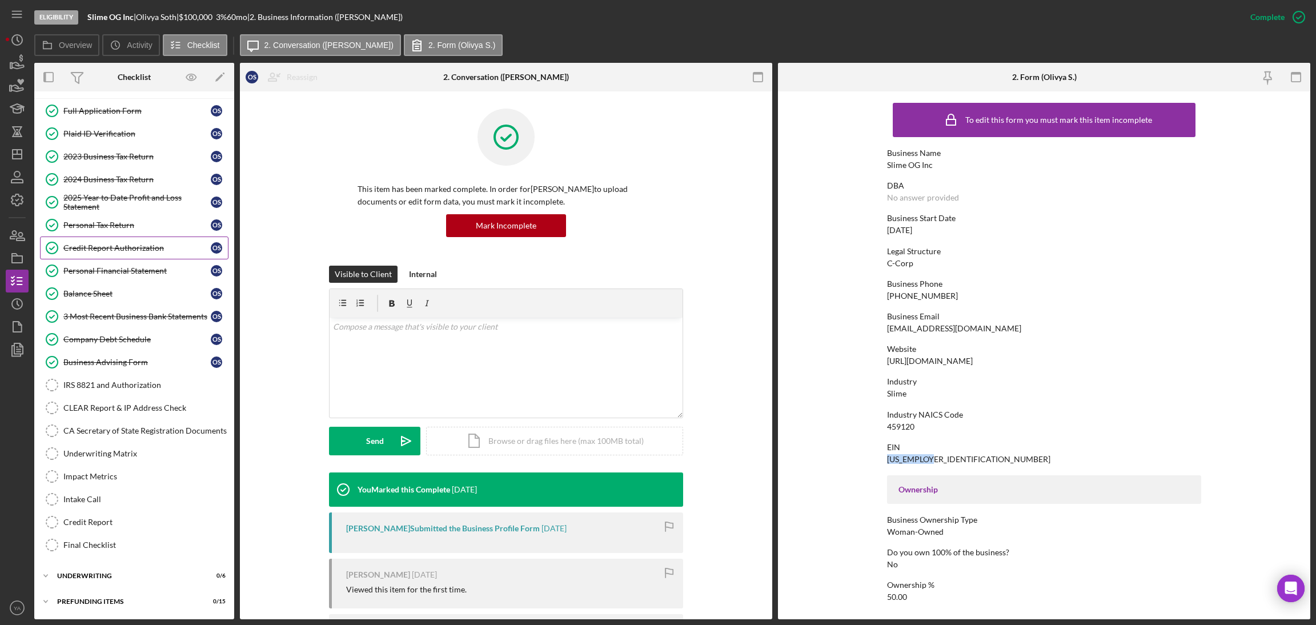
click at [139, 244] on div "Credit Report Authorization" at bounding box center [136, 247] width 147 height 9
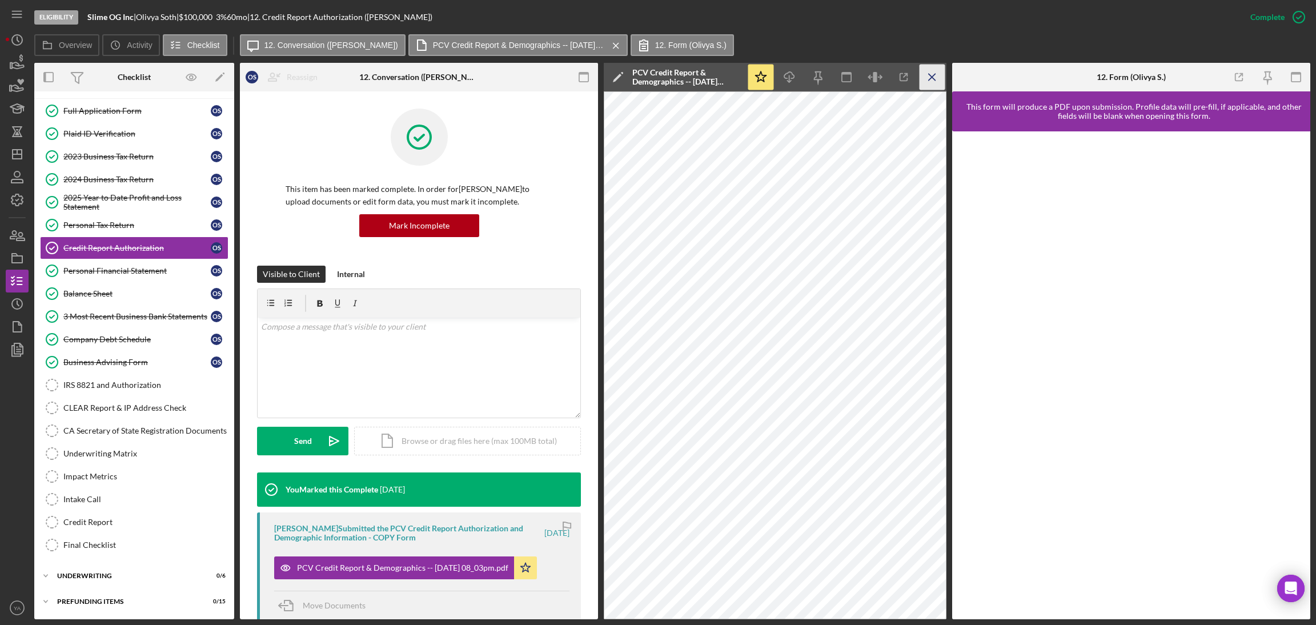
click at [929, 65] on icon "Icon/Menu Close" at bounding box center [933, 78] width 26 height 26
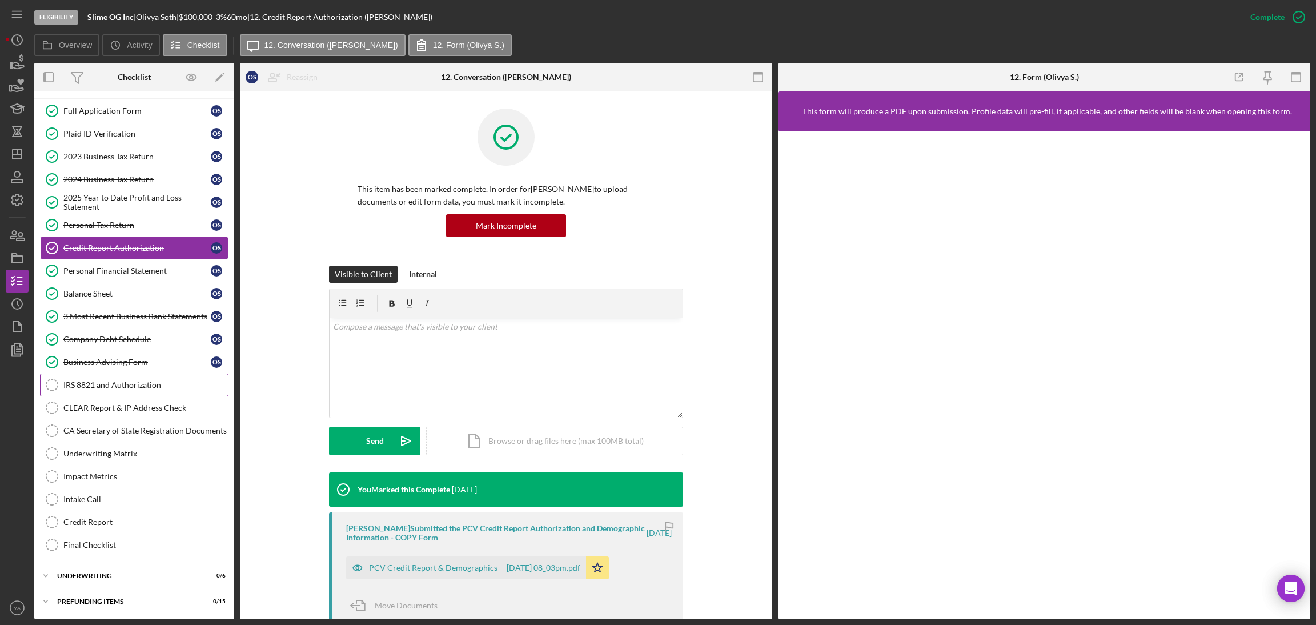
click at [115, 392] on link "IRS 8821 and Authorization IRS 8821 and Authorization" at bounding box center [134, 385] width 189 height 23
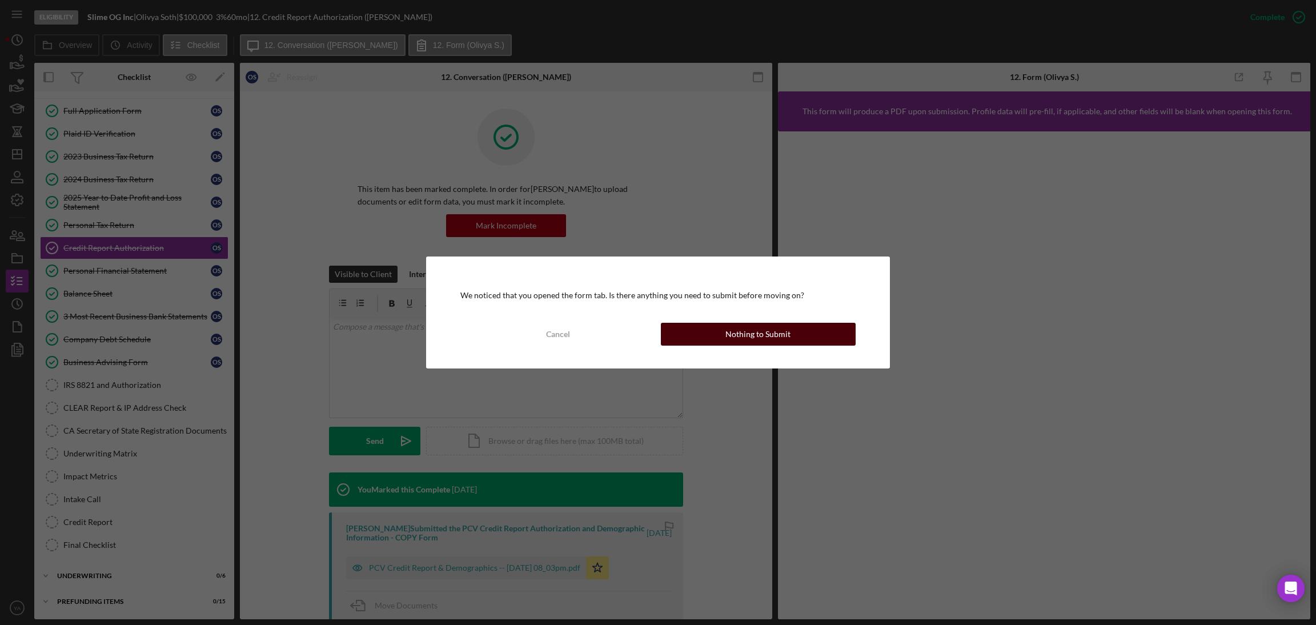
click at [717, 333] on button "Nothing to Submit" at bounding box center [758, 334] width 195 height 23
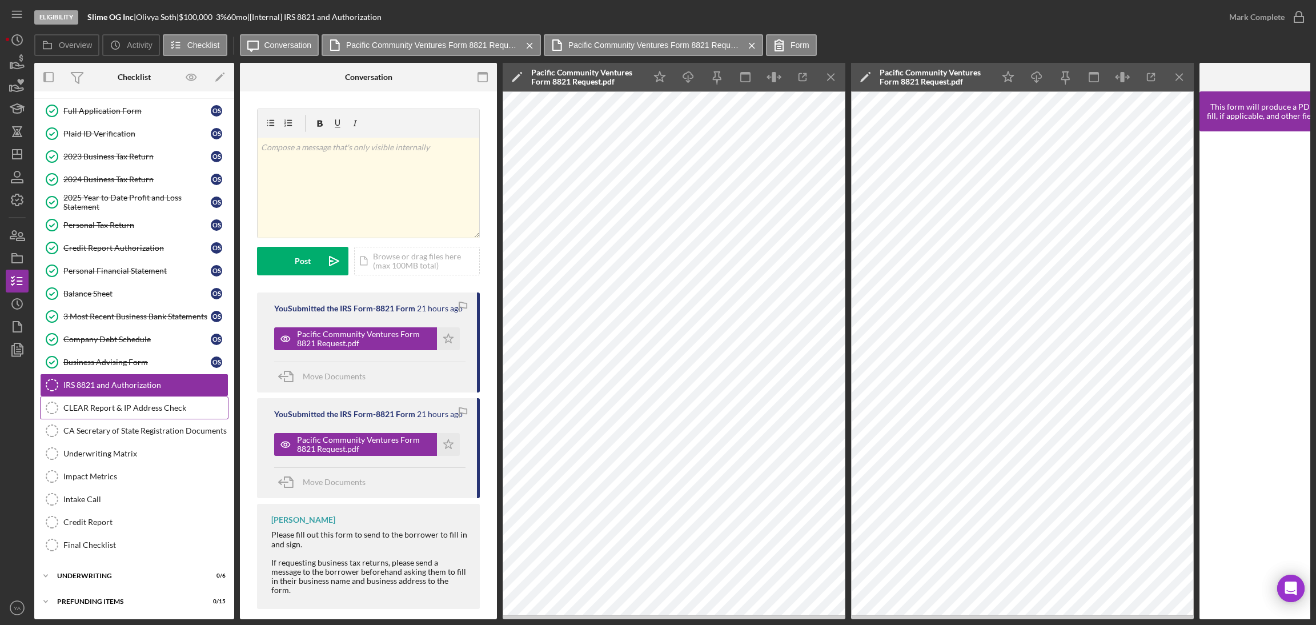
click at [119, 408] on div "CLEAR Report & IP Address Check" at bounding box center [145, 407] width 165 height 9
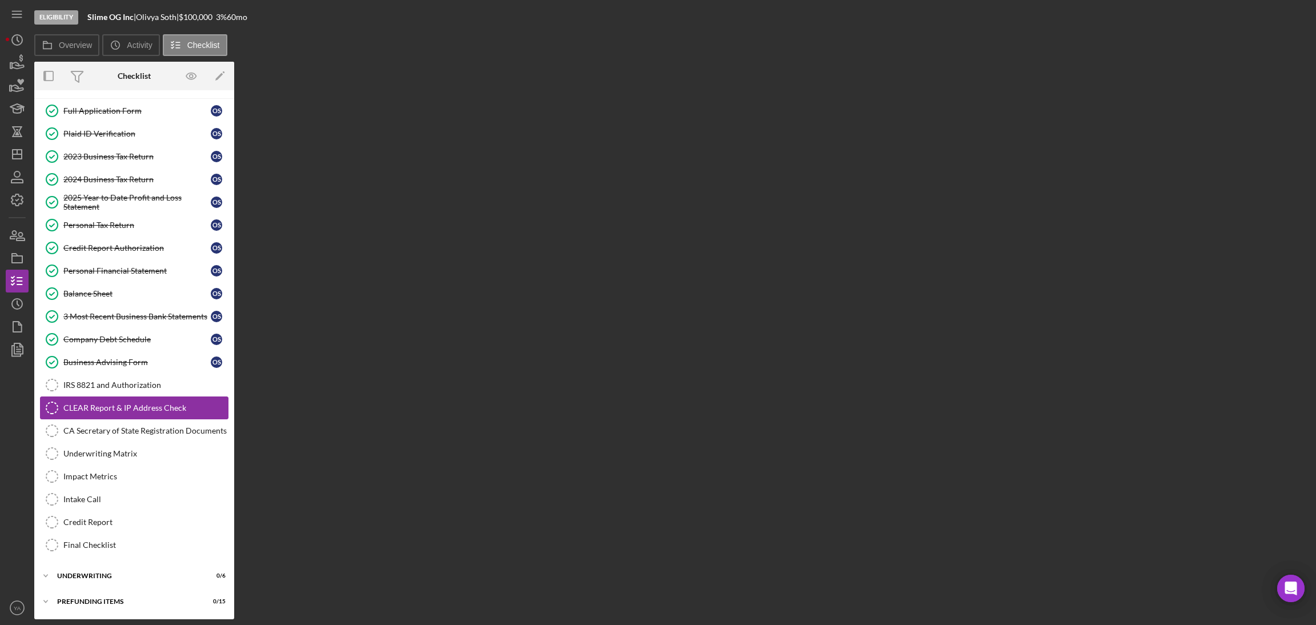
scroll to position [242, 0]
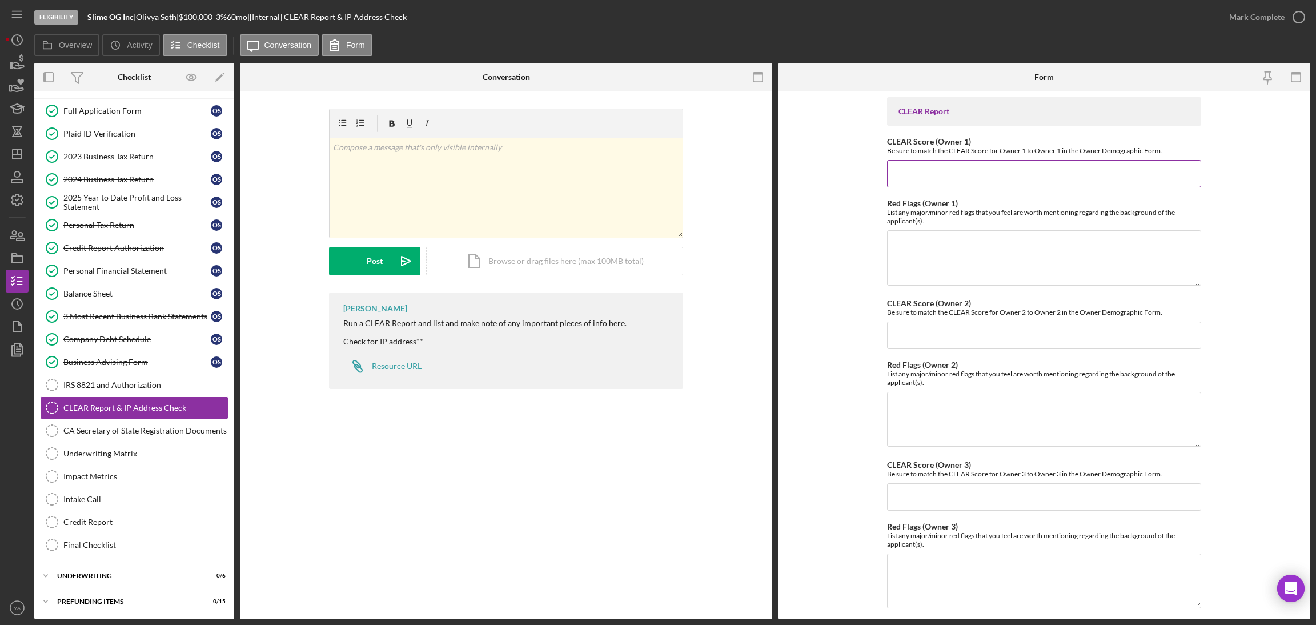
click at [968, 175] on input "CLEAR Score (Owner 1)" at bounding box center [1044, 173] width 314 height 27
type input "40"
click at [851, 307] on form "CLEAR Report CLEAR Score (Owner 1) Be sure to match the CLEAR Score for Owner 1…" at bounding box center [1044, 355] width 532 height 528
click at [916, 336] on input "CLEAR Score (Owner 2)" at bounding box center [1044, 335] width 314 height 27
click at [907, 183] on input "40" at bounding box center [1044, 173] width 314 height 27
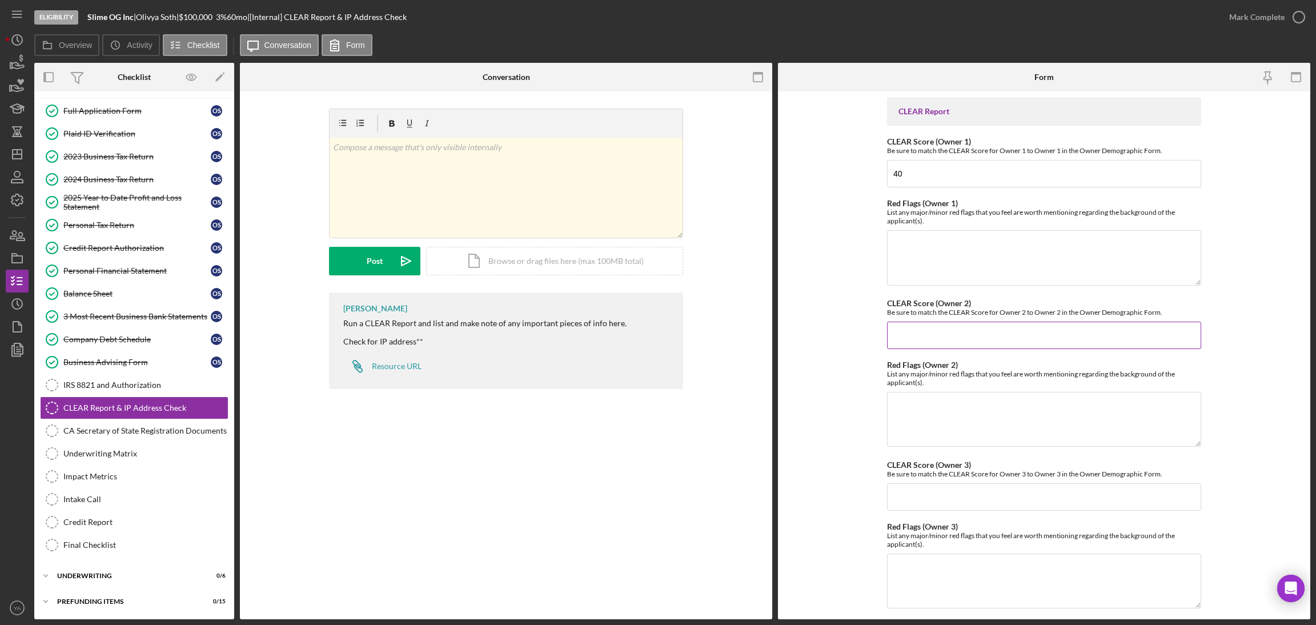
click at [913, 328] on input "CLEAR Score (Owner 2)" at bounding box center [1044, 335] width 314 height 27
click at [858, 214] on form "CLEAR Report CLEAR Score (Owner 1) Be sure to match the CLEAR Score for Owner 1…" at bounding box center [1044, 355] width 532 height 528
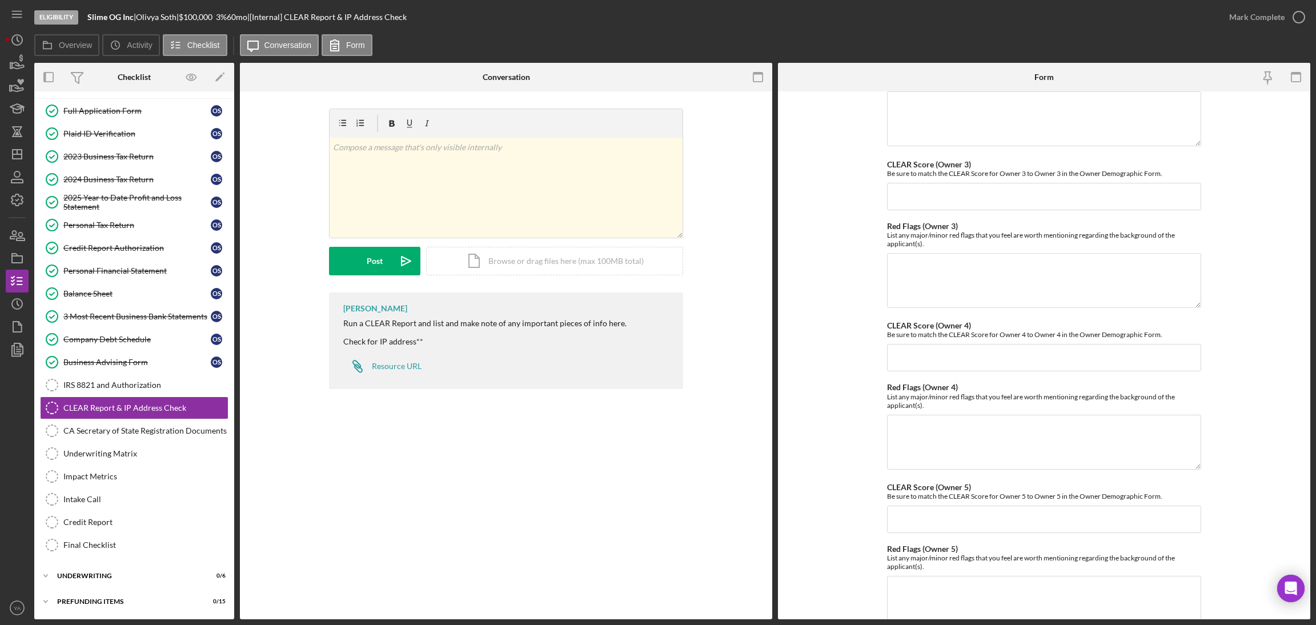
scroll to position [356, 0]
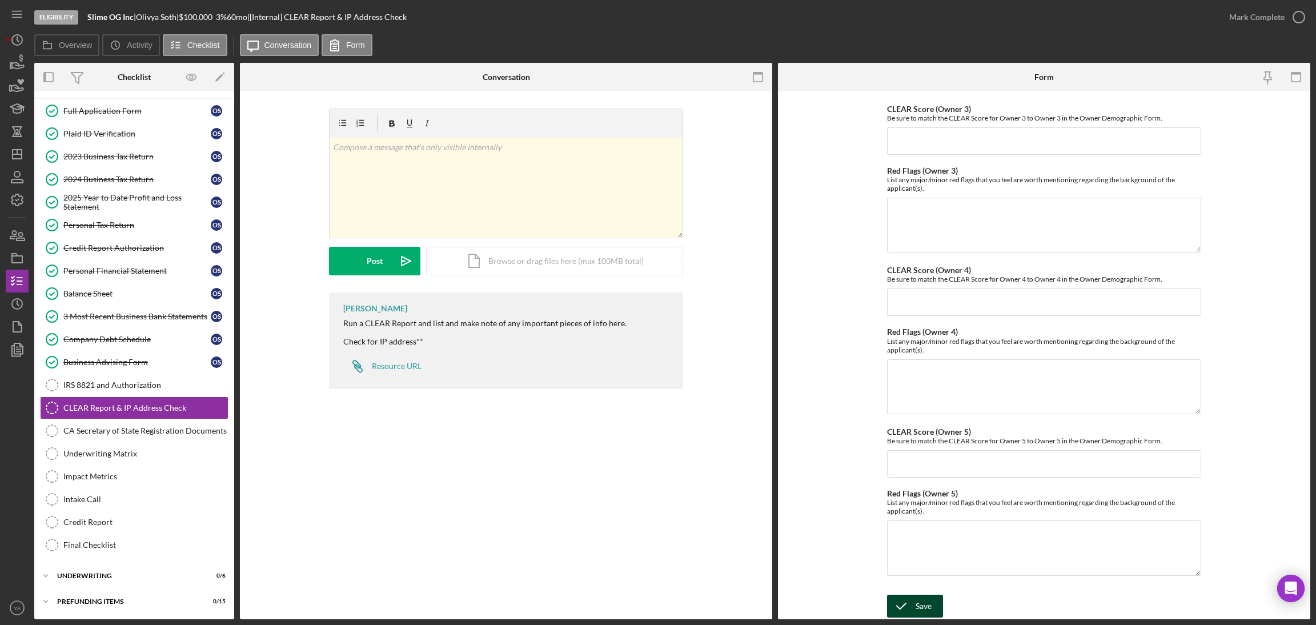
click at [919, 606] on div "Save" at bounding box center [924, 606] width 16 height 23
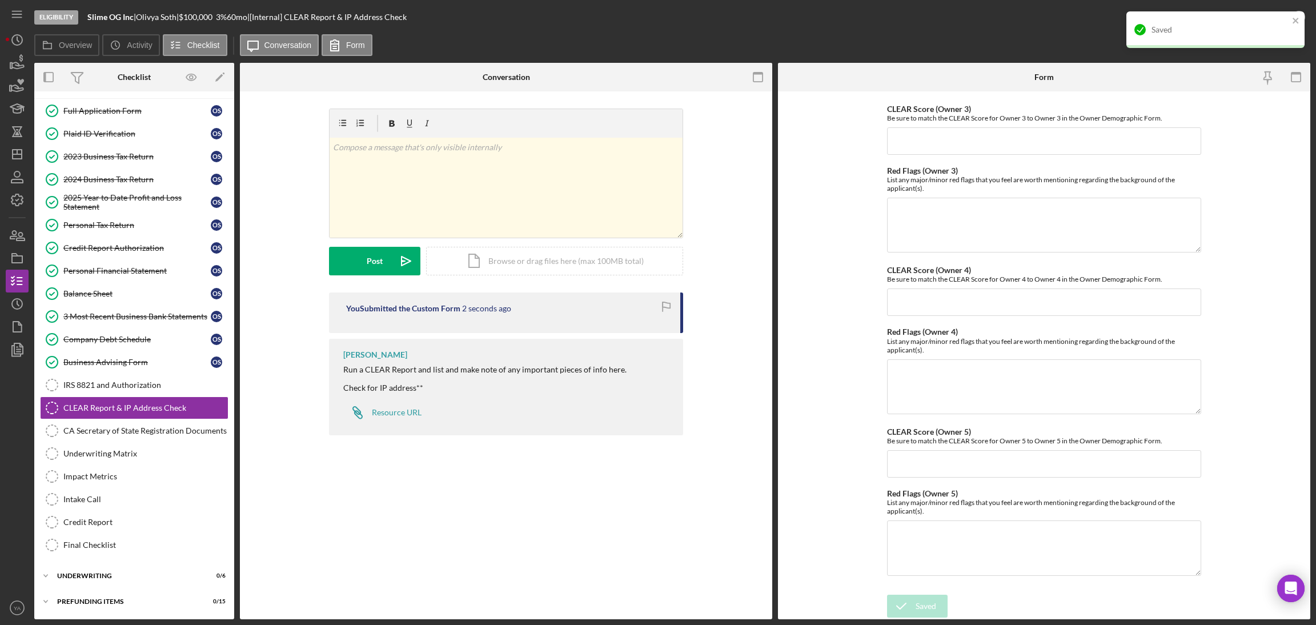
click at [1291, 24] on div "Saved" at bounding box center [1211, 30] width 161 height 18
click at [153, 13] on div "Olivya Soth |" at bounding box center [157, 17] width 43 height 9
drag, startPoint x: 153, startPoint y: 13, endPoint x: 176, endPoint y: 11, distance: 23.5
click at [176, 11] on div "Eligibility Slime OG Inc | Olivya Soth | $100,000 $20,000 3 % 60 mo | [Internal…" at bounding box center [626, 17] width 1184 height 34
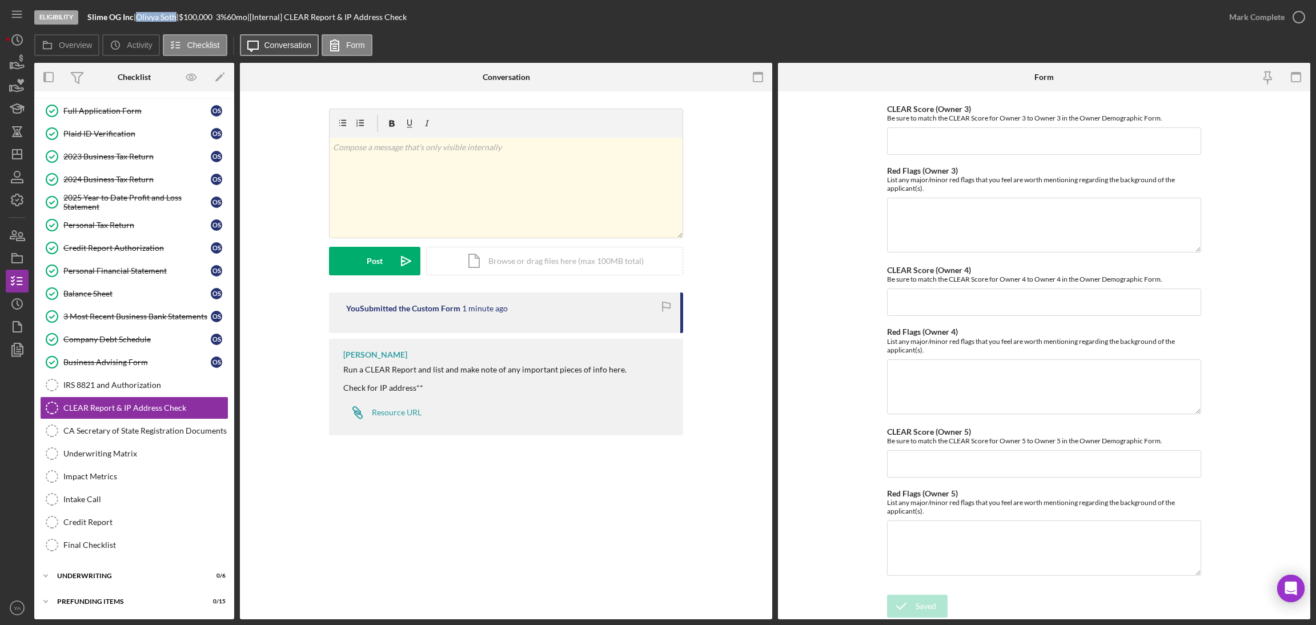
copy div "Olivya Soth"
click at [531, 265] on div "Icon/Document Browse or drag files here (max 100MB total) Tap to choose files o…" at bounding box center [554, 261] width 257 height 29
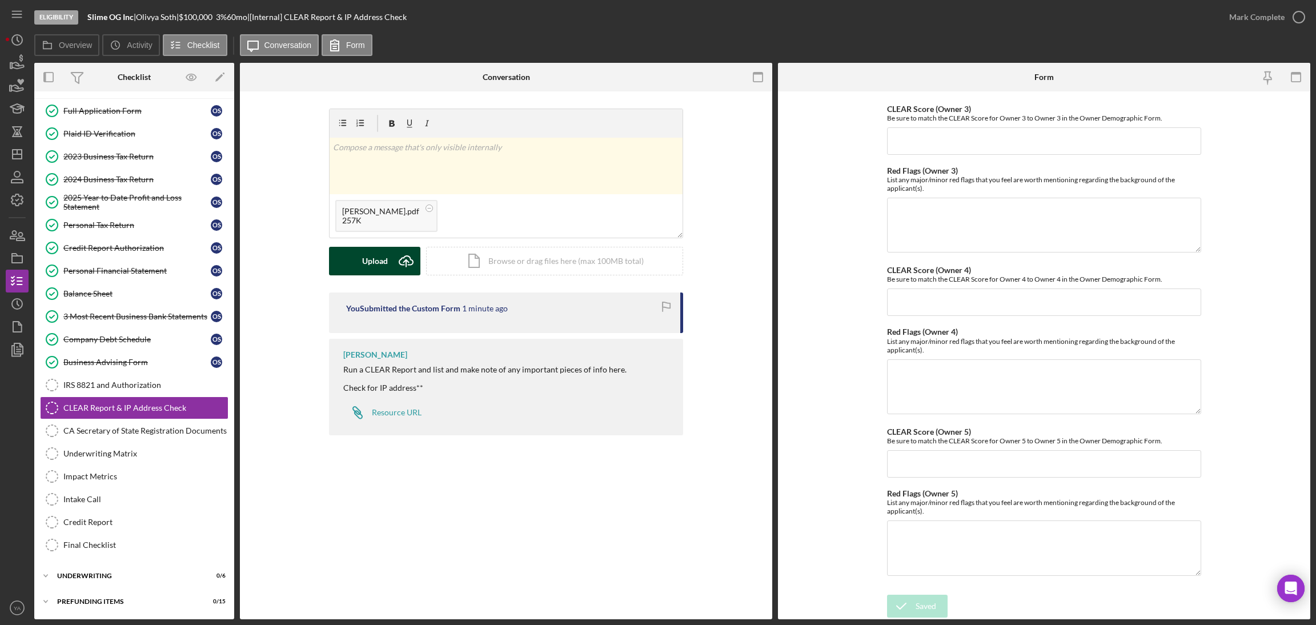
click at [399, 267] on icon "Icon/Upload" at bounding box center [406, 261] width 29 height 29
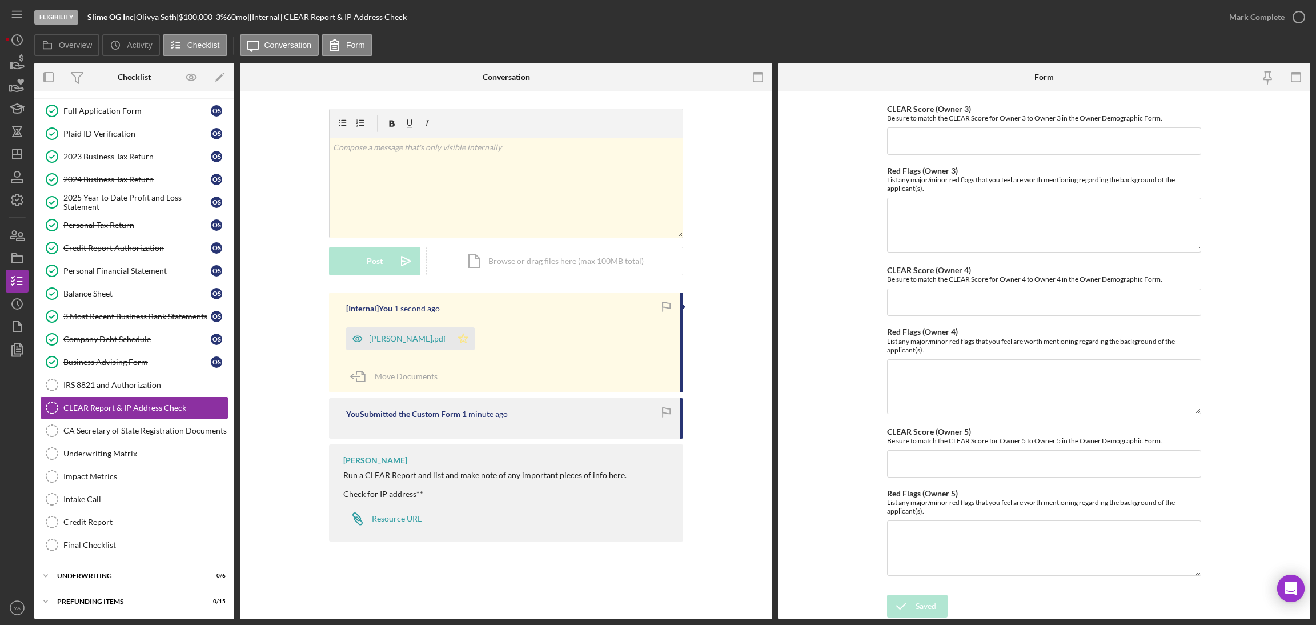
click at [472, 341] on icon "Icon/Star" at bounding box center [463, 338] width 23 height 23
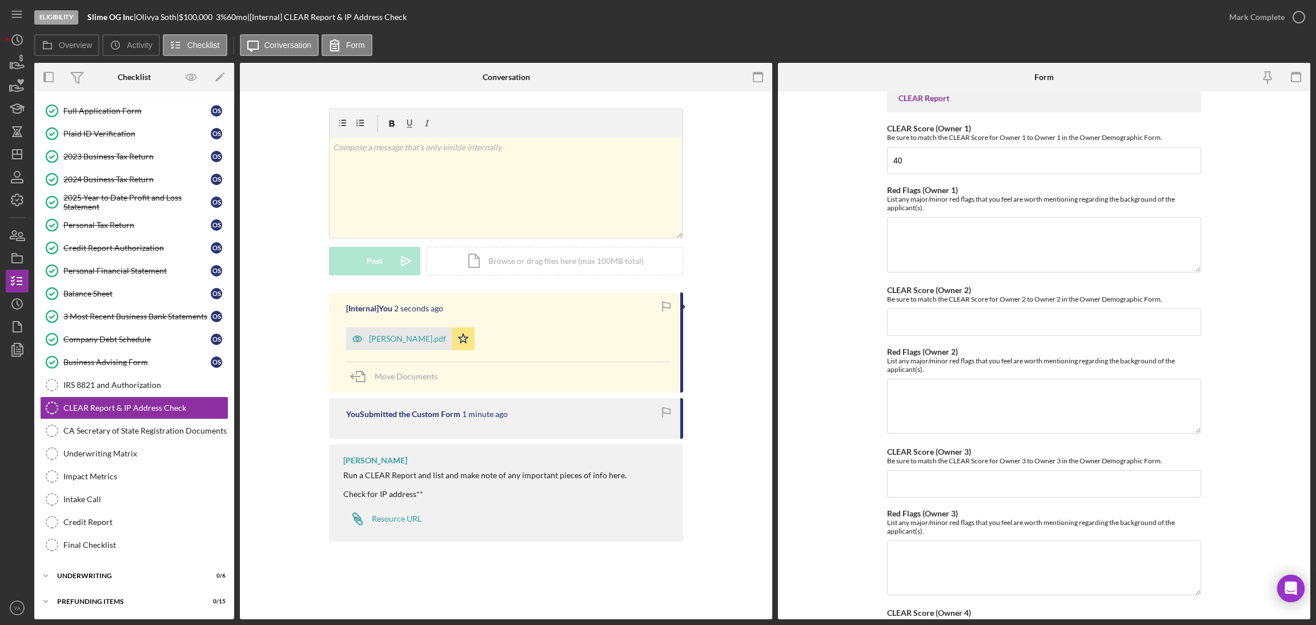
scroll to position [0, 0]
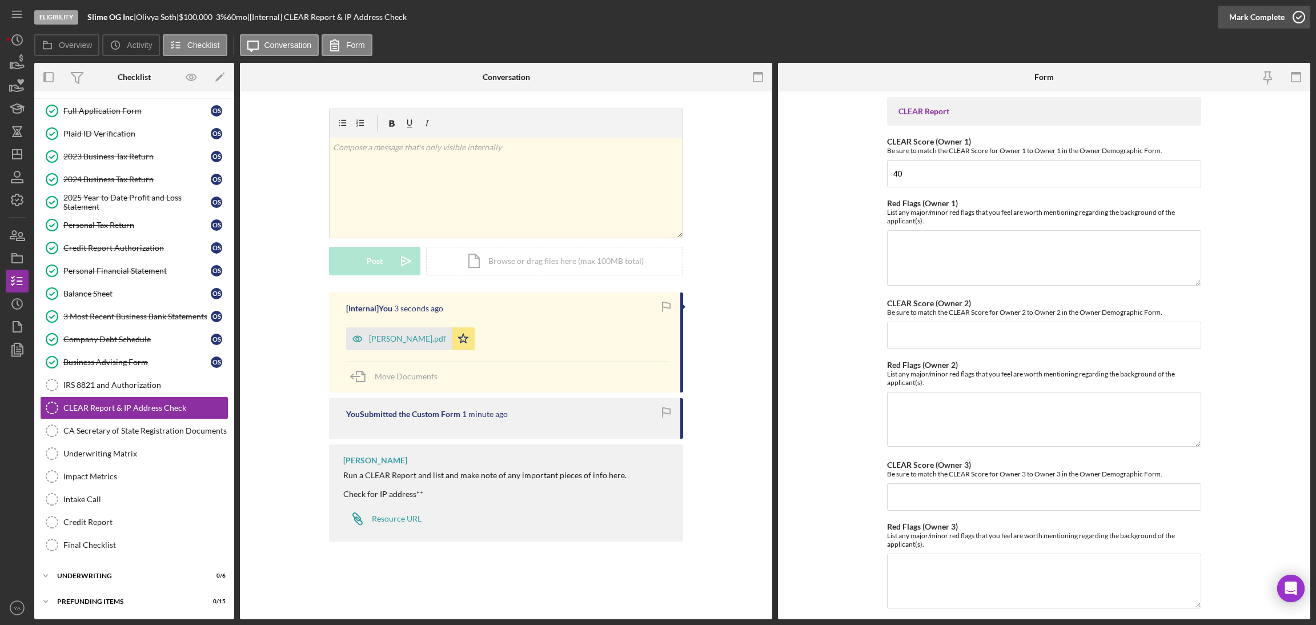
click at [1290, 25] on icon "button" at bounding box center [1299, 17] width 29 height 29
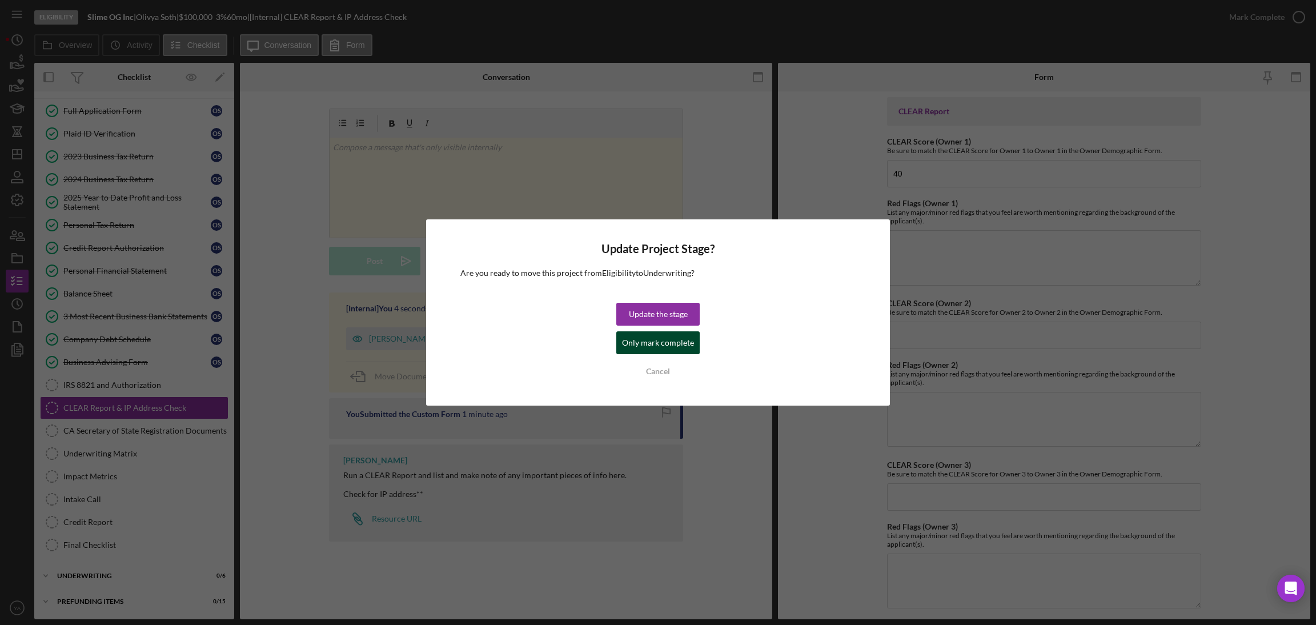
click at [683, 344] on div "Only mark complete" at bounding box center [658, 342] width 72 height 23
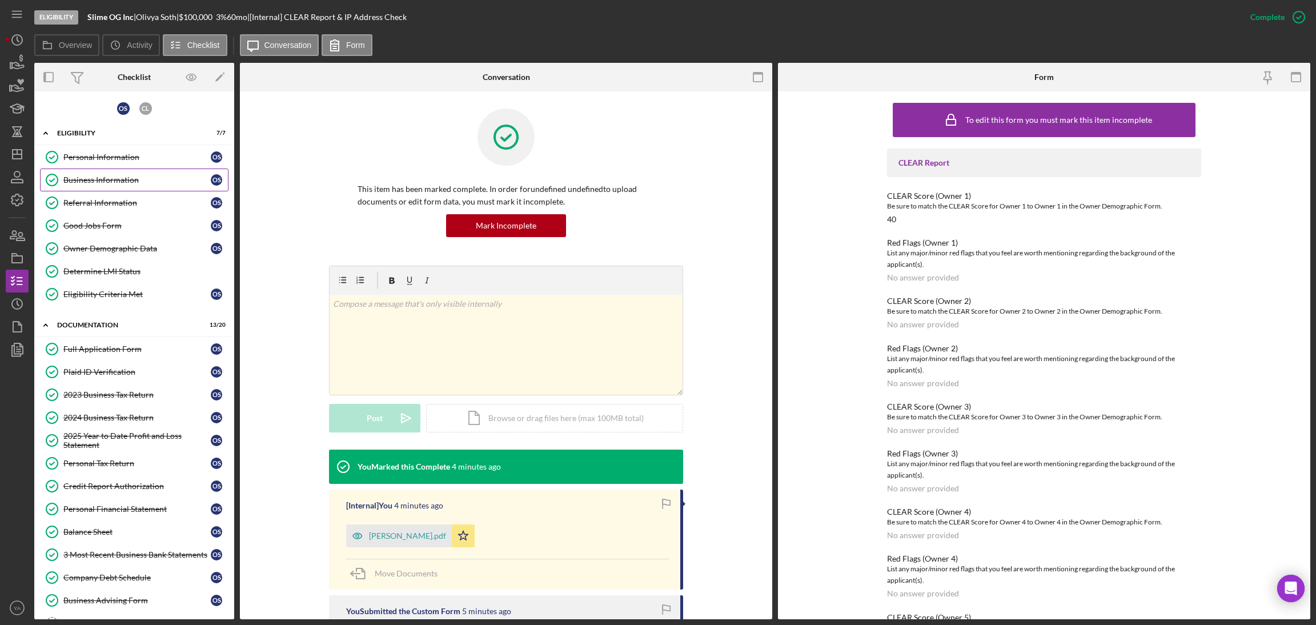
drag, startPoint x: 103, startPoint y: 178, endPoint x: 114, endPoint y: 178, distance: 10.9
click at [103, 178] on div "Business Information" at bounding box center [136, 179] width 147 height 9
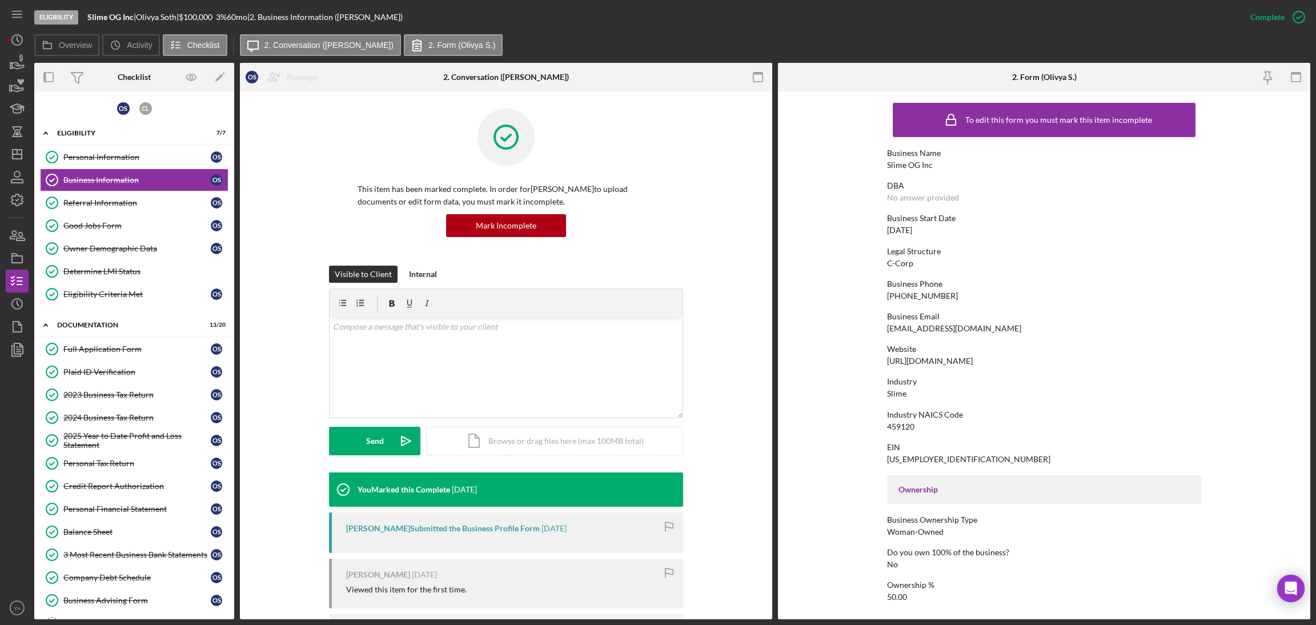
click at [917, 460] on div "86-1409938" at bounding box center [968, 459] width 163 height 9
click at [887, 460] on div "86-1409938" at bounding box center [968, 459] width 163 height 9
drag, startPoint x: 885, startPoint y: 460, endPoint x: 969, endPoint y: 460, distance: 83.4
click at [969, 460] on div "EIN 86-1409938" at bounding box center [1044, 453] width 314 height 21
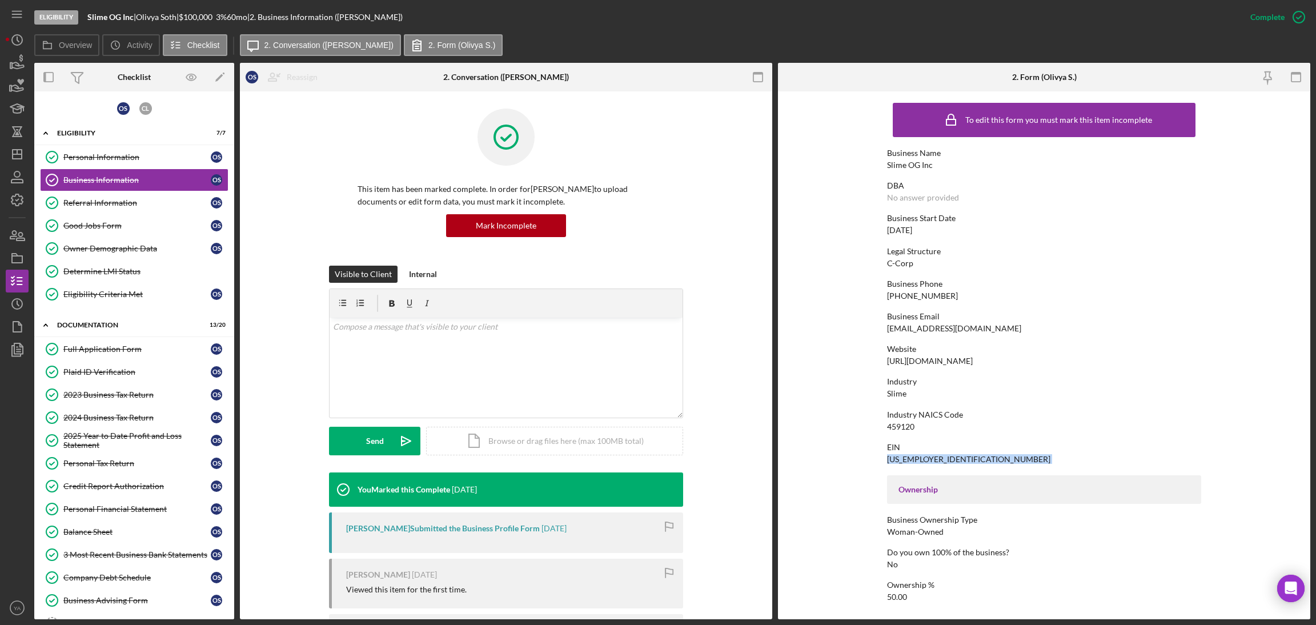
copy div "86-1409938"
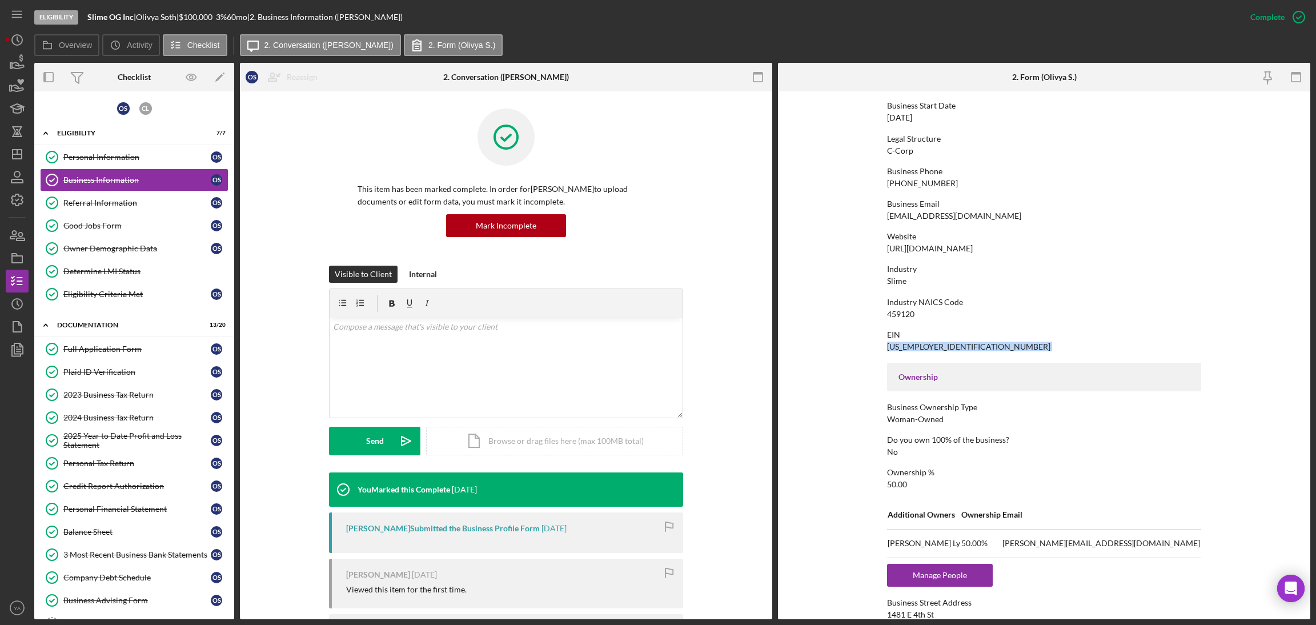
scroll to position [343, 0]
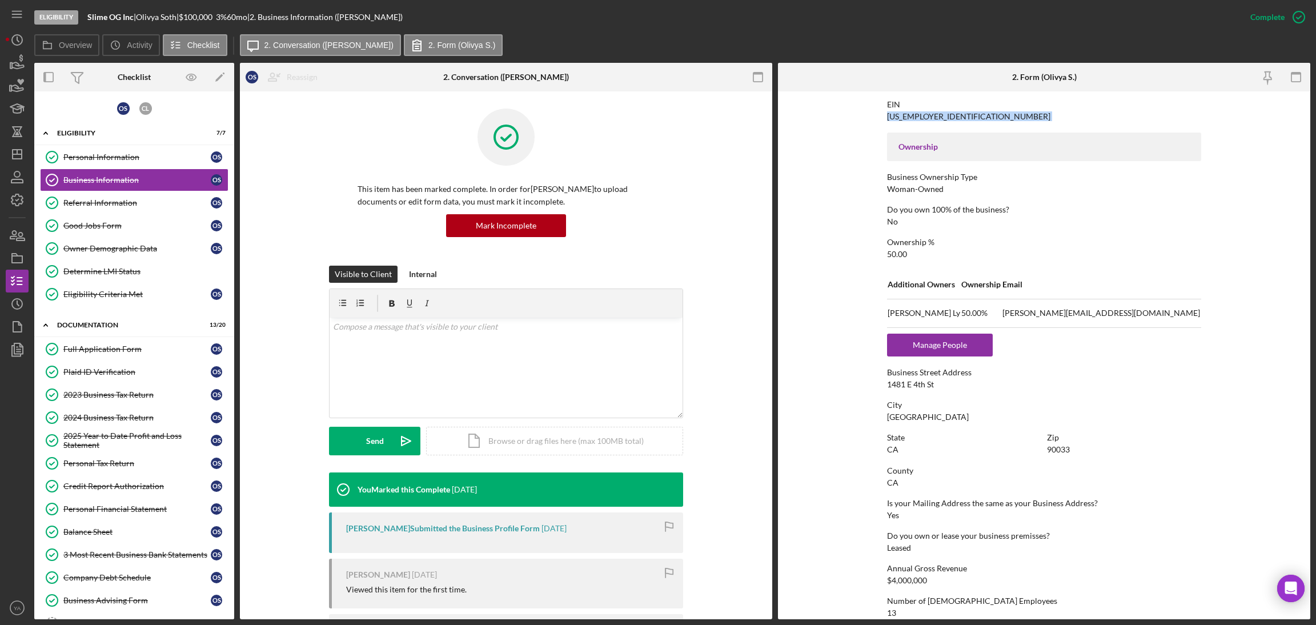
click at [932, 113] on div "EIN 86-1409938" at bounding box center [1044, 110] width 314 height 21
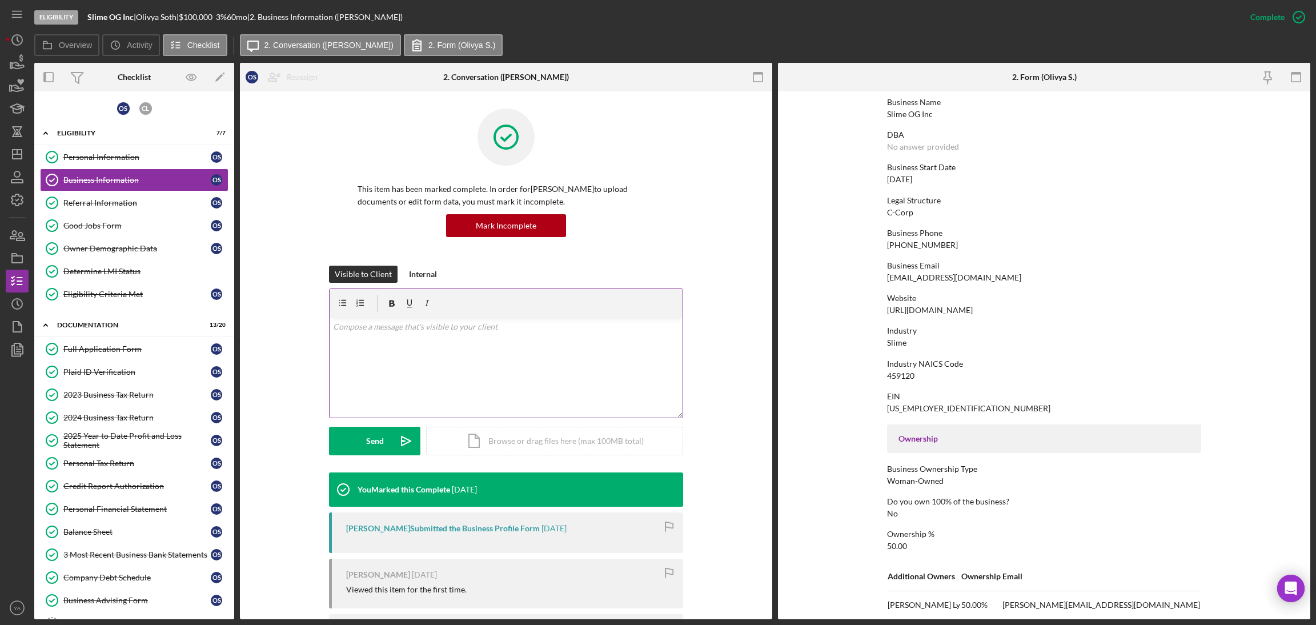
scroll to position [0, 0]
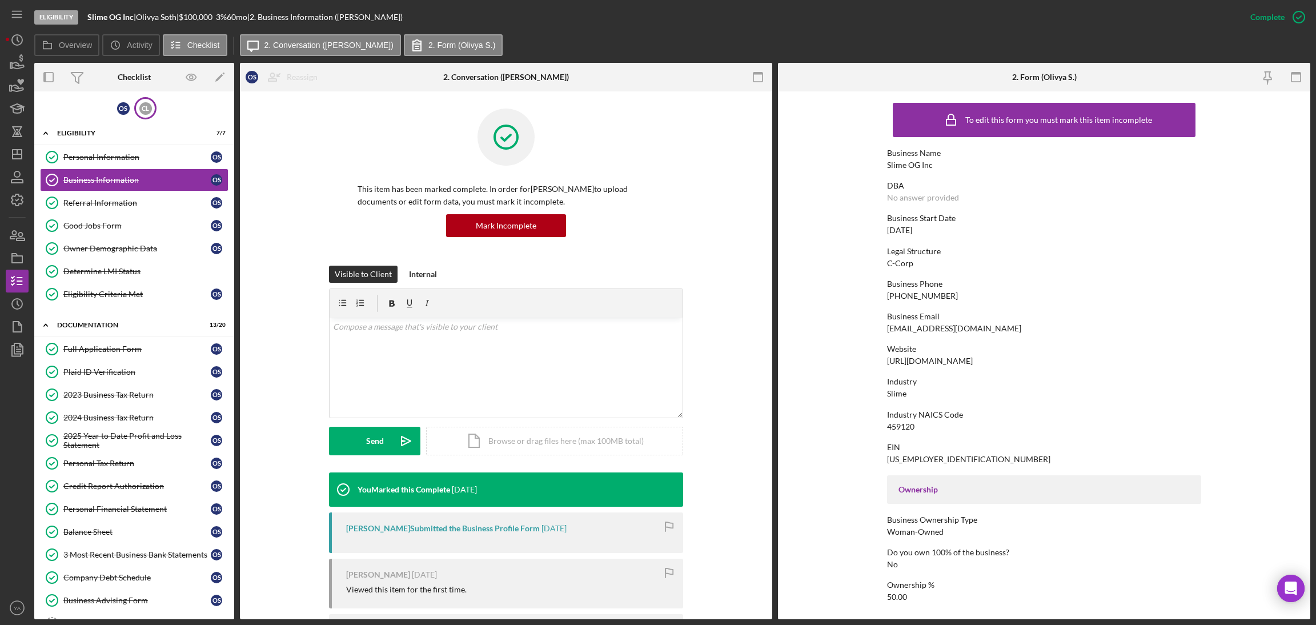
click at [136, 114] on div "C L" at bounding box center [145, 108] width 22 height 22
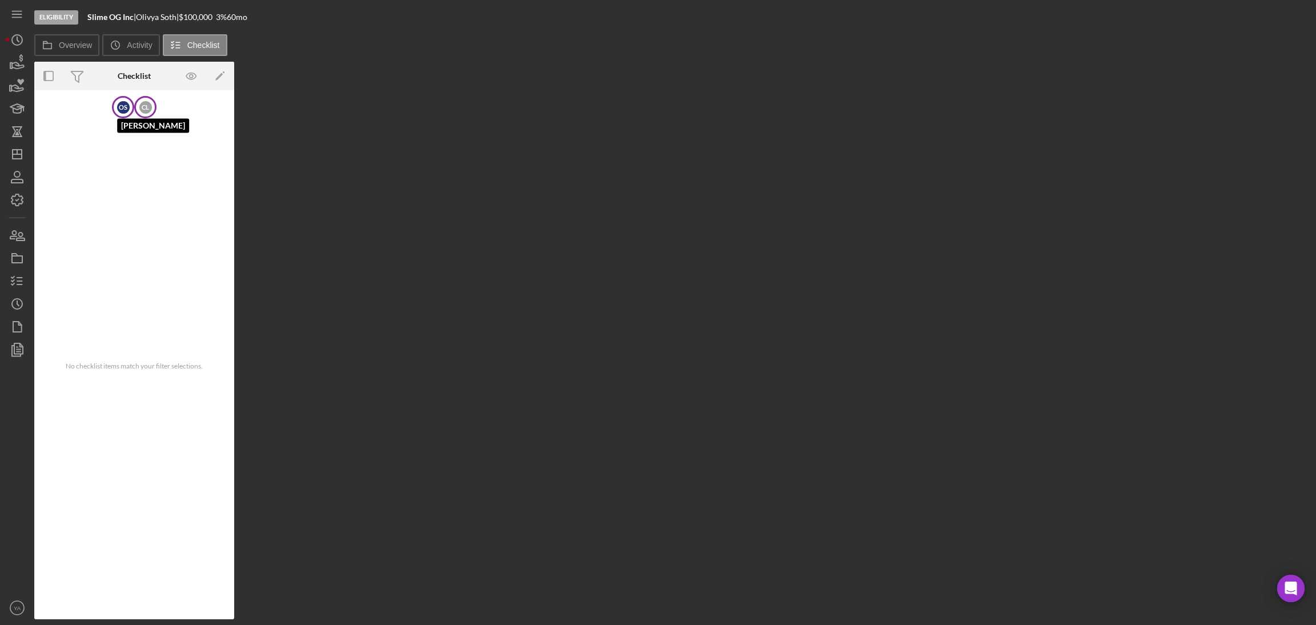
click at [119, 110] on div "O S" at bounding box center [123, 107] width 13 height 13
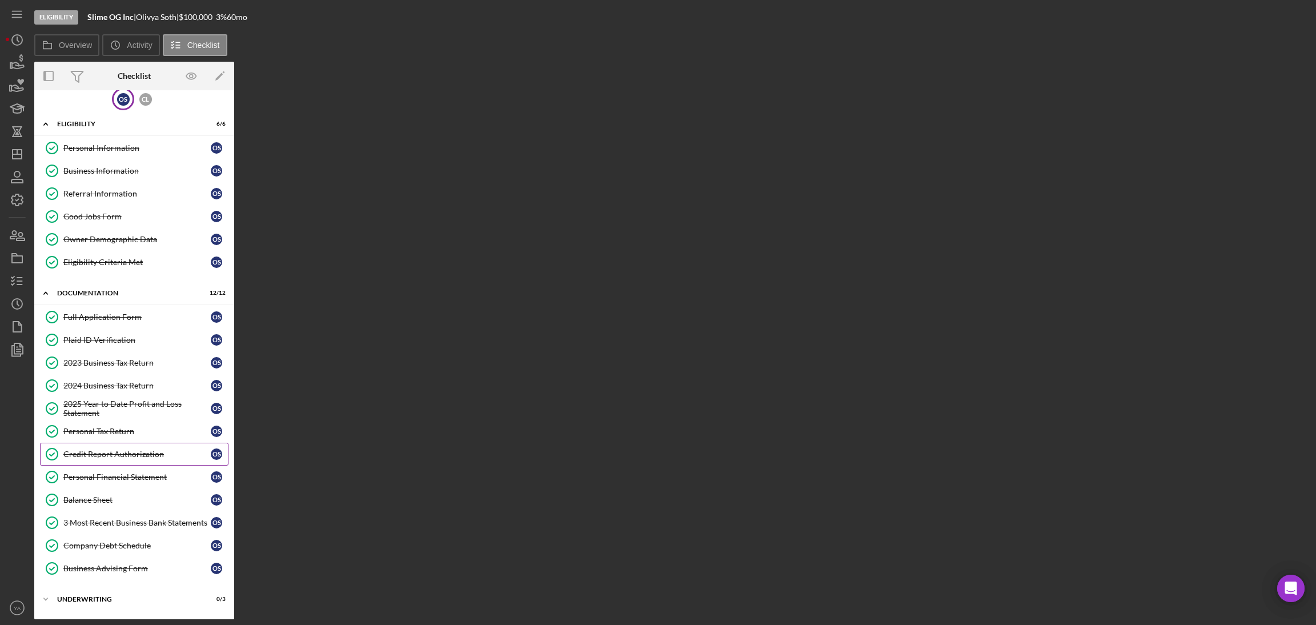
scroll to position [34, 0]
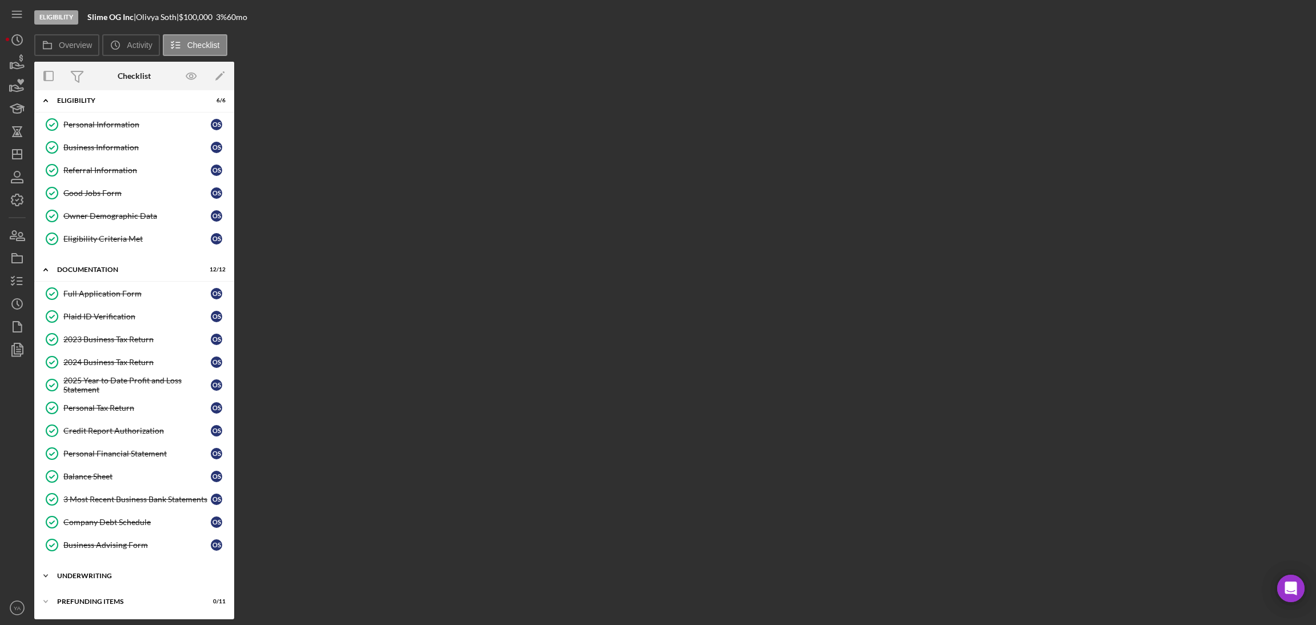
click at [102, 567] on div "Icon/Expander Underwriting 0 / 3" at bounding box center [134, 575] width 200 height 23
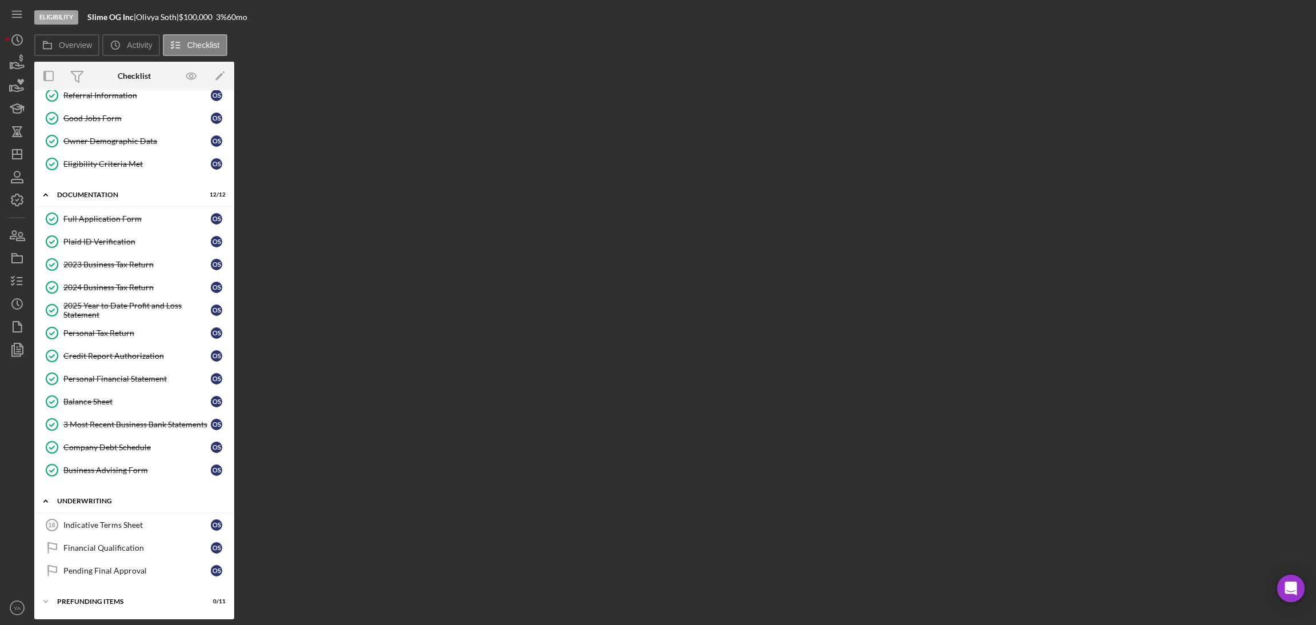
click at [129, 498] on div "Underwriting" at bounding box center [138, 501] width 163 height 7
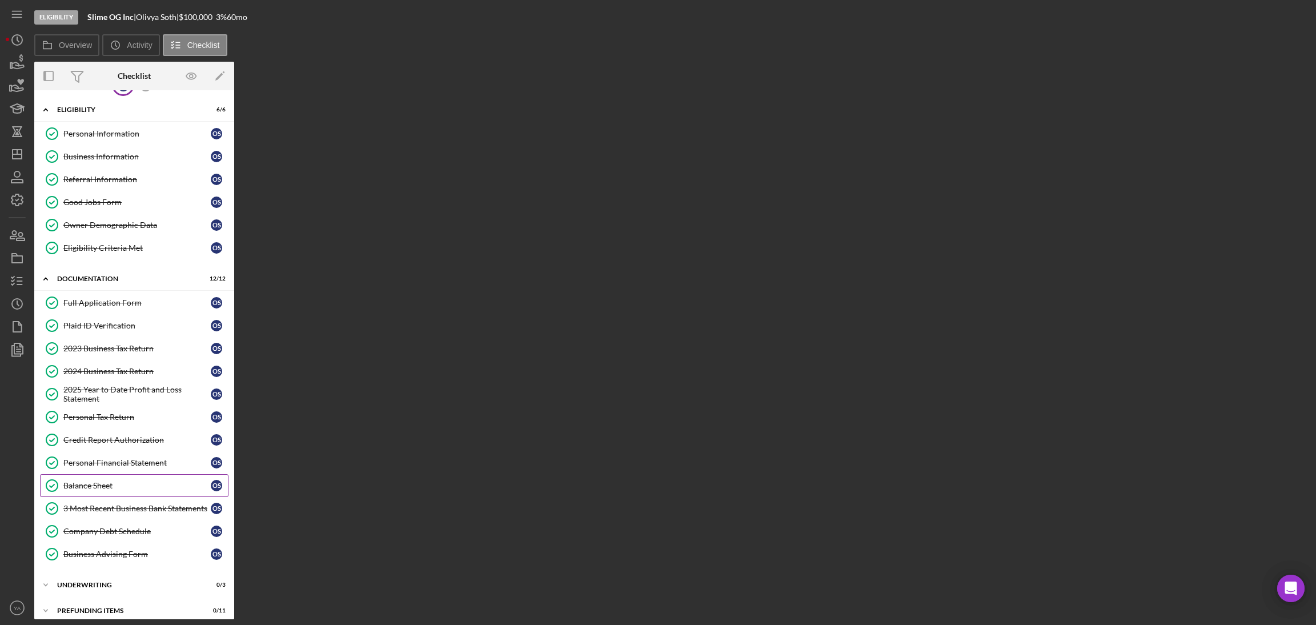
scroll to position [34, 0]
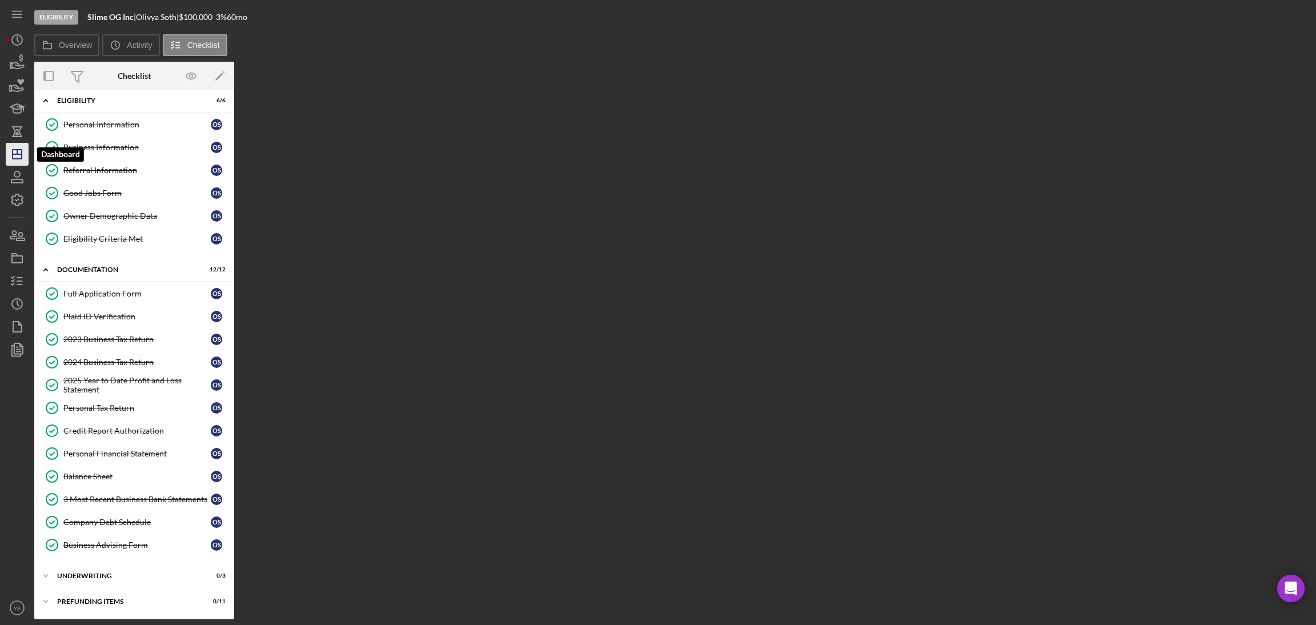
click at [18, 156] on icon "Icon/Dashboard" at bounding box center [17, 154] width 29 height 29
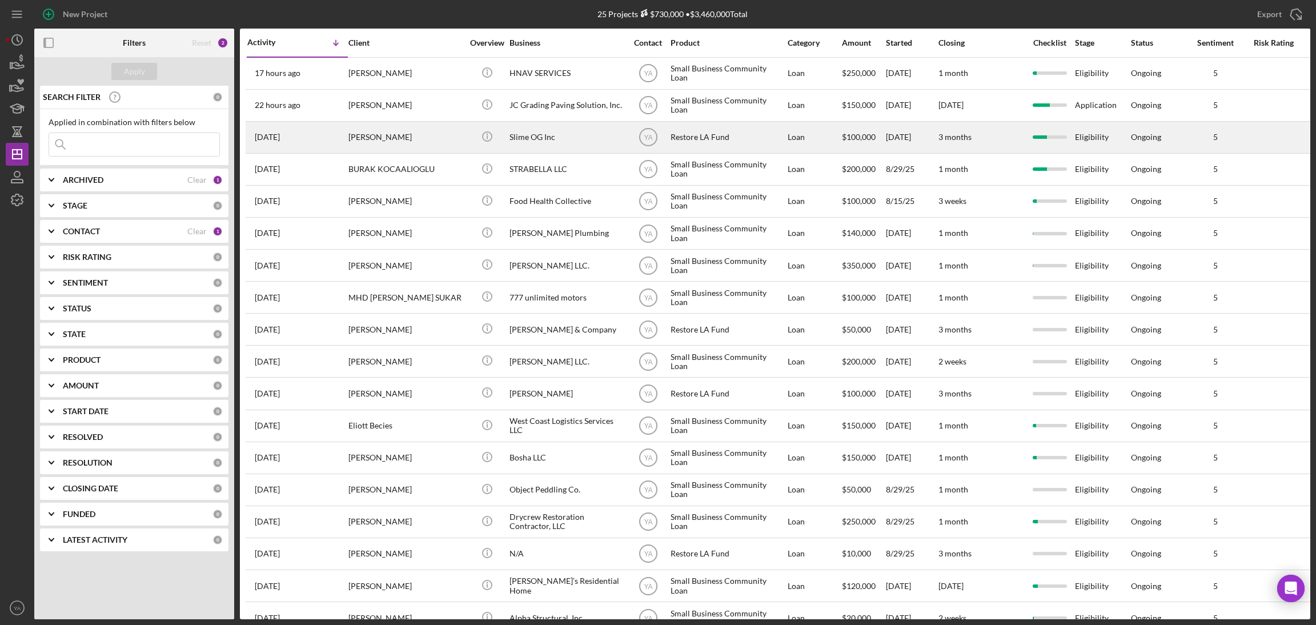
click at [717, 138] on div "Restore LA Fund" at bounding box center [728, 137] width 114 height 30
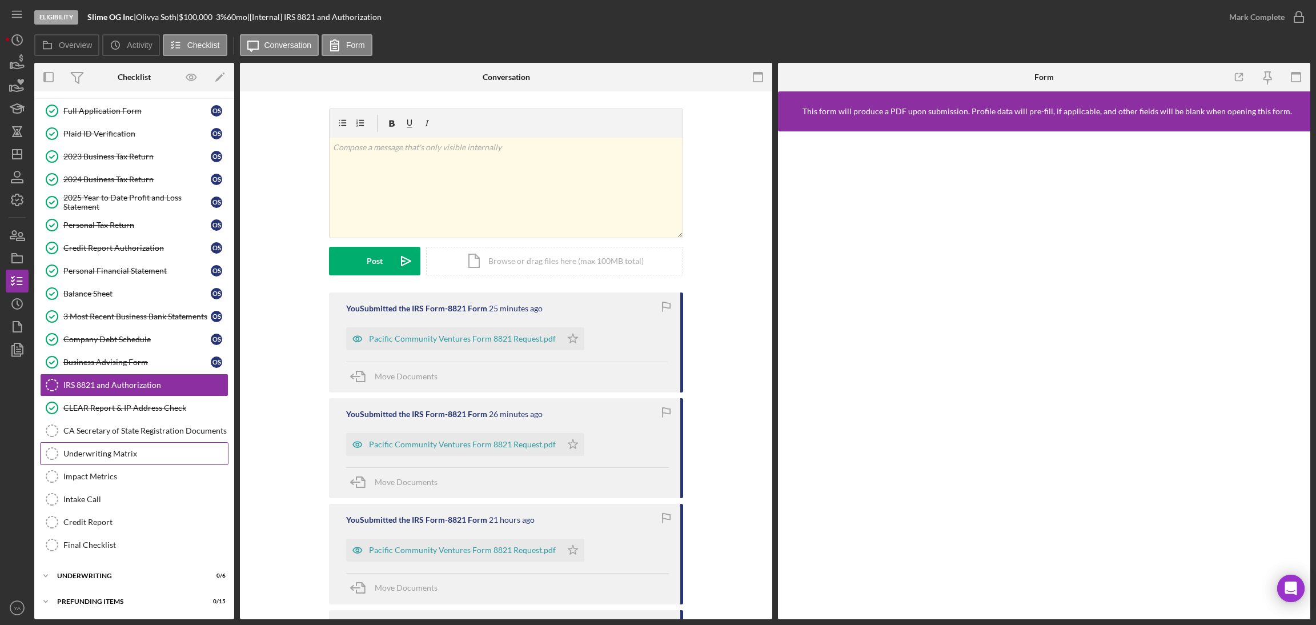
scroll to position [75, 0]
click at [107, 427] on div "CA Secretary of State Registration Documents" at bounding box center [145, 430] width 165 height 9
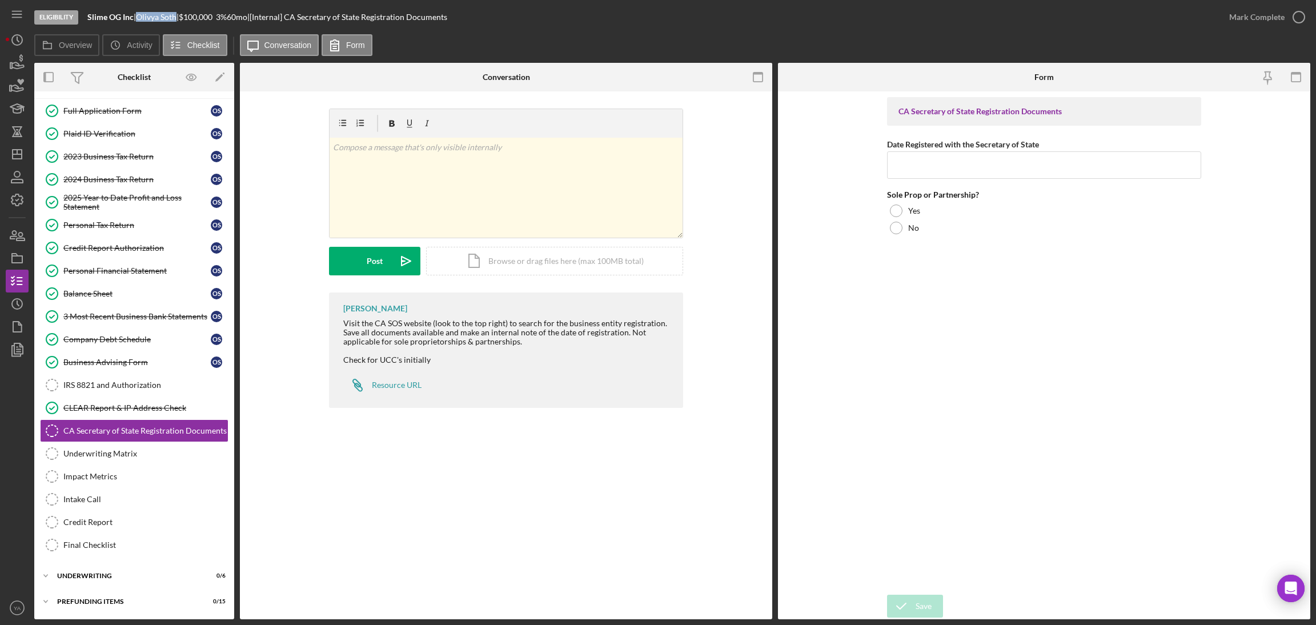
drag, startPoint x: 143, startPoint y: 17, endPoint x: 181, endPoint y: 18, distance: 37.1
click at [179, 18] on div "Olivya Soth |" at bounding box center [157, 17] width 43 height 9
copy div "Olivya Soth"
click at [94, 14] on b "Slime OG Inc" at bounding box center [110, 17] width 46 height 10
drag, startPoint x: 94, startPoint y: 14, endPoint x: 131, endPoint y: 15, distance: 37.2
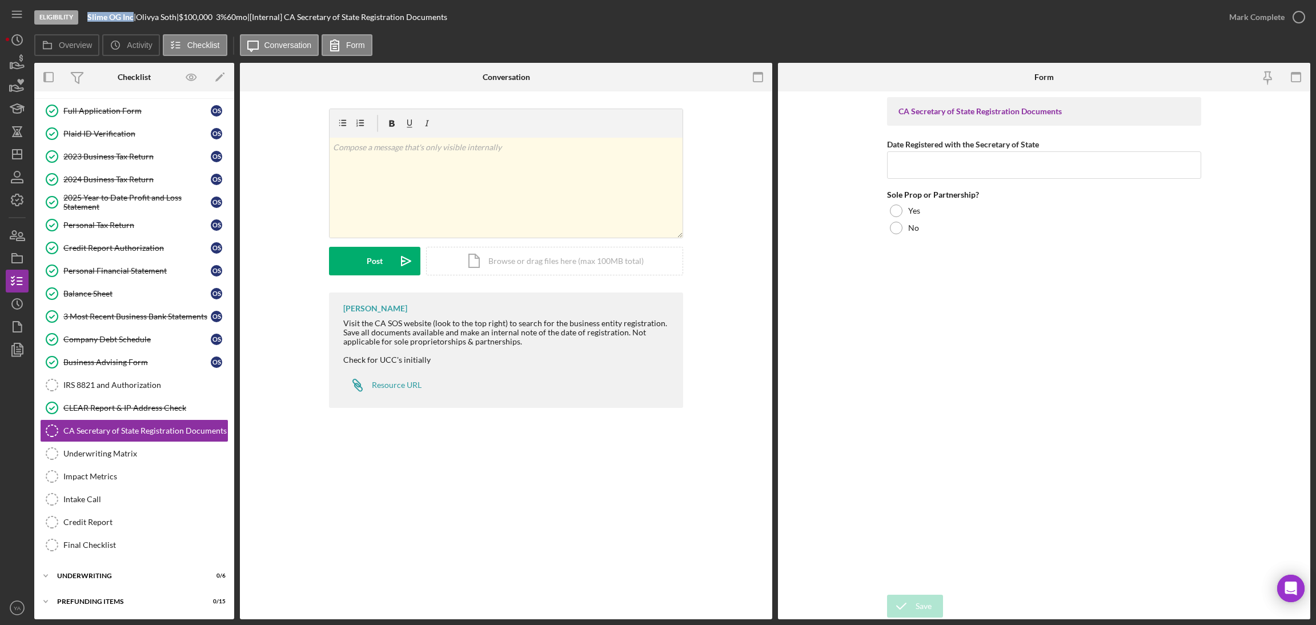
click at [131, 15] on b "Slime OG Inc" at bounding box center [110, 17] width 46 height 10
copy b "Slime OG Inc"
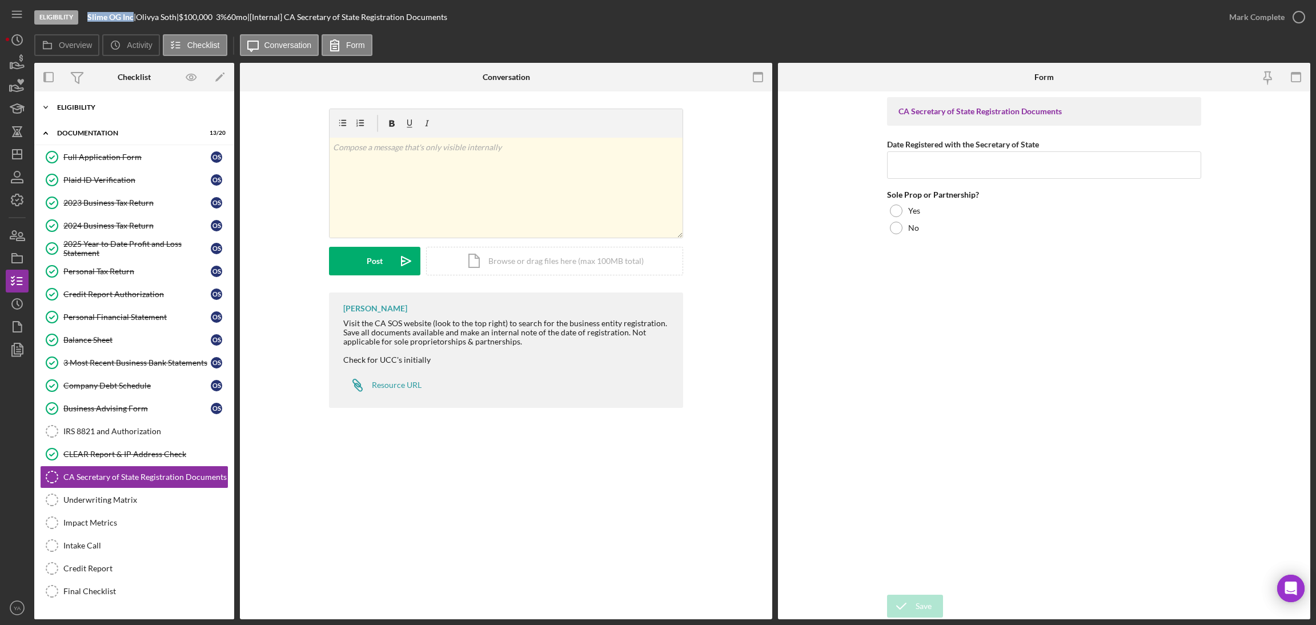
scroll to position [0, 0]
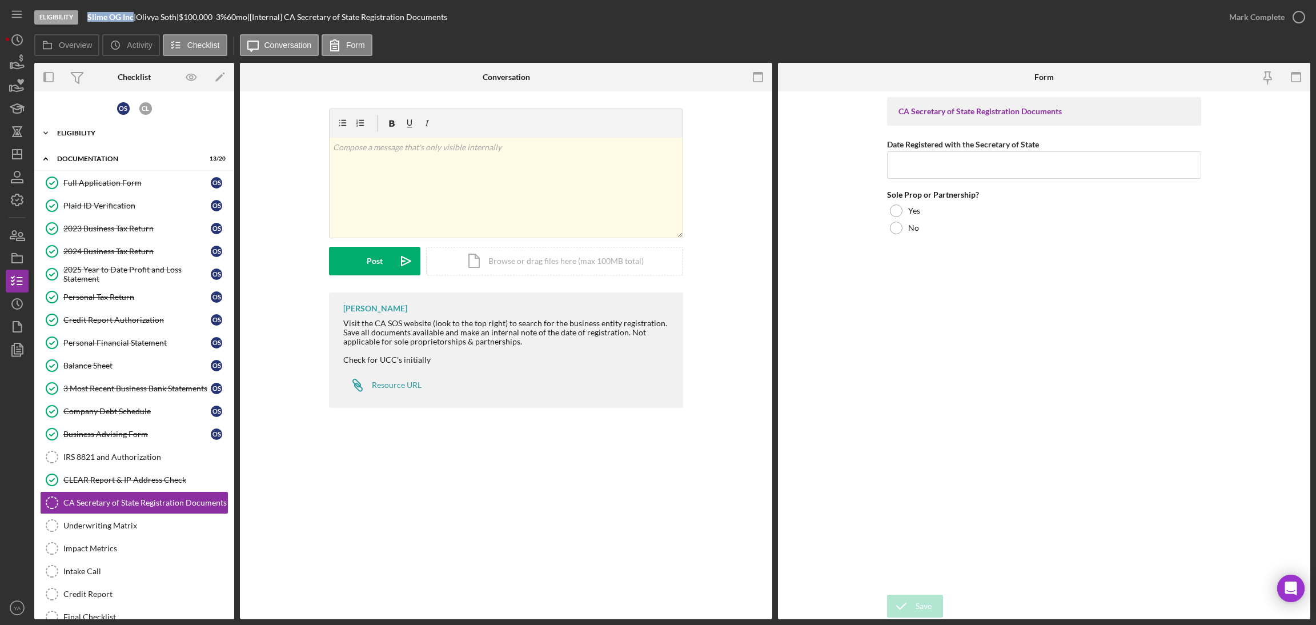
click at [109, 127] on div "Icon/Expander Eligibility 7 / 7" at bounding box center [134, 133] width 200 height 23
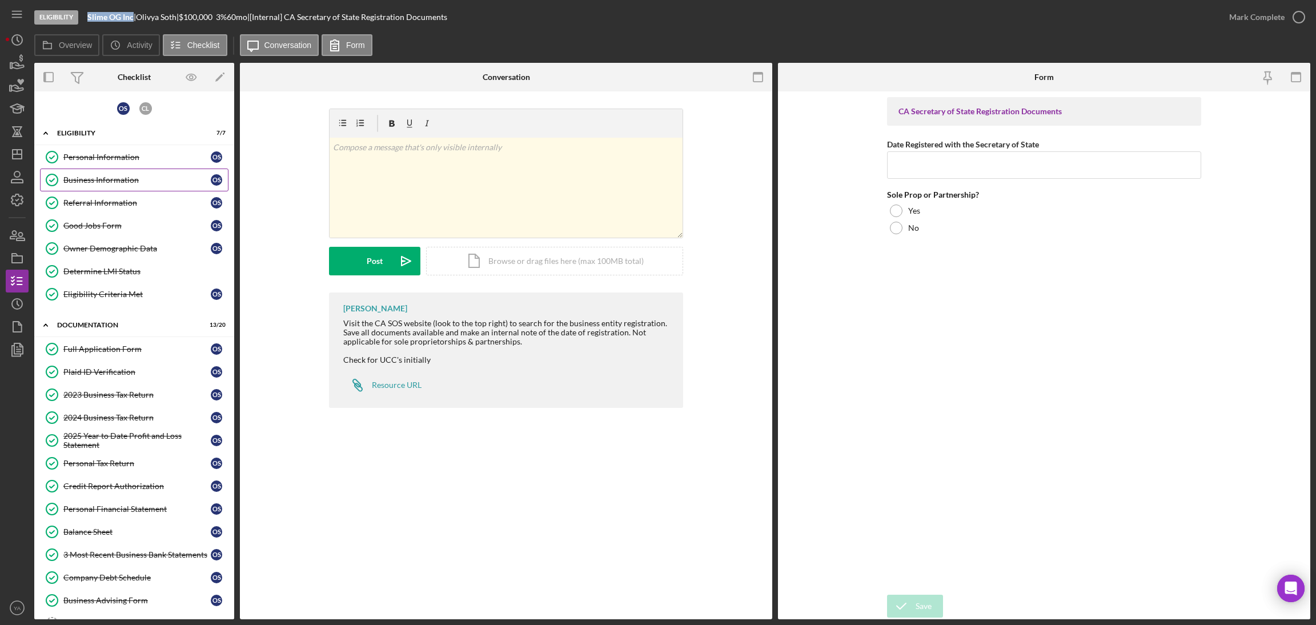
click at [113, 182] on div "Business Information" at bounding box center [136, 179] width 147 height 9
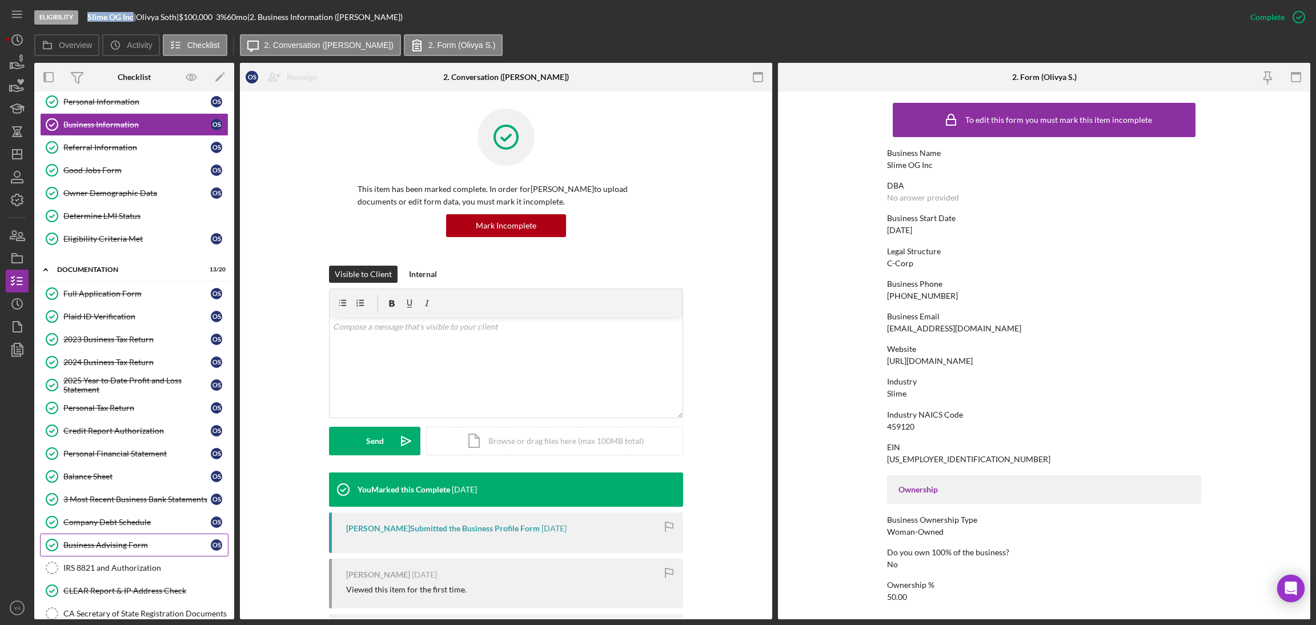
scroll to position [86, 0]
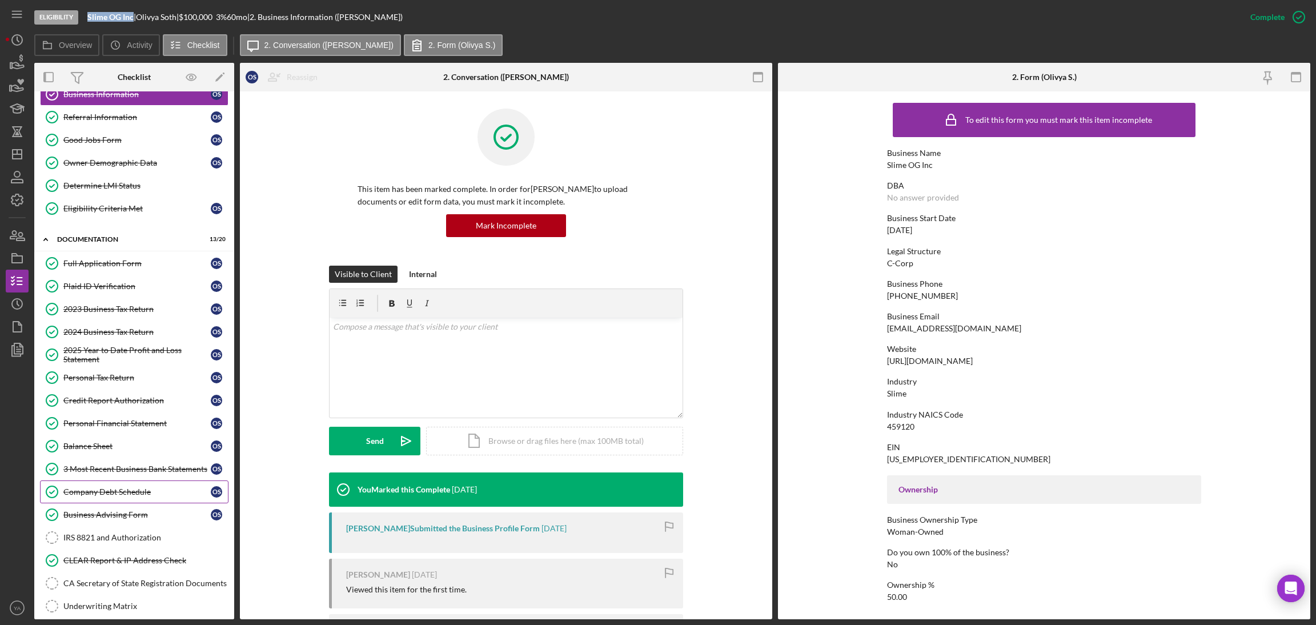
click at [134, 491] on div "Company Debt Schedule" at bounding box center [136, 491] width 147 height 9
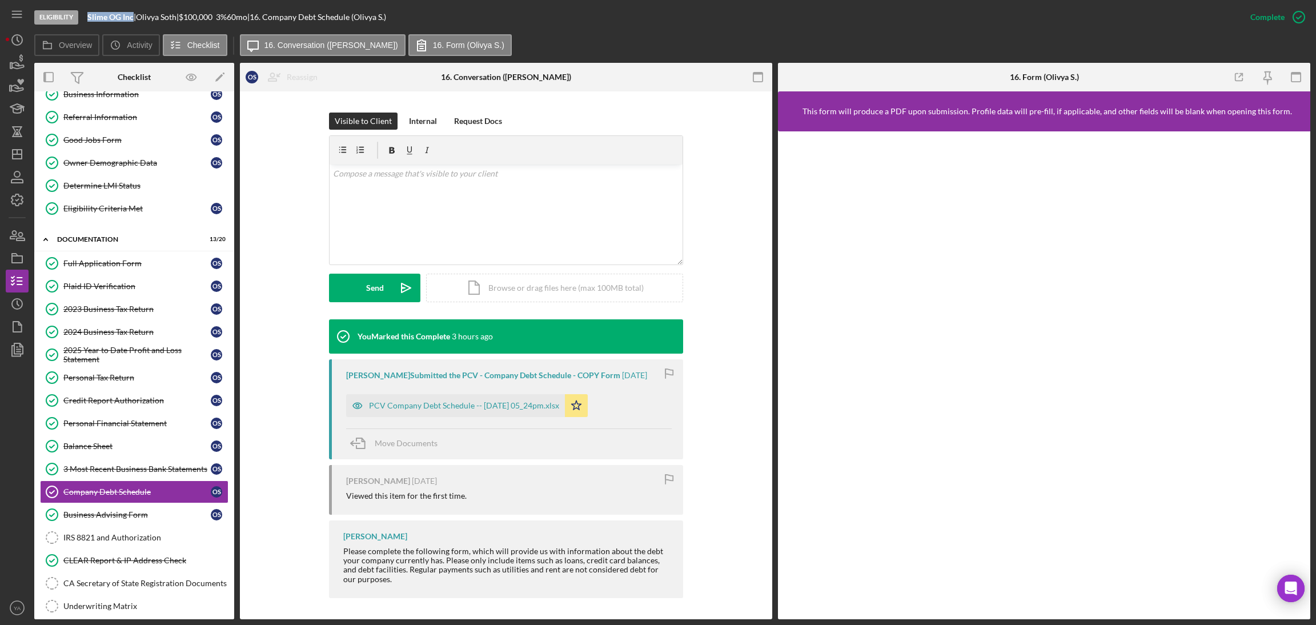
scroll to position [154, 0]
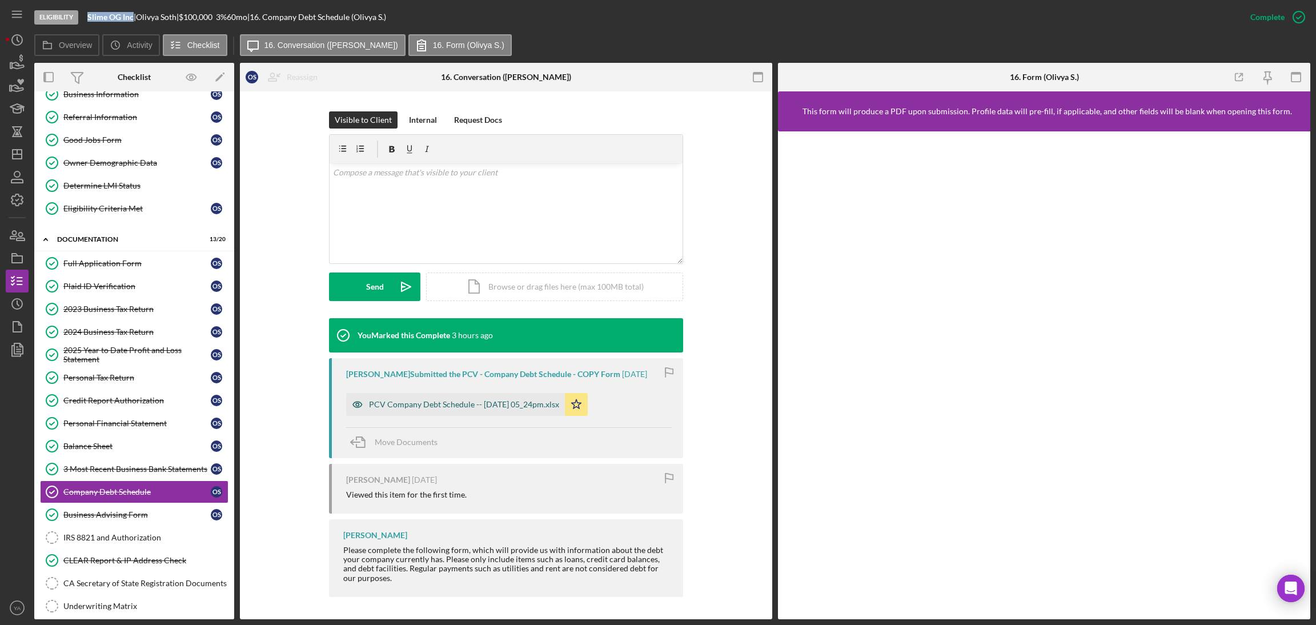
click at [508, 412] on div "PCV Company Debt Schedule -- 2025-09-08 05_24pm.xlsx" at bounding box center [455, 404] width 219 height 23
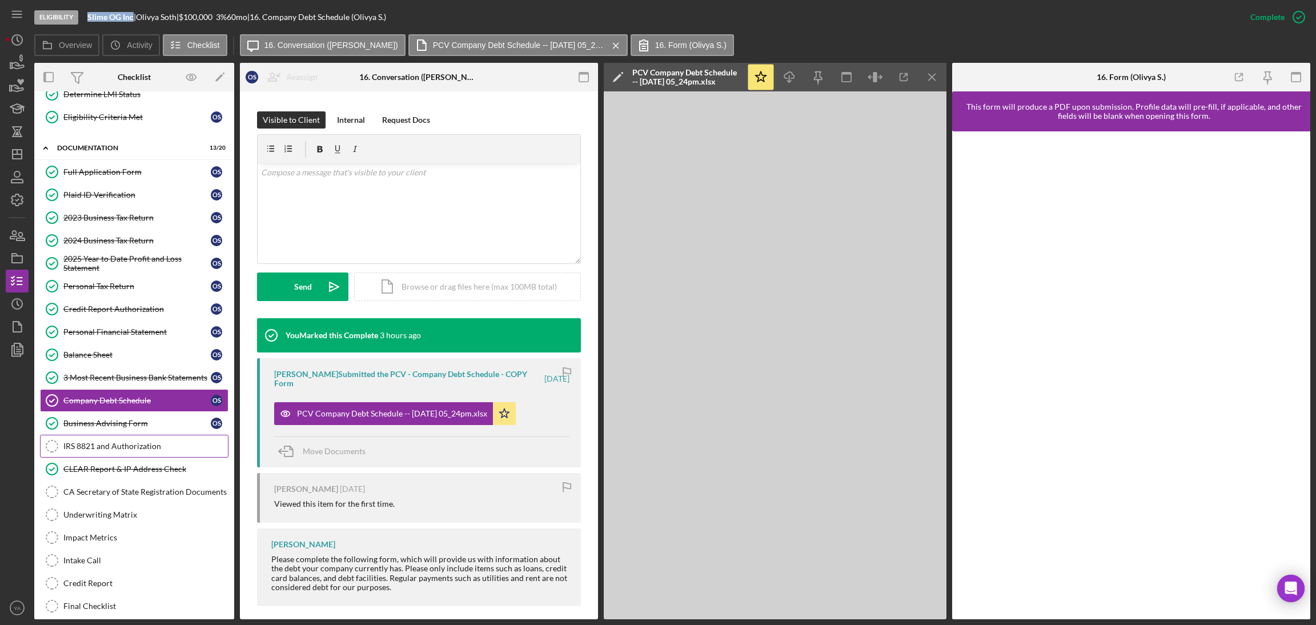
scroll to position [243, 0]
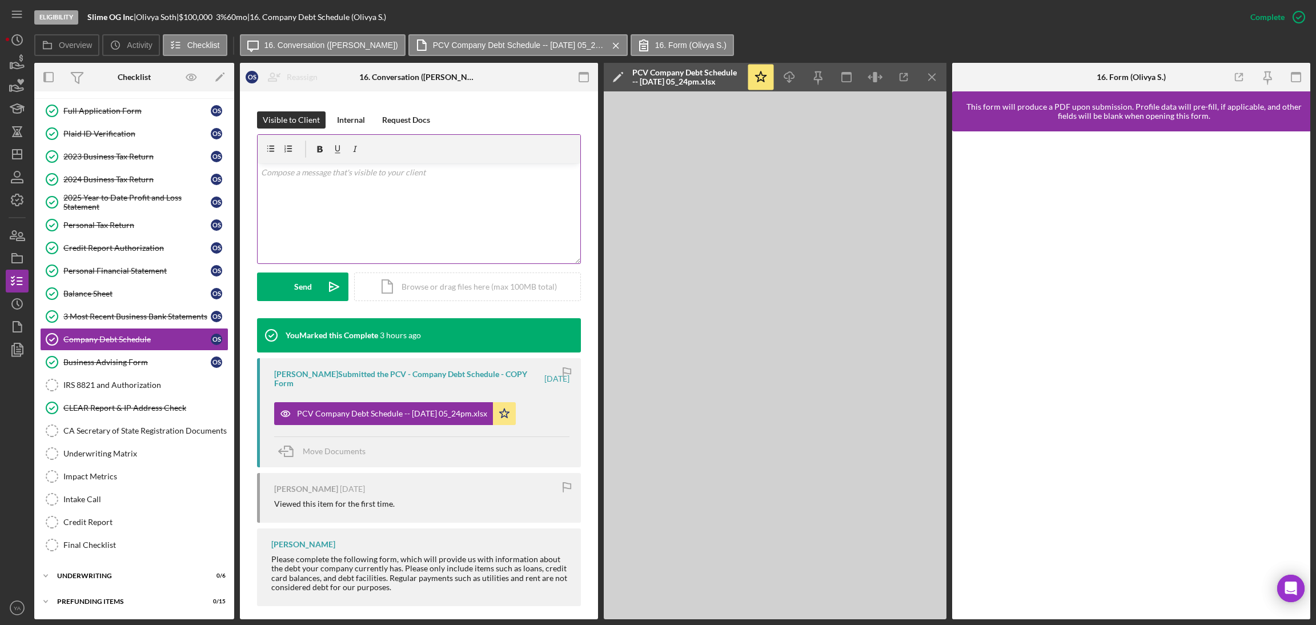
click at [417, 220] on div "v Color teal Color pink Remove color Add row above Add row below Add column bef…" at bounding box center [419, 213] width 323 height 100
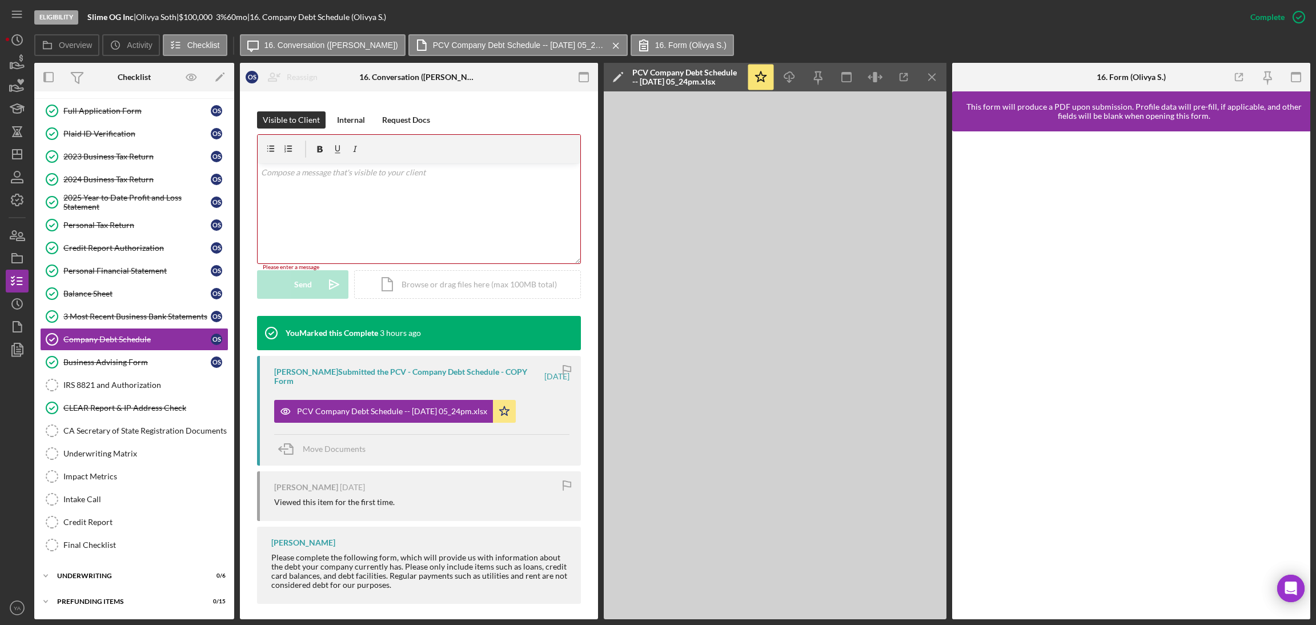
scroll to position [153, 0]
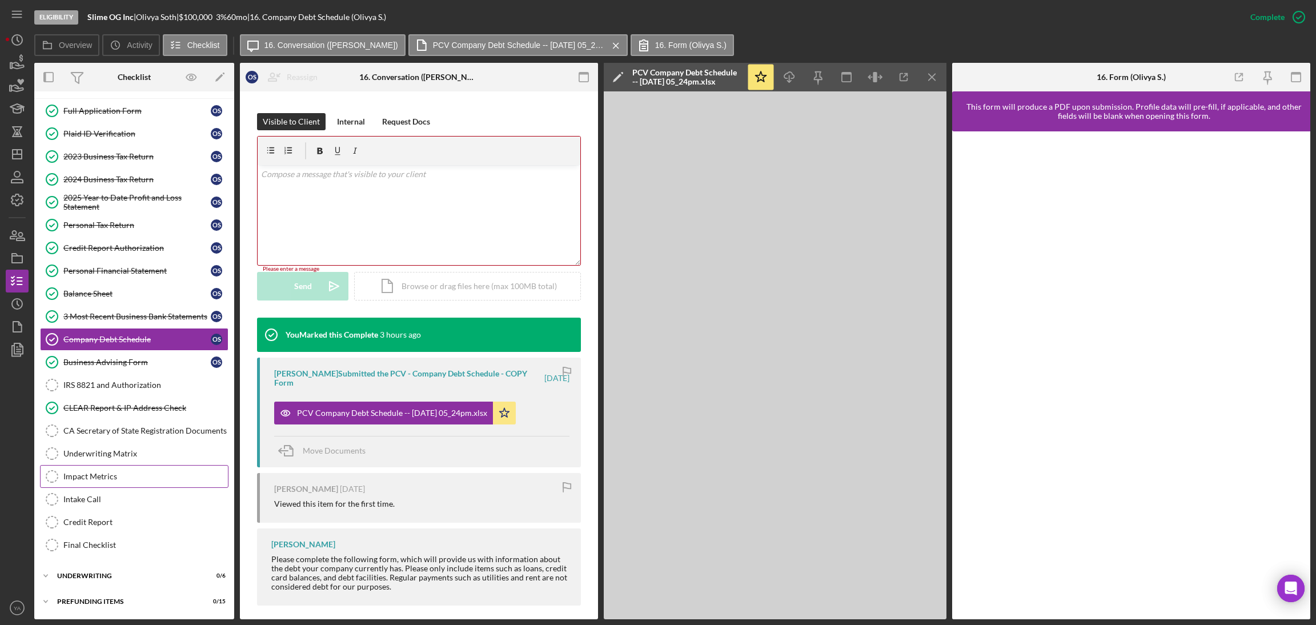
click at [119, 476] on div "Impact Metrics" at bounding box center [145, 476] width 165 height 9
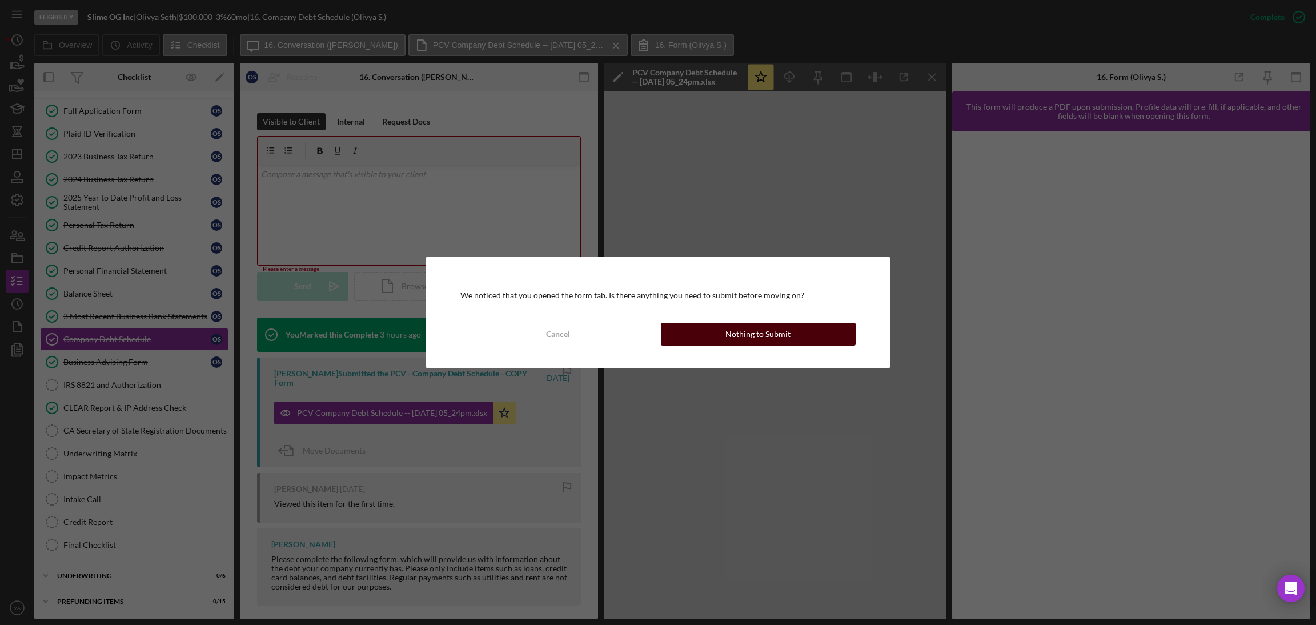
click at [765, 328] on div "Nothing to Submit" at bounding box center [757, 334] width 65 height 23
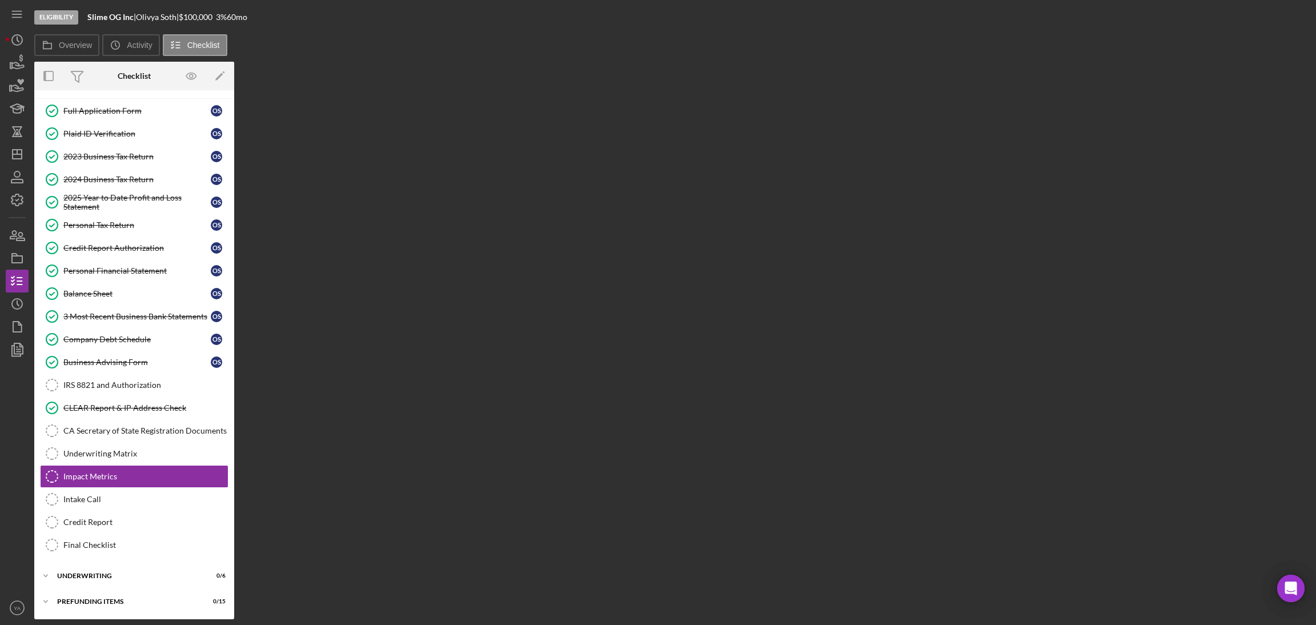
scroll to position [242, 0]
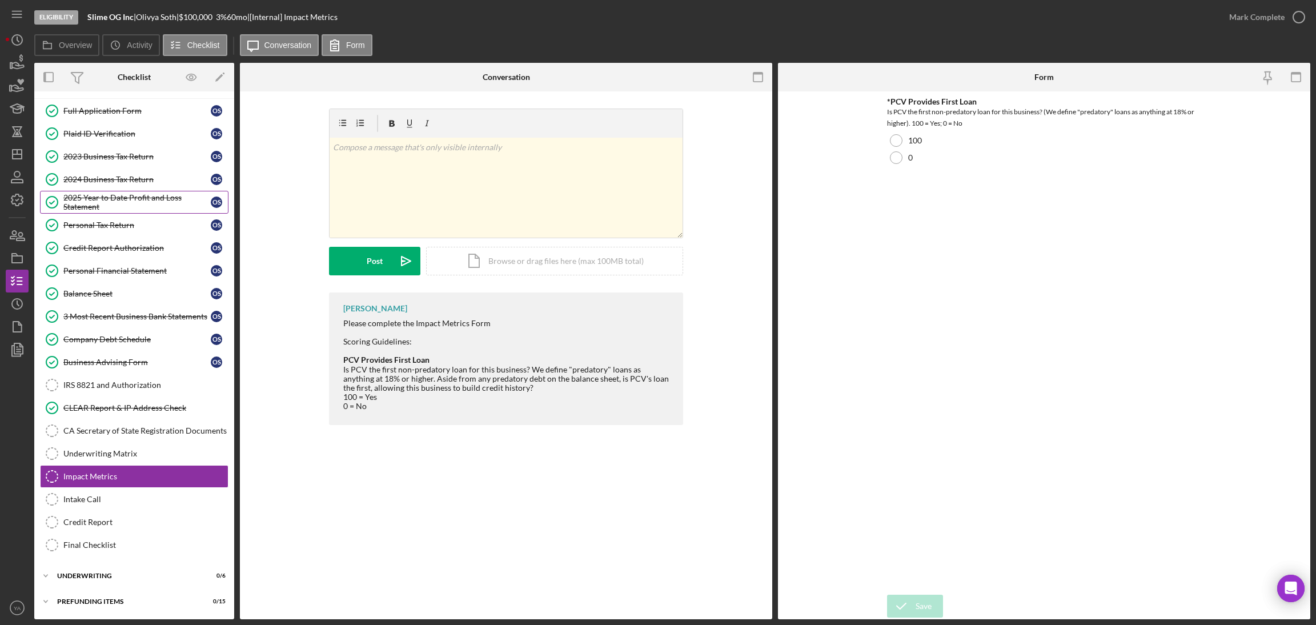
drag, startPoint x: 138, startPoint y: 243, endPoint x: 129, endPoint y: 200, distance: 44.4
click at [129, 200] on div "Full Application Form Full Application Form O S Plaid ID Verification Plaid ID …" at bounding box center [134, 330] width 200 height 463
click at [935, 162] on div "0" at bounding box center [1044, 157] width 314 height 17
click at [905, 598] on icon "submit" at bounding box center [901, 606] width 29 height 29
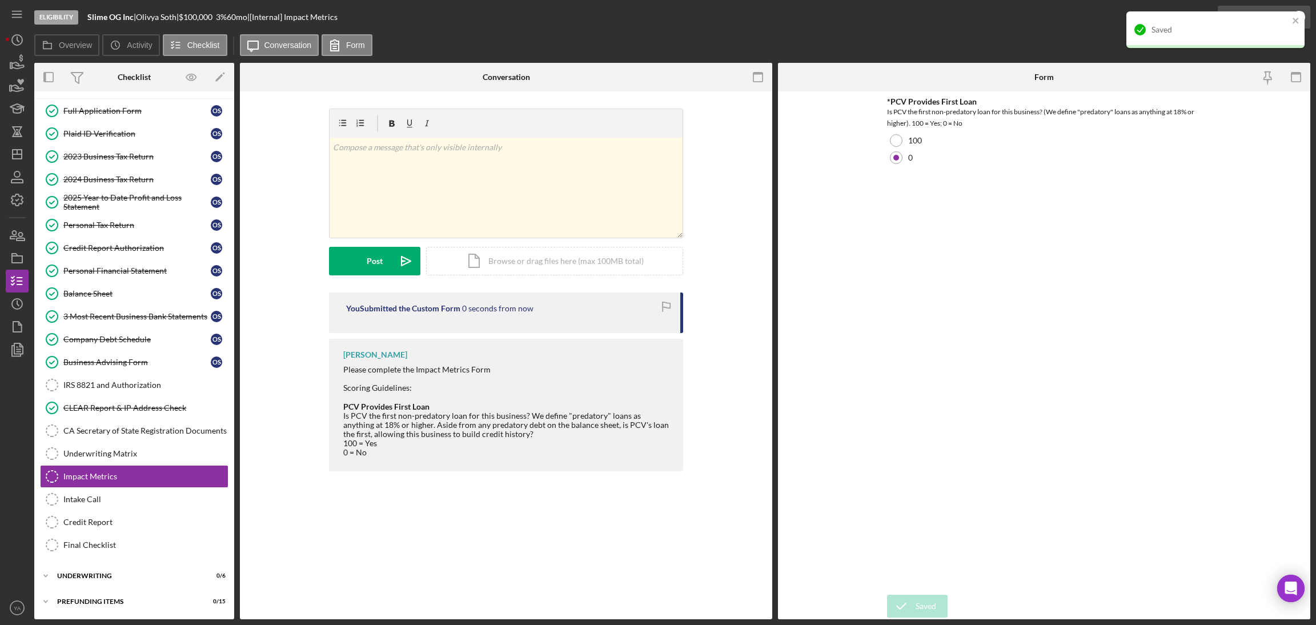
click at [1259, 20] on div "Saved" at bounding box center [1215, 34] width 183 height 50
click at [1295, 20] on icon "close" at bounding box center [1296, 21] width 6 height 6
click at [1295, 20] on div "Saved" at bounding box center [1215, 34] width 183 height 50
click at [1294, 15] on icon "button" at bounding box center [1299, 17] width 29 height 29
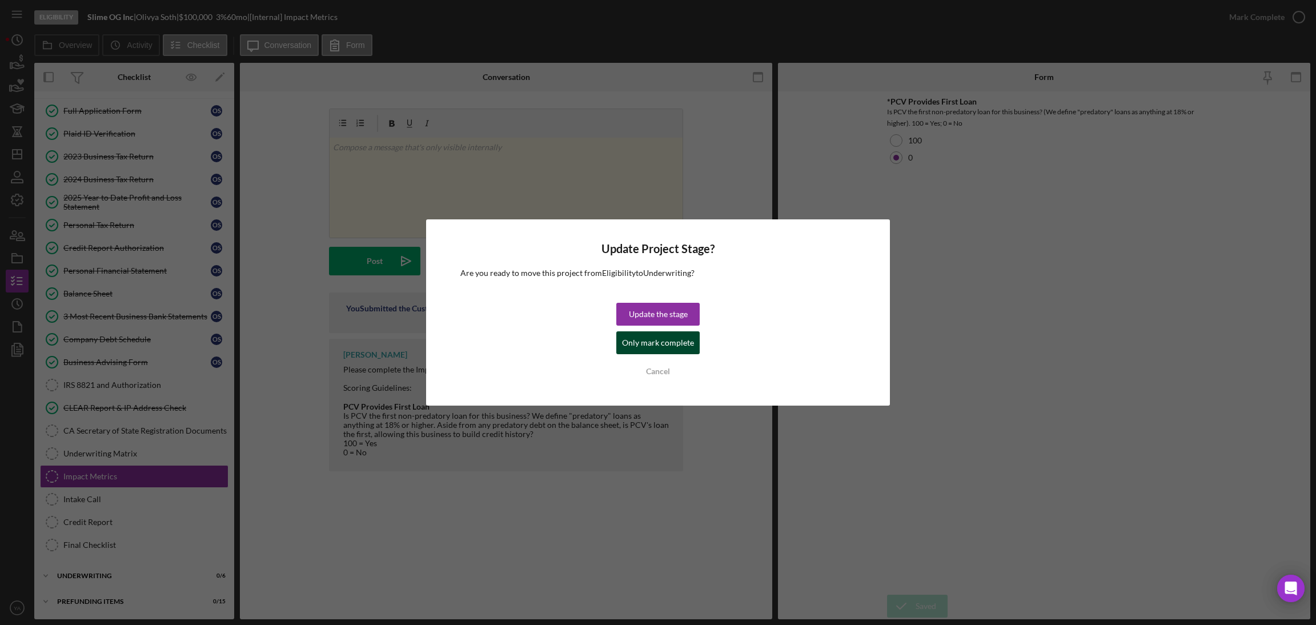
click at [684, 339] on div "Only mark complete" at bounding box center [658, 342] width 72 height 23
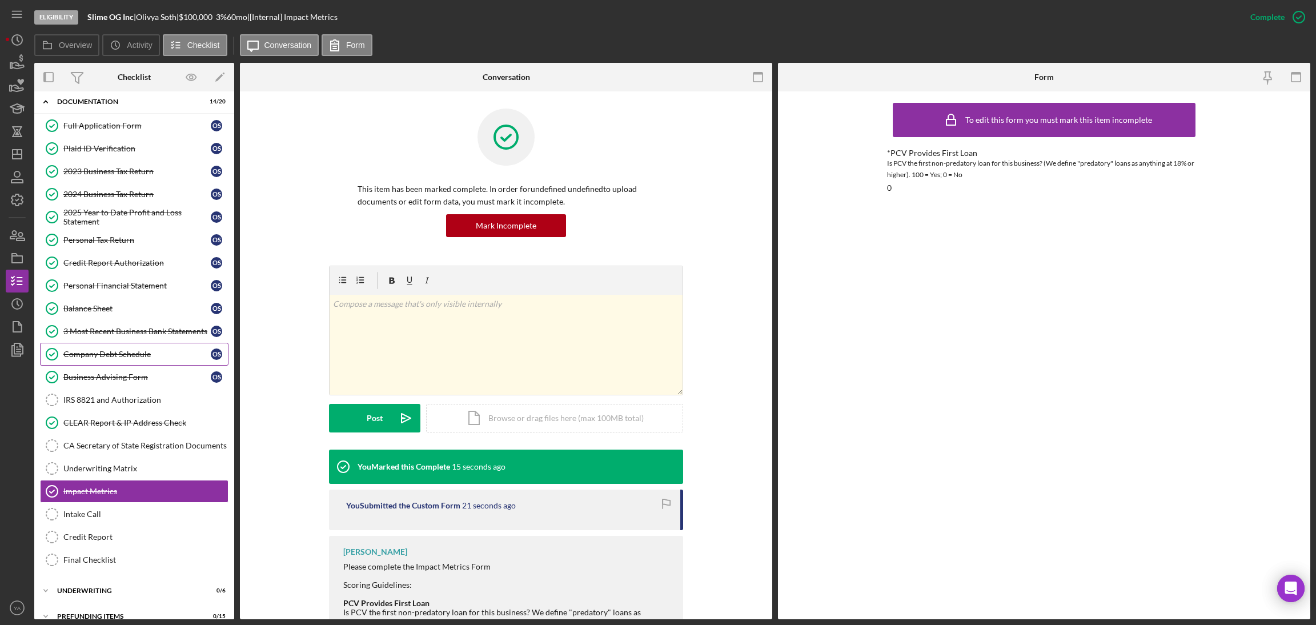
scroll to position [243, 0]
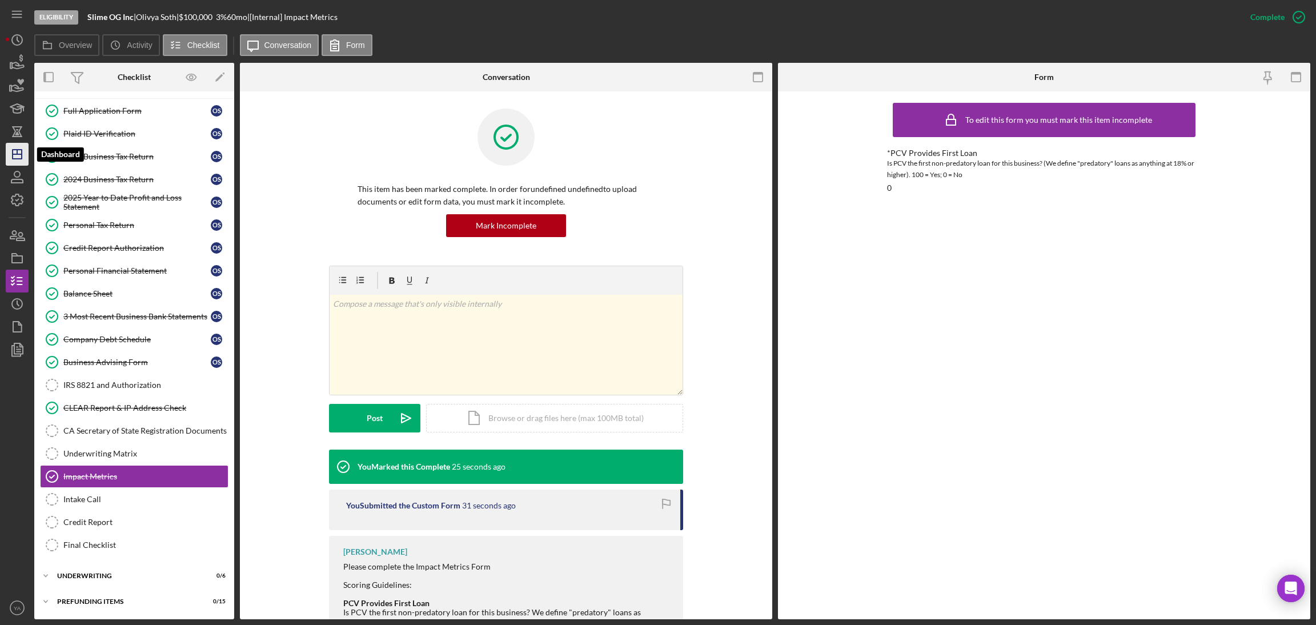
click at [20, 161] on icon "Icon/Dashboard" at bounding box center [17, 154] width 29 height 29
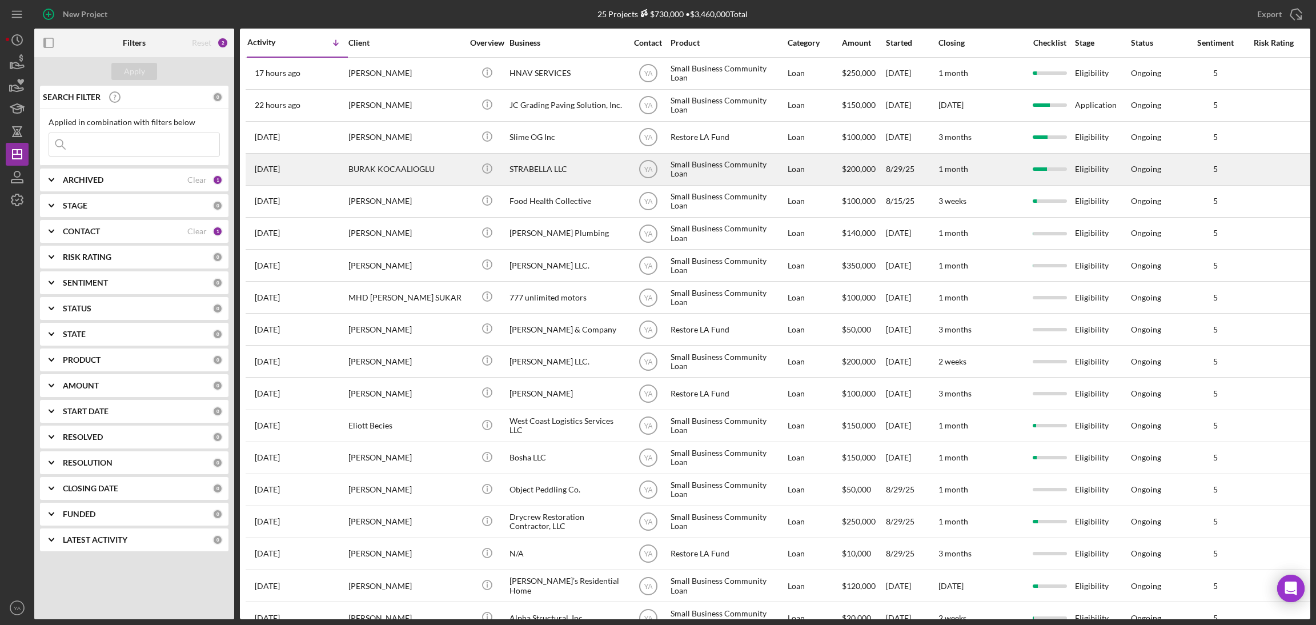
click at [563, 174] on div "STRABELLA LLC" at bounding box center [567, 169] width 114 height 30
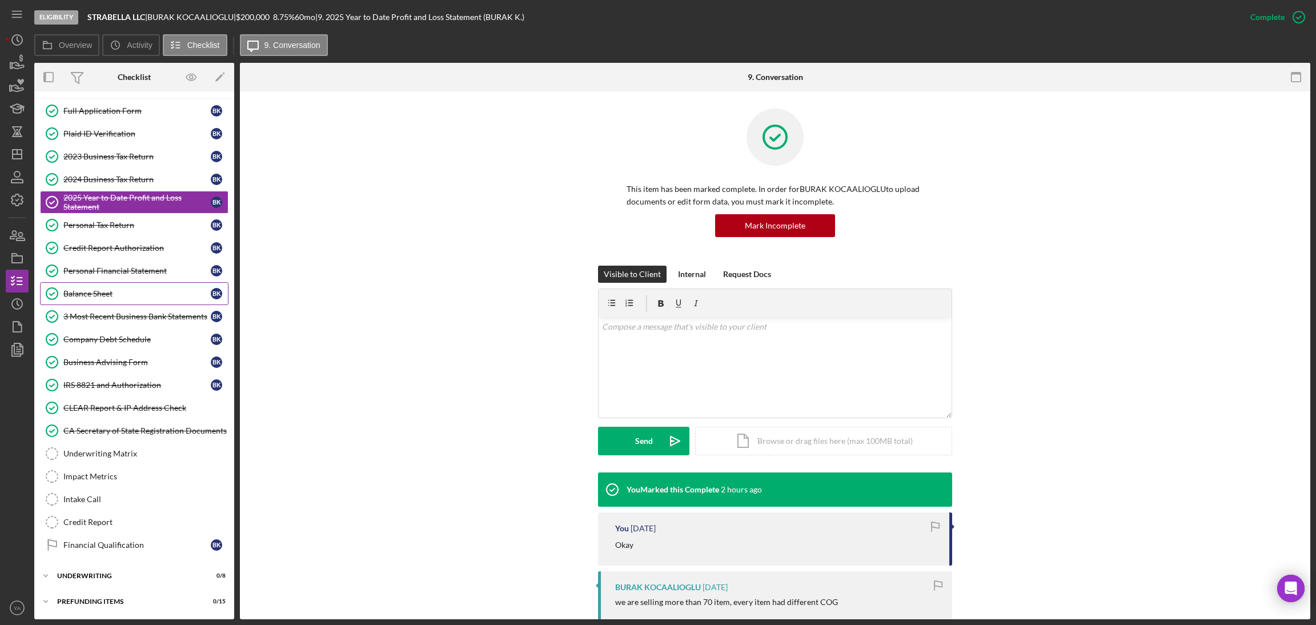
scroll to position [50, 0]
click at [128, 343] on link "Company Debt Schedule Company Debt Schedule B K" at bounding box center [134, 339] width 189 height 23
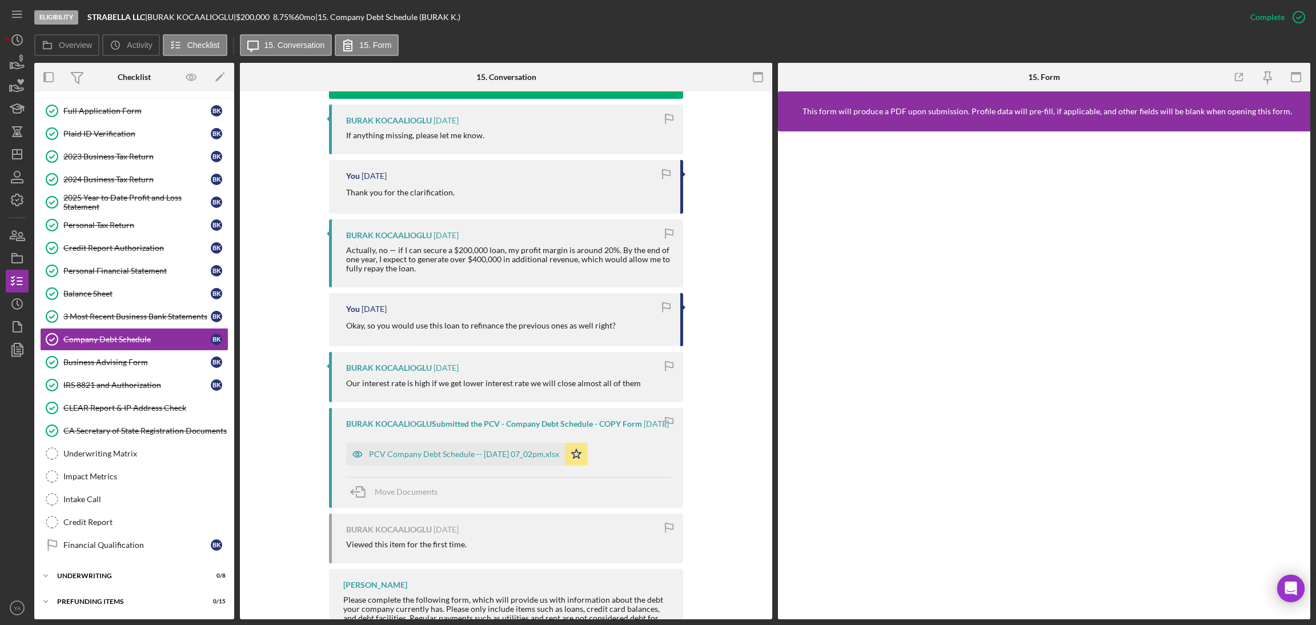
scroll to position [1153, 0]
click at [482, 463] on div "PCV Company Debt Schedule -- 2025-09-02 07_02pm.xlsx" at bounding box center [455, 451] width 219 height 23
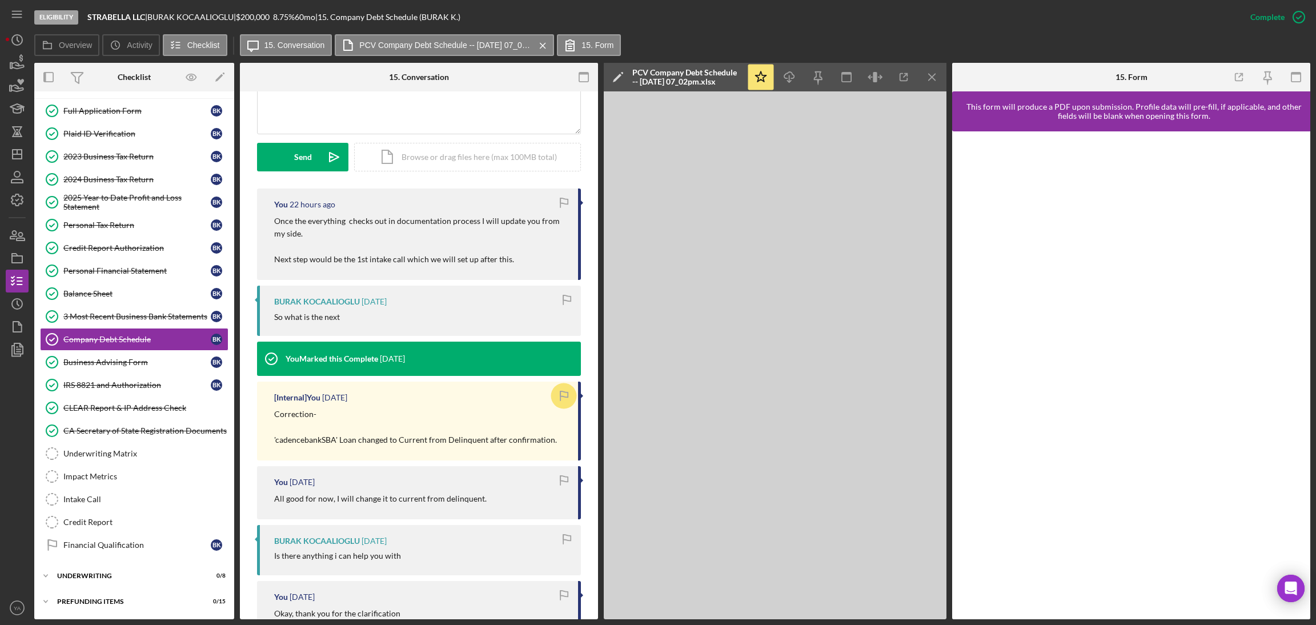
scroll to position [230, 0]
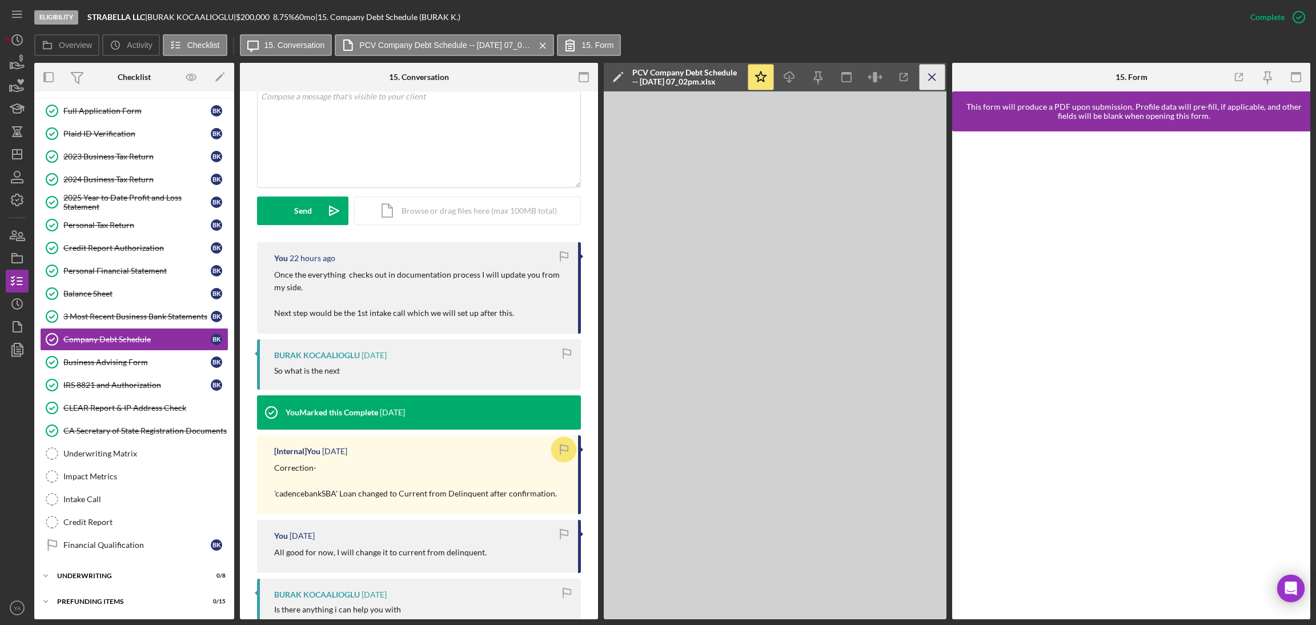
click at [924, 69] on icon "Icon/Menu Close" at bounding box center [933, 78] width 26 height 26
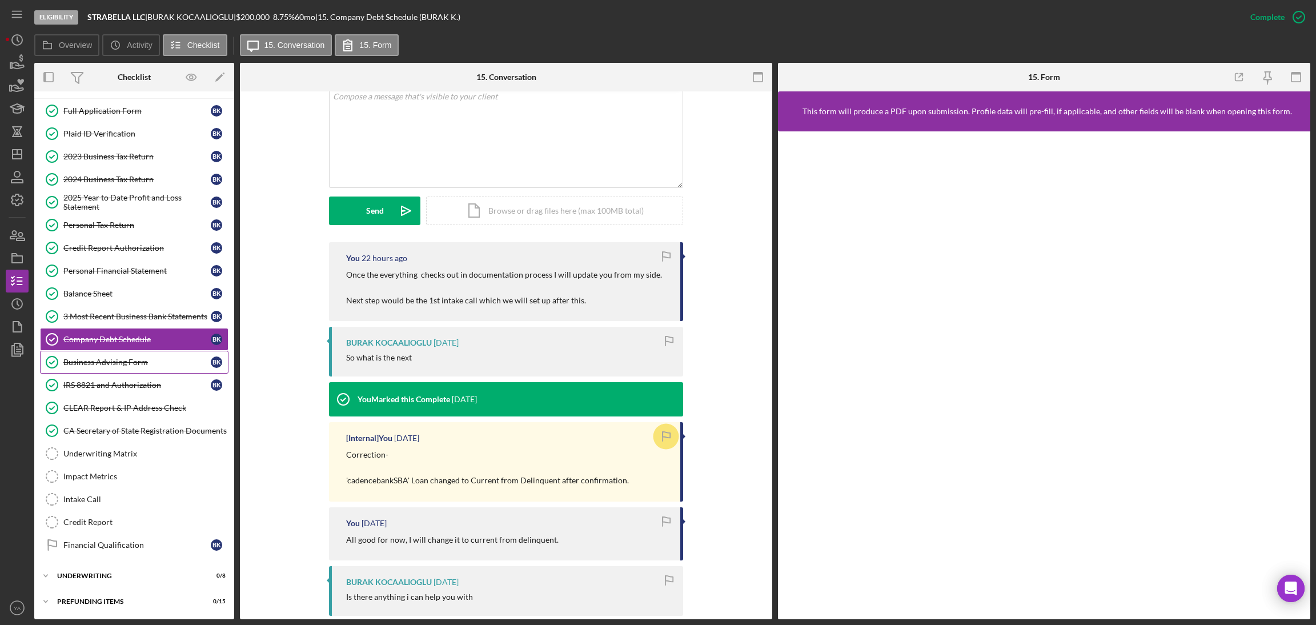
scroll to position [50, 0]
click at [101, 521] on div "Credit Report" at bounding box center [145, 522] width 165 height 9
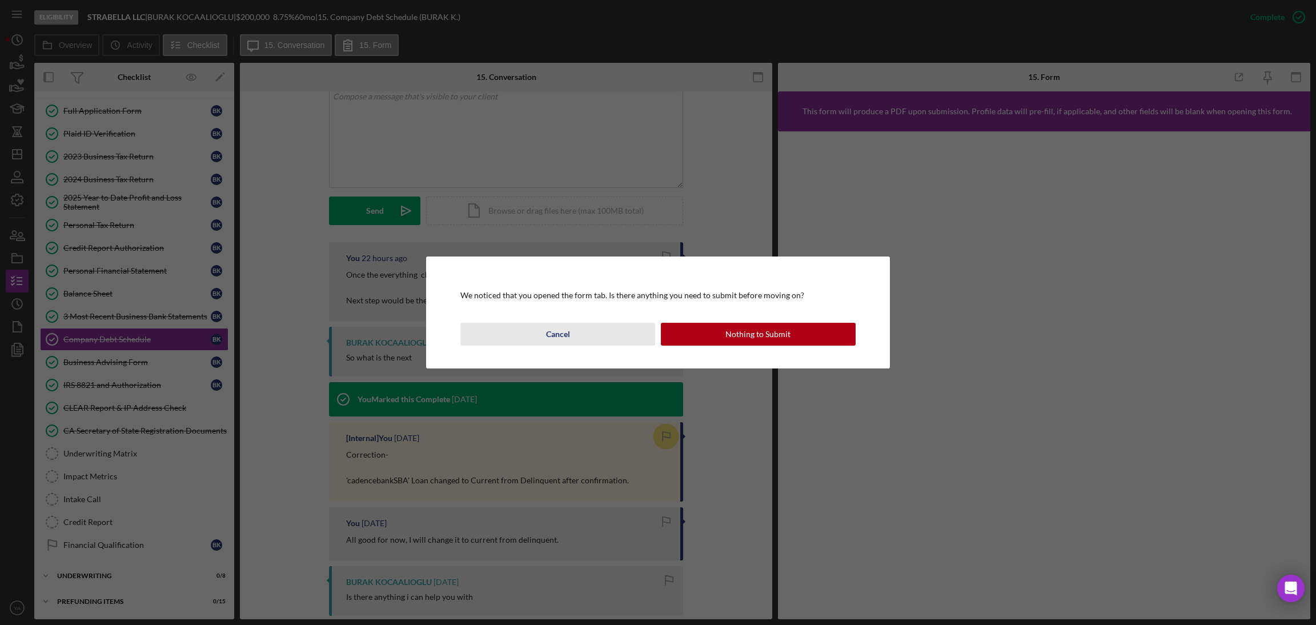
click at [590, 325] on button "Cancel" at bounding box center [557, 334] width 195 height 23
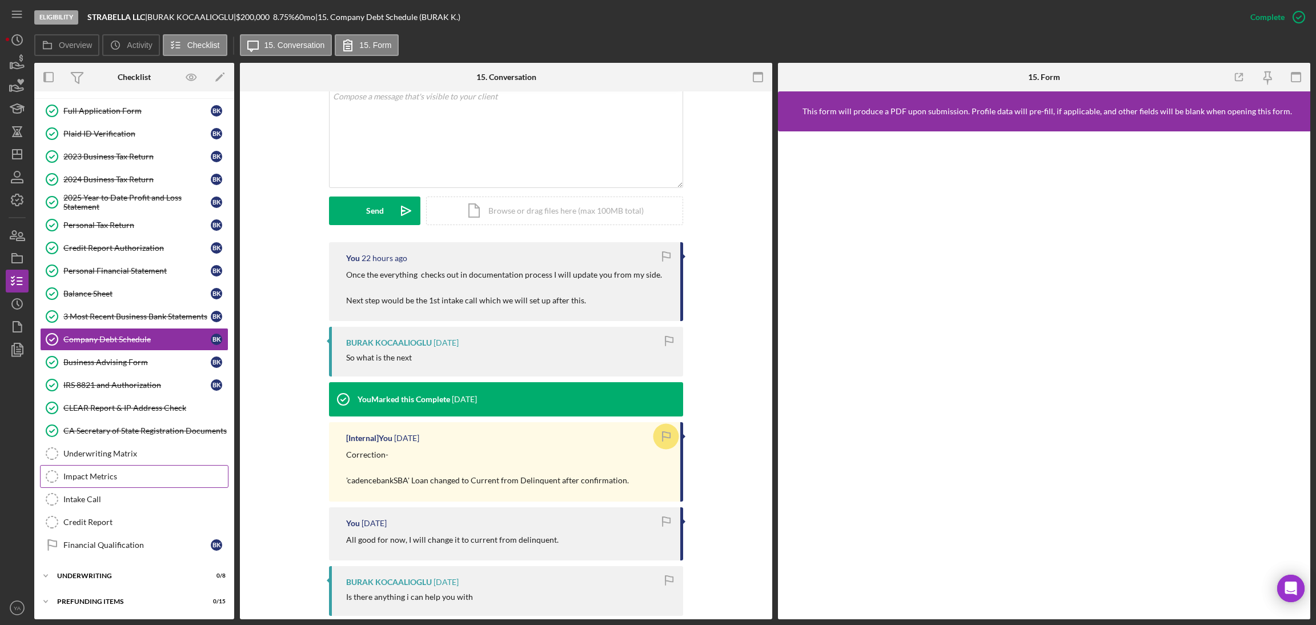
click at [91, 476] on div "Impact Metrics" at bounding box center [145, 476] width 165 height 9
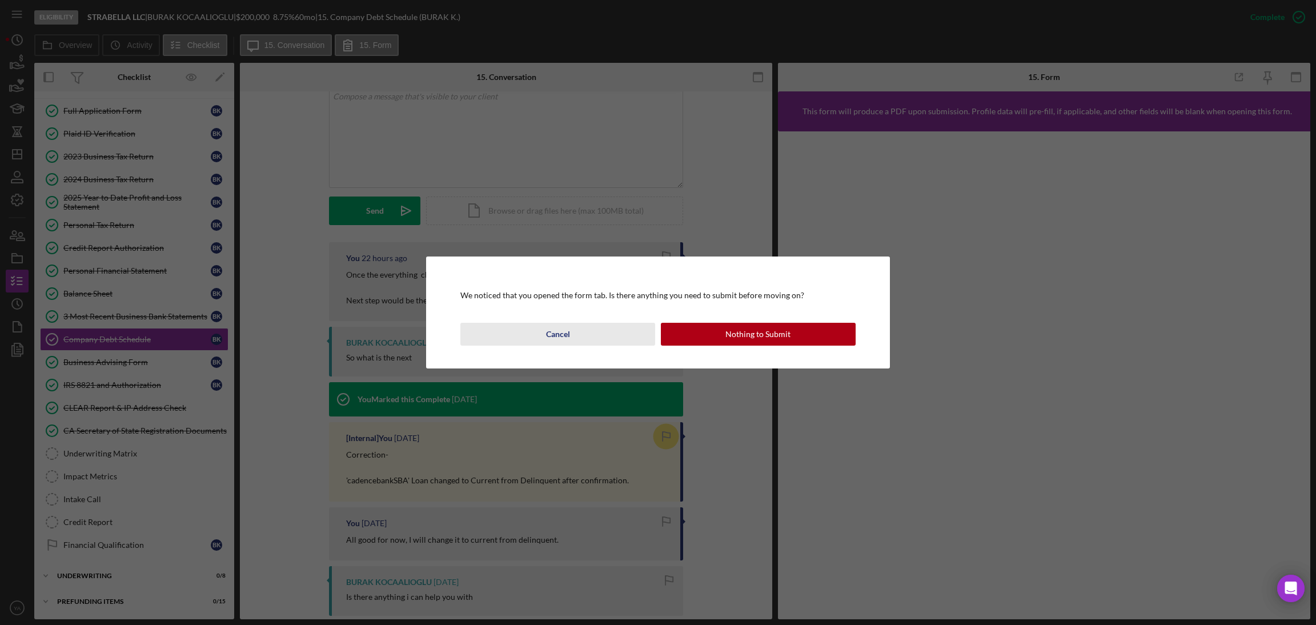
click at [537, 335] on button "Cancel" at bounding box center [557, 334] width 195 height 23
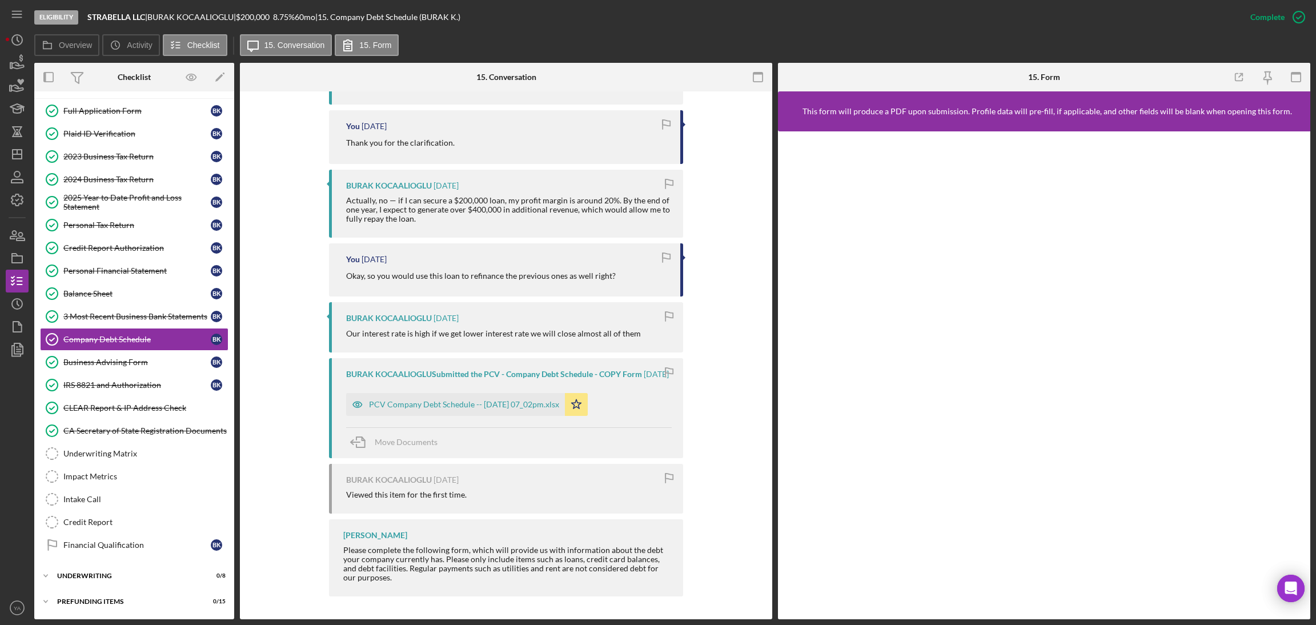
scroll to position [1218, 0]
click at [526, 400] on div "PCV Company Debt Schedule -- 2025-09-02 07_02pm.xlsx" at bounding box center [464, 404] width 190 height 9
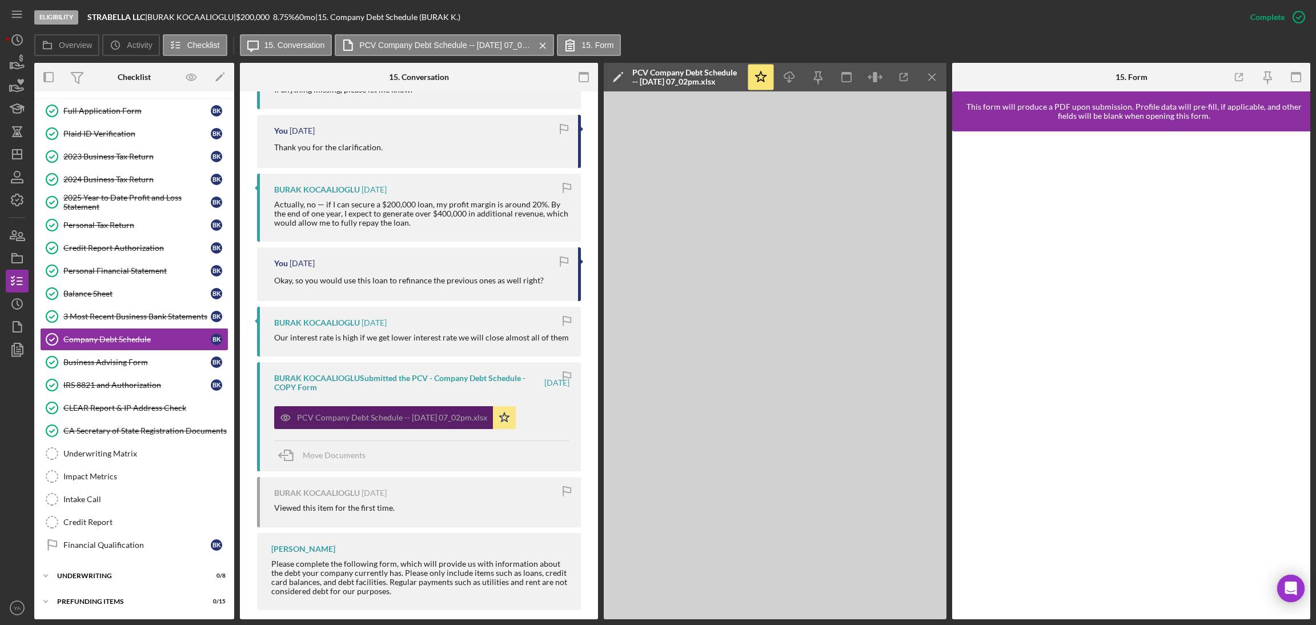
scroll to position [1240, 0]
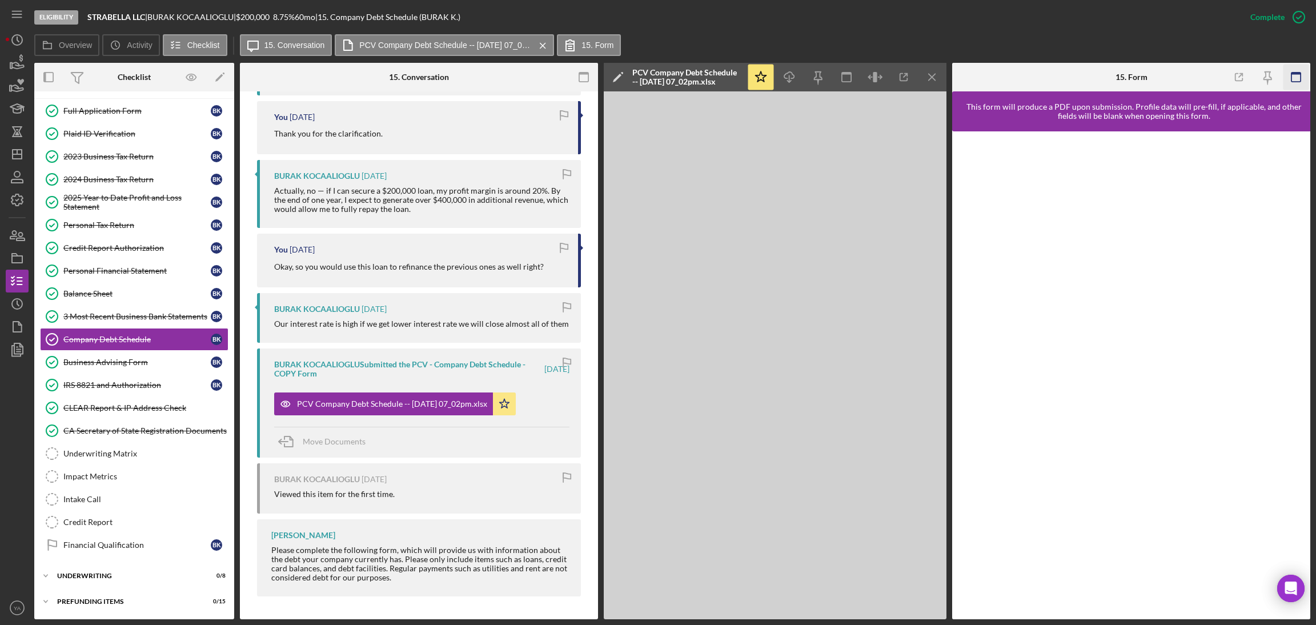
click at [1305, 70] on icon "button" at bounding box center [1297, 78] width 26 height 26
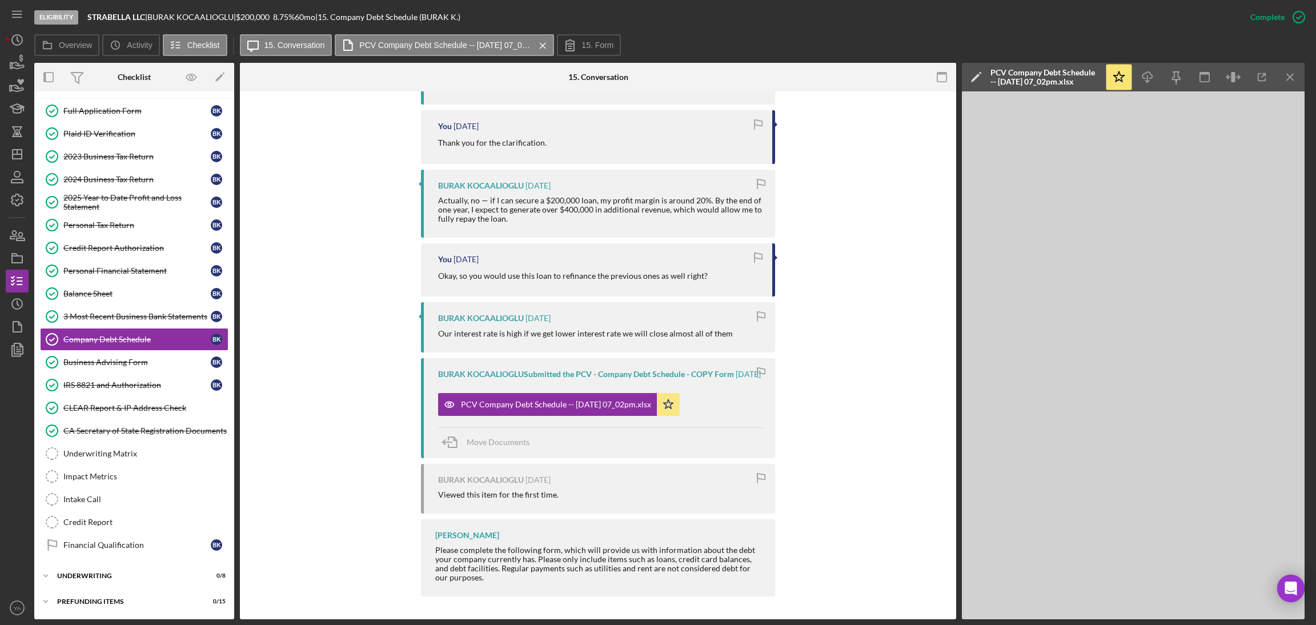
scroll to position [1218, 0]
click at [137, 483] on link "Impact Metrics Impact Metrics" at bounding box center [134, 476] width 189 height 23
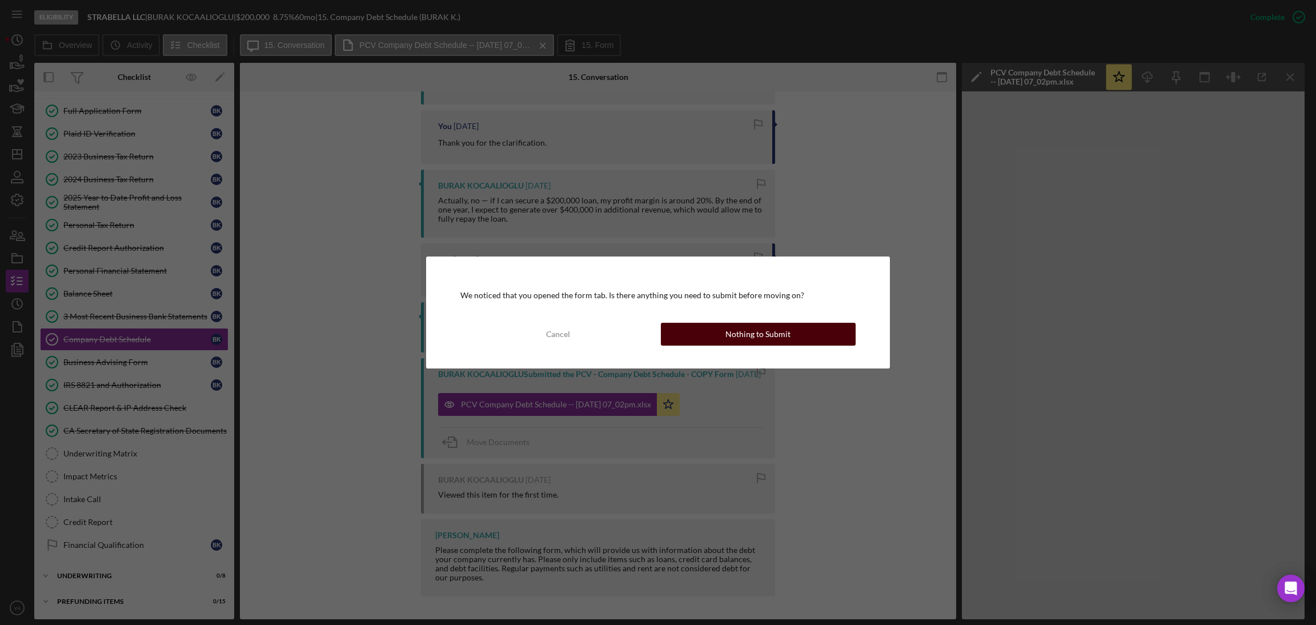
click at [748, 336] on div "Nothing to Submit" at bounding box center [757, 334] width 65 height 23
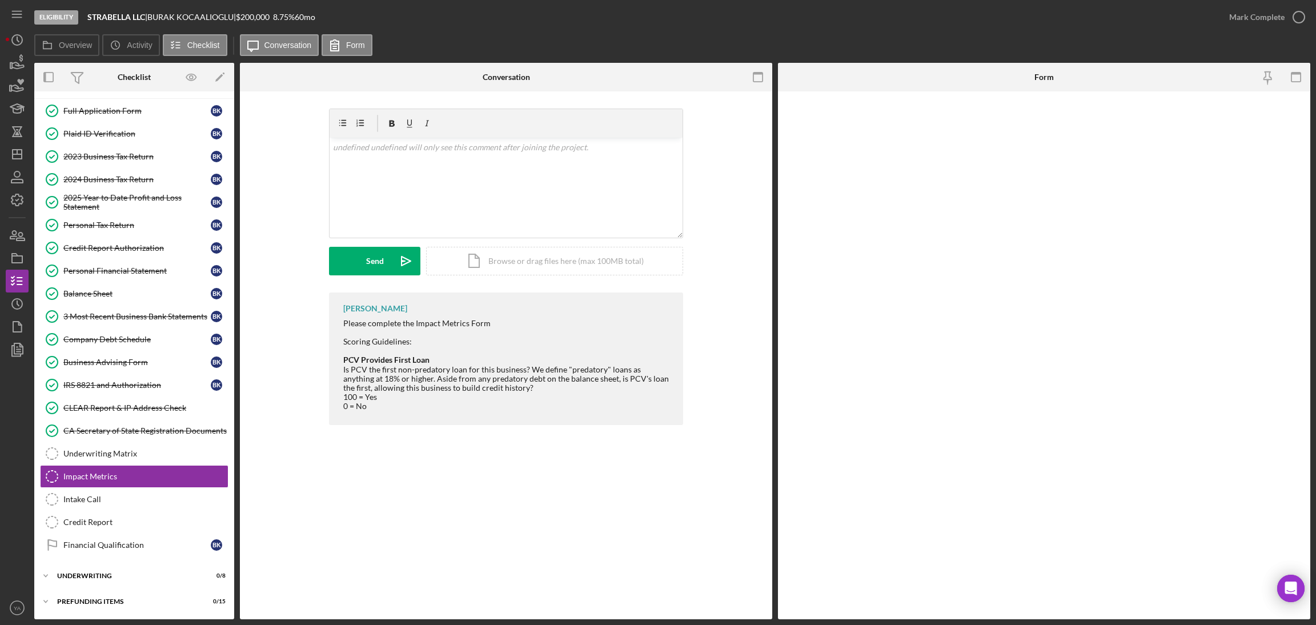
scroll to position [50, 0]
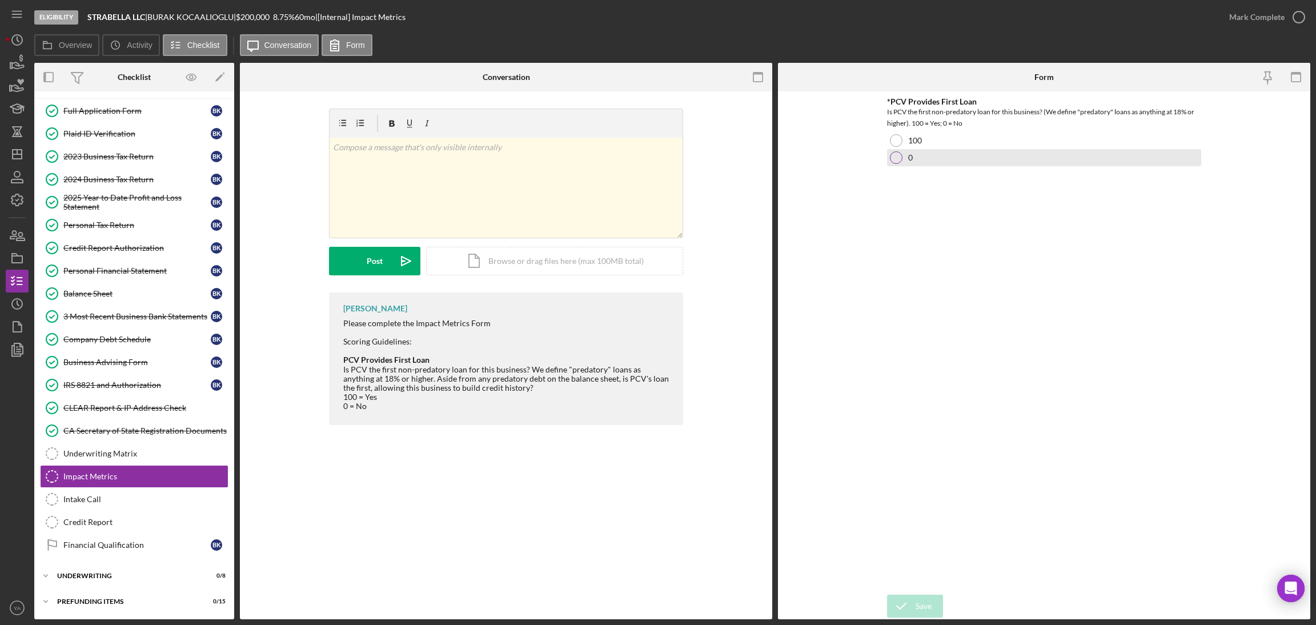
click at [892, 158] on div at bounding box center [896, 157] width 13 height 13
click at [924, 598] on div "Save" at bounding box center [924, 606] width 16 height 23
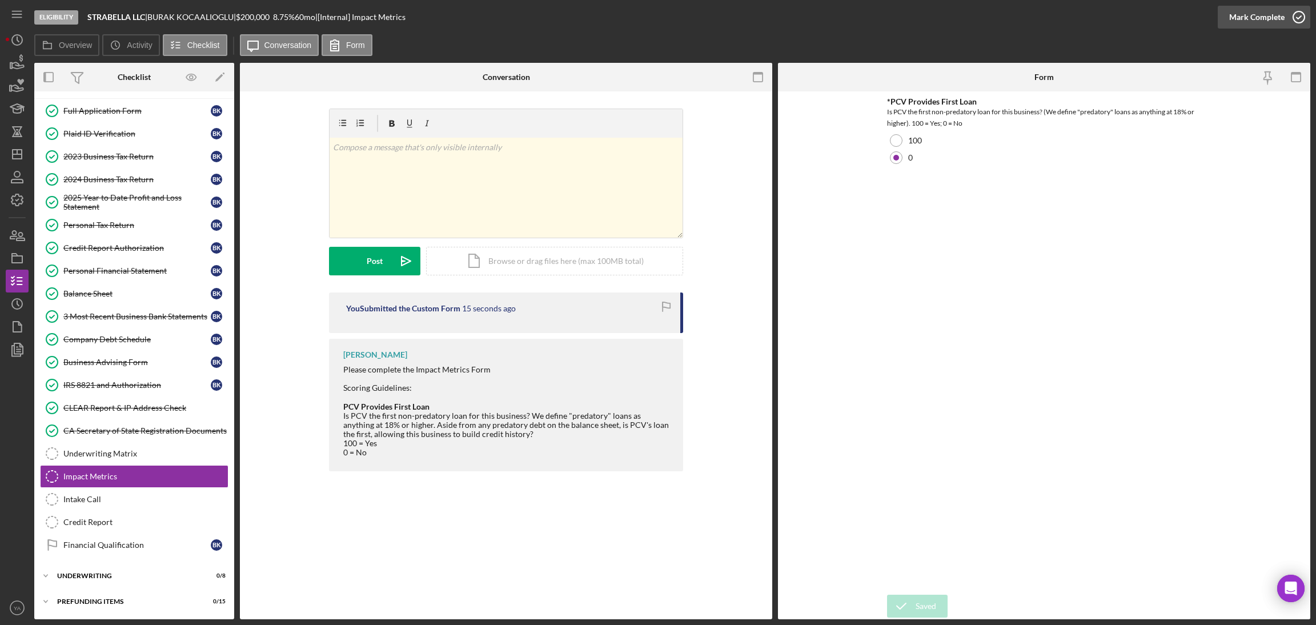
click at [1294, 21] on icon "button" at bounding box center [1299, 17] width 29 height 29
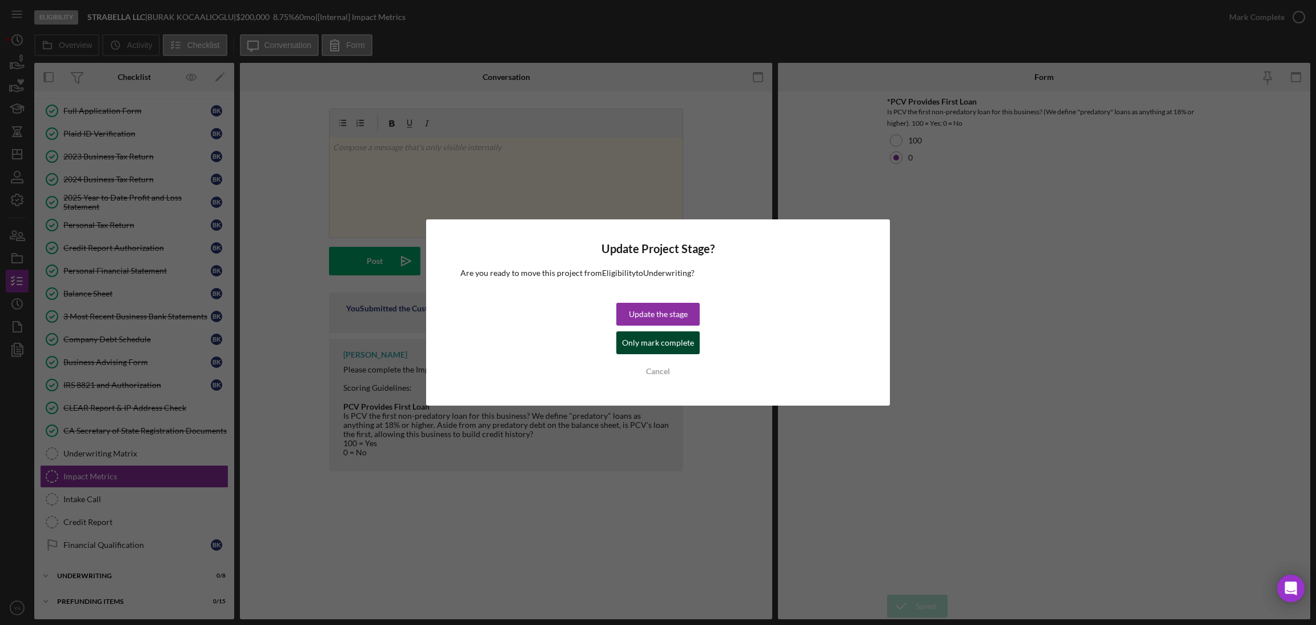
click at [684, 336] on div "Only mark complete" at bounding box center [658, 342] width 72 height 23
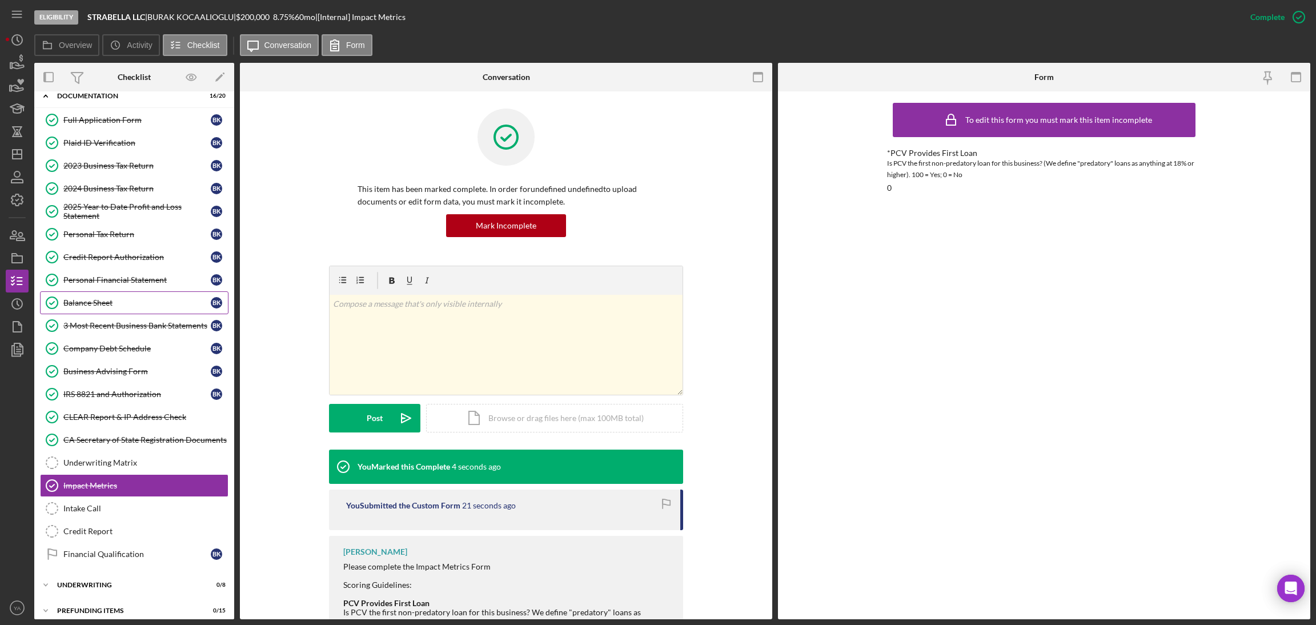
scroll to position [0, 0]
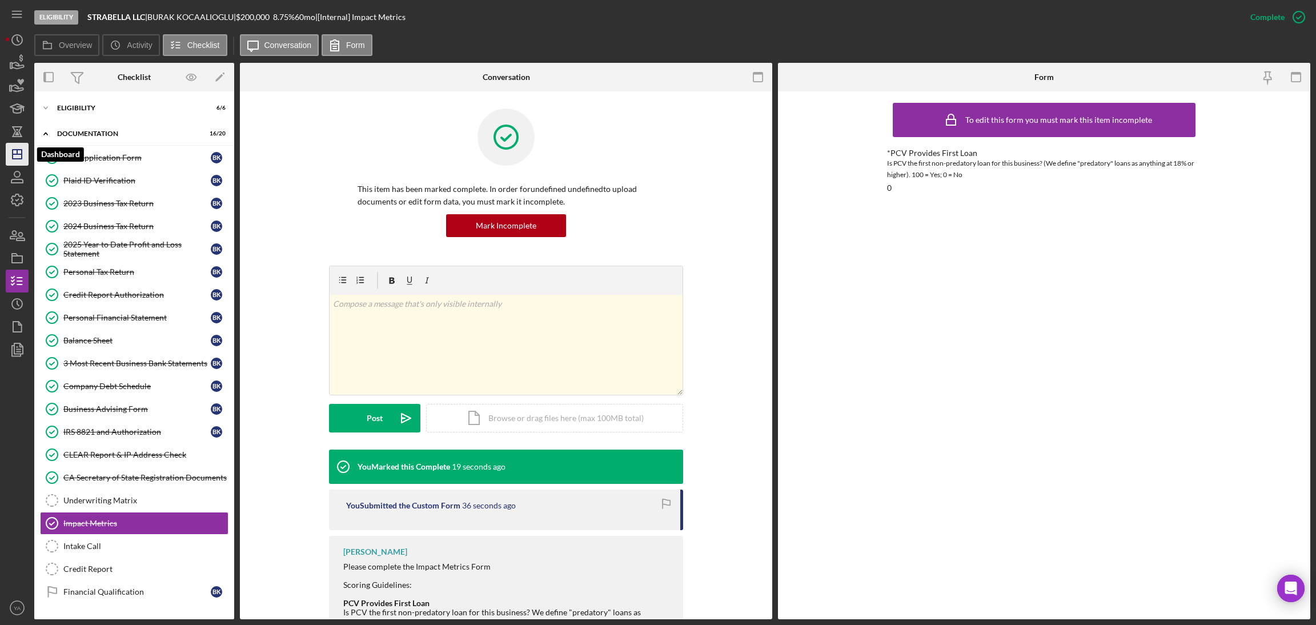
click at [15, 151] on icon "Icon/Dashboard" at bounding box center [17, 154] width 29 height 29
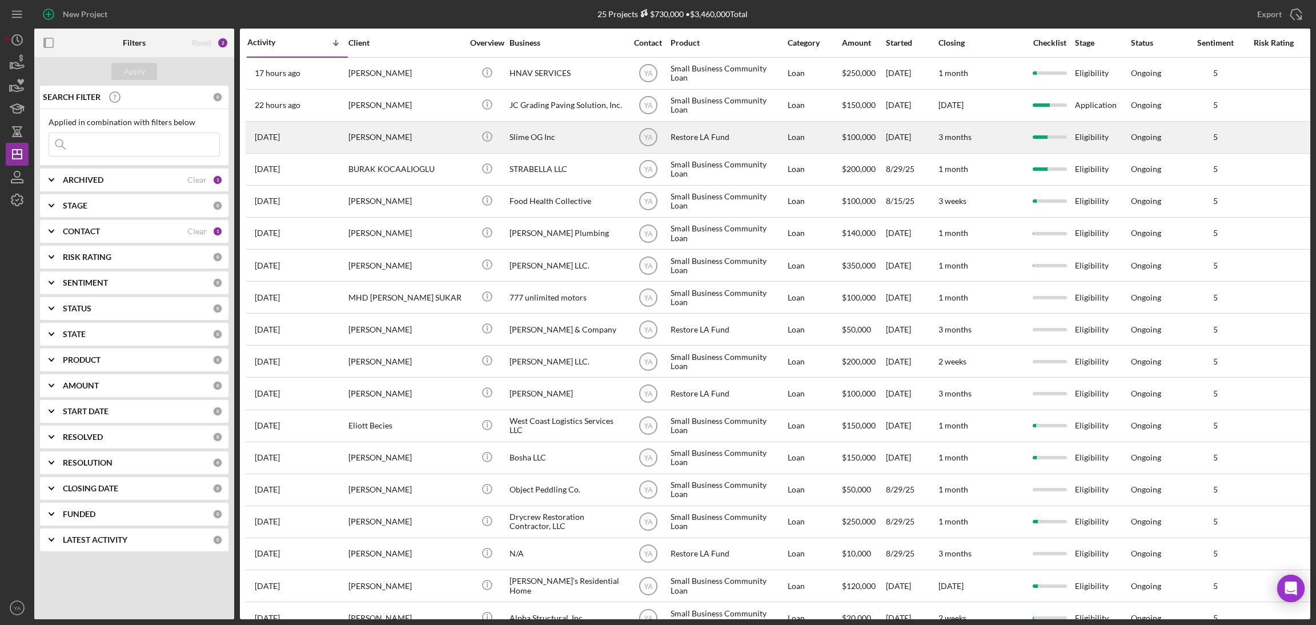
click at [700, 135] on div "Restore LA Fund" at bounding box center [728, 137] width 114 height 30
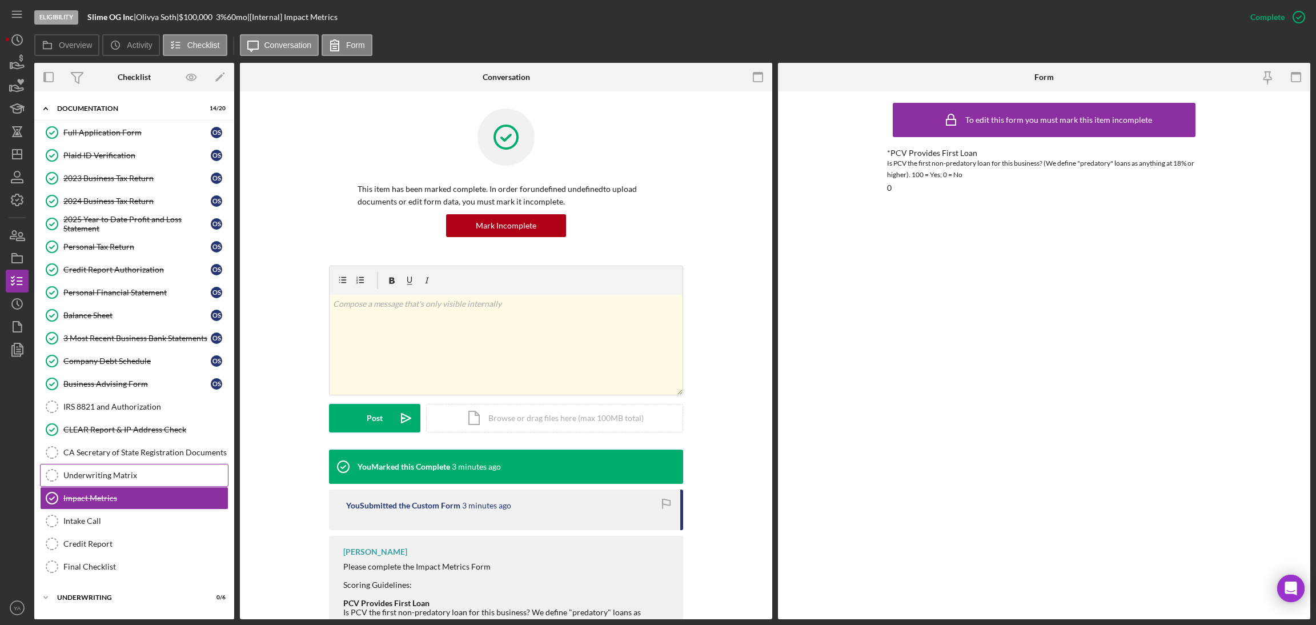
scroll to position [75, 0]
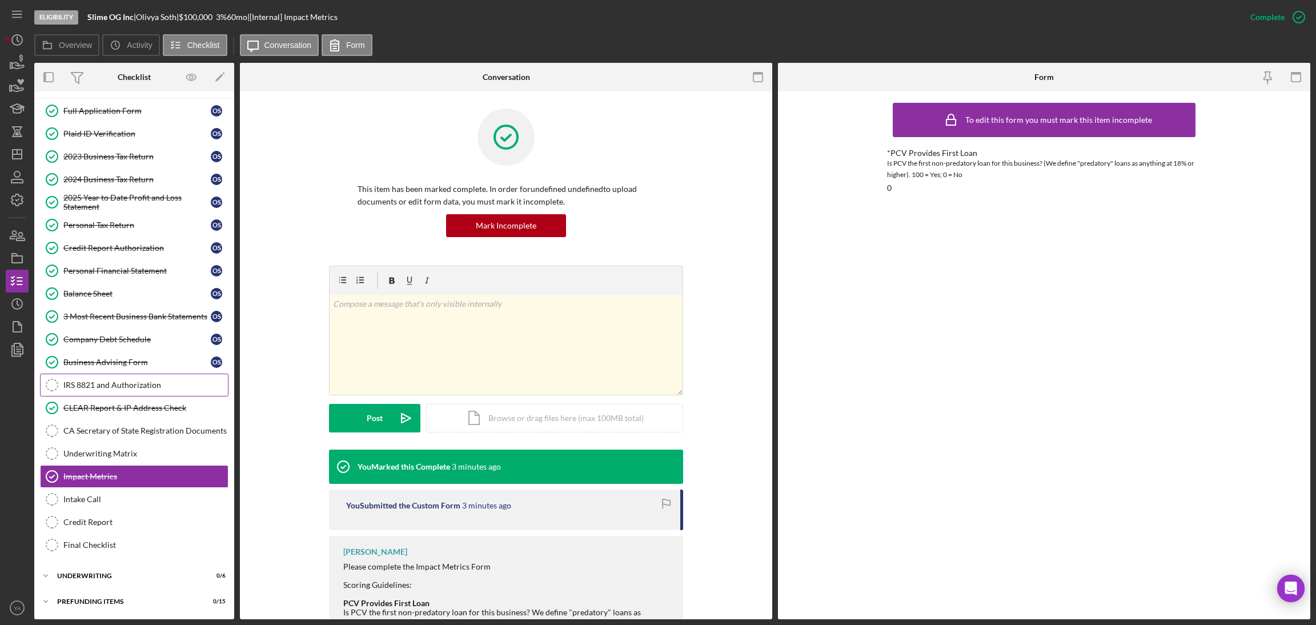
click at [141, 391] on link "IRS 8821 and Authorization IRS 8821 and Authorization" at bounding box center [134, 385] width 189 height 23
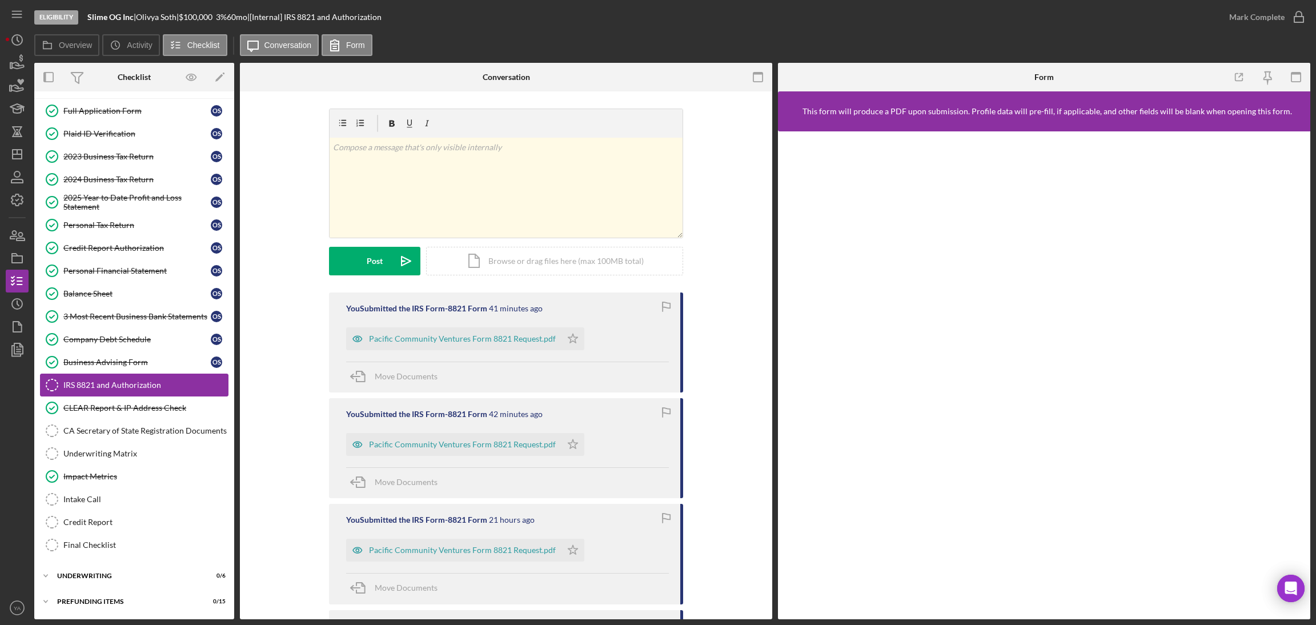
scroll to position [75, 0]
click at [22, 149] on icon "Icon/Dashboard" at bounding box center [17, 154] width 29 height 29
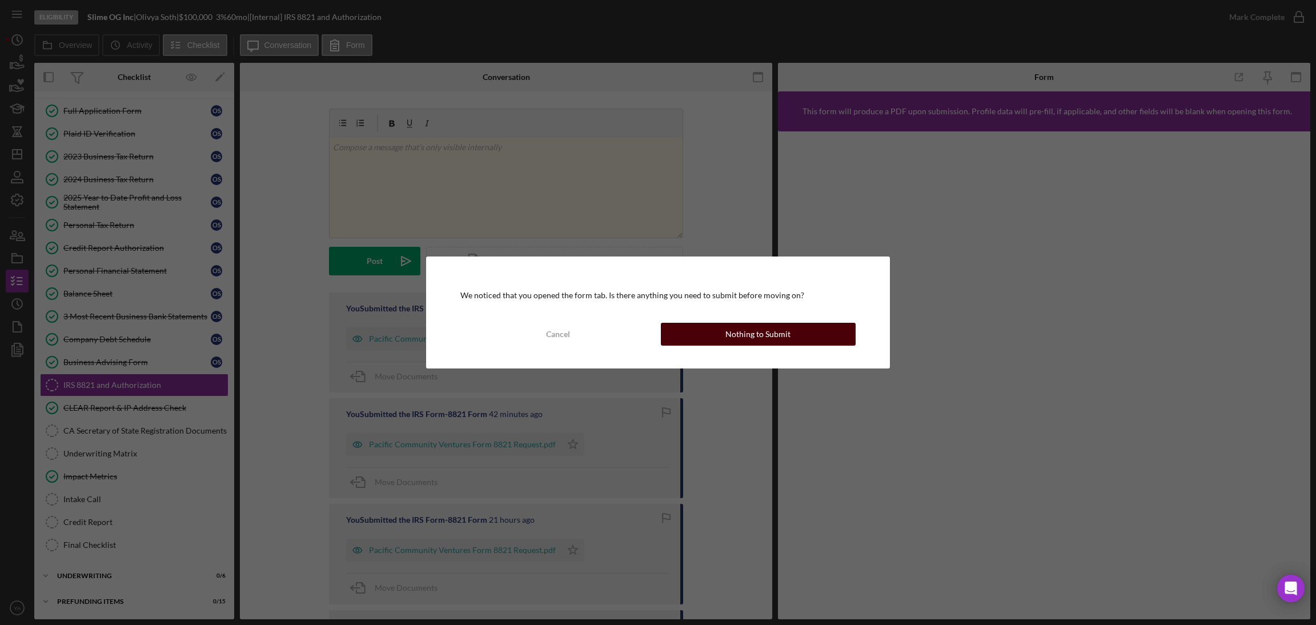
click at [683, 332] on button "Nothing to Submit" at bounding box center [758, 334] width 195 height 23
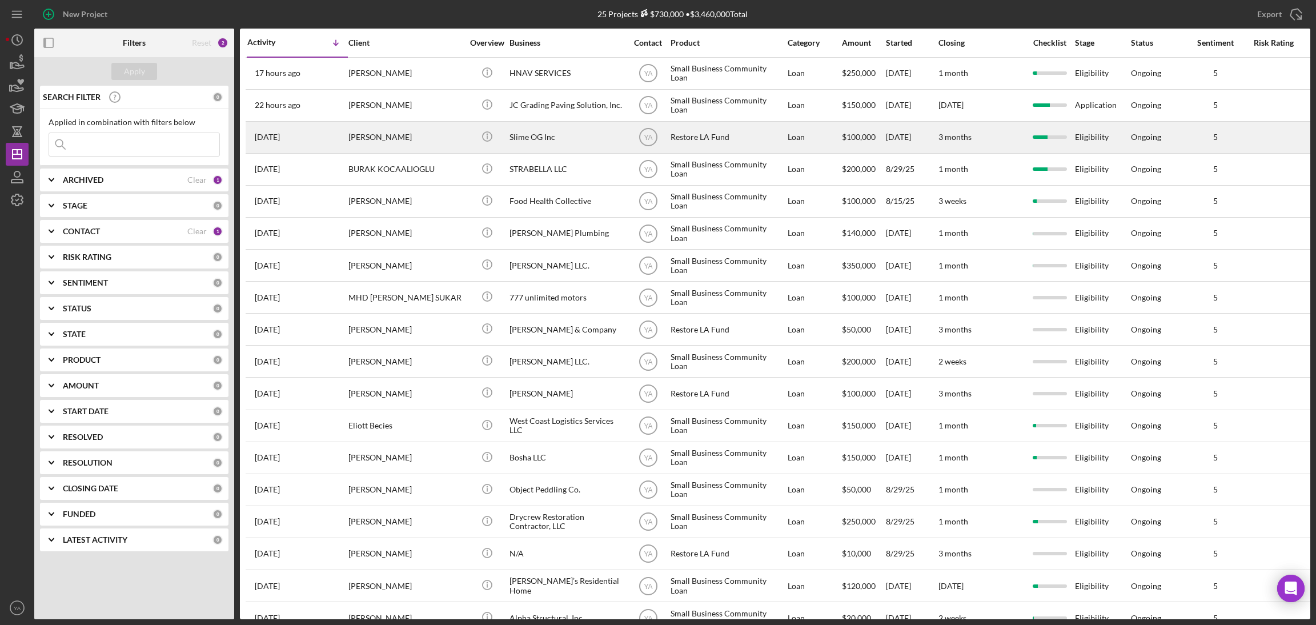
click at [683, 142] on div "Restore LA Fund" at bounding box center [728, 137] width 114 height 30
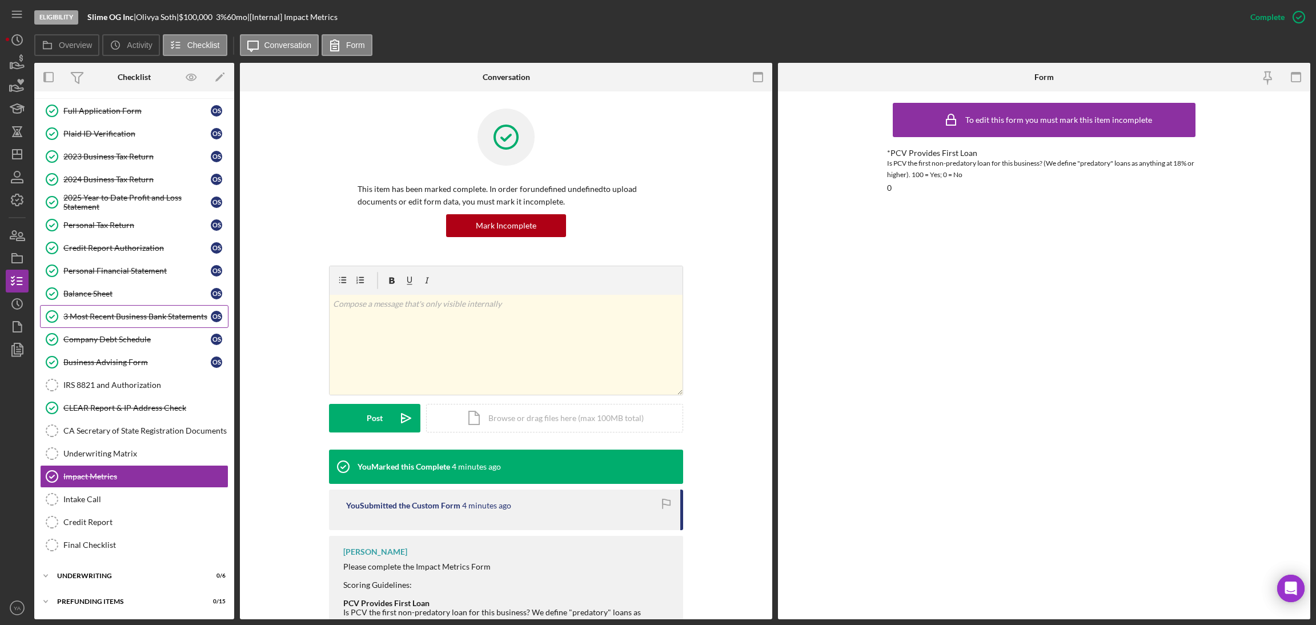
scroll to position [75, 0]
click at [110, 399] on link "CLEAR Report & IP Address Check CLEAR Report & IP Address Check" at bounding box center [134, 407] width 189 height 23
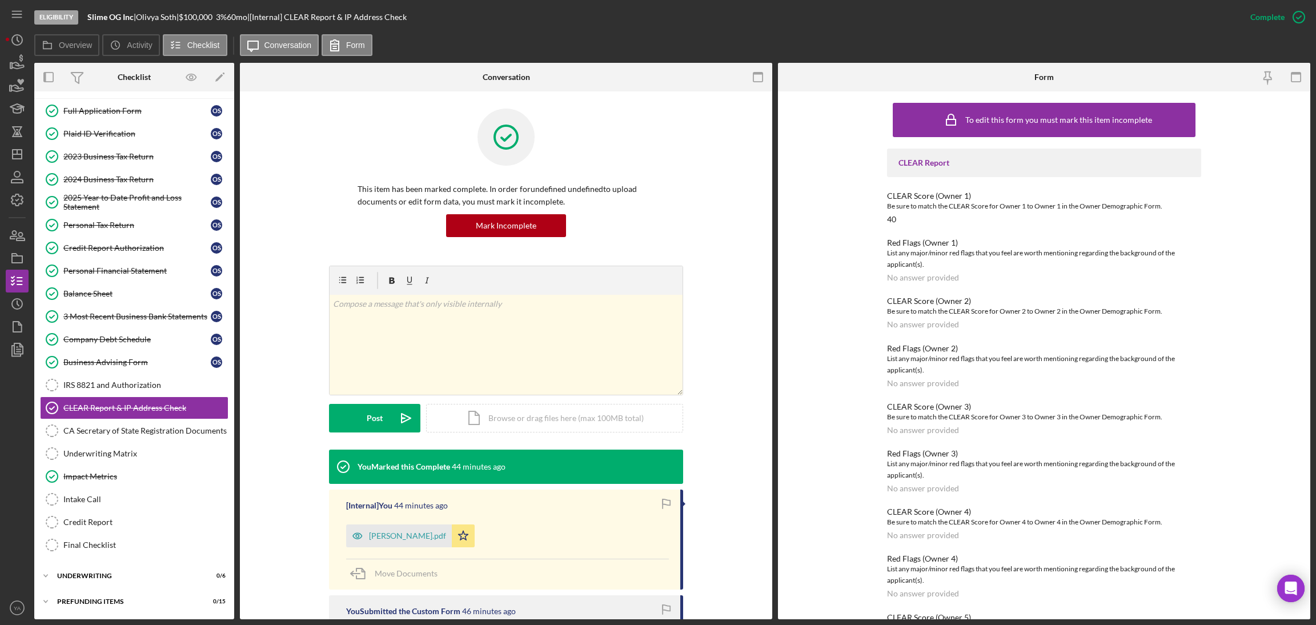
scroll to position [142, 0]
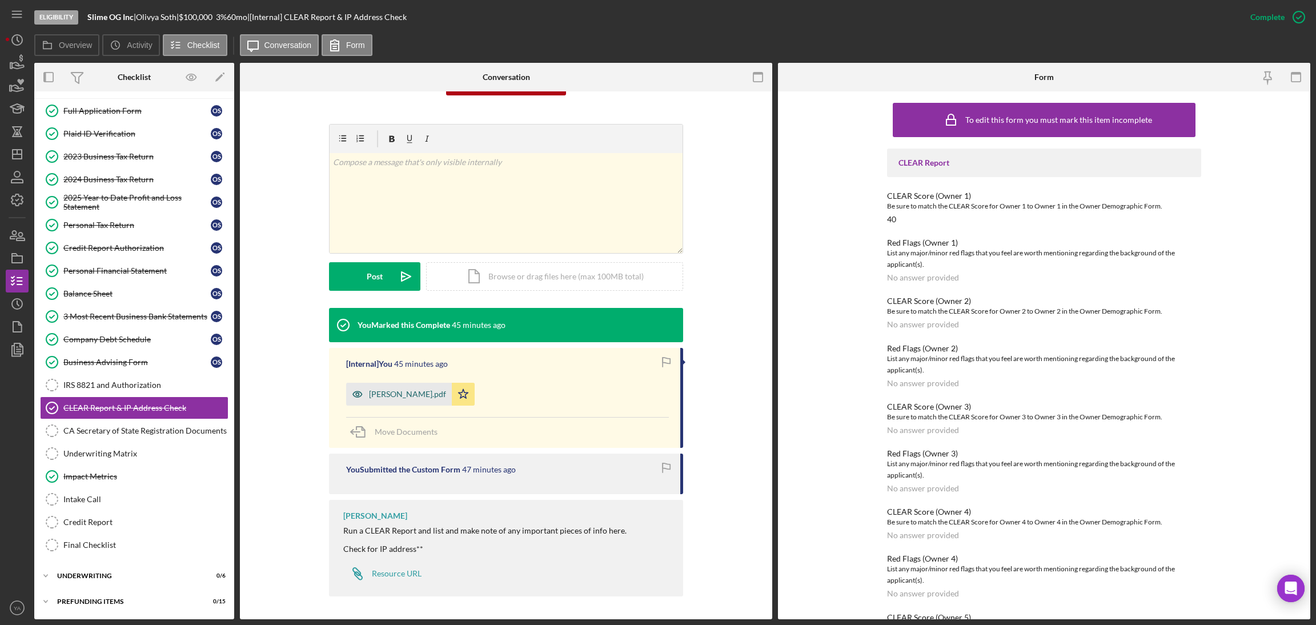
click at [410, 398] on div "Olivya Soth_CLEAR.pdf" at bounding box center [407, 394] width 77 height 9
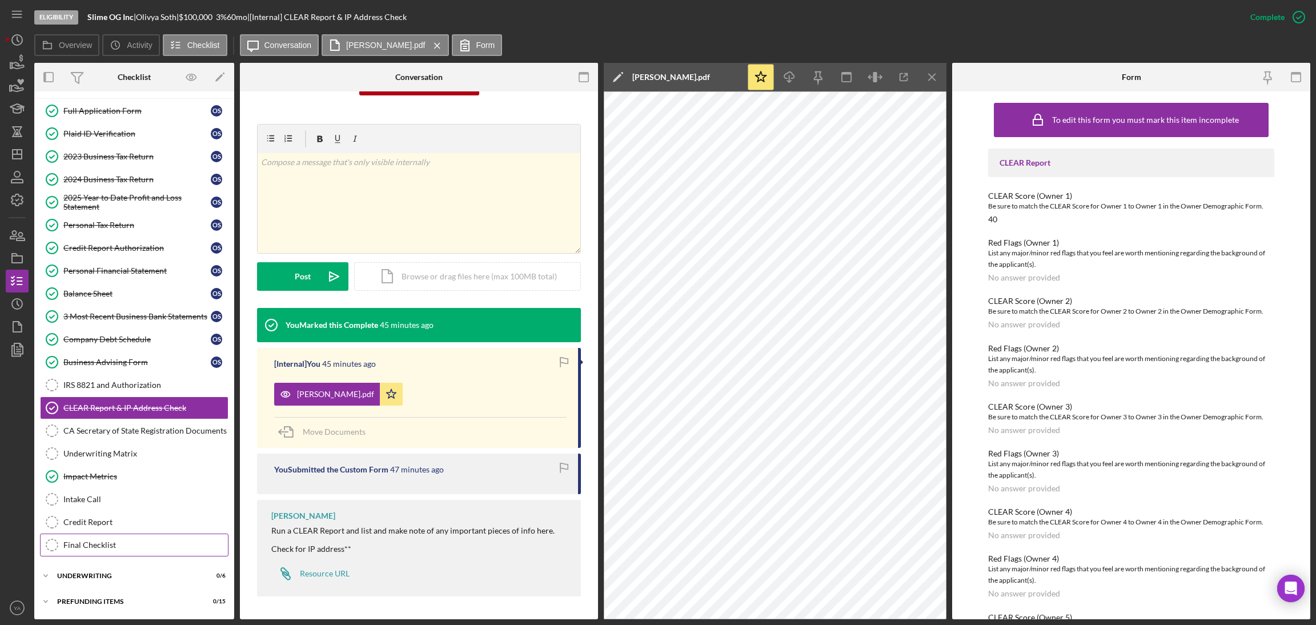
scroll to position [75, 0]
click at [93, 529] on link "Credit Report Credit Report" at bounding box center [134, 522] width 189 height 23
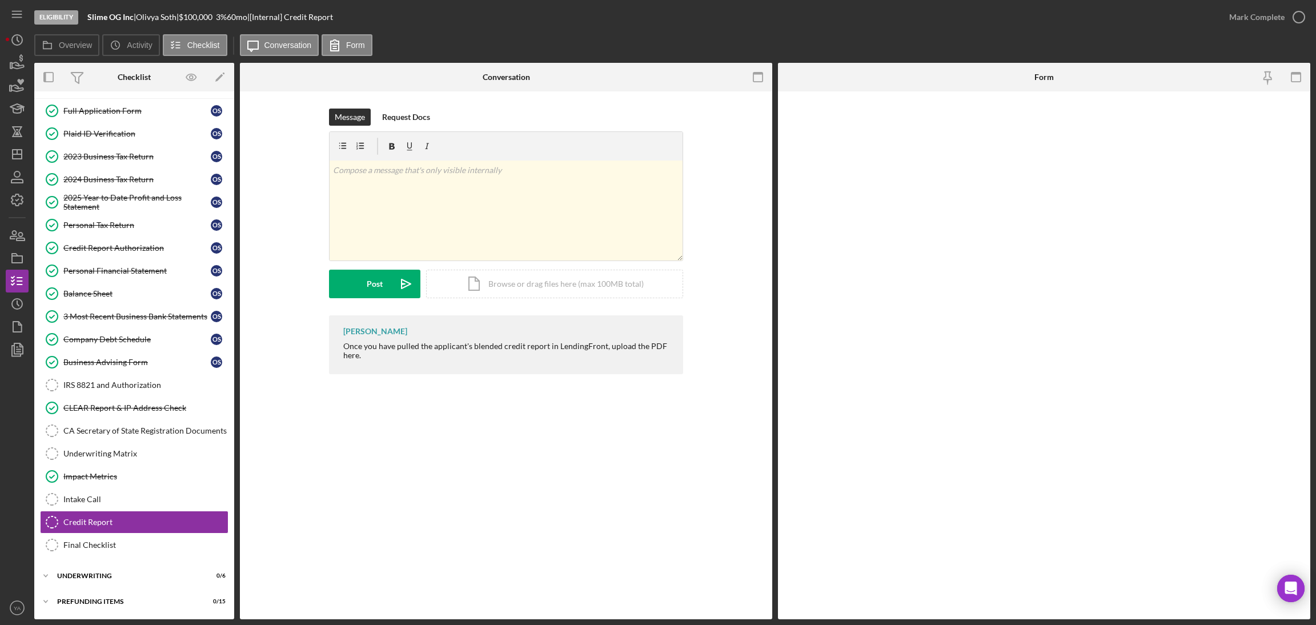
scroll to position [74, 0]
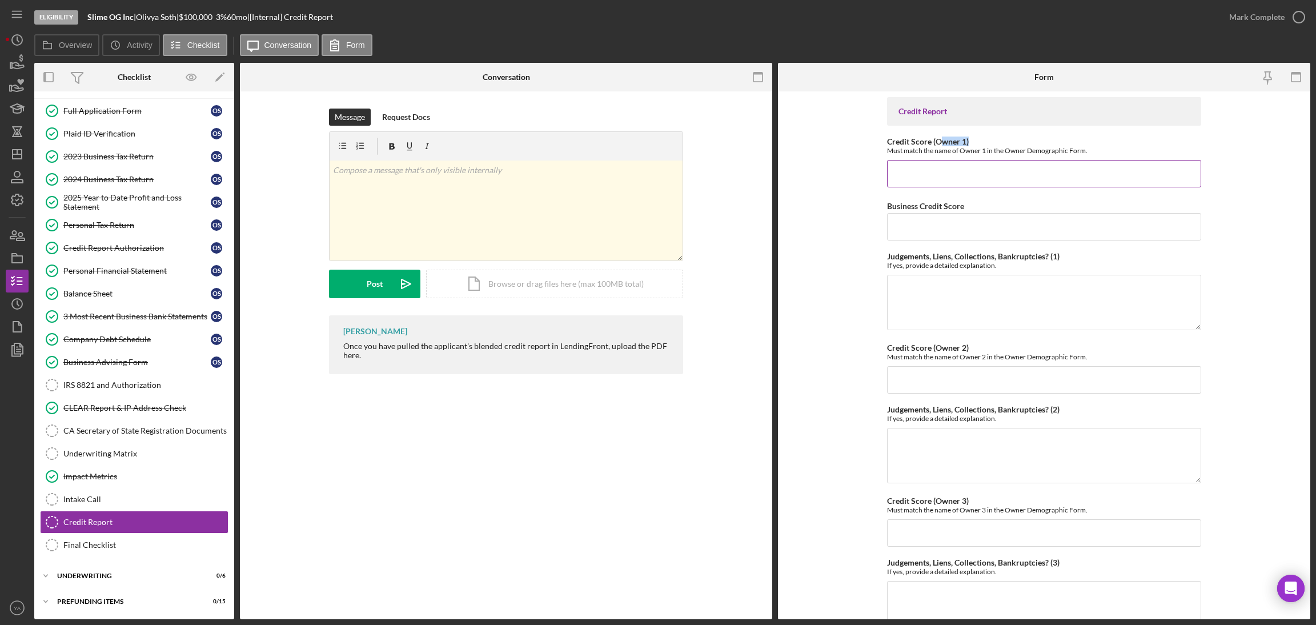
drag, startPoint x: 980, startPoint y: 141, endPoint x: 941, endPoint y: 139, distance: 38.9
click at [941, 139] on div "Credit Score (Owner 1) Must match the name of Owner 1 in the Owner Demographic …" at bounding box center [1044, 146] width 314 height 18
drag, startPoint x: 980, startPoint y: 353, endPoint x: 921, endPoint y: 357, distance: 58.4
click at [921, 357] on div "Must match the name of Owner 2 in the Owner Demographic Form." at bounding box center [1044, 356] width 314 height 9
click at [113, 409] on div "CLEAR Report & IP Address Check" at bounding box center [145, 407] width 165 height 9
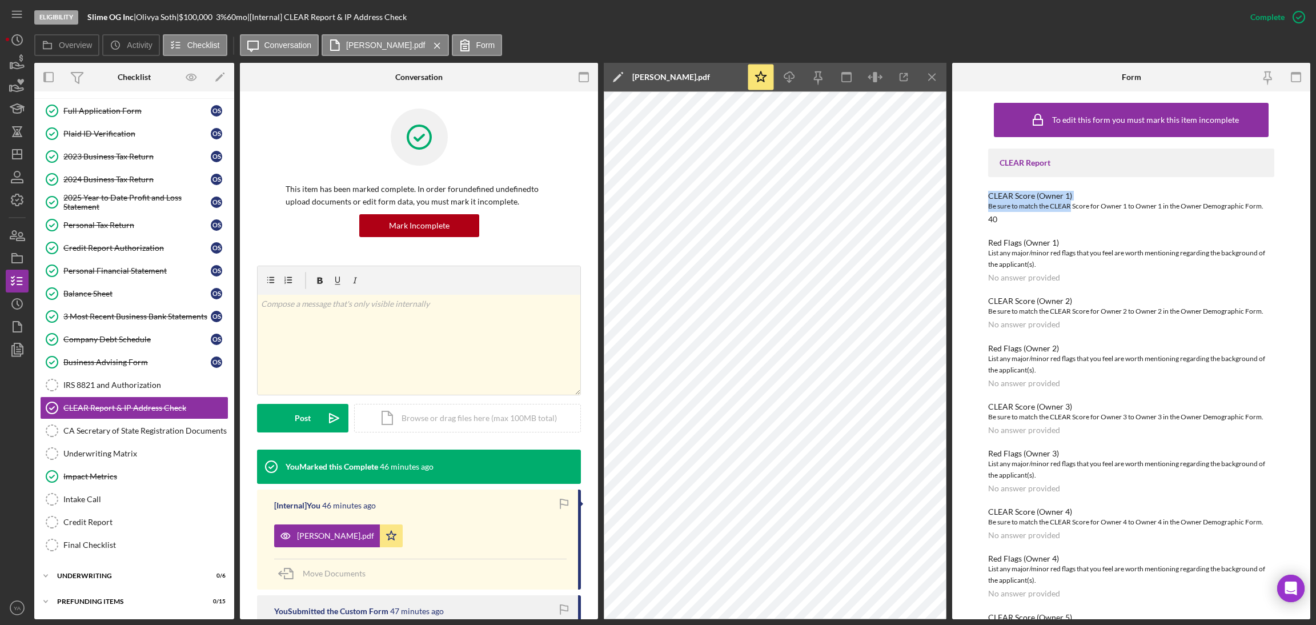
drag, startPoint x: 988, startPoint y: 197, endPoint x: 1072, endPoint y: 200, distance: 83.5
click at [1072, 200] on div "CLEAR Score (Owner 1) Be sure to match the CLEAR Score for Owner 1 to Owner 1 i…" at bounding box center [1131, 207] width 287 height 33
click at [1010, 231] on div "CLEAR Report CLEAR Score (Owner 1) Be sure to match the CLEAR Score for Owner 1…" at bounding box center [1131, 426] width 287 height 555
drag, startPoint x: 999, startPoint y: 299, endPoint x: 1048, endPoint y: 319, distance: 53.8
click at [1048, 319] on div "CLEAR Score (Owner 2) Be sure to match the CLEAR Score for Owner 2 to Owner 2 i…" at bounding box center [1131, 312] width 287 height 33
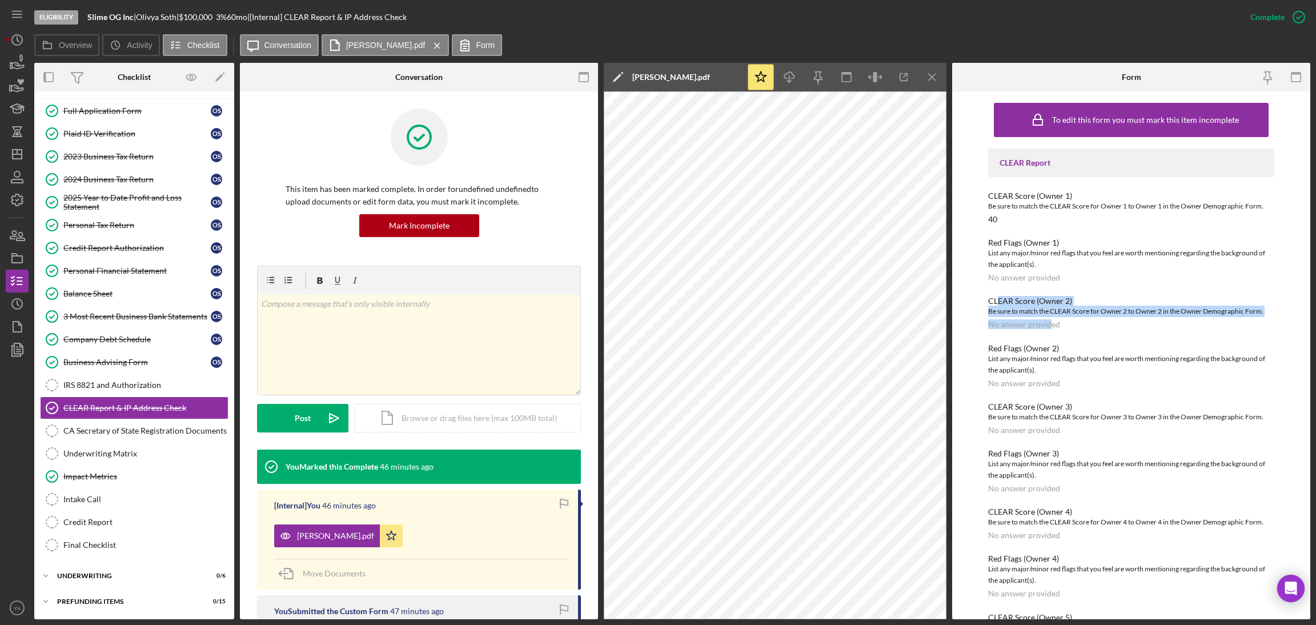
click at [1048, 320] on div "No answer provided" at bounding box center [1024, 324] width 72 height 9
click at [1061, 323] on div "CLEAR Score (Owner 2) Be sure to match the CLEAR Score for Owner 2 to Owner 2 i…" at bounding box center [1131, 312] width 287 height 33
drag, startPoint x: 1000, startPoint y: 298, endPoint x: 1056, endPoint y: 311, distance: 57.5
click at [1056, 311] on div "CLEAR Score (Owner 2) Be sure to match the CLEAR Score for Owner 2 to Owner 2 i…" at bounding box center [1131, 312] width 287 height 33
click at [1044, 308] on div "Be sure to match the CLEAR Score for Owner 2 to Owner 2 in the Owner Demographi…" at bounding box center [1131, 311] width 287 height 11
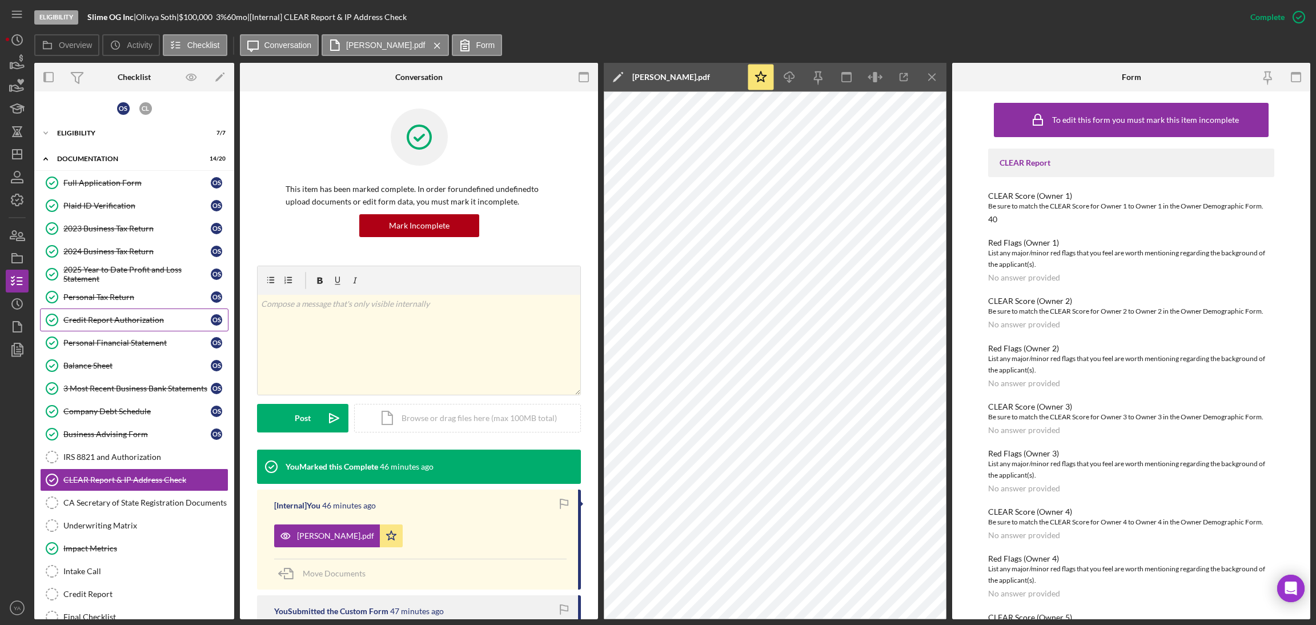
click at [125, 329] on link "Credit Report Authorization Credit Report Authorization O S" at bounding box center [134, 319] width 189 height 23
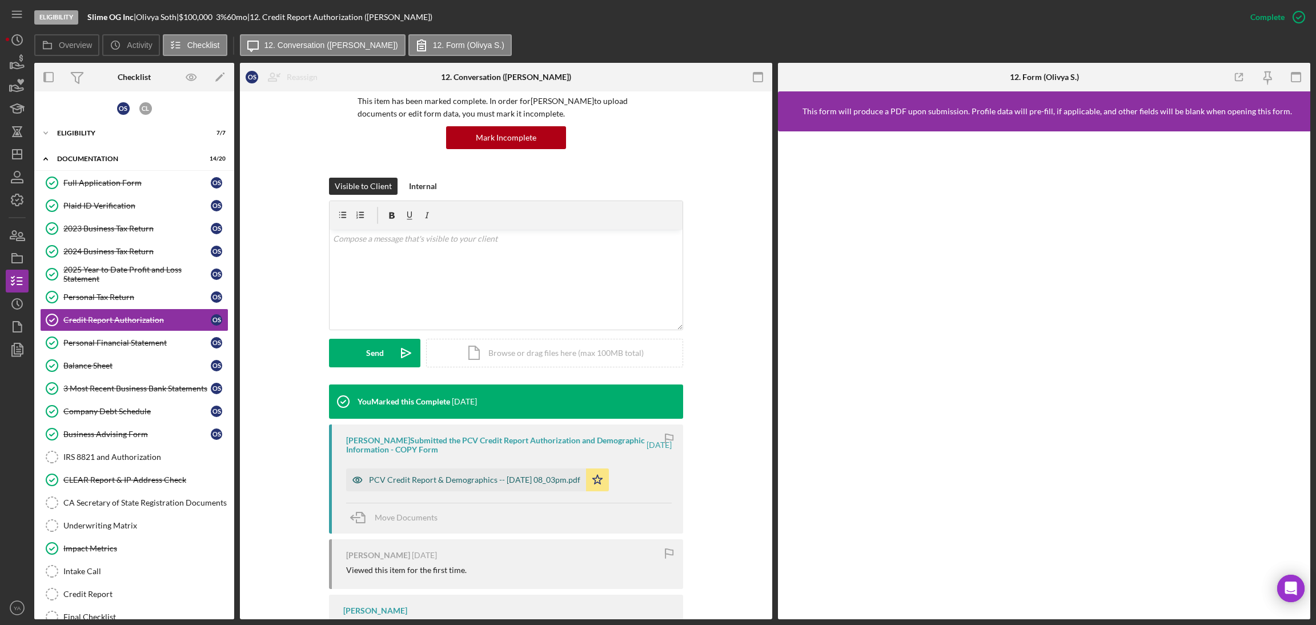
scroll to position [191, 0]
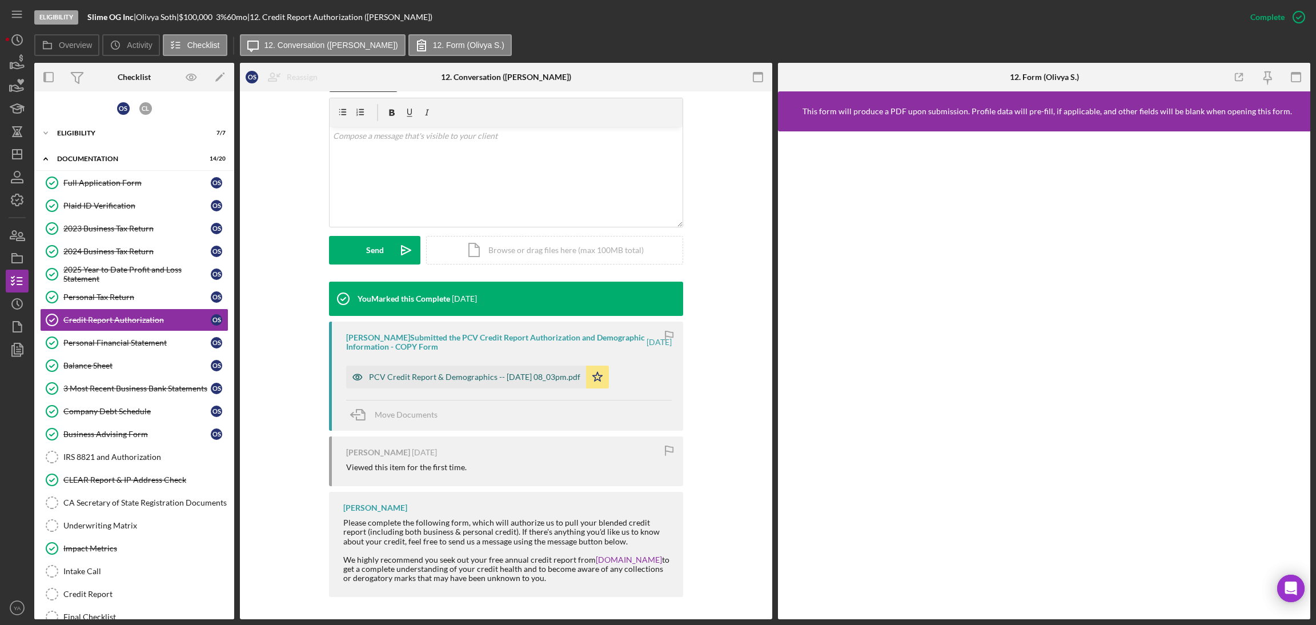
click at [475, 375] on div "PCV Credit Report & Demographics -- 2025-09-05 08_03pm.pdf" at bounding box center [474, 376] width 211 height 9
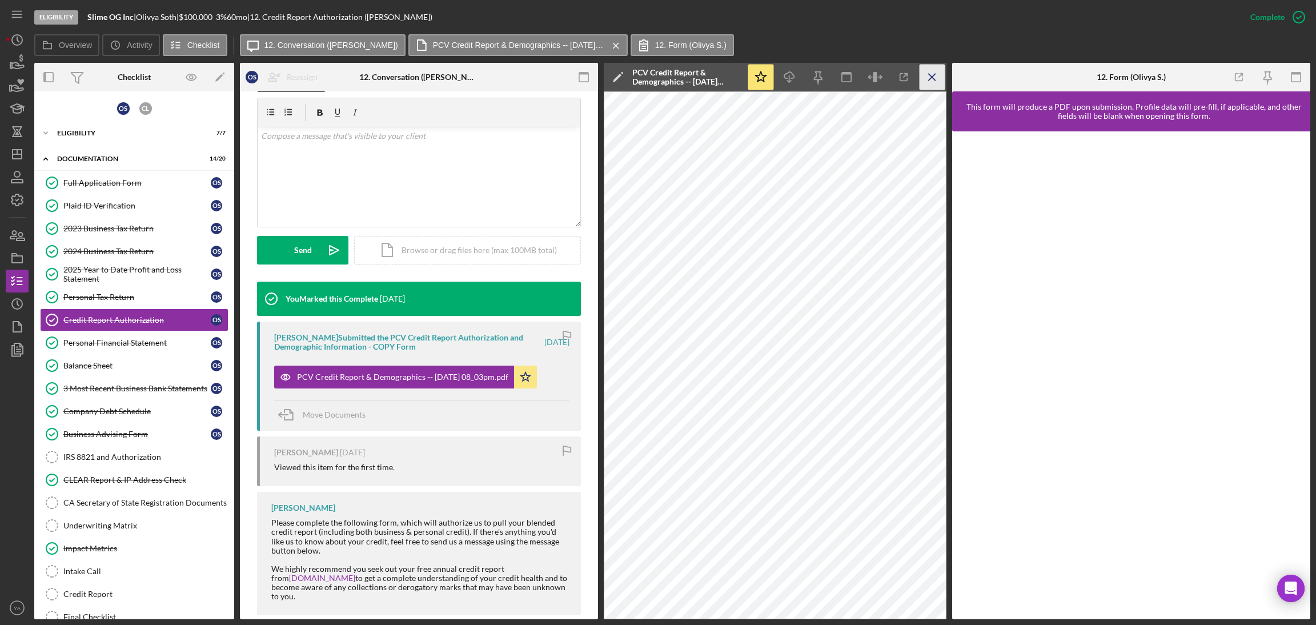
click at [933, 87] on icon "Icon/Menu Close" at bounding box center [933, 78] width 26 height 26
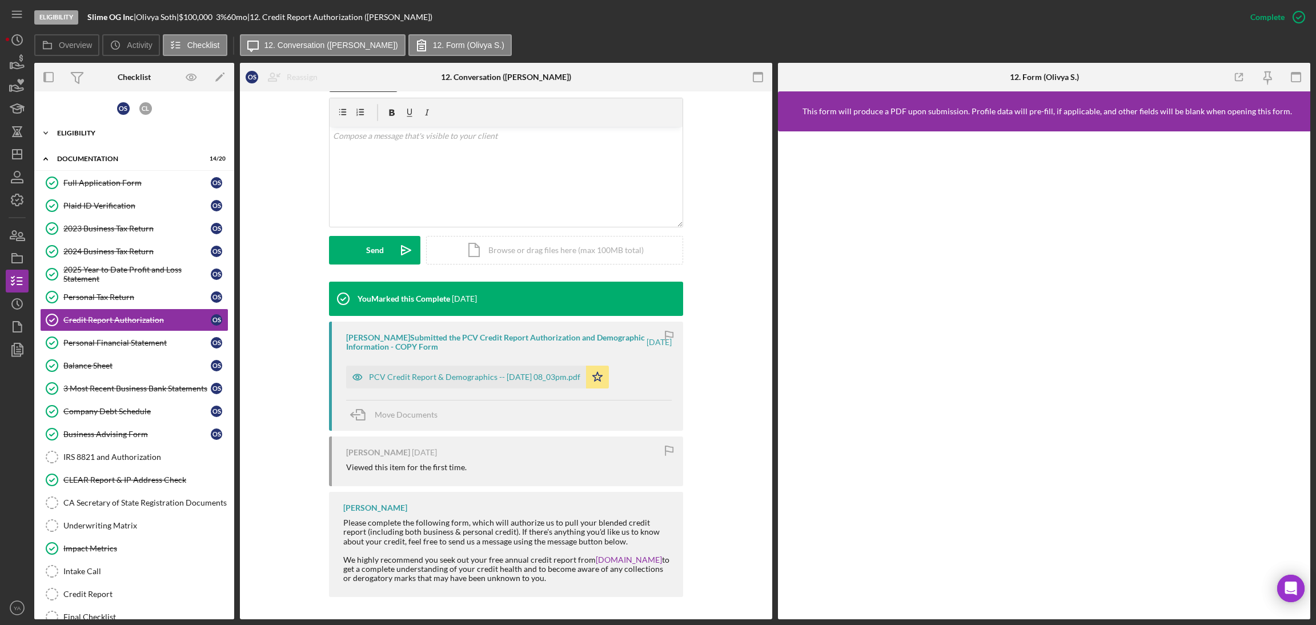
click at [141, 131] on div "Eligibility" at bounding box center [138, 133] width 163 height 7
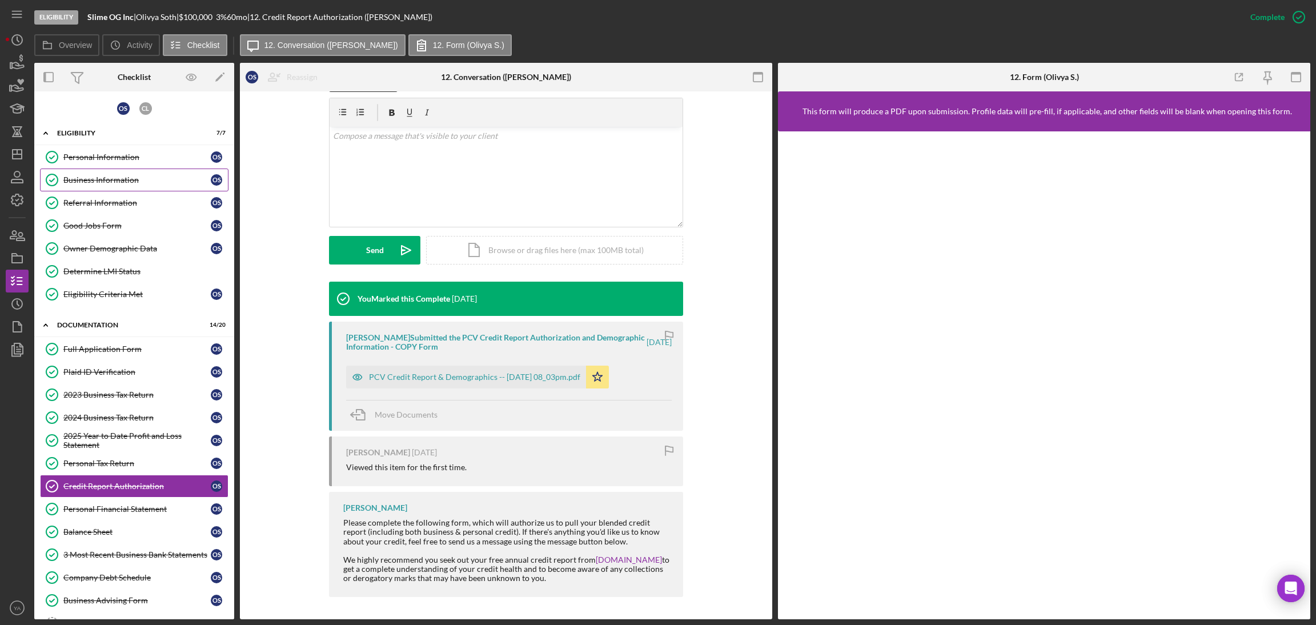
click at [123, 183] on div "Business Information" at bounding box center [136, 179] width 147 height 9
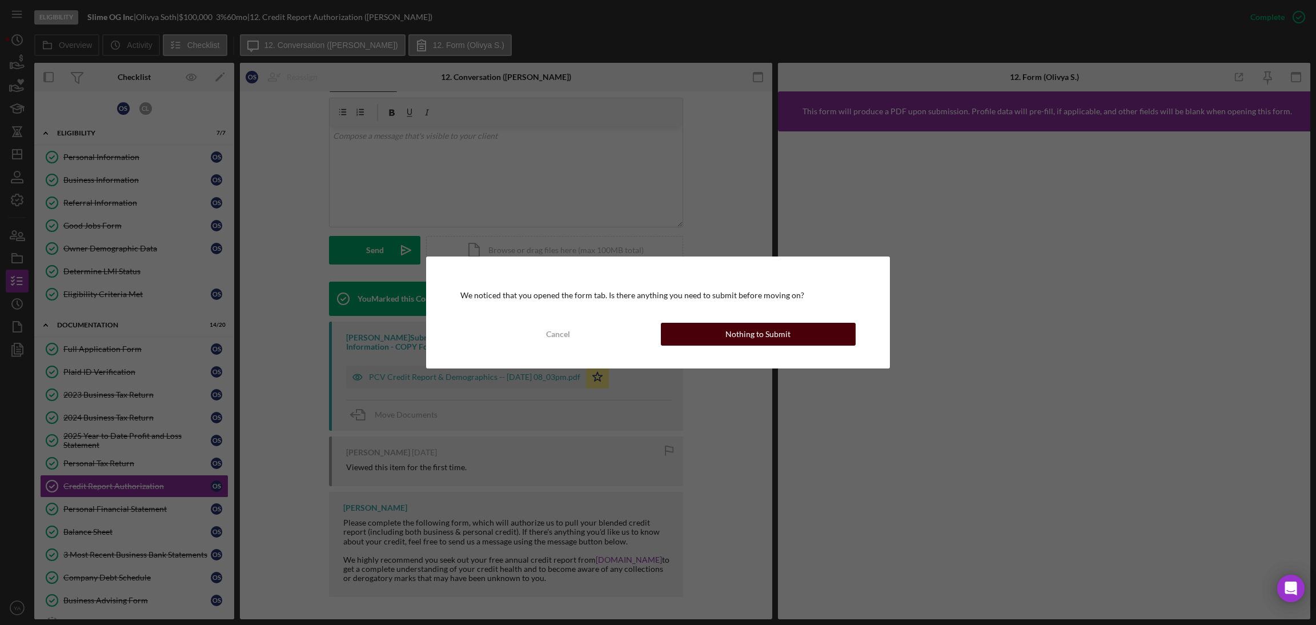
click at [700, 336] on button "Nothing to Submit" at bounding box center [758, 334] width 195 height 23
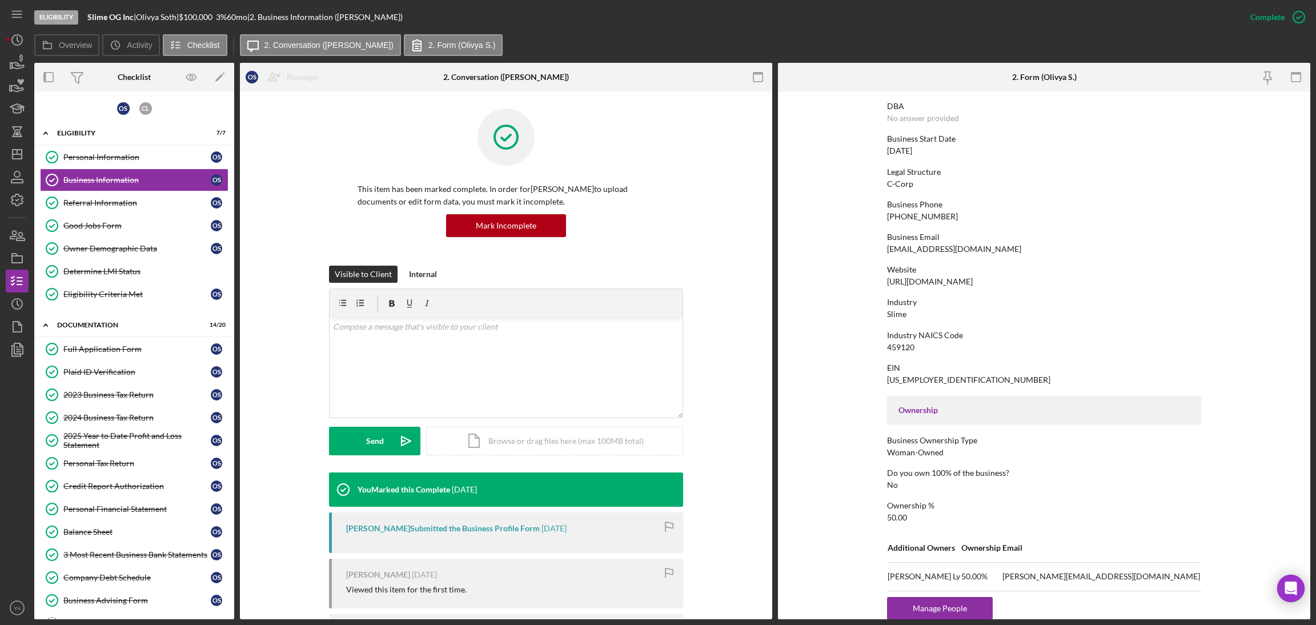
scroll to position [256, 0]
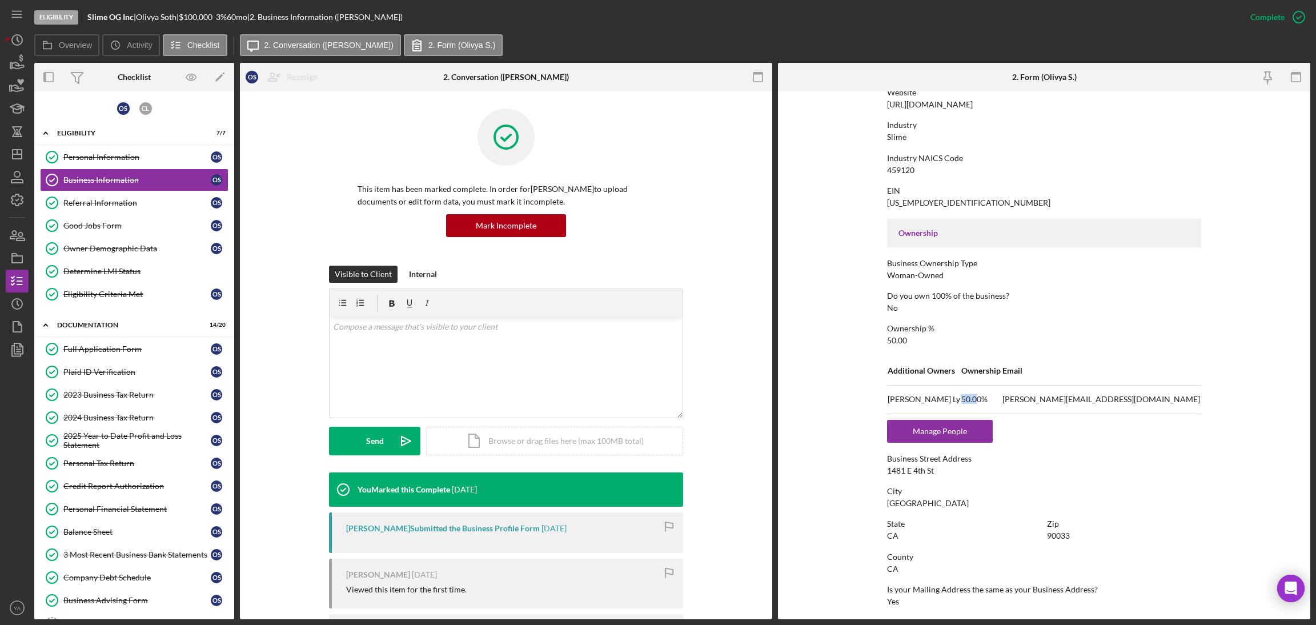
drag, startPoint x: 984, startPoint y: 399, endPoint x: 1013, endPoint y: 397, distance: 28.7
click at [1013, 397] on tr "Christine Ly 50.00% christine@ogslimes.com" at bounding box center [1044, 399] width 314 height 29
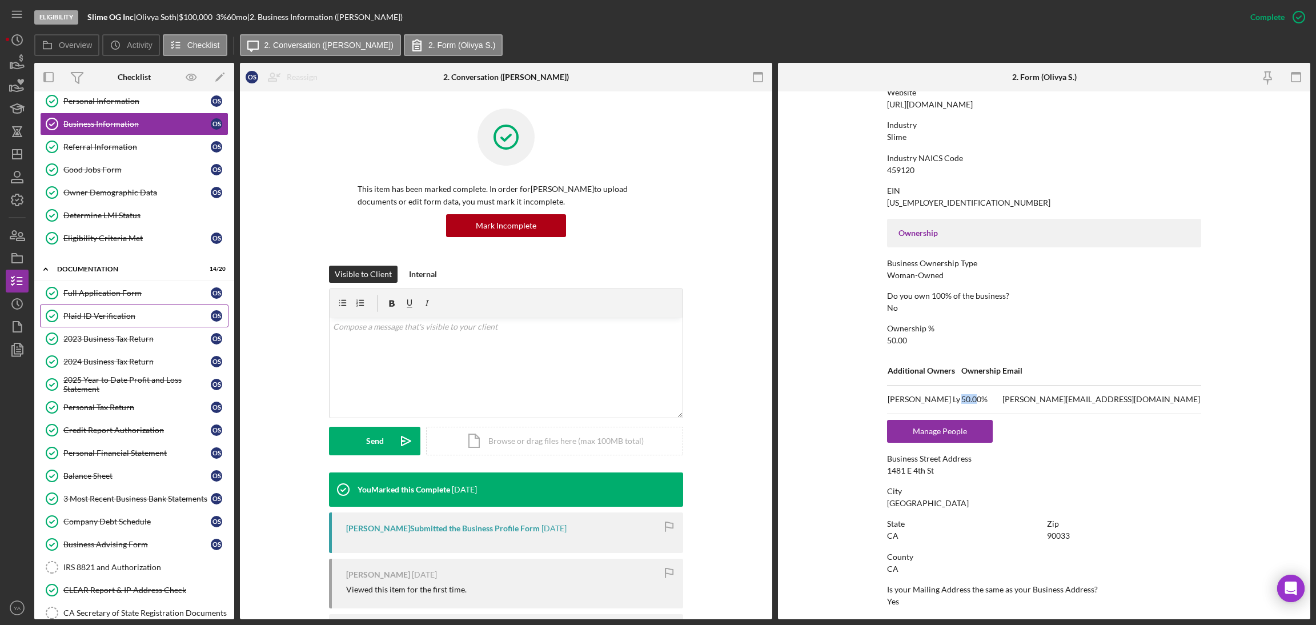
scroll to position [86, 0]
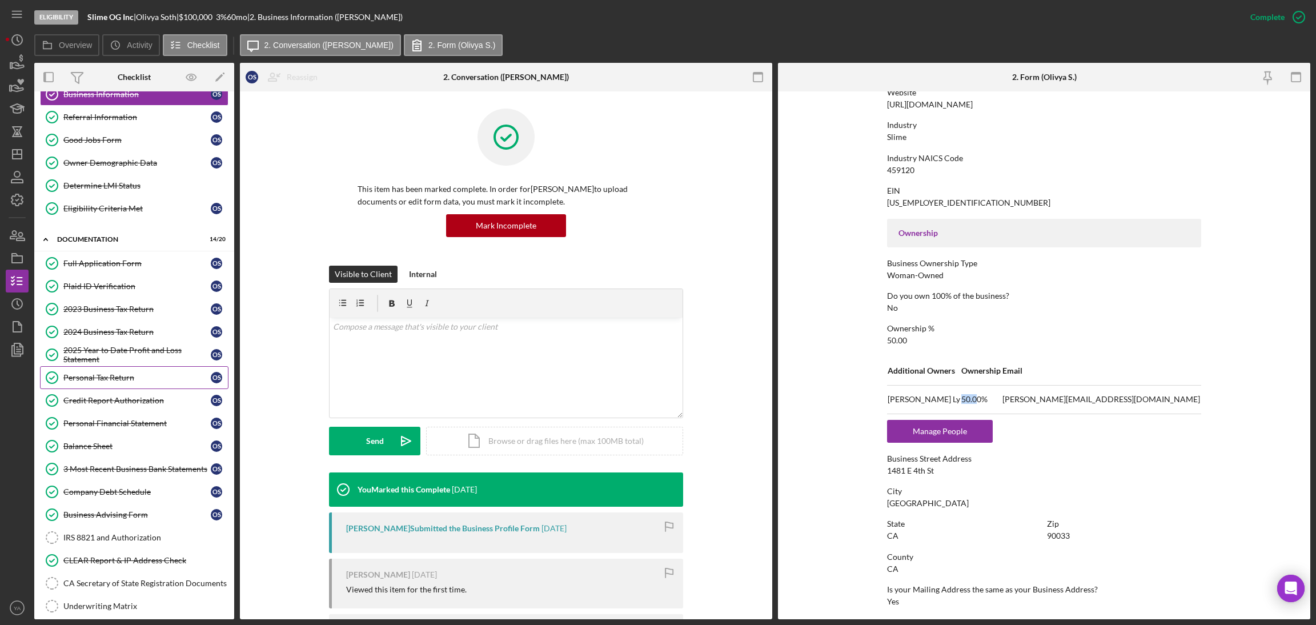
click at [118, 382] on div "Personal Tax Return" at bounding box center [136, 377] width 147 height 9
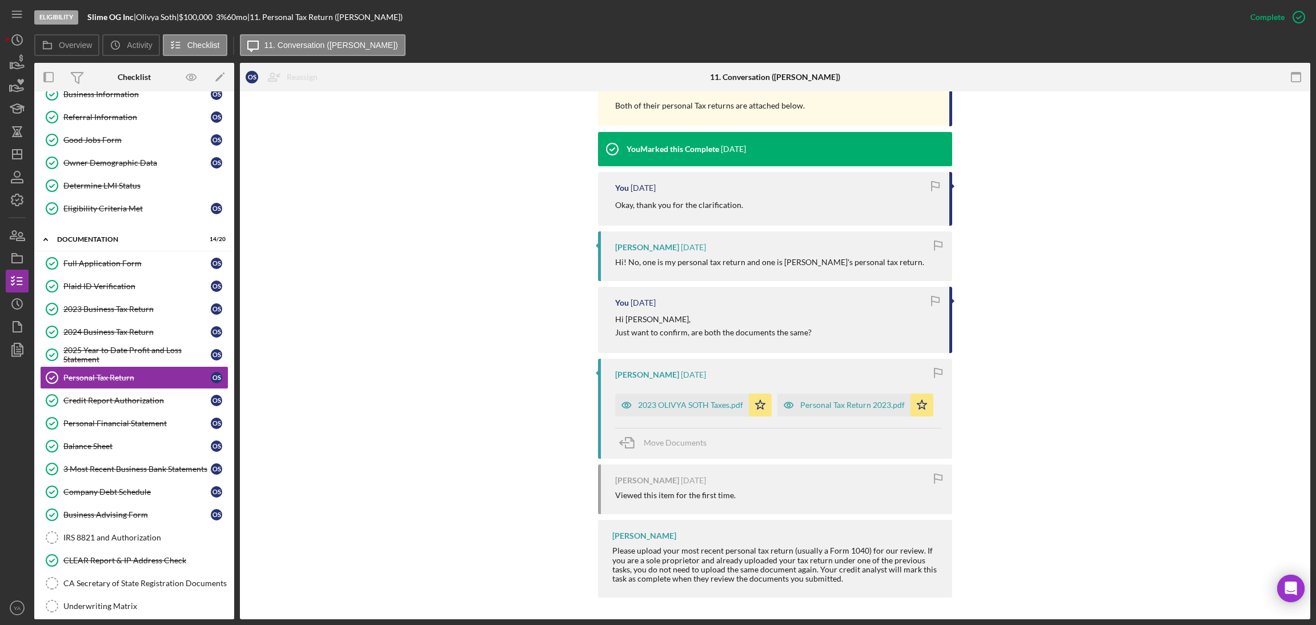
scroll to position [438, 0]
click at [819, 404] on div "Personal Tax Return 2023.pdf" at bounding box center [852, 404] width 105 height 9
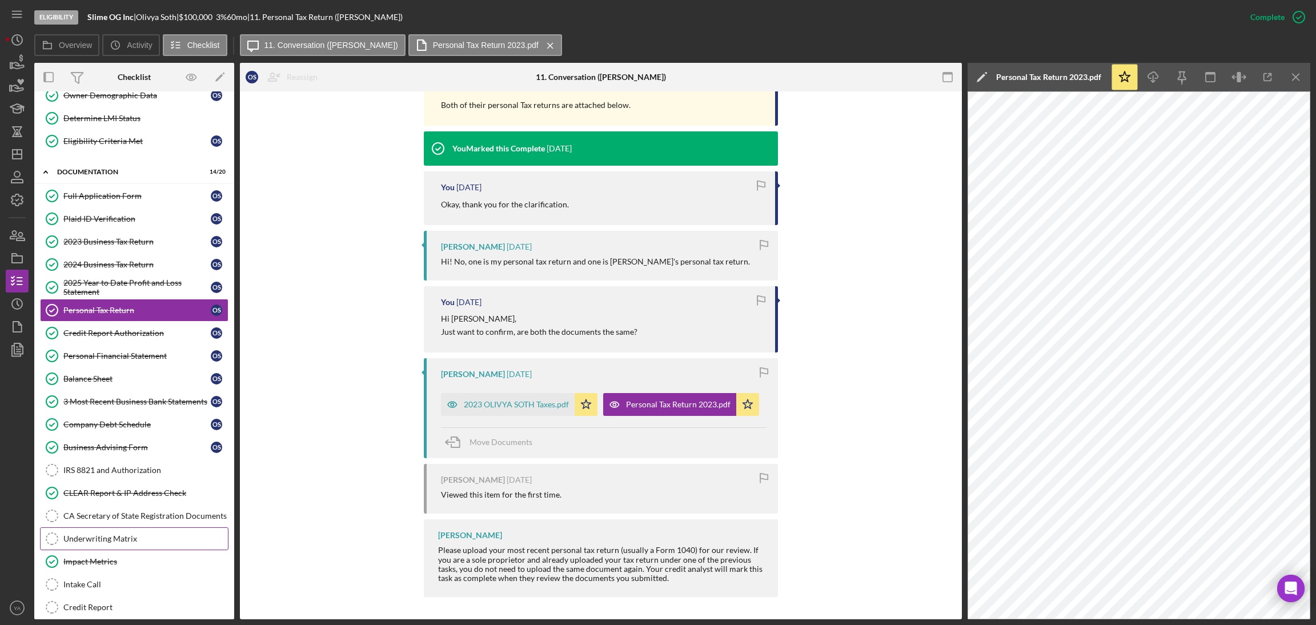
scroll to position [243, 0]
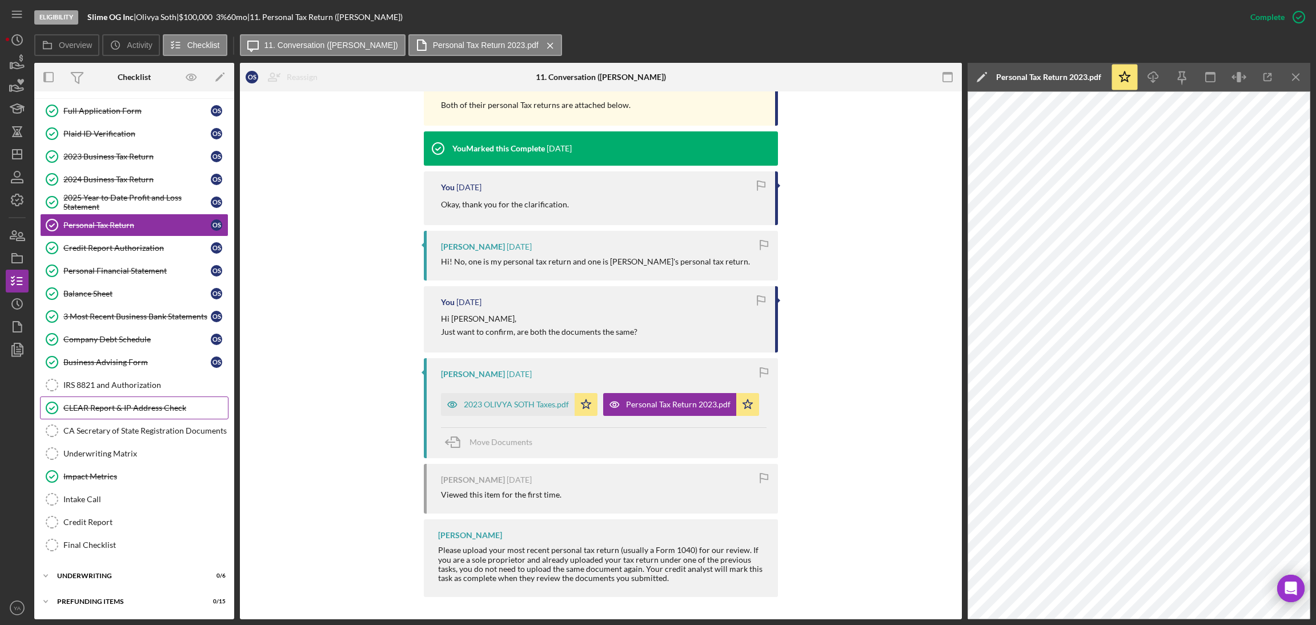
click at [104, 408] on div "CLEAR Report & IP Address Check" at bounding box center [145, 407] width 165 height 9
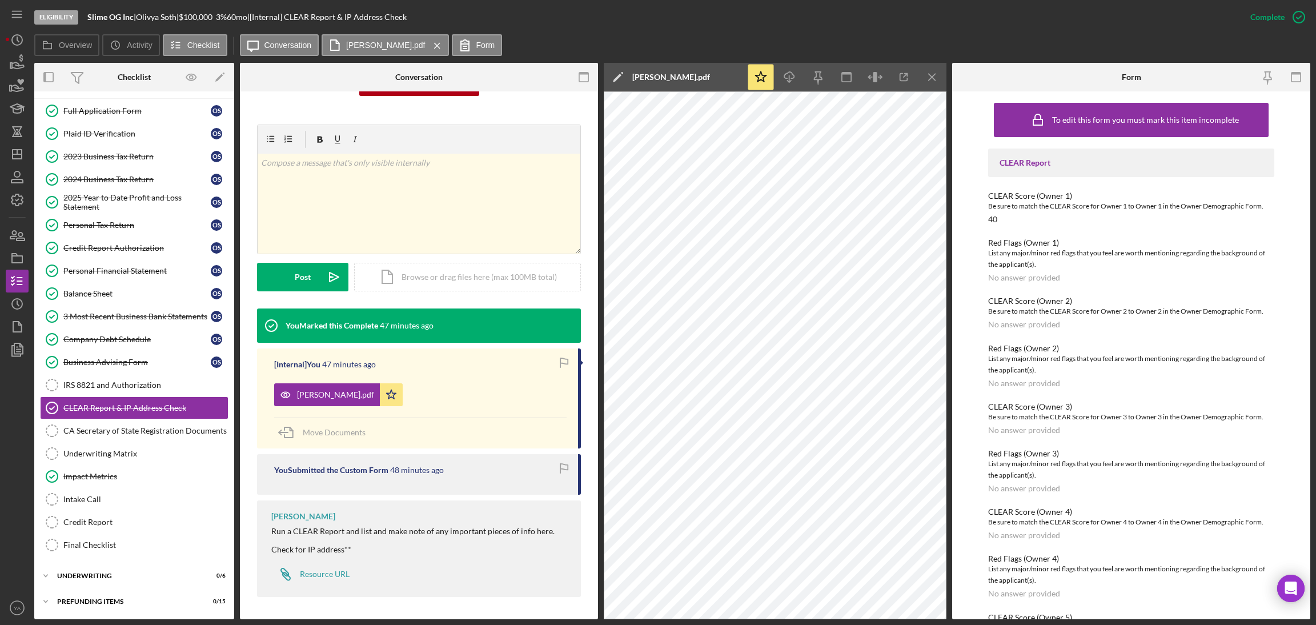
scroll to position [142, 0]
click at [110, 518] on div "Credit Report" at bounding box center [145, 522] width 165 height 9
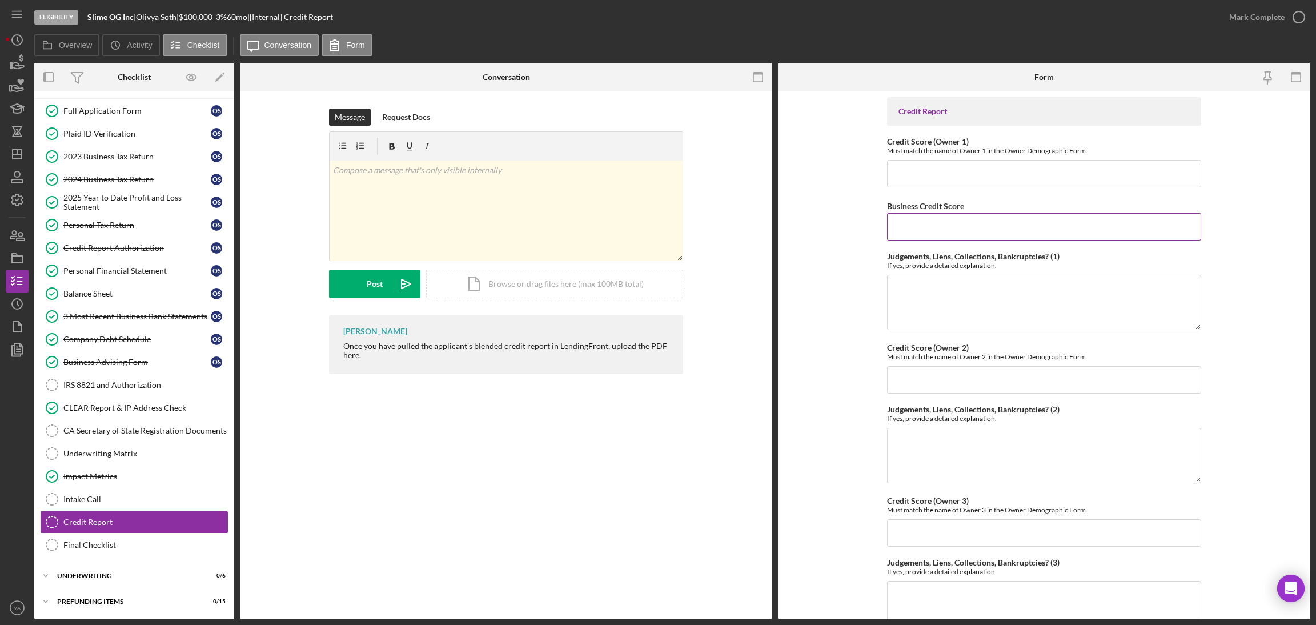
drag, startPoint x: 916, startPoint y: 224, endPoint x: 965, endPoint y: 223, distance: 49.1
click at [965, 223] on input "Business Credit Score" at bounding box center [1044, 226] width 314 height 27
drag, startPoint x: 975, startPoint y: 207, endPoint x: 883, endPoint y: 190, distance: 93.1
click at [883, 190] on form "Credit Report Credit Score (Owner 1) Must match the name of Owner 1 in the Owne…" at bounding box center [1044, 355] width 532 height 528
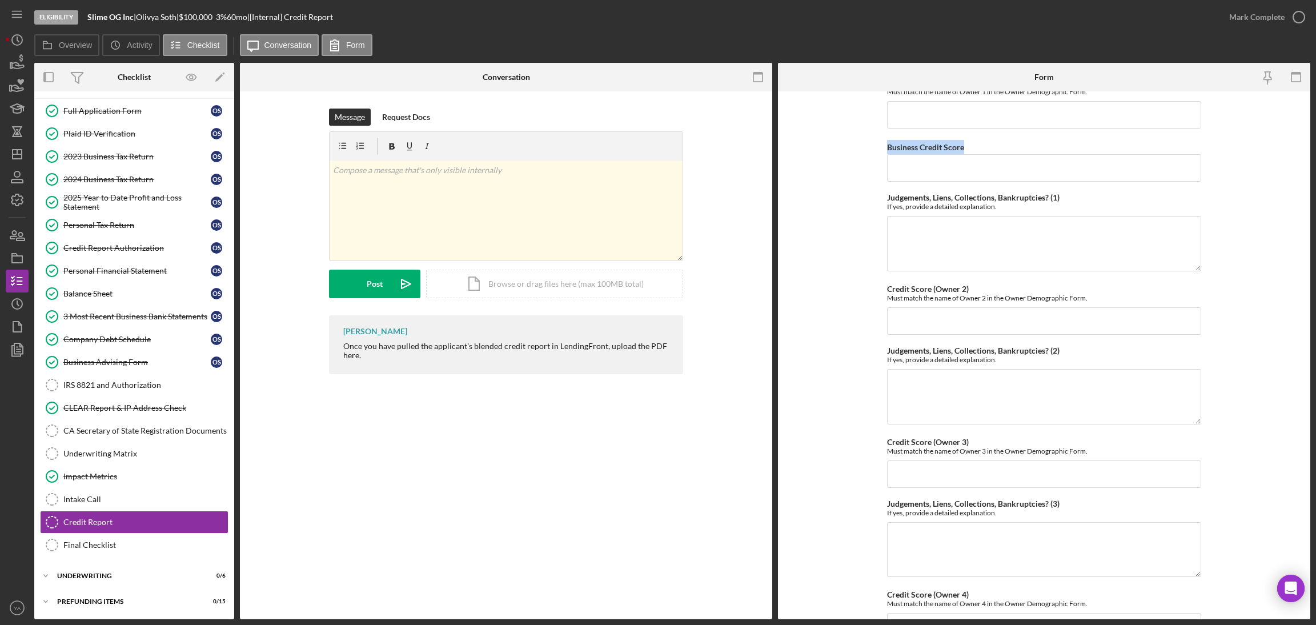
scroll to position [86, 0]
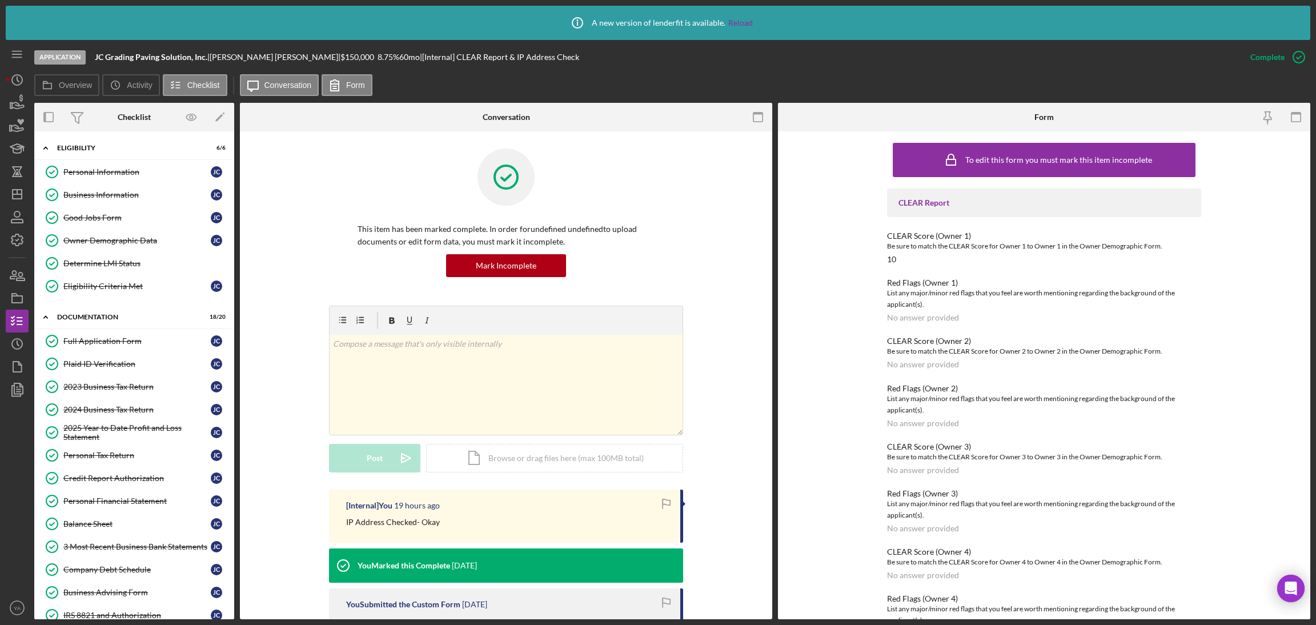
scroll to position [153, 0]
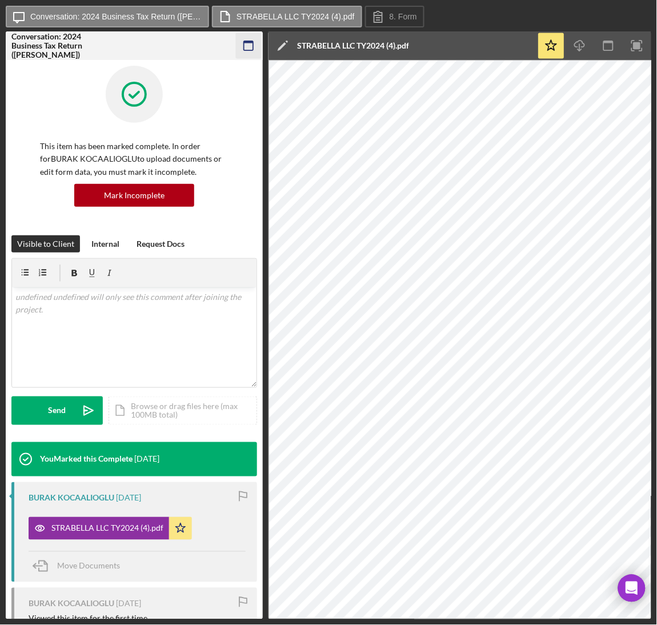
click at [252, 42] on rect "button" at bounding box center [248, 42] width 9 height 2
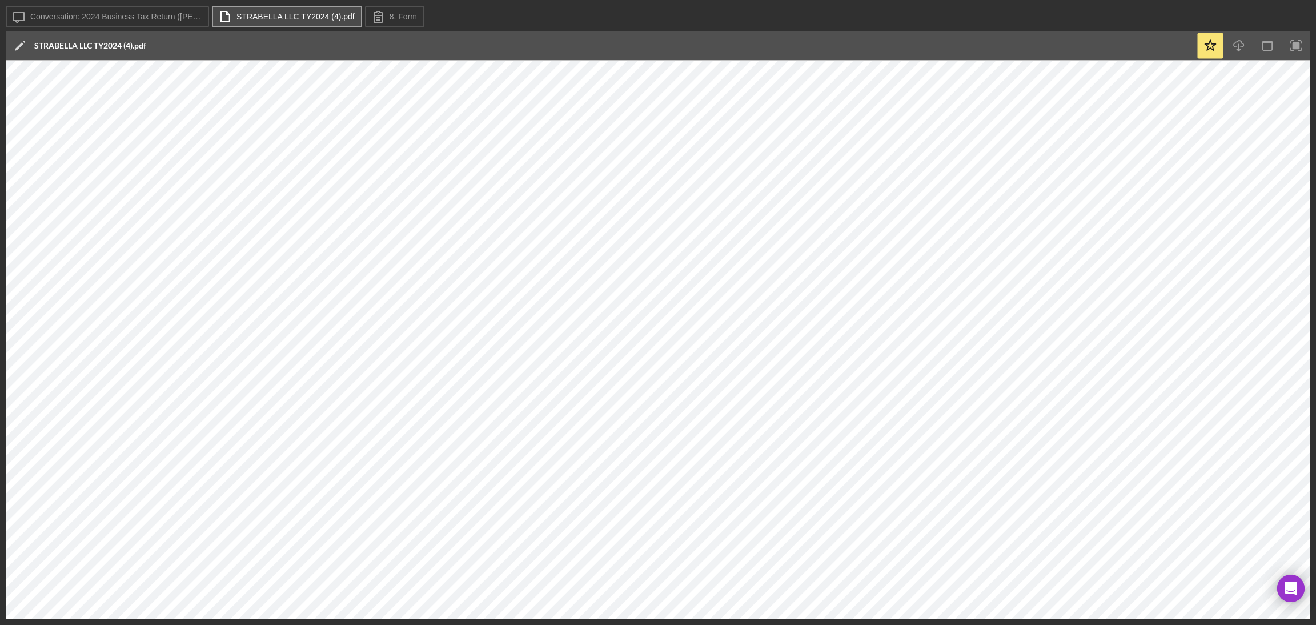
click at [328, 21] on button "STRABELLA LLC TY2024 (4).pdf" at bounding box center [287, 17] width 150 height 22
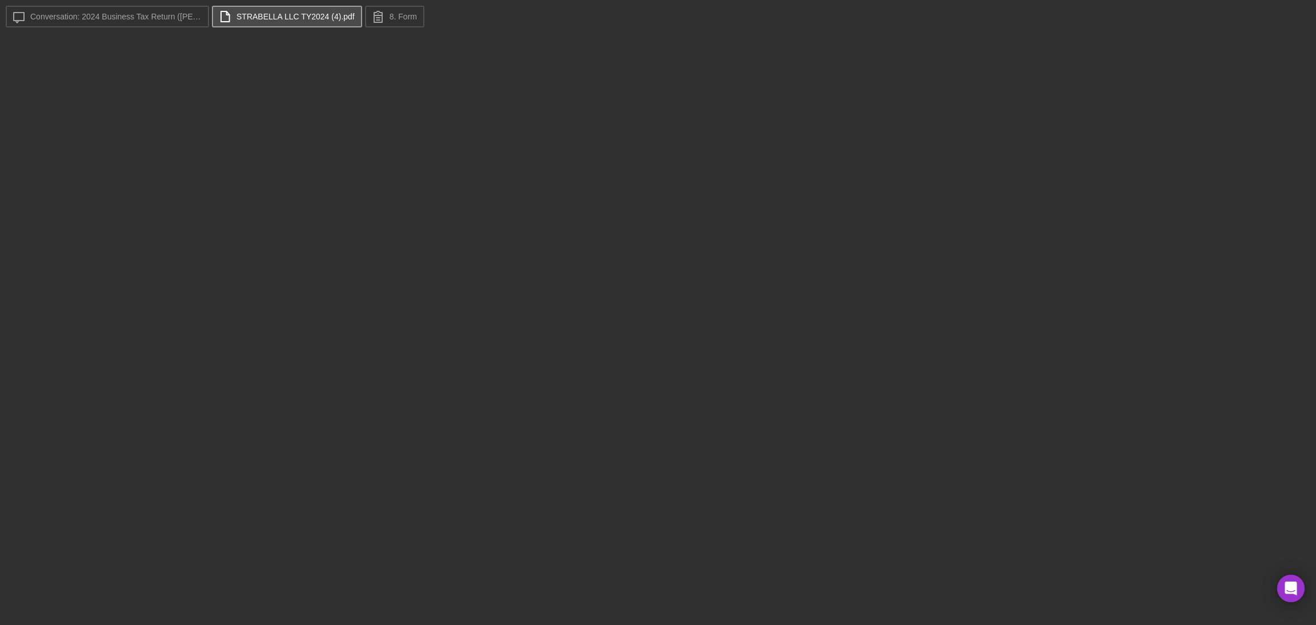
click at [264, 26] on button "STRABELLA LLC TY2024 (4).pdf" at bounding box center [287, 17] width 150 height 22
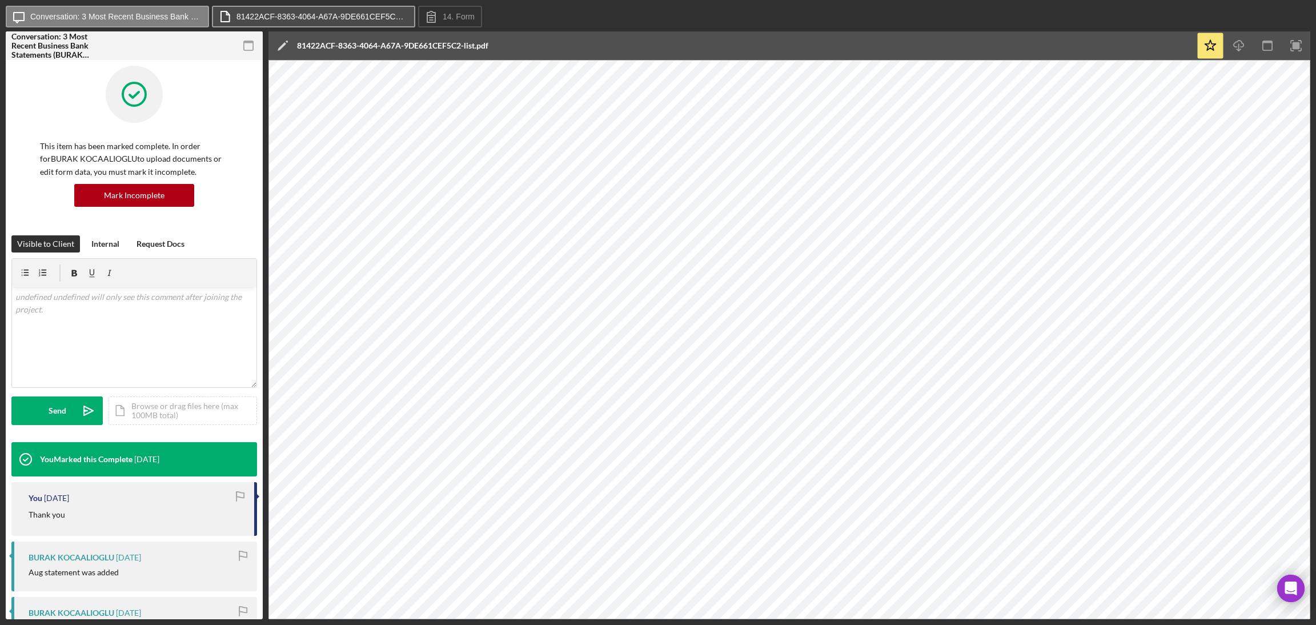
click at [354, 22] on button "81422ACF-8363-4064-A67A-9DE661CEF5C2-list.pdf" at bounding box center [313, 17] width 203 height 22
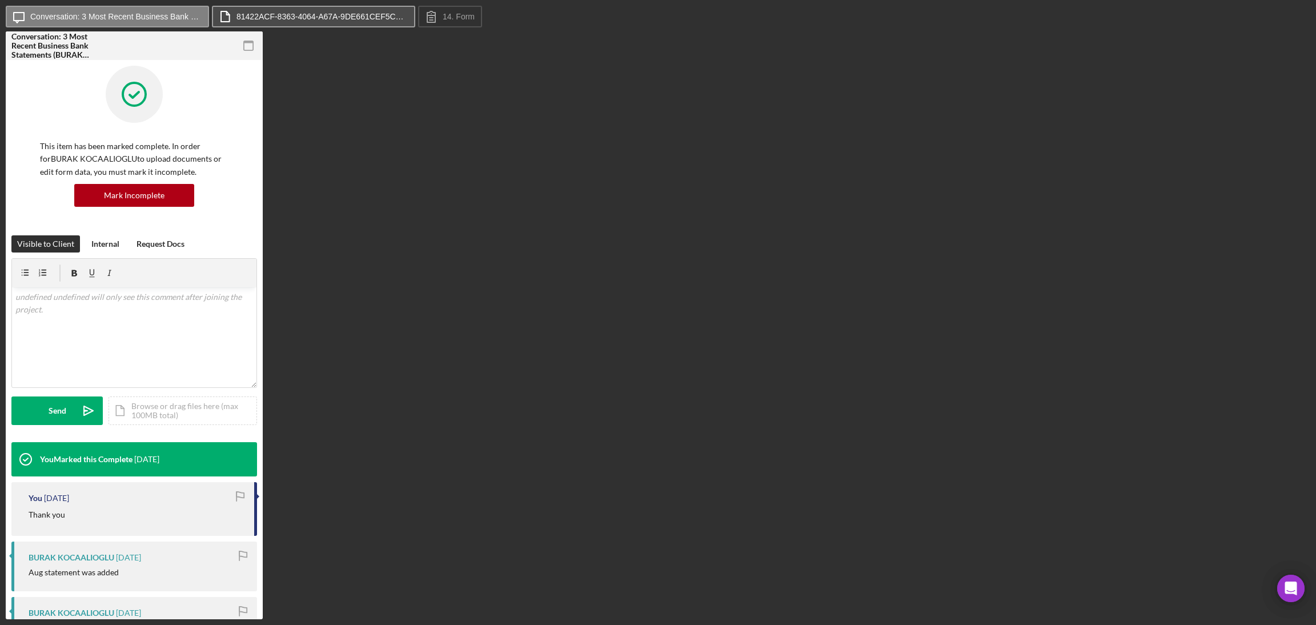
click at [275, 21] on button "81422ACF-8363-4064-A67A-9DE661CEF5C2-list.pdf" at bounding box center [313, 17] width 203 height 22
